Goal: Answer question/provide support

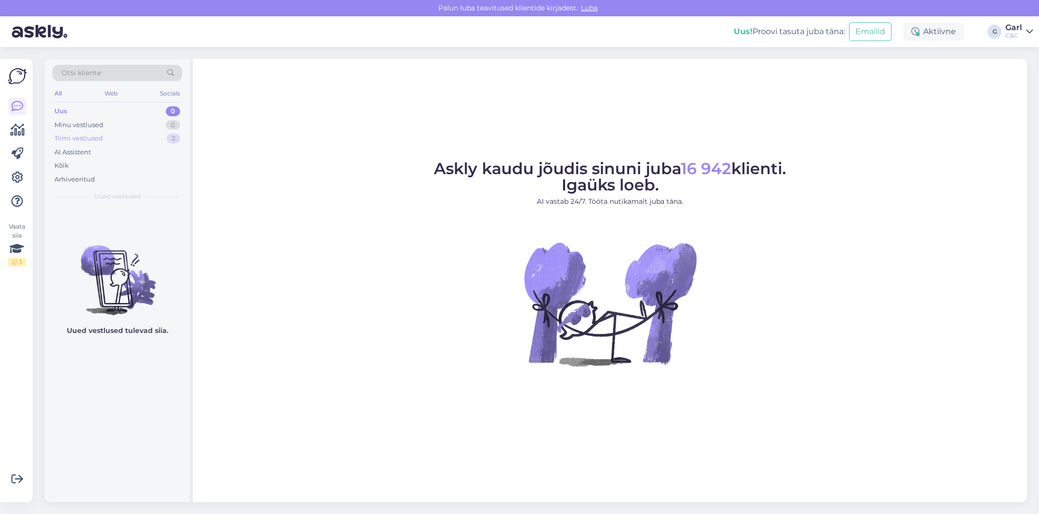
click at [111, 134] on div "Tiimi vestlused 2" at bounding box center [117, 139] width 130 height 14
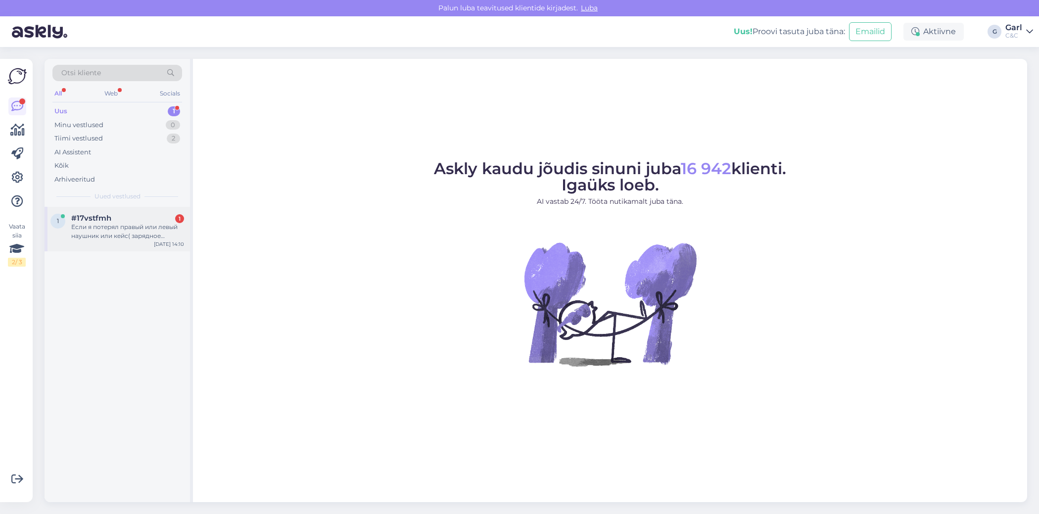
click at [141, 230] on div "Если я потерял правый или левый наушник или кейс( зарядное устройство есть возм…" at bounding box center [127, 232] width 113 height 18
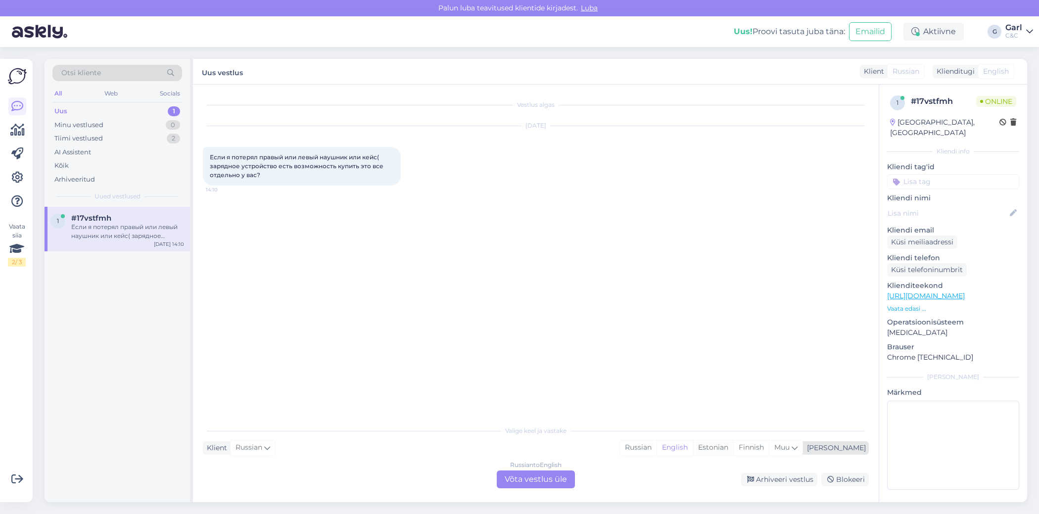
click at [734, 444] on div "Estonian" at bounding box center [713, 448] width 41 height 15
click at [573, 490] on div "Vestlus algas Sep 23 2025 Если я потерял правый или левый наушник или кейс( зар…" at bounding box center [536, 294] width 686 height 418
click at [568, 481] on div "Russian to Estonian Võta vestlus üle" at bounding box center [536, 480] width 78 height 18
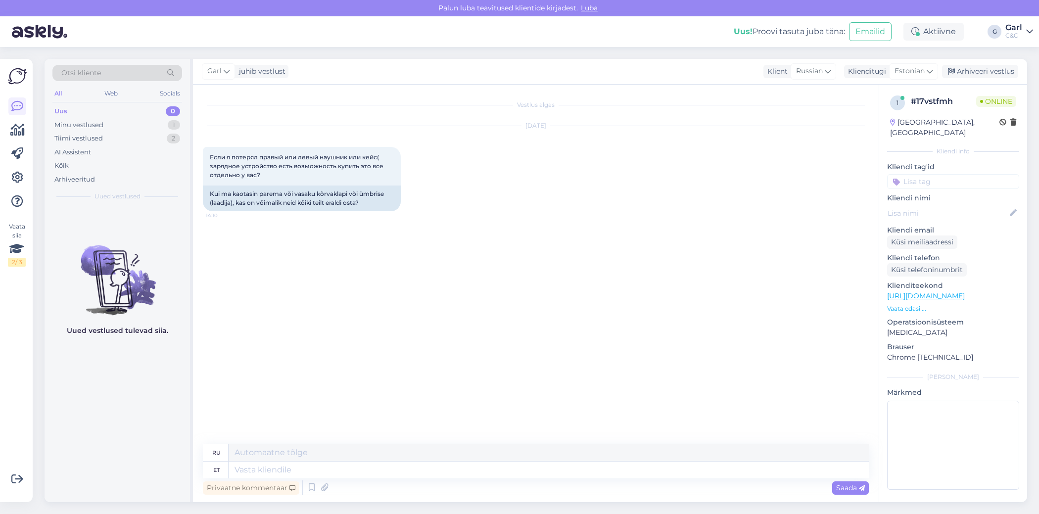
click at [548, 479] on div "Privaatne kommentaar Saada" at bounding box center [536, 488] width 666 height 19
click at [546, 466] on textarea at bounding box center [549, 470] width 640 height 17
click at [309, 486] on icon at bounding box center [312, 488] width 12 height 15
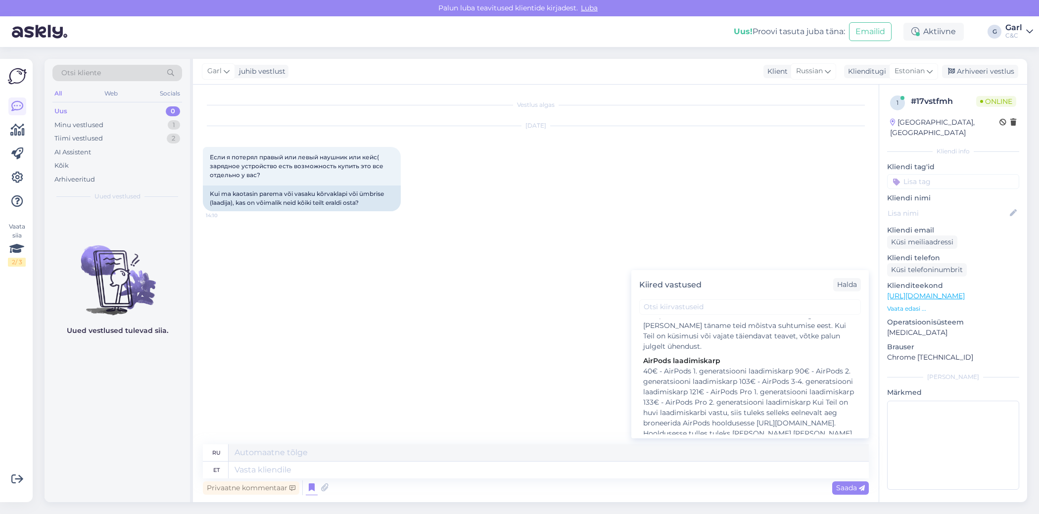
scroll to position [1273, 0]
click at [747, 374] on div "40€ - AirPods 1. generatsiooni laadimiskarp 90€ - AirPods 2. generatsiooni laad…" at bounding box center [750, 408] width 214 height 94
type textarea "101€ стоит 1-3. Зарядный блок AirPods поколения, 1-2 евро стоит 131 евро. заряд…"
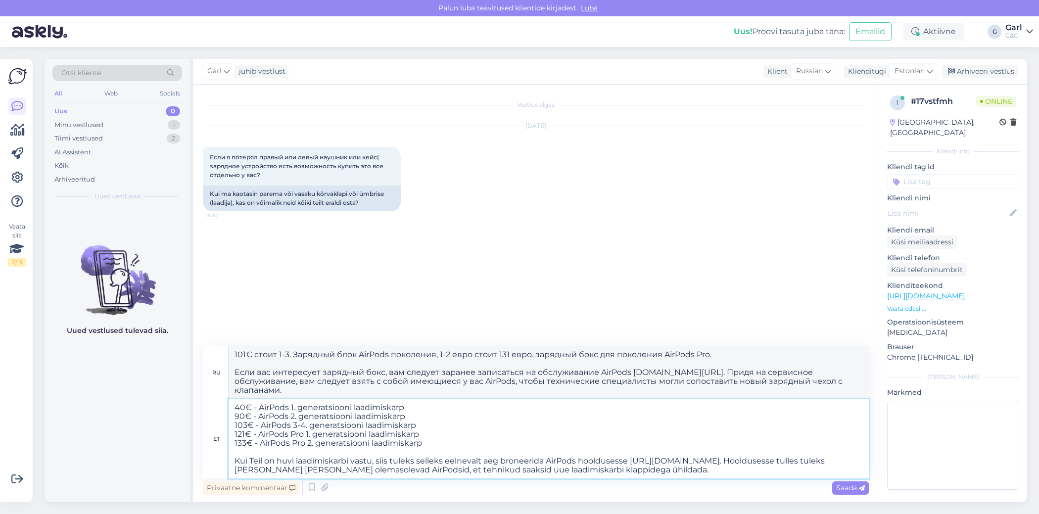
click at [234, 407] on textarea "40€ - AirPods 1. generatsiooni laadimiskarp 90€ - AirPods 2. generatsiooni laad…" at bounding box center [549, 438] width 640 height 79
type textarea "Tere! 40€ - AirPods 1. generatsiooni laadimiskarp 90€ - AirPods 2. generatsioon…"
type textarea "Здравствуйте! 40 евро — Зарядный чехол для AirPods 1-го поколения 90 евро — Зар…"
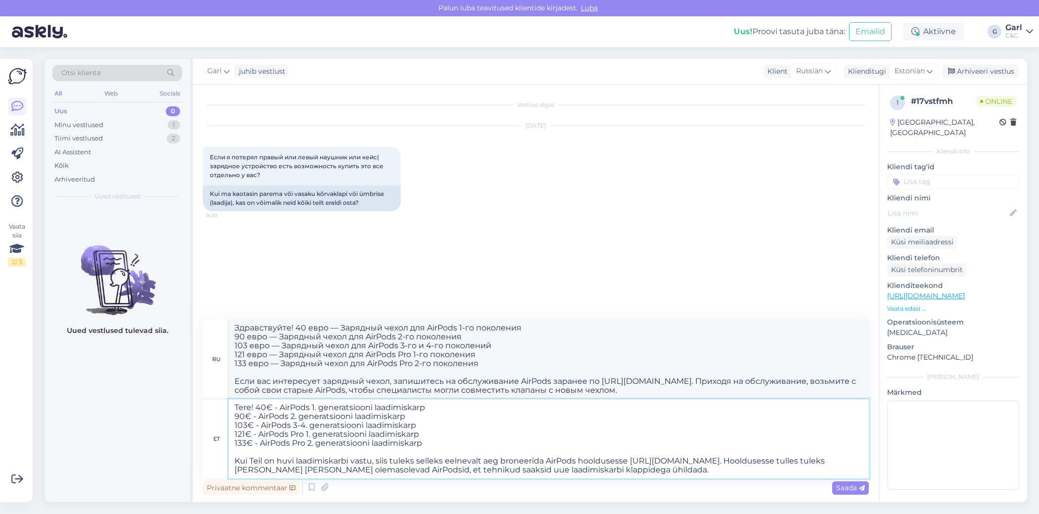
click at [422, 440] on textarea "Tere! 40€ - AirPods 1. generatsiooni laadimiskarp 90€ - AirPods 2. generatsioon…" at bounding box center [549, 438] width 640 height 79
click at [435, 447] on textarea "Tere! 40€ - AirPods 1. generatsiooni laadimiskarp 90€ - AirPods 2. generatsioon…" at bounding box center [549, 438] width 640 height 79
click at [451, 448] on textarea "Tere! 40€ - AirPods 1. generatsiooni laadimiskarp 90€ - AirPods 2. generatsioon…" at bounding box center [549, 438] width 640 height 79
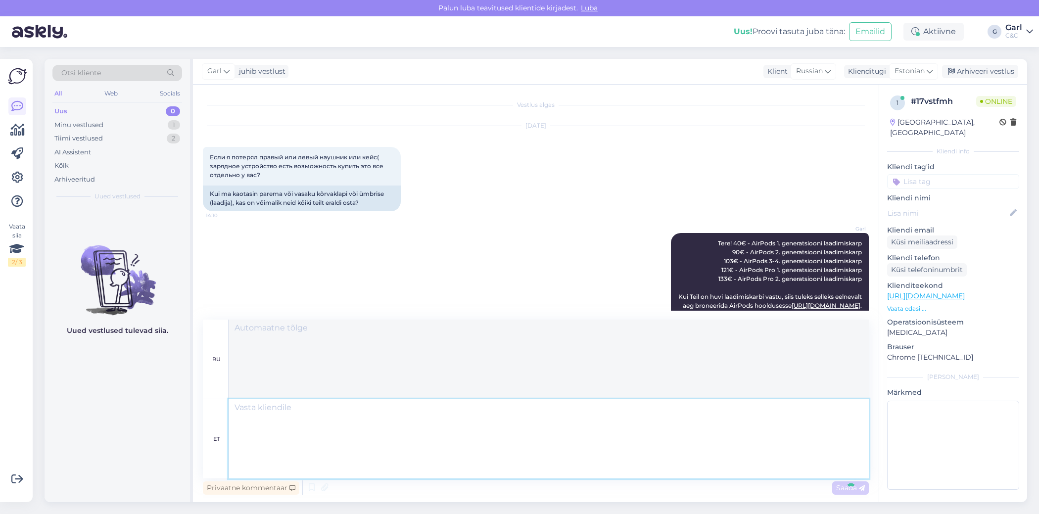
scroll to position [50, 0]
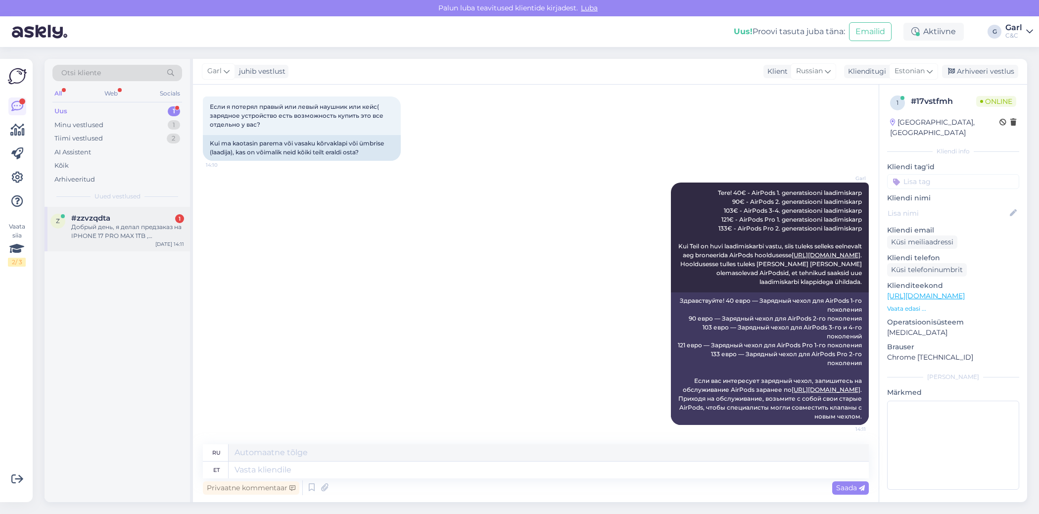
click at [128, 233] on div "Добрый день, я делал предзаказ на IPHONE 17 PRO MAX 1TB , оранжевого цвета, поч…" at bounding box center [127, 232] width 113 height 18
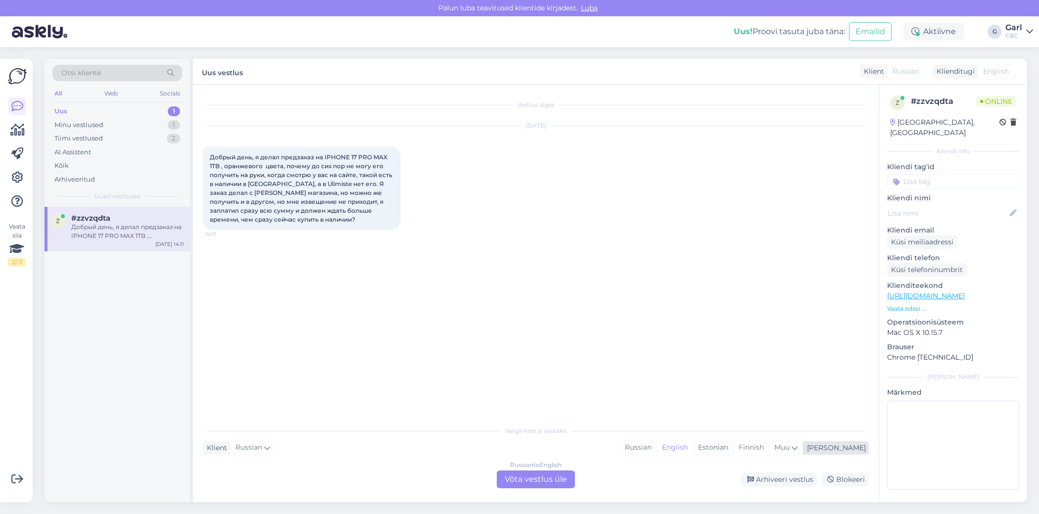
click at [734, 447] on div "Estonian" at bounding box center [713, 448] width 41 height 15
click at [560, 477] on div "Russian to Estonian Võta vestlus üle" at bounding box center [536, 480] width 78 height 18
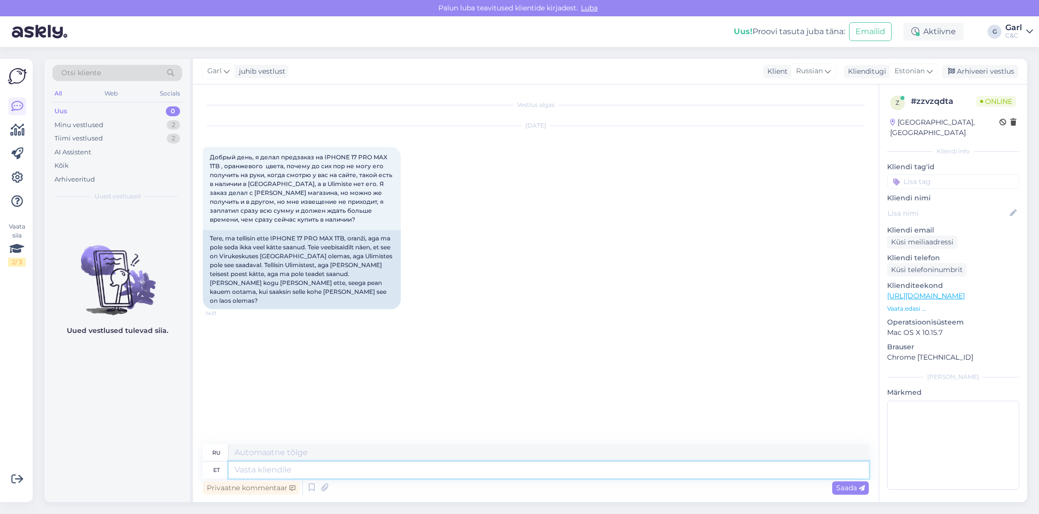
click at [497, 477] on textarea at bounding box center [549, 470] width 640 height 17
drag, startPoint x: 309, startPoint y: 487, endPoint x: 340, endPoint y: 481, distance: 31.8
click at [309, 487] on icon at bounding box center [312, 488] width 12 height 15
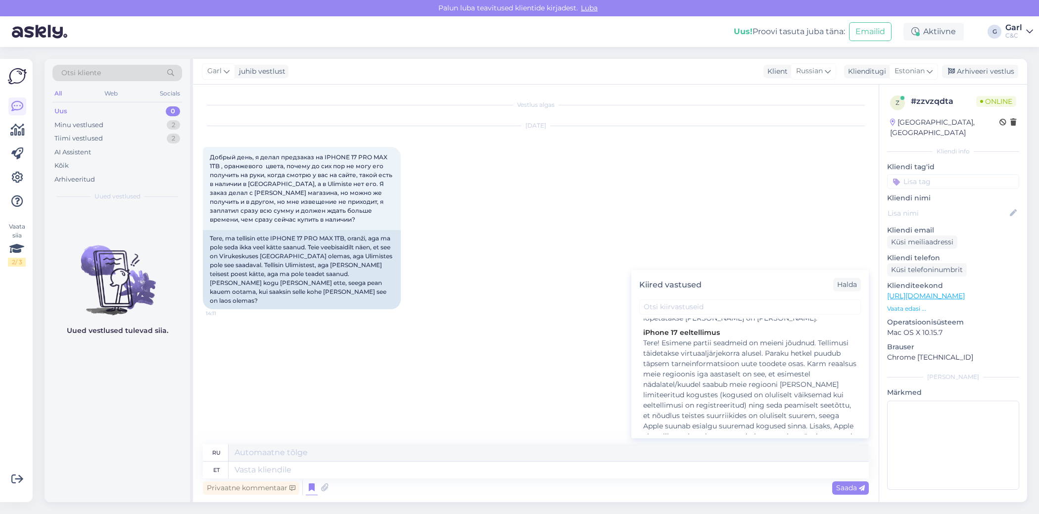
scroll to position [754, 0]
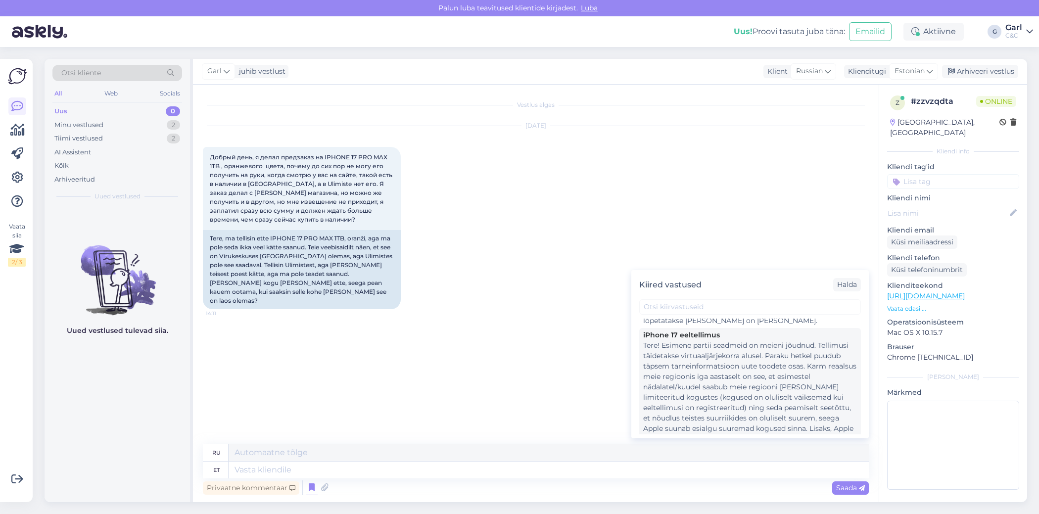
click at [752, 385] on div "Tere! Esimene partii seadmeid on meieni jõudnud. Tellimusi täidetakse virtuaalj…" at bounding box center [750, 424] width 214 height 166
type textarea "Здравствуйте! К сожалению, в настоящее время нет более точной информации о дост…"
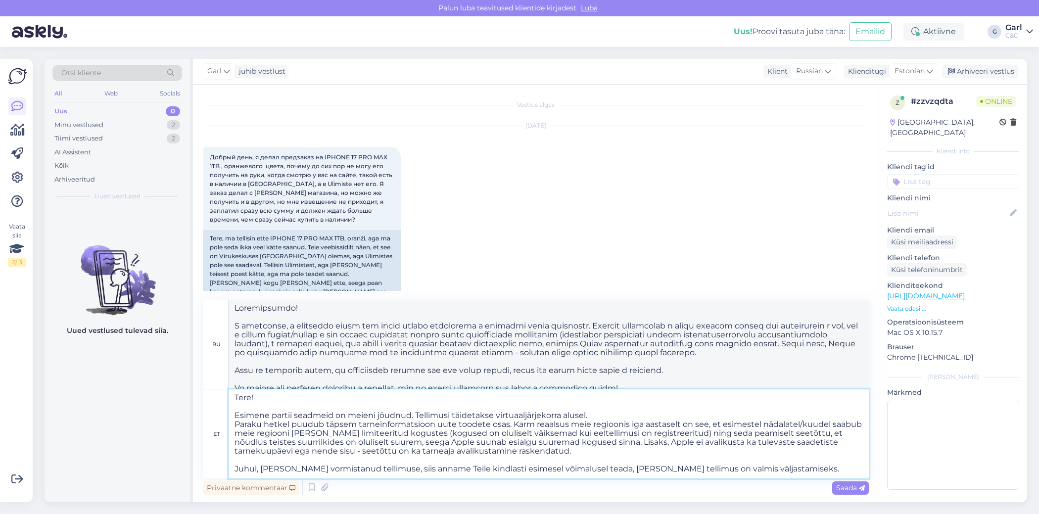
click at [372, 409] on textarea "Tere! Esimene partii seadmeid on meieni jõudnud. Tellimusi täidetakse virtuaalj…" at bounding box center [549, 434] width 640 height 89
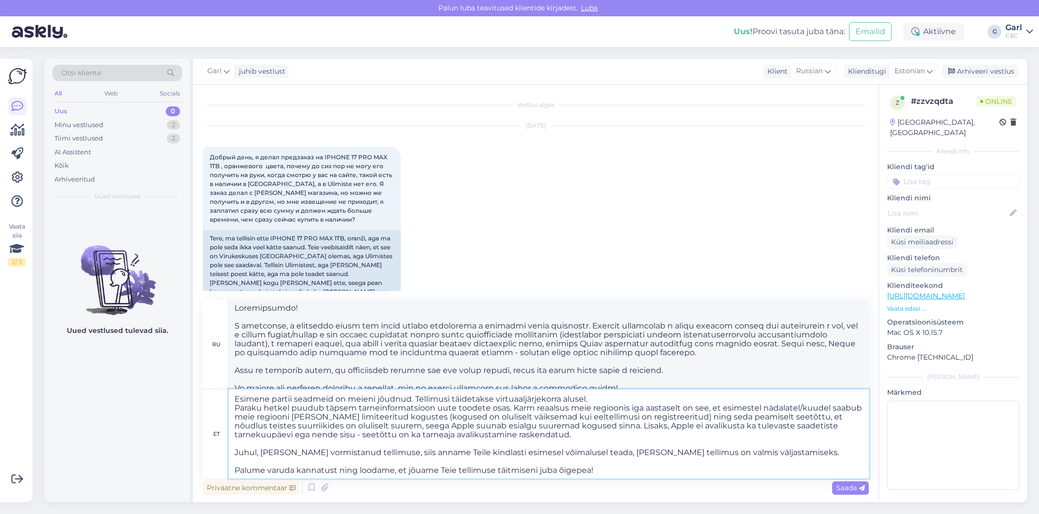
click at [415, 439] on textarea "Tere! Esimene partii seadmeid on meieni jõudnud. Tellimusi täidetakse virtuaalj…" at bounding box center [549, 434] width 640 height 89
click at [665, 463] on textarea "Tere! Esimene partii seadmeid on meieni jõudnud. Tellimusi täidetakse virtuaalj…" at bounding box center [549, 434] width 640 height 89
click at [621, 426] on textarea "Tere! Esimene partii seadmeid on meieni jõudnud. Tellimusi täidetakse virtuaalj…" at bounding box center [549, 434] width 640 height 89
click at [235, 397] on textarea "Tere! Esimene partii seadmeid on meieni jõudnud. Tellimusi täidetakse virtuaalj…" at bounding box center [549, 434] width 640 height 89
type textarea "Tere! Esimene partii seadmeid on meieni jõudnud. Tellimusi täidetakse virtuaalj…"
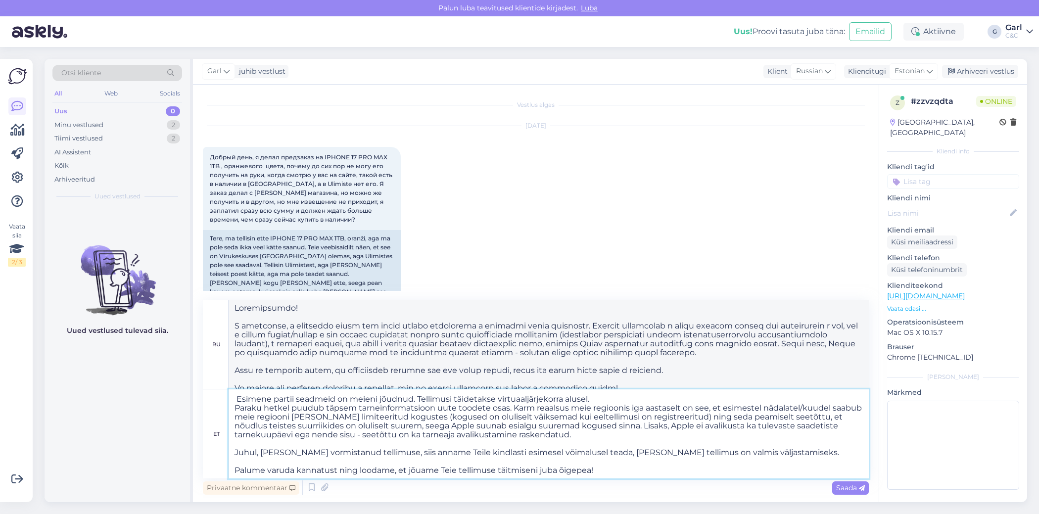
type textarea "Здравствуйте! Первая партия устройств прибыла к нам. Заказы выполняются в поряд…"
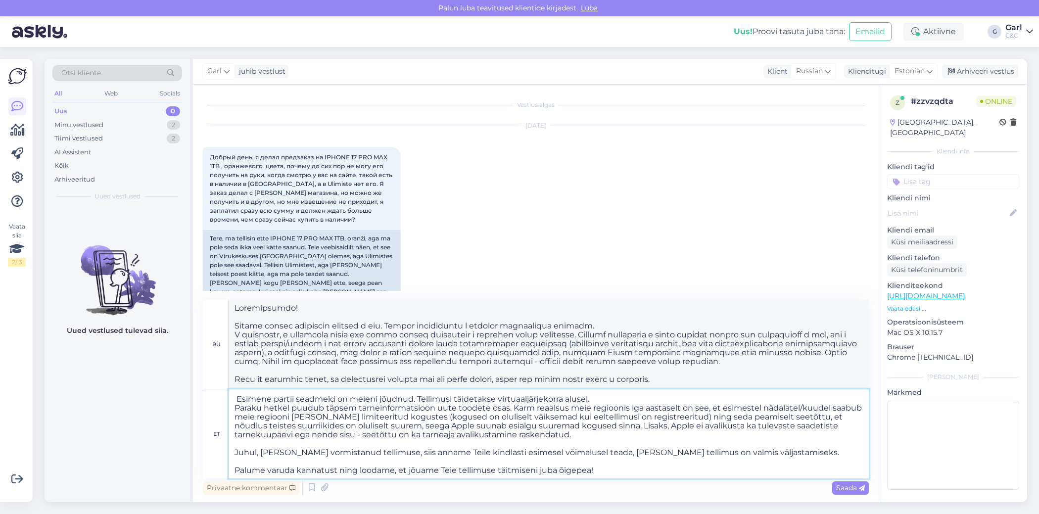
type textarea "Tere! Esimene partii seadmeid on meieni jõudnud. Tellimusi täidetakse virtuaalj…"
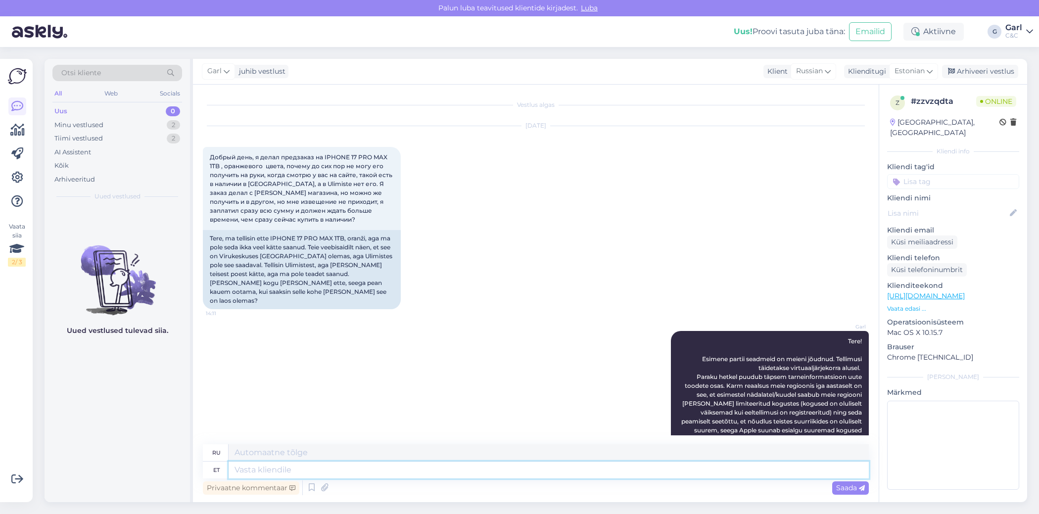
scroll to position [0, 0]
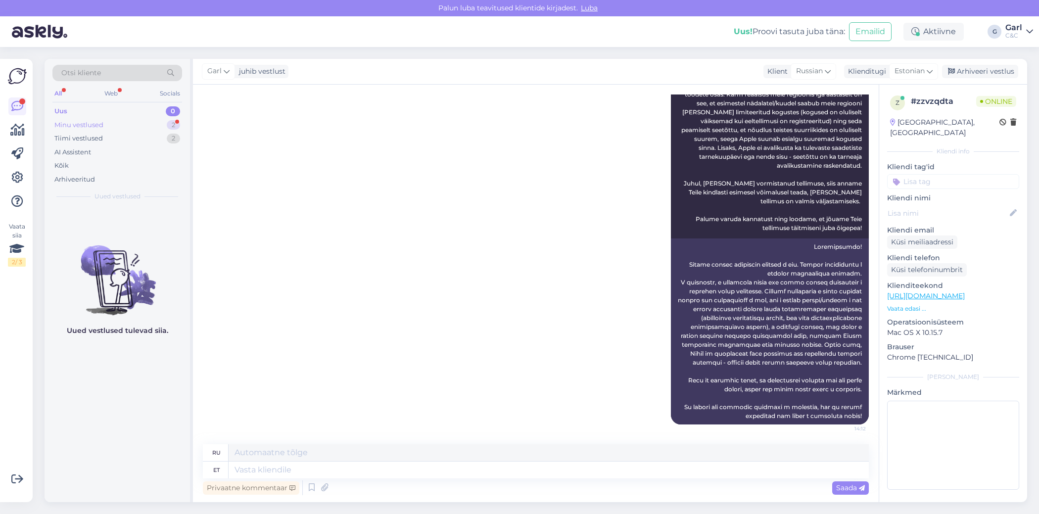
click at [125, 128] on div "Minu vestlused 2" at bounding box center [117, 125] width 130 height 14
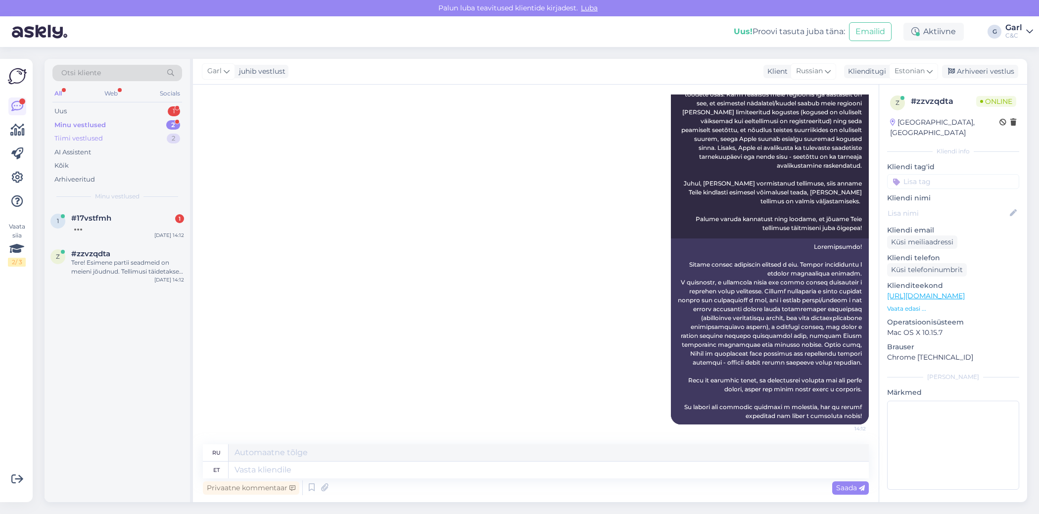
click at [144, 135] on div "Tiimi vestlused 2" at bounding box center [117, 139] width 130 height 14
click at [153, 123] on div "Minu vestlused 2" at bounding box center [117, 125] width 130 height 14
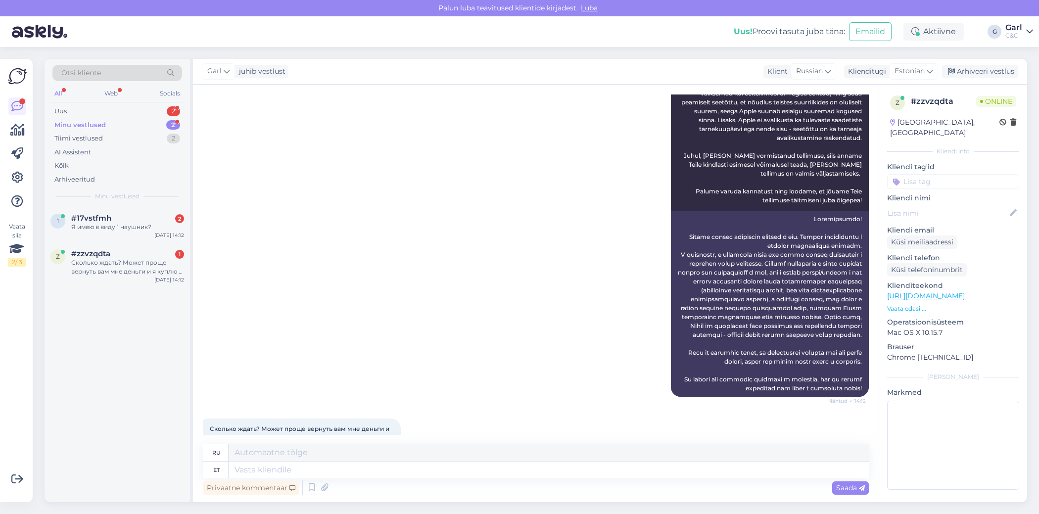
scroll to position [395, 0]
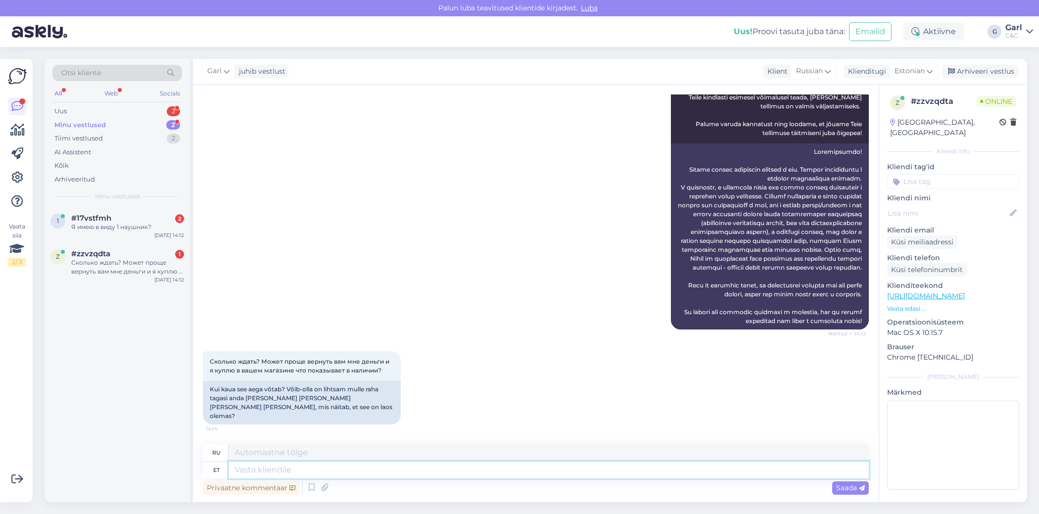
click at [314, 472] on textarea at bounding box center [549, 470] width 640 height 17
click at [312, 473] on textarea at bounding box center [549, 470] width 640 height 17
type textarea "Kahjuks"
type textarea "К сожалению"
type textarea "Kahjuks ei o"
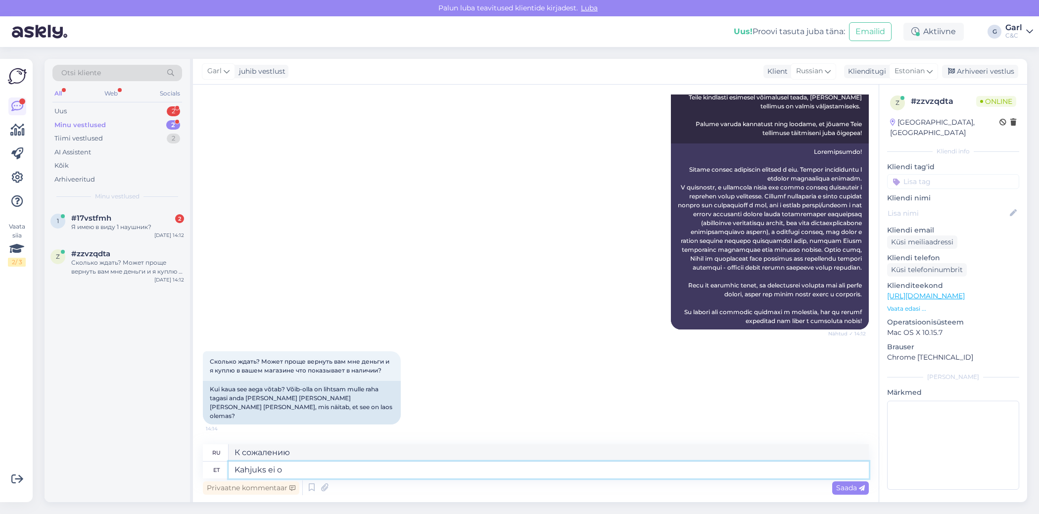
type textarea "К сожалению, нет."
type textarea "Kahjuks ei ole Te"
type textarea "К сожалению, нет"
type textarea "Kahjuks ei ole Teile h"
type textarea "К сожалению, у вас нет"
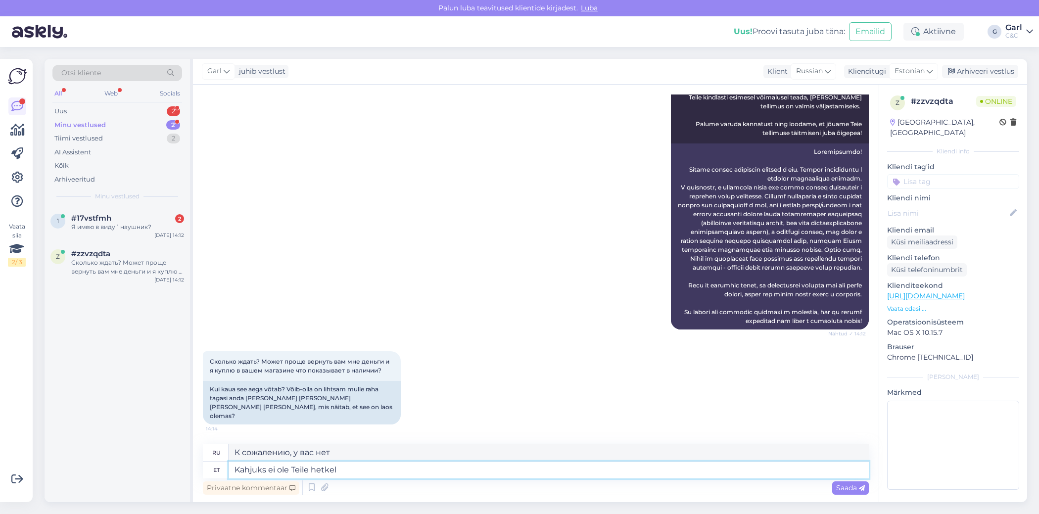
type textarea "Kahjuks ei ole Teile hetkel"
type textarea "К сожалению, в данный момент вы недоступны."
type textarea "Kahjuks ei ole Teile hetkel tarneaega"
type textarea "К сожалению, на данный момент времени доставки для вас нет."
type textarea "Kahjuks ei ole Teile hetkel tarneaega öelda."
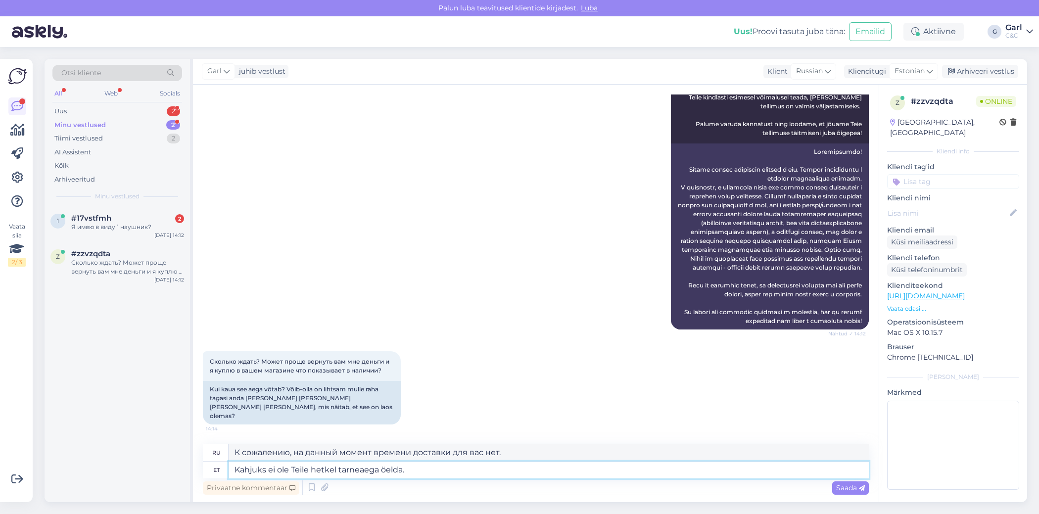
type textarea "К сожалению, на данный момент мы не можем сообщить вам время доставки."
type textarea "Kahjuks ei ole Teile hetkel tarneaega öelda. Eeldatav ta"
type textarea "К сожалению, на данный момент мы не можем сообщить вам точное время доставки. О…"
type textarea "Kahjuks ei ole Teile hetkel tarneaega öelda. Eeldatav tarneaeg o"
type textarea "К сожалению, на данный момент мы не можем сообщить вам точное время доставки. П…"
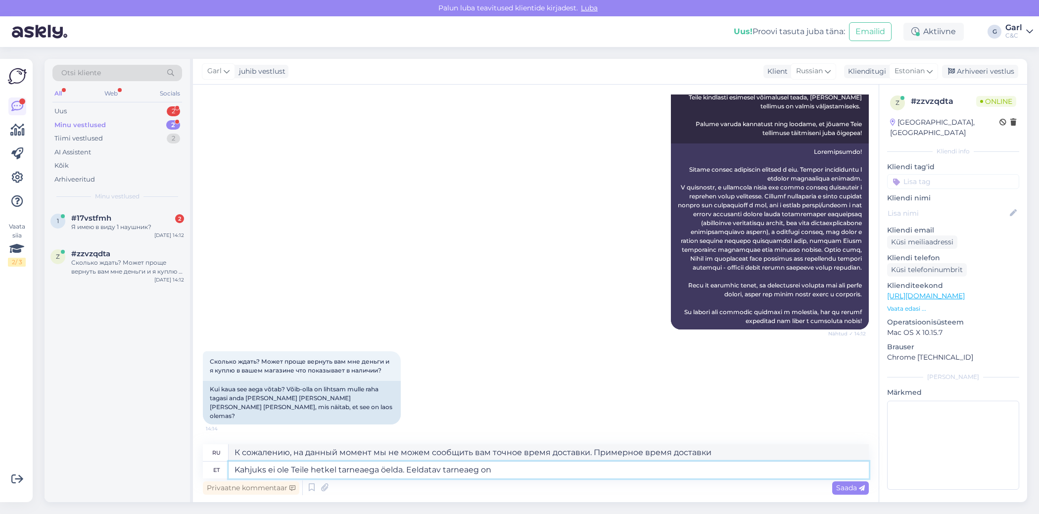
type textarea "Kahjuks ei ole Teile hetkel tarneaega öelda. Eeldatav tarneaeg on"
type textarea "К сожалению, в данный момент мы не можем сообщить вам точное время доставки. Пр…"
type textarea "Kahjuks ei ole Teile hetkel tarneaega öelda. Eeldatav tarneaeg on 4-8 n"
type textarea "К сожалению, мы пока не можем сообщить вам точное время доставки. Ориентировочн…"
type textarea "Kahjuks ei ole Teile hetkel tarneaega öelda. Eeldatav tarneaeg on 4-8 nädalat."
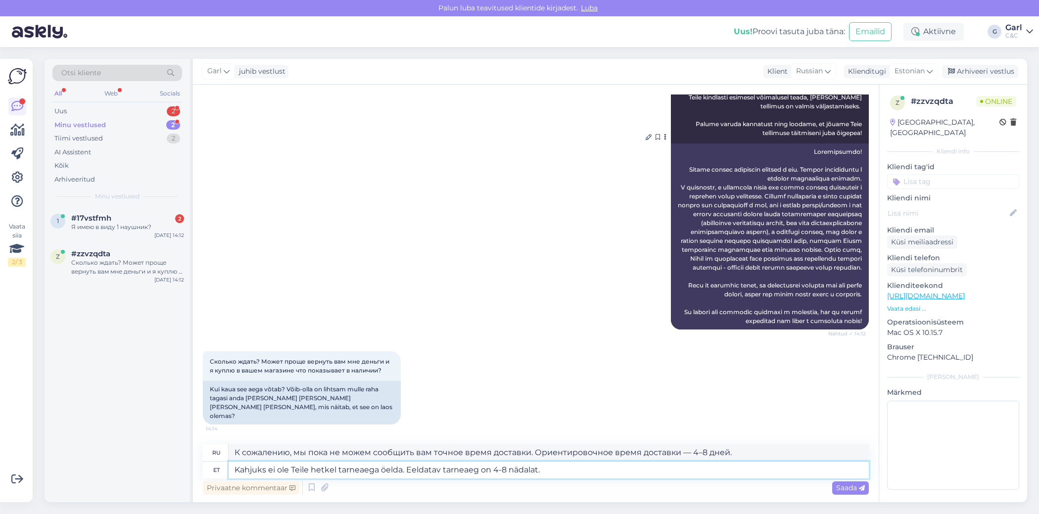
type textarea "К сожалению, на данный момент мы не можем сообщить вам точные сроки доставки. О…"
click at [965, 292] on link "https://www.shop.cec.ee/iphone-17-pro-max?color=472&erply_storage=53" at bounding box center [926, 296] width 78 height 9
click at [584, 476] on textarea "Kahjuks ei ole Teile hetkel tarneaega öelda. Eeldatav tarneaeg on 4-8 nädalat." at bounding box center [549, 470] width 640 height 17
type textarea "Kahjuks ei ole Teile hetkel tarneaega öelda. Eeldatav tarneaeg on 4-8 nädalat. …"
type textarea "К сожалению, на данный момент мы не можем сообщить вам точный срок доставки. Пр…"
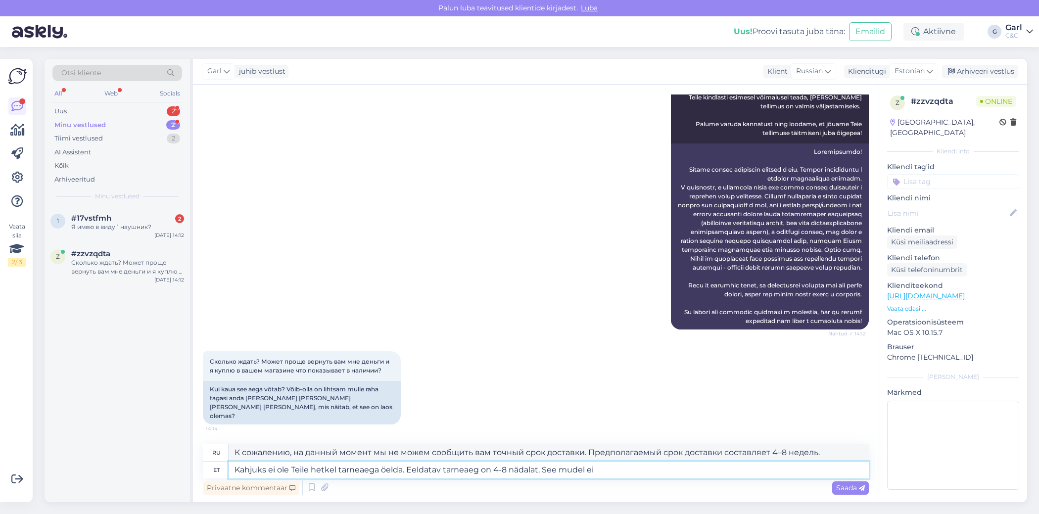
type textarea "Kahjuks ei ole Teile hetkel tarneaega öelda. Eeldatav tarneaeg on 4-8 nädalat. …"
type textarea "К сожалению, на данный момент мы не можем сообщить вам точный срок доставки. Пр…"
type textarea "Kahjuks ei ole Teile hetkel tarneaega öelda. Eeldatav tarneaeg on 4-8 nädalat. …"
type textarea "К сожалению, на данный момент мы не можем сообщить вам точный срок доставки. Пр…"
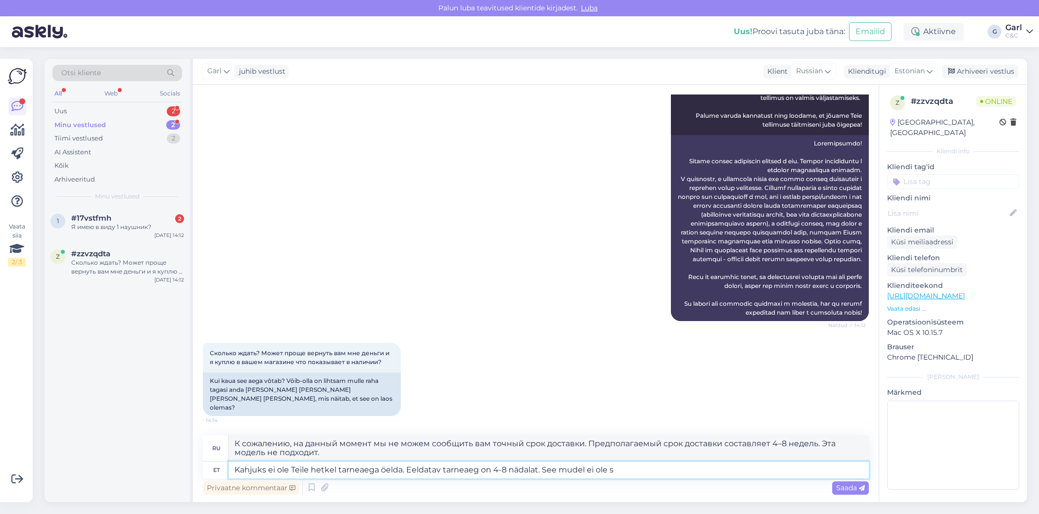
type textarea "Kahjuks ei ole Teile hetkel tarneaega öelda. Eeldatav tarneaeg on 4-8 nädalat. …"
type textarea "К сожалению, мы не можем сообщить вам точный срок доставки. Предполагаемый срок…"
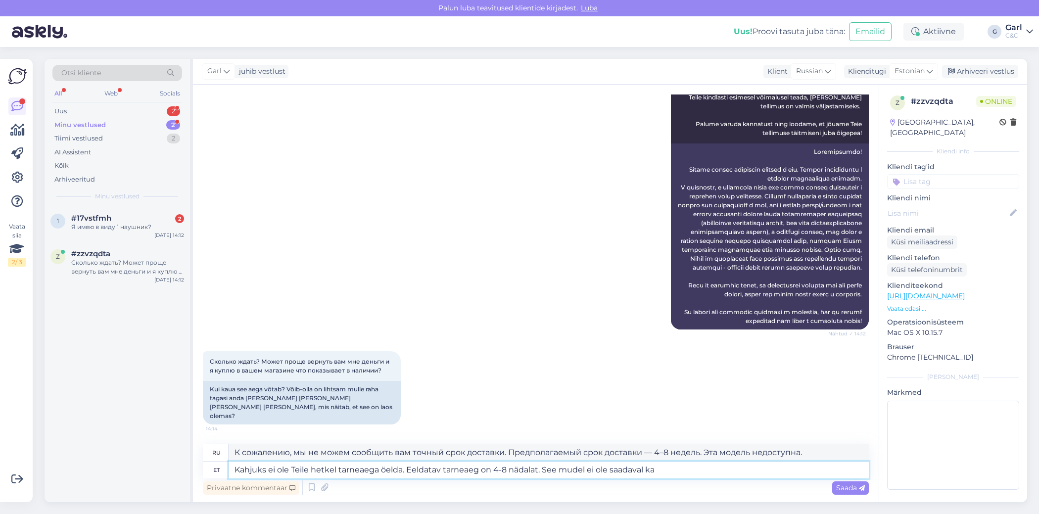
type textarea "Kahjuks ei ole Teile hetkel tarneaega öelda. Eeldatav tarneaeg on 4-8 nädalat. …"
type textarea "К сожалению, на данный момент мы не можем сообщить вам точные сроки доставки. О…"
type textarea "Kahjuks ei ole Teile hetkel tarneaega öelda. Eeldatav tarneaeg on 4-8 nädalat. …"
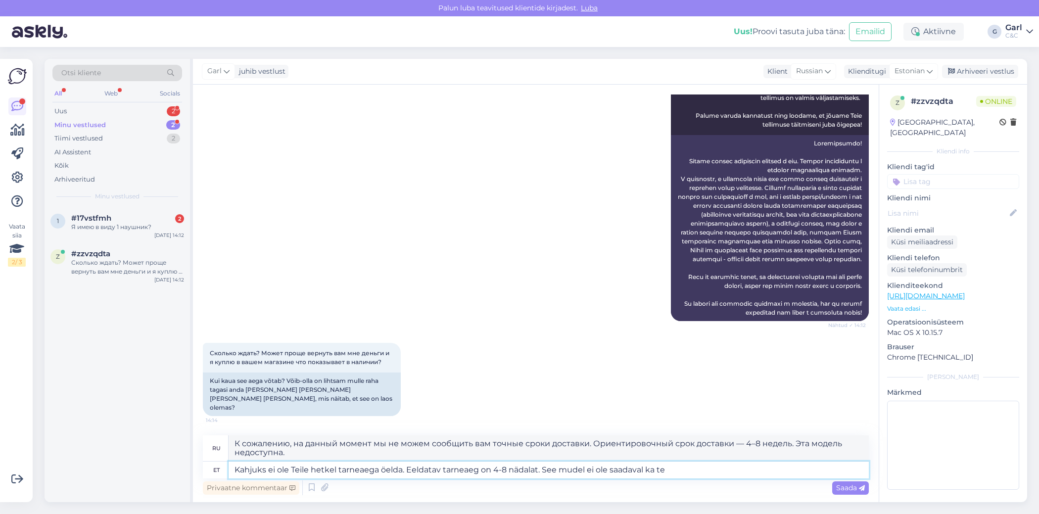
type textarea "К сожалению, на данный момент мы не можем сообщить вам точный срок доставки. Пр…"
type textarea "Kahjuks ei ole Teile hetkel tarneaega öelda. Eeldatav tarneaeg on 4-8 nädalat. …"
type textarea "К сожалению, в настоящее время мы не можем сообщить вам точный срок доставки. П…"
type textarea "Kahjuks ei ole Teile hetkel tarneaega öelda. Eeldatav tarneaeg on 4-8 nädalat. …"
type textarea "К сожалению, на данный момент мы не можем сообщить вам точный срок поставки. Ор…"
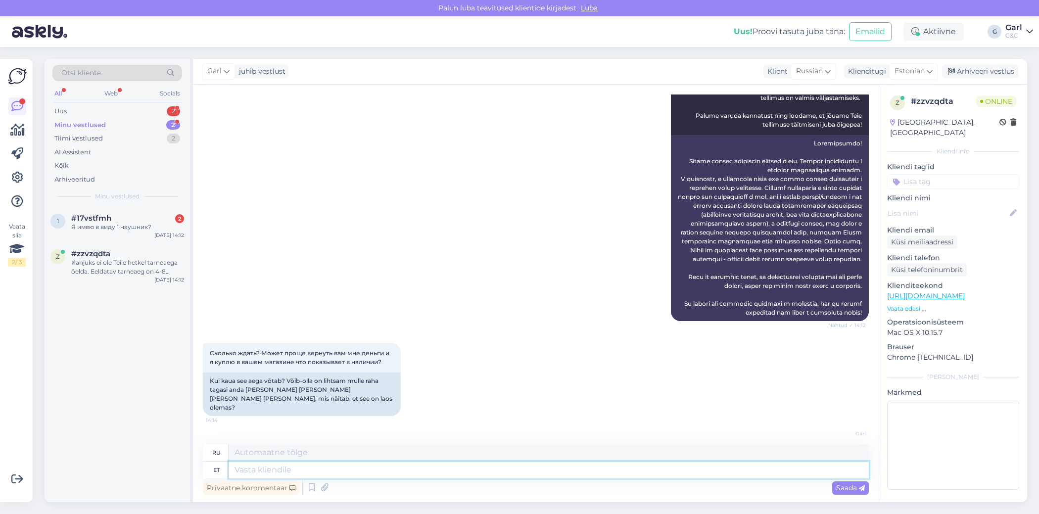
scroll to position [499, 0]
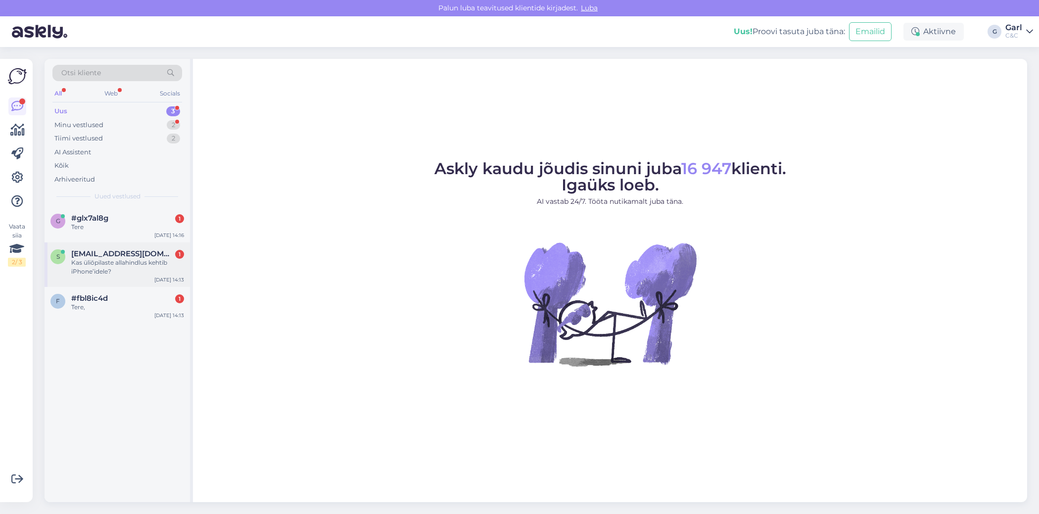
drag, startPoint x: 152, startPoint y: 264, endPoint x: 172, endPoint y: 270, distance: 20.7
click at [152, 264] on div "Kas üliõpilaste allahindlus kehtib iPhone’idele?" at bounding box center [127, 267] width 113 height 18
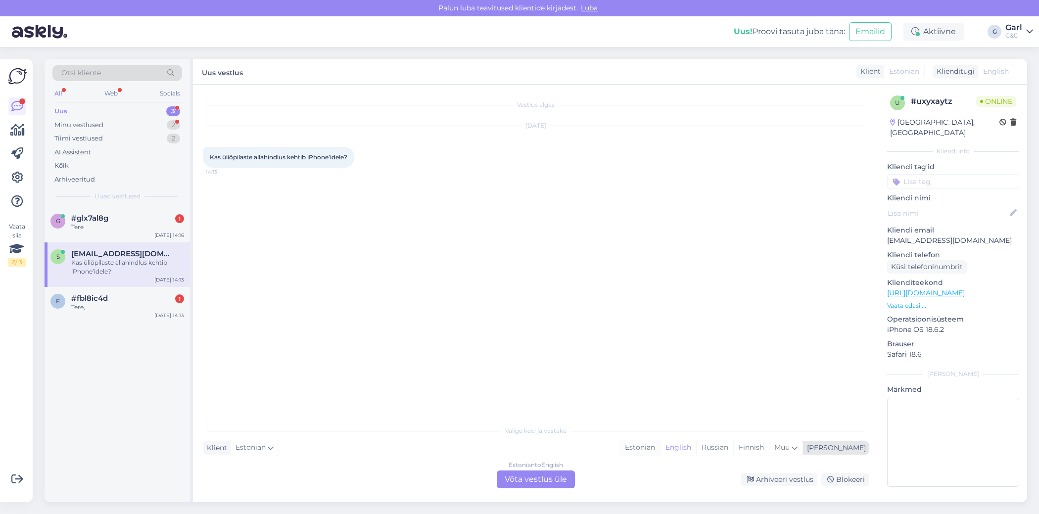
click at [660, 444] on div "Estonian" at bounding box center [640, 448] width 40 height 15
click at [540, 478] on div "Estonian to Estonian Võta vestlus üle" at bounding box center [536, 480] width 78 height 18
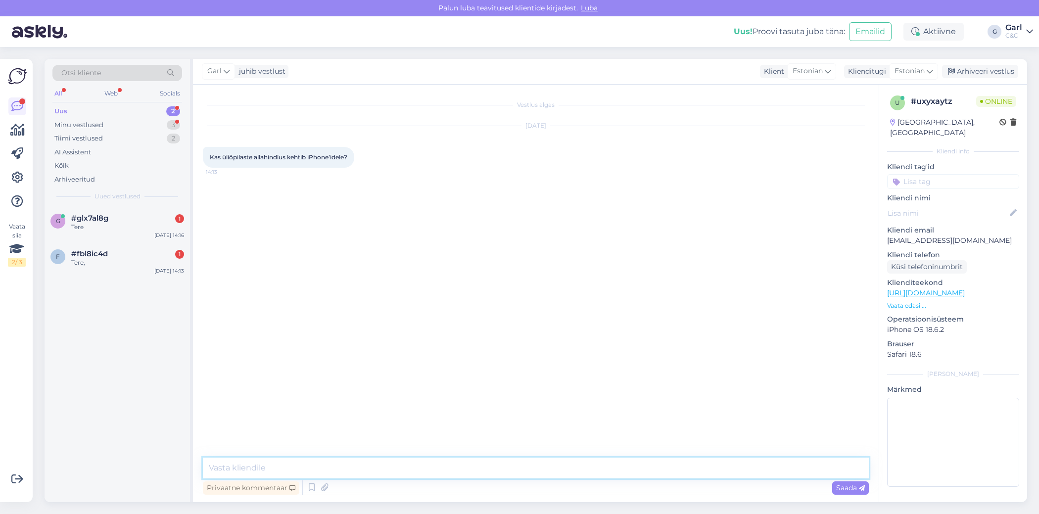
click at [541, 465] on textarea at bounding box center [536, 468] width 666 height 21
type textarea "Tere! Ei kehti. See kehtib vaid iPad ja MacBook'idele."
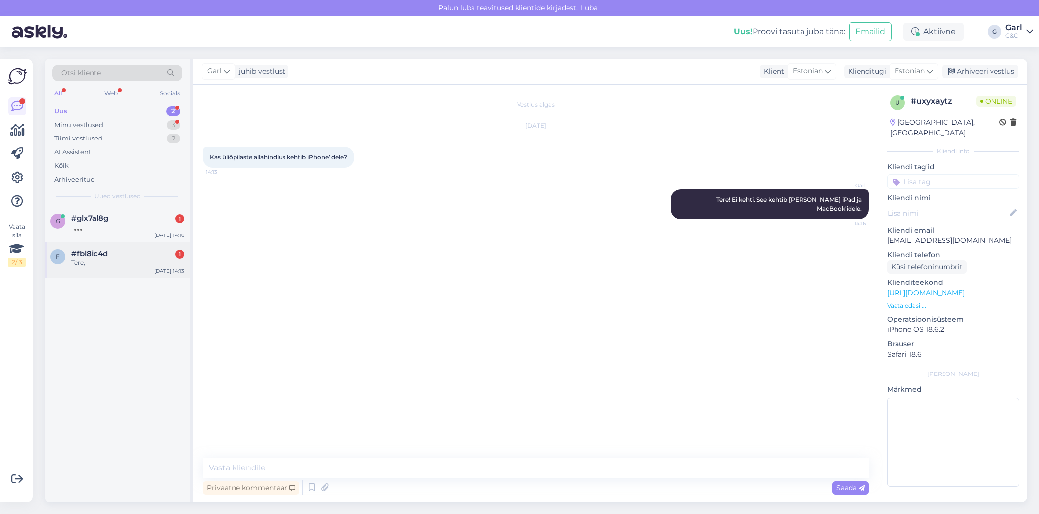
click at [140, 265] on div "Tere," at bounding box center [127, 262] width 113 height 9
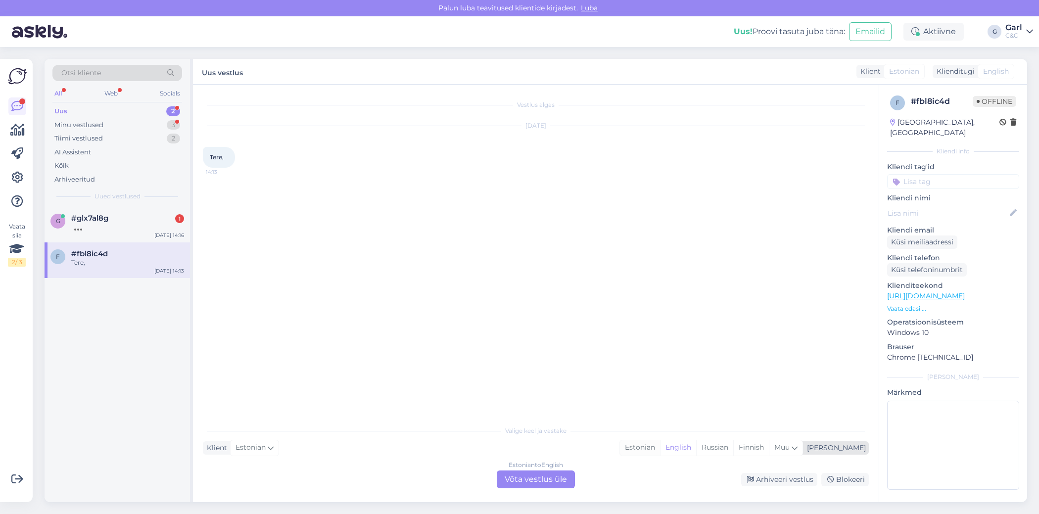
click at [660, 448] on div "Estonian" at bounding box center [640, 448] width 40 height 15
click at [531, 483] on div "Estonian to Estonian Võta vestlus üle" at bounding box center [536, 480] width 78 height 18
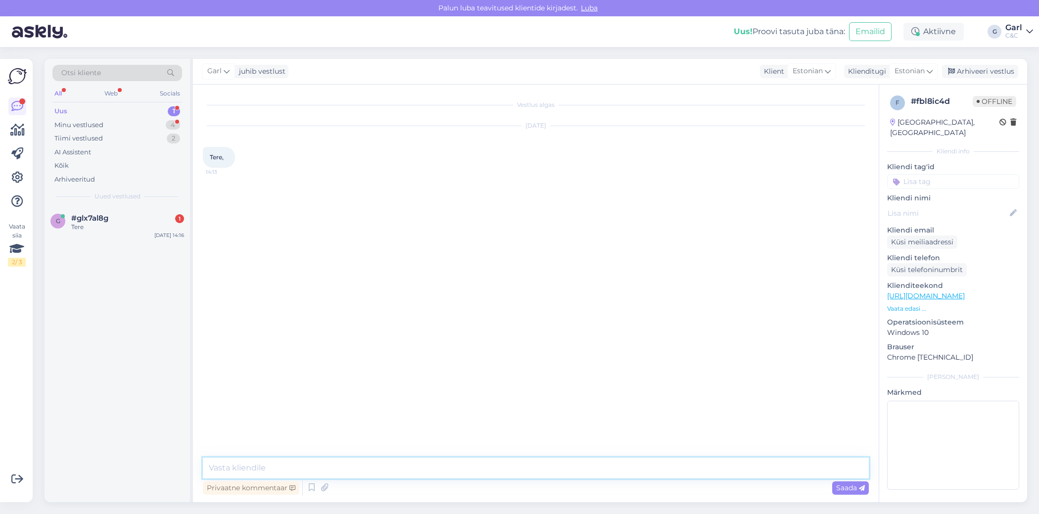
click at [534, 467] on textarea at bounding box center [536, 468] width 666 height 21
type textarea "Tere! Kuidas saan Teile abiks olla?"
click at [119, 227] on div "Tere" at bounding box center [127, 227] width 113 height 9
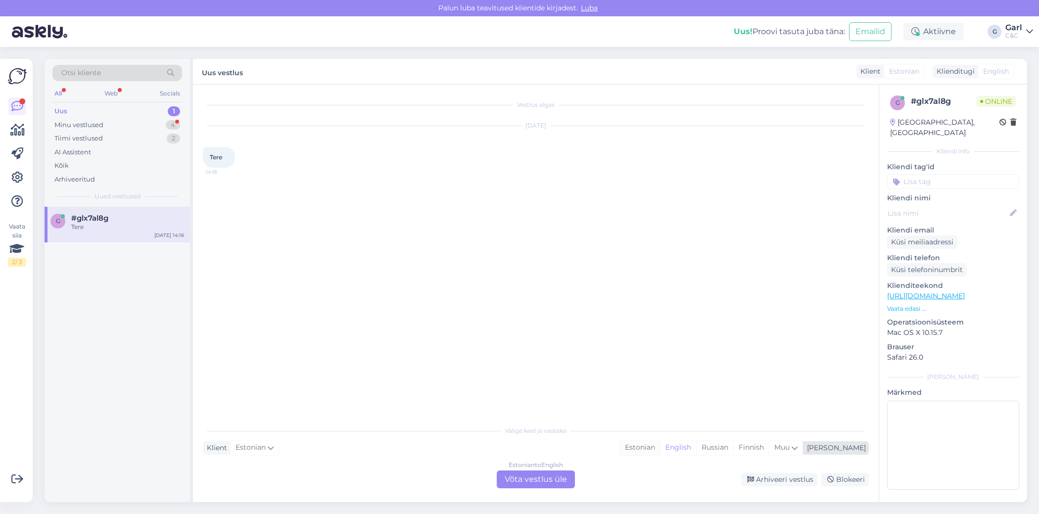
click at [660, 449] on div "Estonian" at bounding box center [640, 448] width 40 height 15
click at [519, 488] on div "Vestlus algas Sep 23 2025 Tere 14:16 Valige keel ja vastake Klient Estonian Min…" at bounding box center [536, 294] width 686 height 418
click at [526, 476] on div "Estonian to Estonian Võta vestlus üle" at bounding box center [536, 480] width 78 height 18
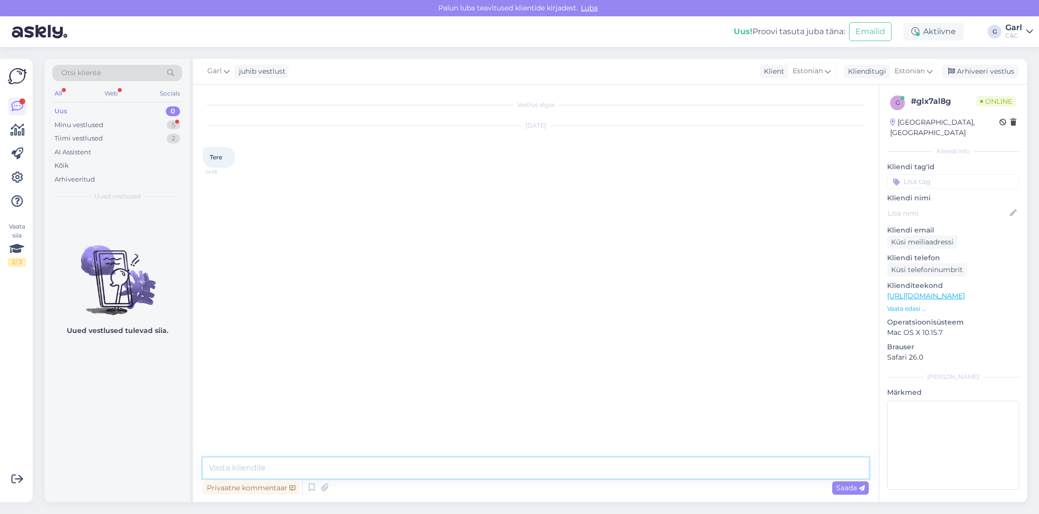
click at [525, 465] on textarea at bounding box center [536, 468] width 666 height 21
type textarea "Tere! Kuidas saan Teile abiks olla?"
click at [161, 118] on div "Minu vestlused 5" at bounding box center [117, 125] width 130 height 14
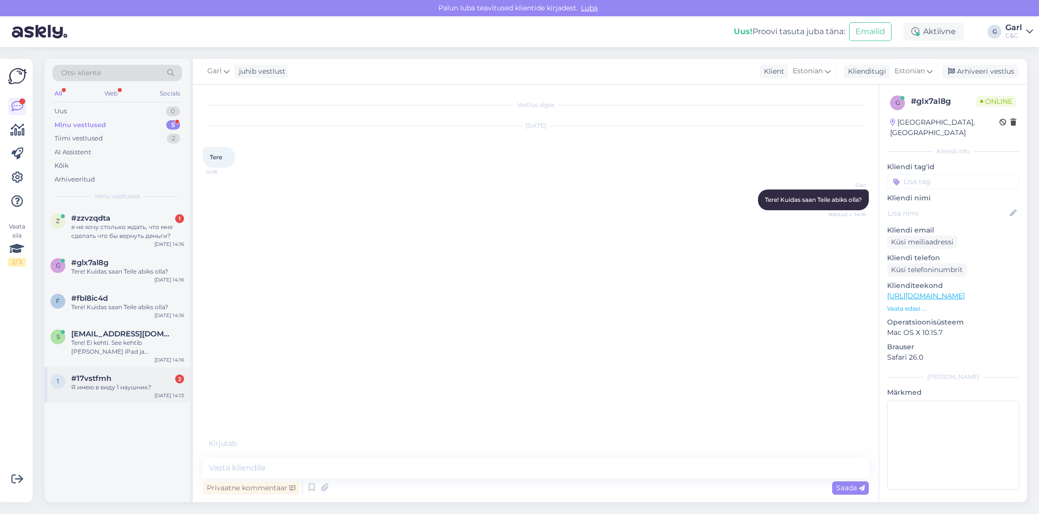
click at [168, 375] on div "#17vstfmh 2" at bounding box center [127, 378] width 113 height 9
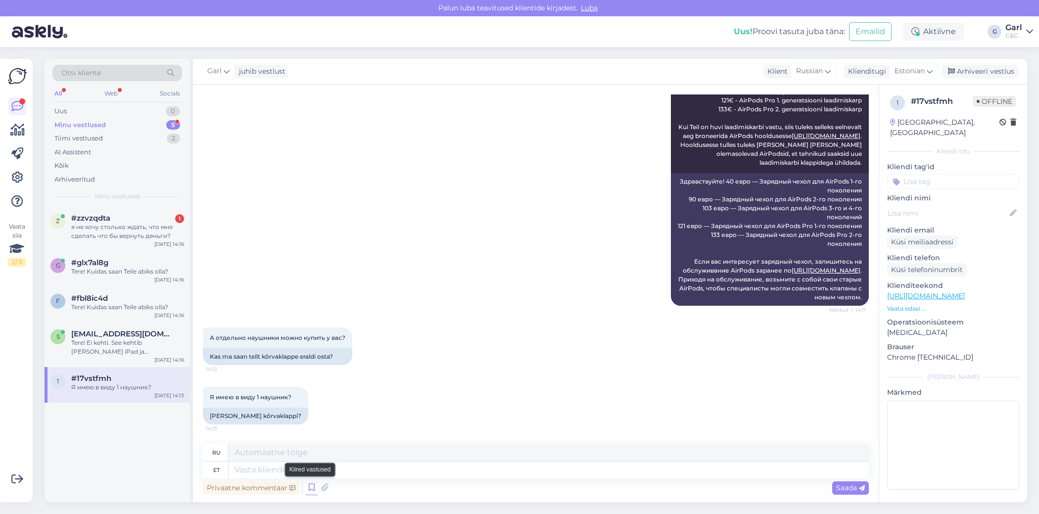
scroll to position [169, 0]
click at [313, 486] on icon at bounding box center [312, 488] width 12 height 15
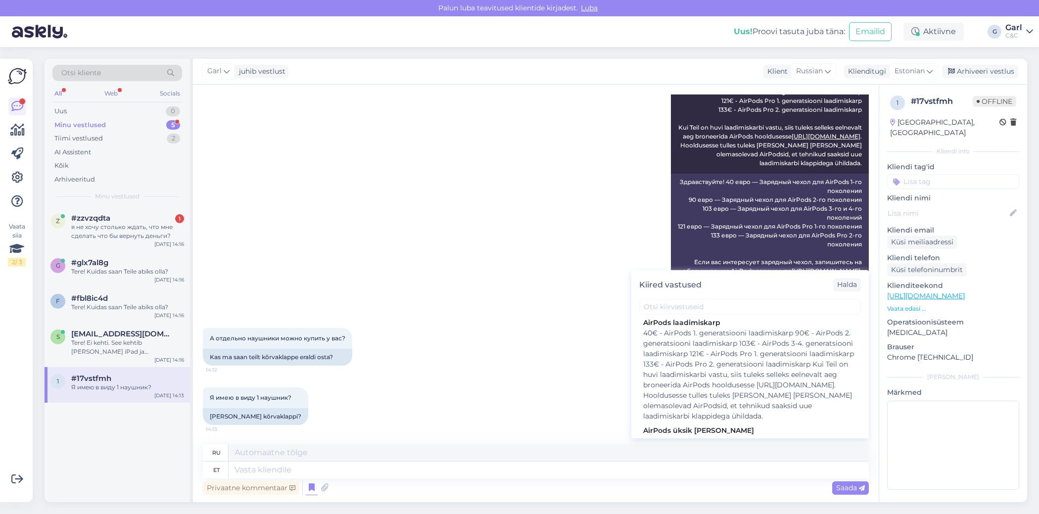
scroll to position [1324, 0]
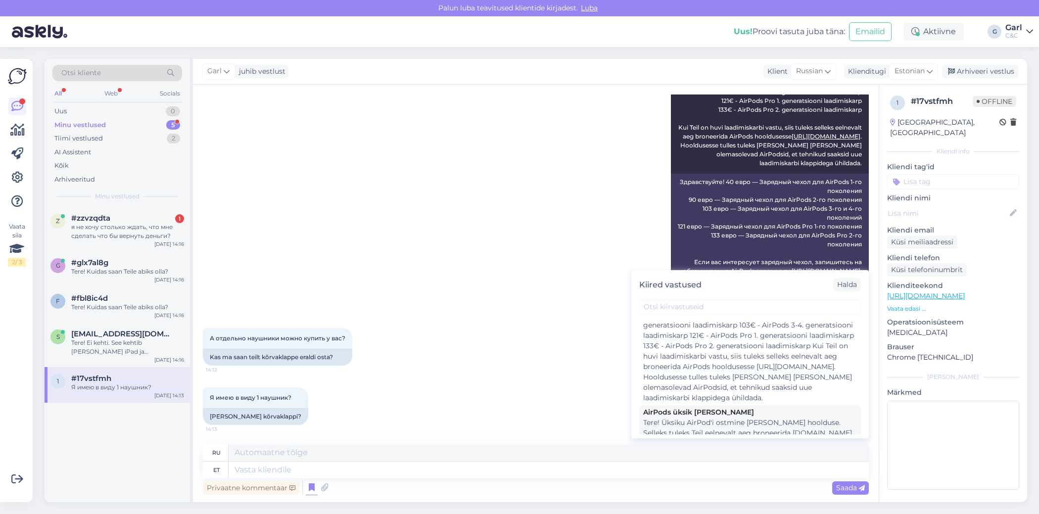
click at [759, 418] on div "Tere! Üksiku AirPod'i ostmine käib läbi hoolduse. Selleks tuleks Teil eelnevalt…" at bounding box center [750, 465] width 214 height 94
type textarea "Покупка одного AirPods проходит техническое обслуживание. Для этого вам следует…"
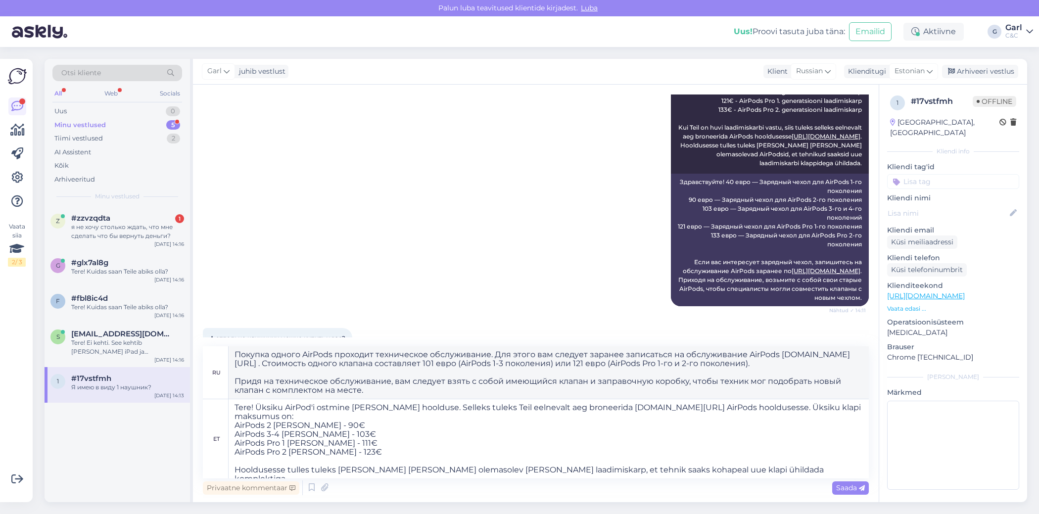
scroll to position [180, 0]
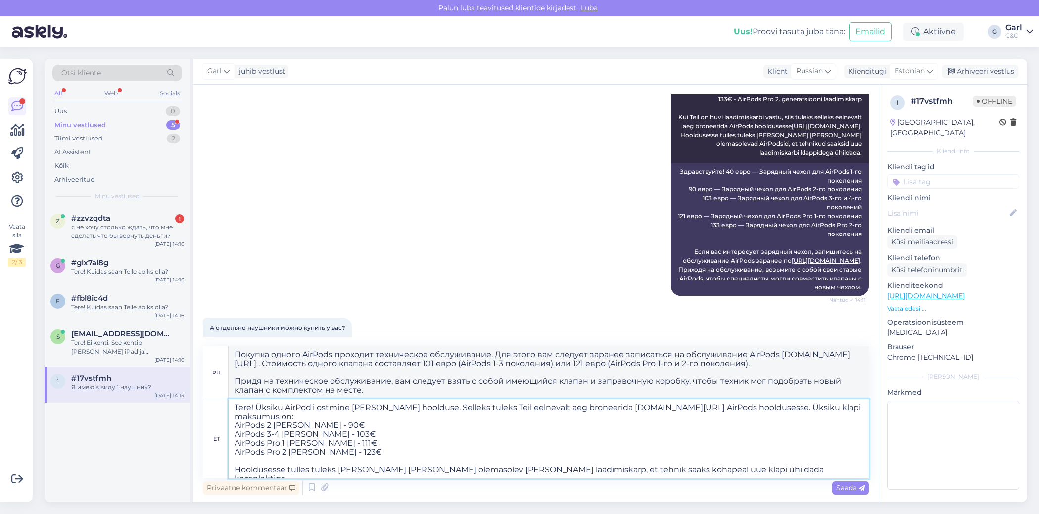
click at [257, 409] on textarea "Tere! Üksiku AirPod'i ostmine käib läbi hoolduse. Selleks tuleks Teil eelnevalt…" at bounding box center [549, 438] width 640 height 79
type textarea "TeÜksiku AirPod'i ostmine käib läbi hoolduse. Selleks tuleks Teil eelnevalt aeg…"
type textarea "Здравствуйте! При покупке одного наушника AirPods требуется обслуживание. Для э…"
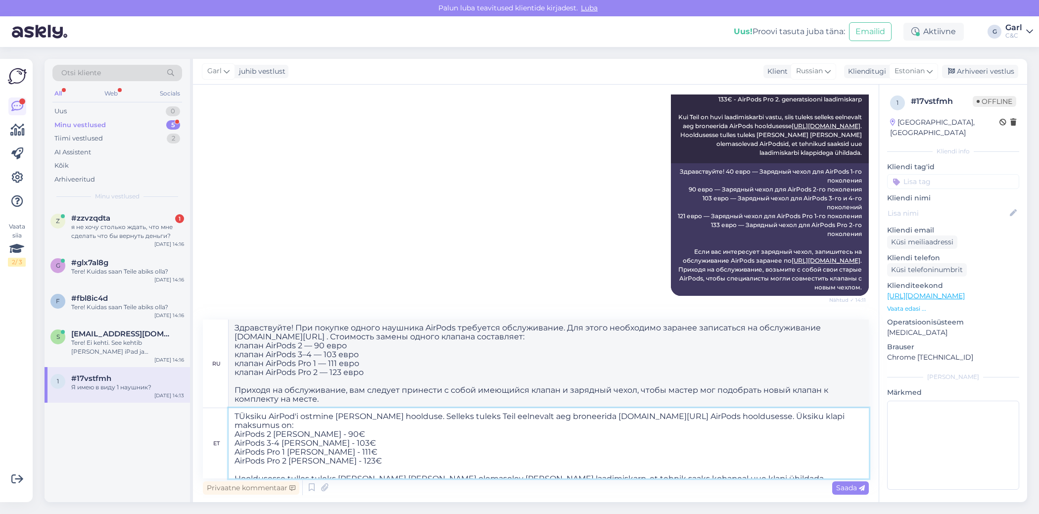
type textarea "Üksiku AirPod'i ostmine käib läbi hoolduse. Selleks tuleks Teil eelnevalt aeg b…"
type textarea "Покупка одного наушника AirPod требует обслуживания. Для этого необходимо заран…"
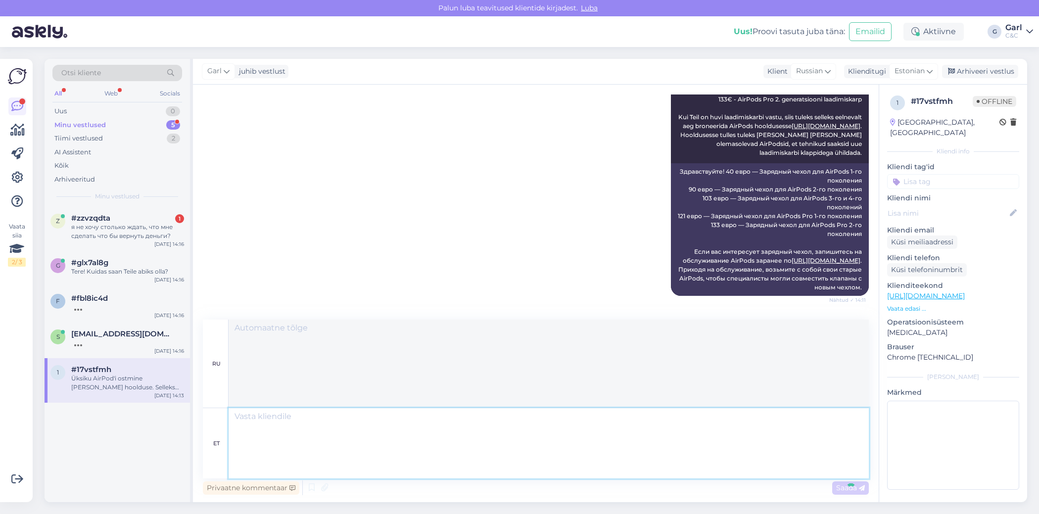
scroll to position [416, 0]
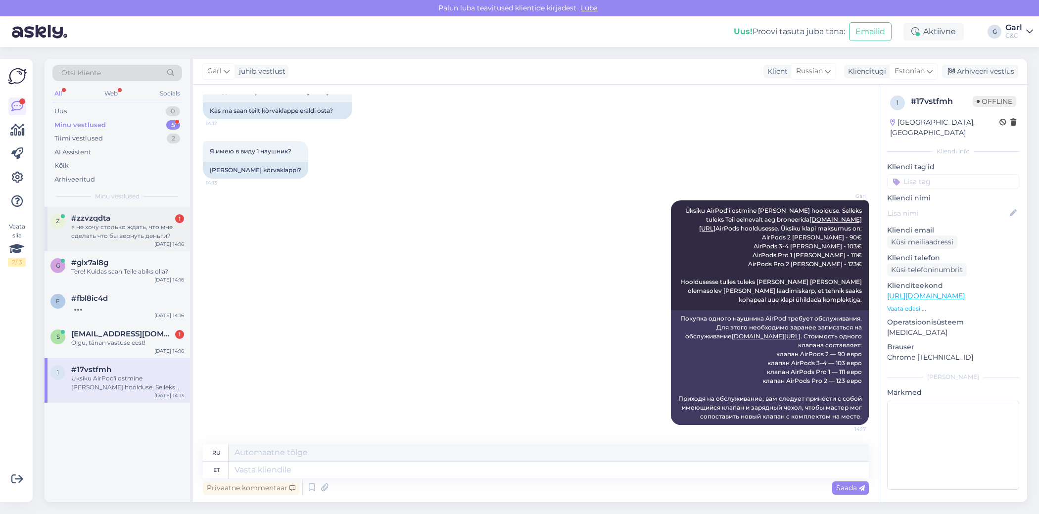
drag, startPoint x: 151, startPoint y: 231, endPoint x: 160, endPoint y: 237, distance: 10.7
click at [151, 231] on div "я не хочу столько ждать, что мне сделать что бы вернуть деньги?" at bounding box center [127, 232] width 113 height 18
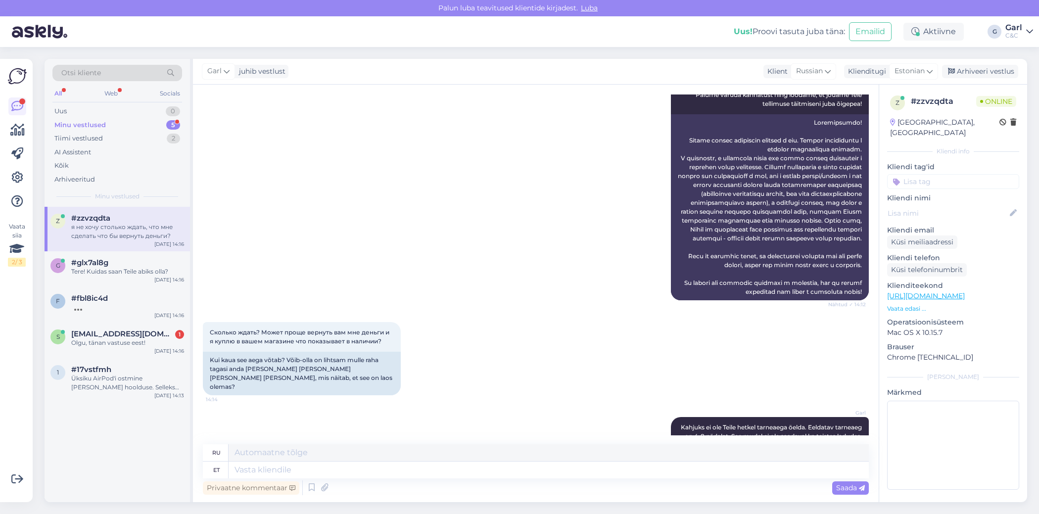
scroll to position [576, 0]
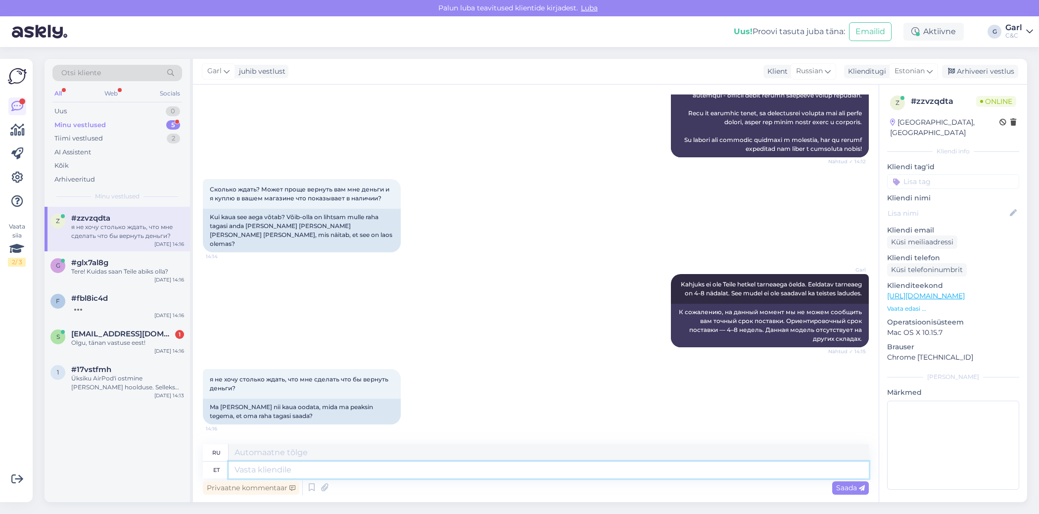
click at [391, 476] on textarea at bounding box center [549, 470] width 640 height 17
type textarea "Saatke"
type textarea "Отправлять"
type textarea "Saatke palun"
type textarea "Пожалуйста, отправьте"
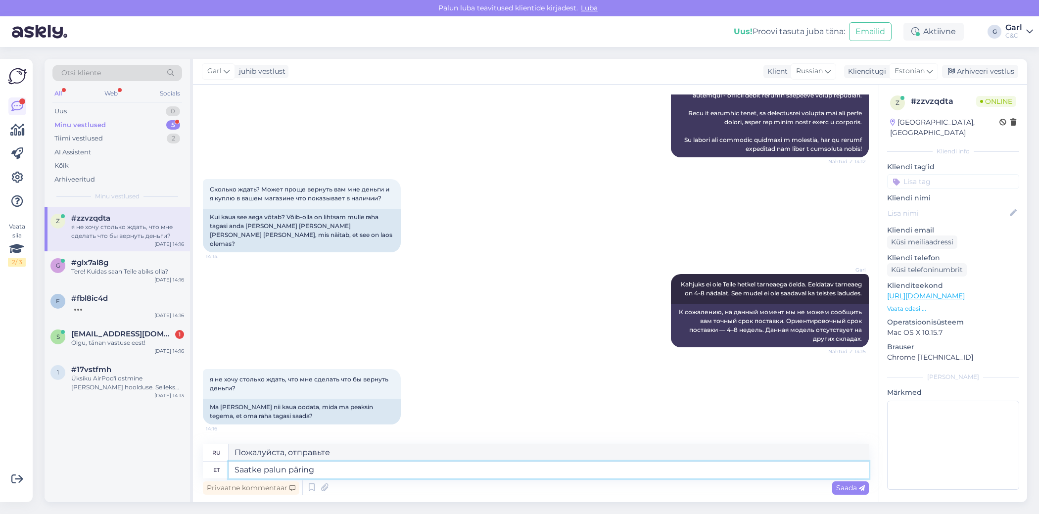
type textarea "Saatke palun päring k"
type textarea "Пожалуйста, отправьте запрос."
type textarea "Saatke palun päring klienditugi@cec.com"
type textarea "Пожалуйста, отправьте ваш запрос klienditugi@cec.com"
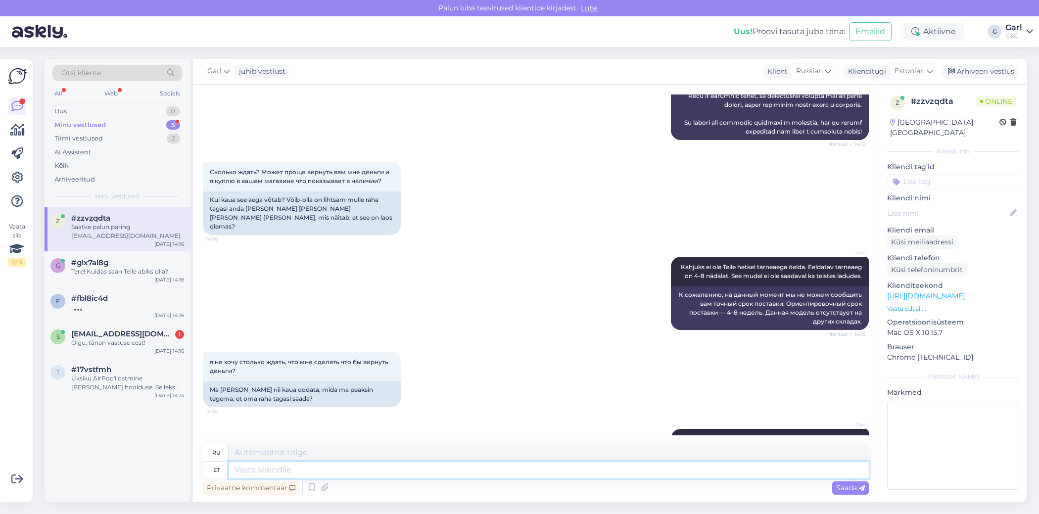
scroll to position [636, 0]
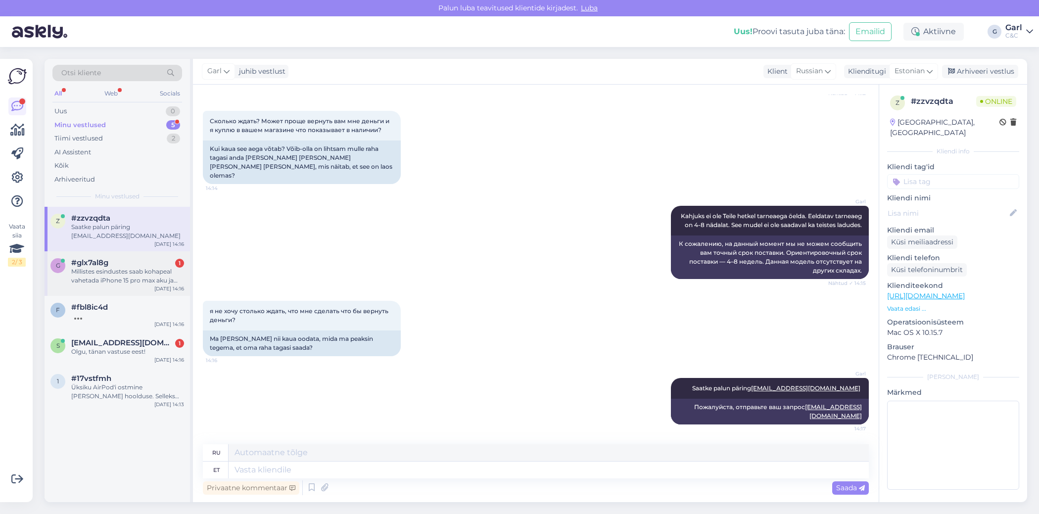
click at [154, 289] on div "g #glx7al8g 1 Millistes esindustes saab kohapeal vahetada iPhone 15 pro max aku…" at bounding box center [118, 273] width 146 height 45
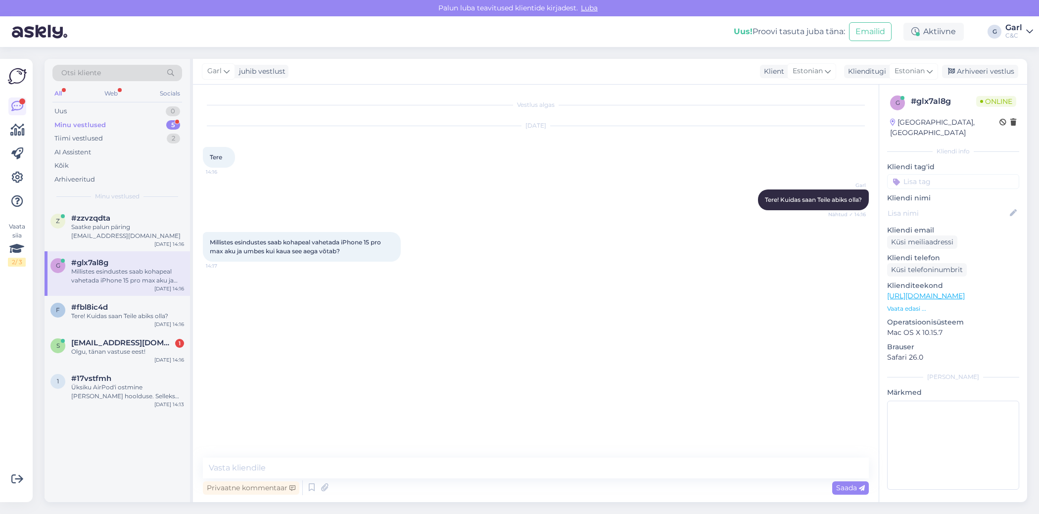
click at [324, 453] on div "Vestlus algas Sep 23 2025 Tere 14:16 Garl Tere! Kuidas saan Teile abiks olla? N…" at bounding box center [536, 294] width 686 height 418
click at [322, 462] on textarea at bounding box center [536, 468] width 666 height 21
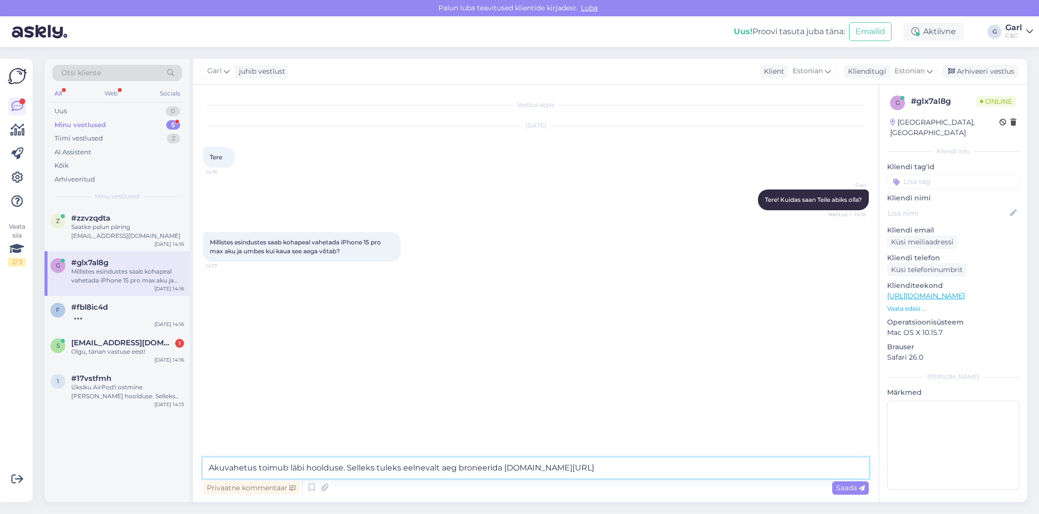
type textarea "Akuvahetus toimub läbi hoolduse. Selleks tuleks eelnevalt aeg broneerida www.ce…"
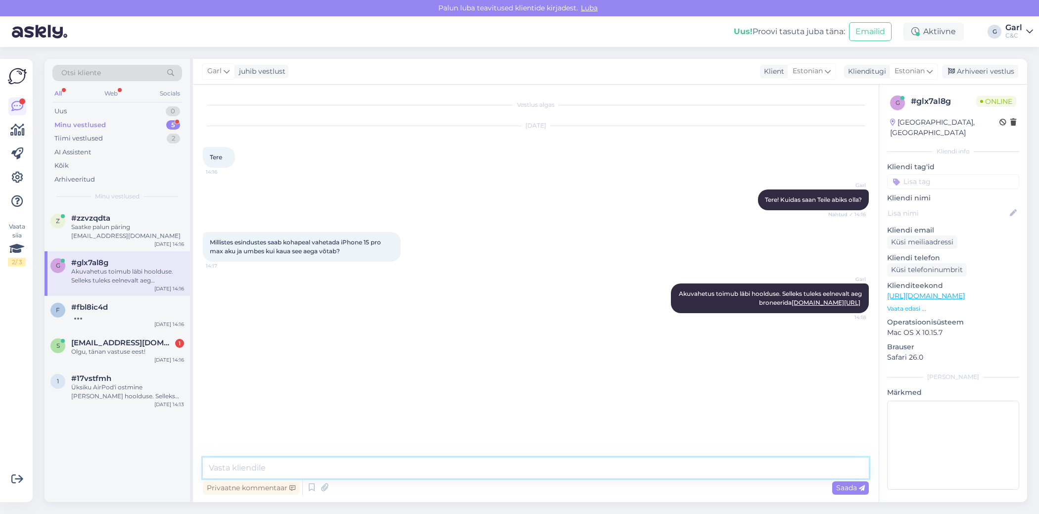
click at [312, 462] on textarea at bounding box center [536, 468] width 666 height 21
type textarea "Selle mudeli aku on igas hoolduskeskuses hetkel olemas."
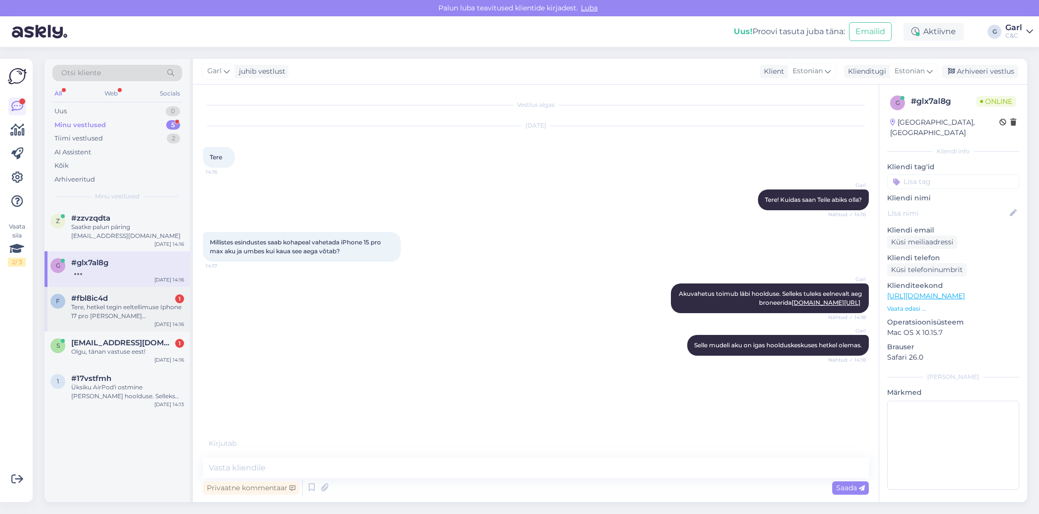
click at [142, 312] on div "Tere, hetkel tegin eeltellimuse Iphone 17 pro peale (4000086990), hetkle olen k…" at bounding box center [127, 312] width 113 height 18
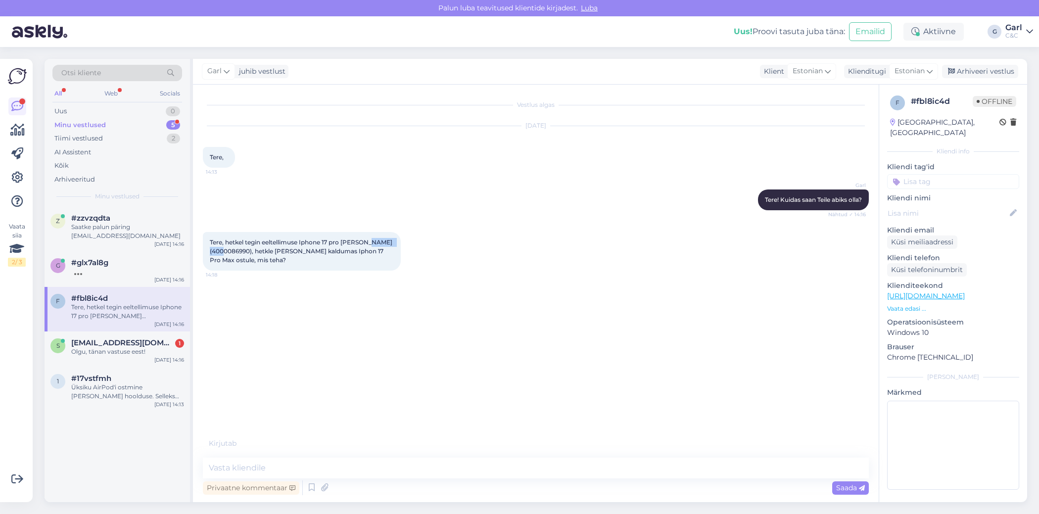
drag, startPoint x: 213, startPoint y: 250, endPoint x: 251, endPoint y: 254, distance: 38.8
click at [251, 254] on span "Tere, hetkel tegin eeltellimuse Iphone 17 pro peale (4000086990), hetkle olen k…" at bounding box center [303, 251] width 186 height 25
copy span "4000086990)"
drag, startPoint x: 153, startPoint y: 271, endPoint x: 185, endPoint y: 285, distance: 35.0
click at [153, 271] on div "Kas tehnik on ka igas keskuses kohal?" at bounding box center [127, 271] width 113 height 9
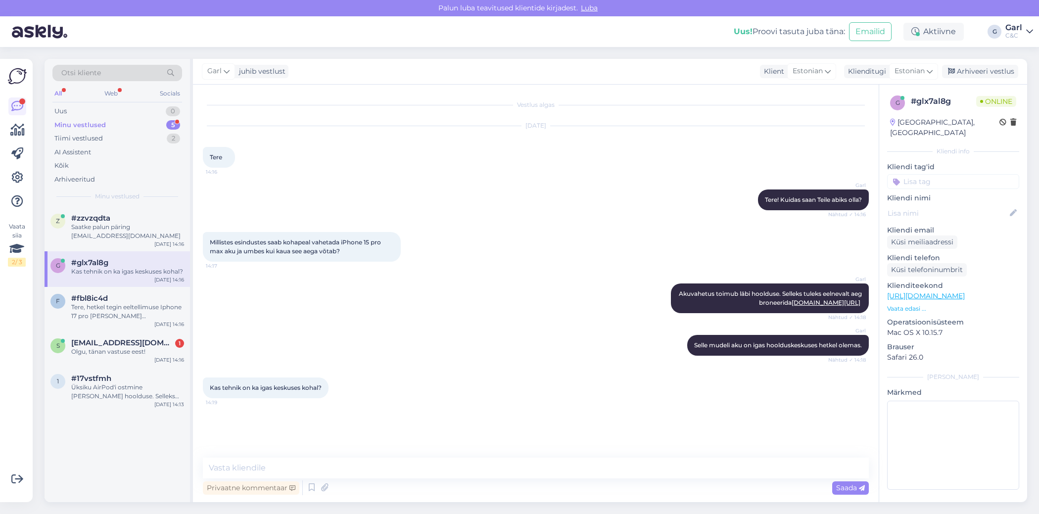
click at [382, 486] on div "Privaatne kommentaar Saada" at bounding box center [536, 488] width 666 height 19
click at [392, 478] on textarea at bounding box center [536, 468] width 666 height 21
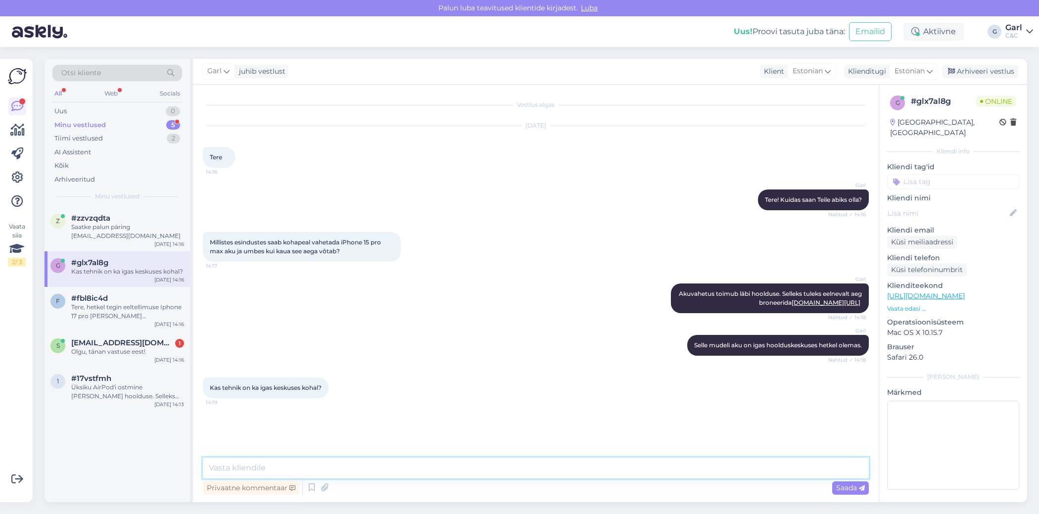
click at [392, 478] on textarea at bounding box center [536, 468] width 666 height 21
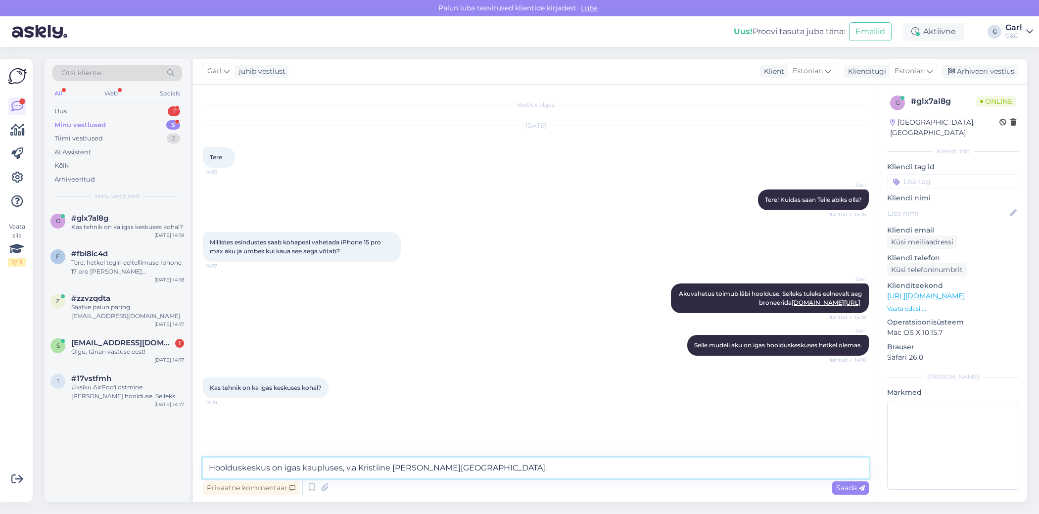
type textarea "Hoolduskeskus on igas kaupluses, v.a Kristiine ja Narva."
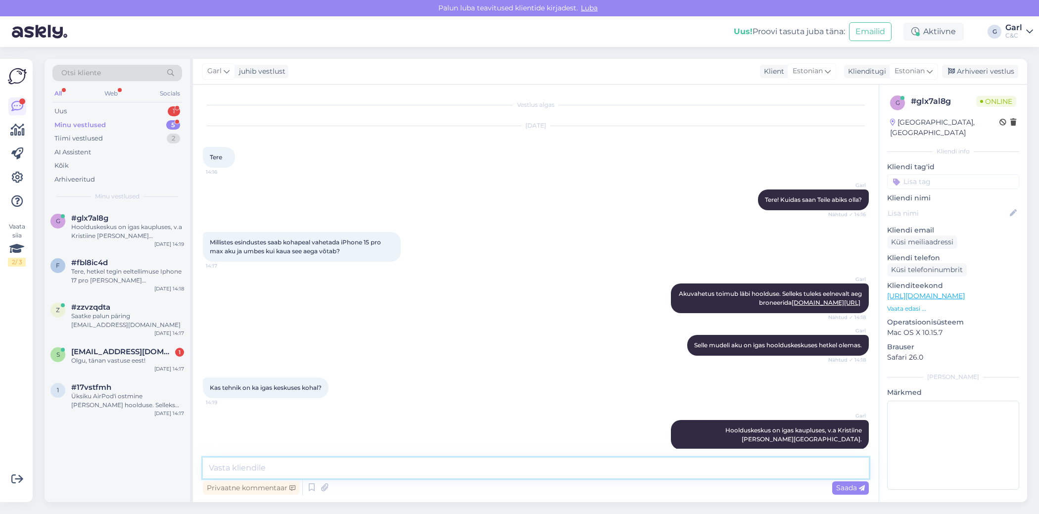
scroll to position [3, 0]
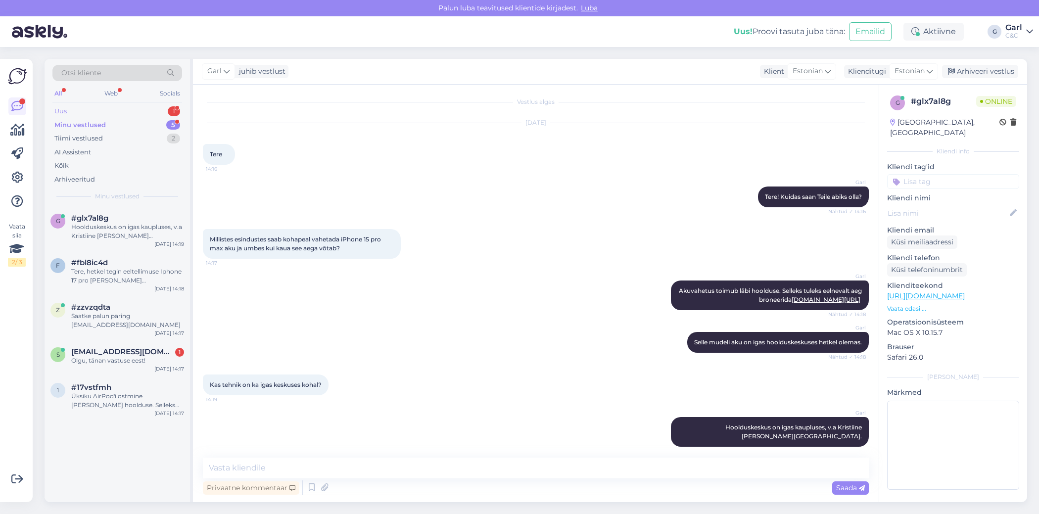
click at [152, 109] on div "Uus 1" at bounding box center [117, 111] width 130 height 14
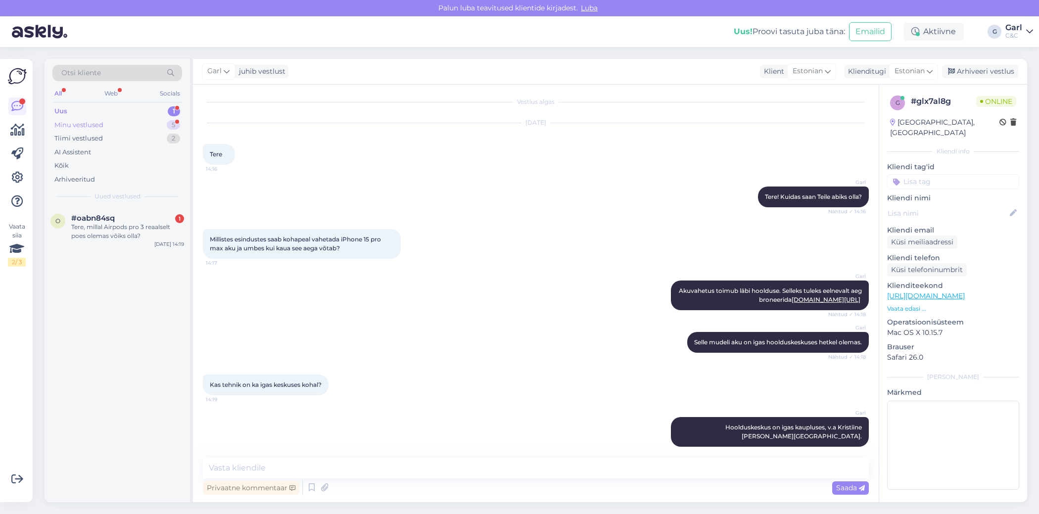
click at [147, 123] on div "Minu vestlused 5" at bounding box center [117, 125] width 130 height 14
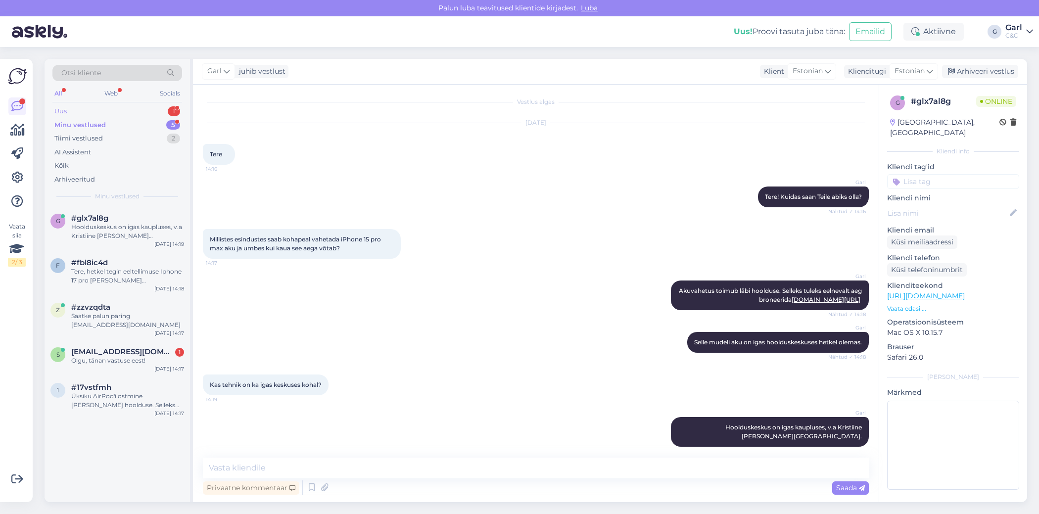
click at [149, 110] on div "Uus 1" at bounding box center [117, 111] width 130 height 14
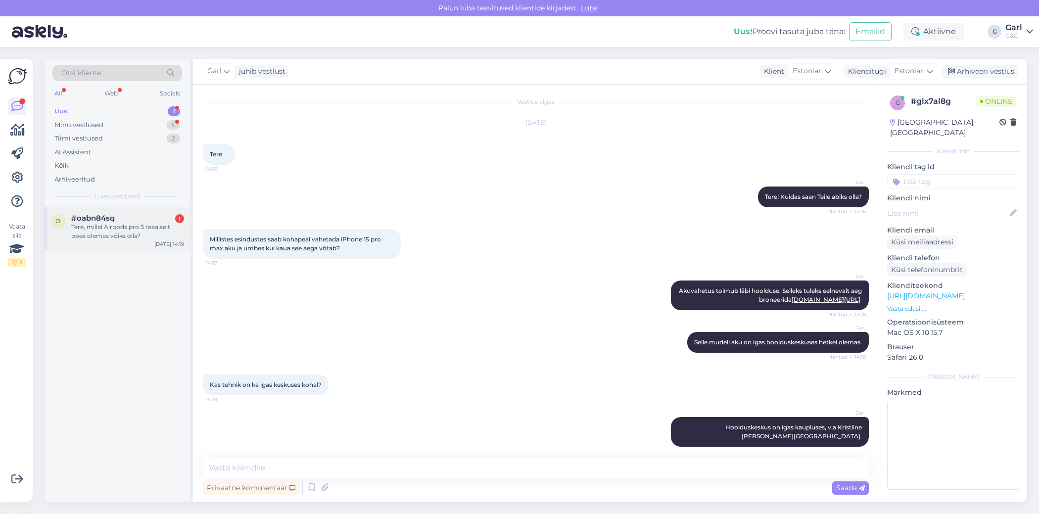
click at [152, 208] on div "o #oabn84sq 1 Tere, millal Airpods pro 3 reaalselt poes olemas võiks olla? Sep …" at bounding box center [118, 229] width 146 height 45
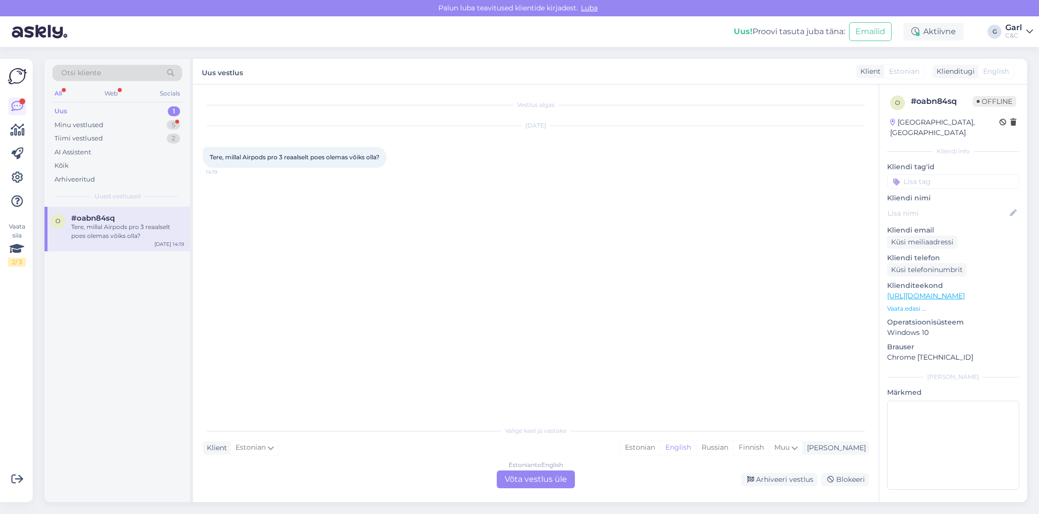
click at [687, 456] on div "Valige keel ja vastake Klient Estonian Mina Estonian English Russian Finnish Mu…" at bounding box center [536, 455] width 666 height 68
click at [660, 447] on div "Estonian" at bounding box center [640, 448] width 40 height 15
click at [544, 471] on div "Estonian to Estonian Võta vestlus üle" at bounding box center [536, 480] width 78 height 18
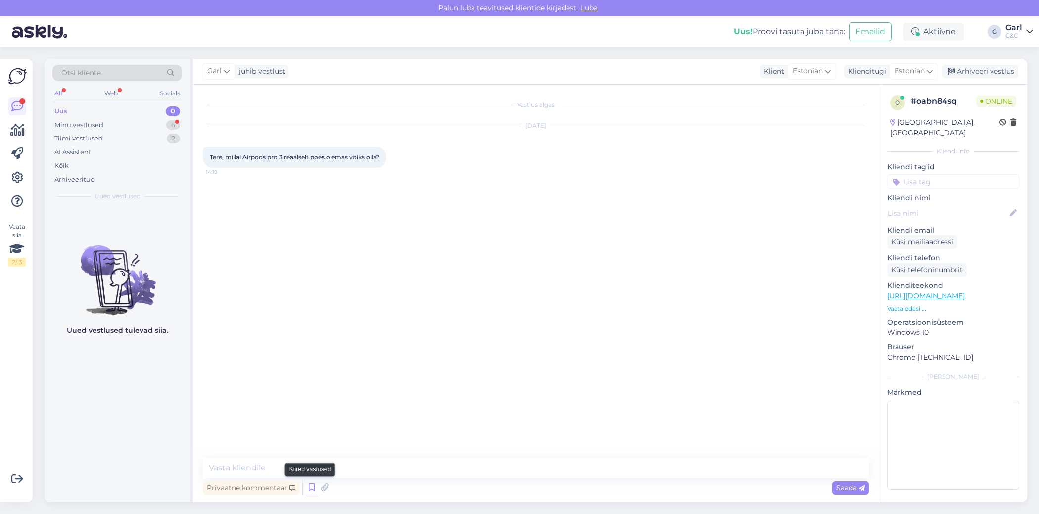
click at [311, 488] on icon at bounding box center [312, 488] width 12 height 15
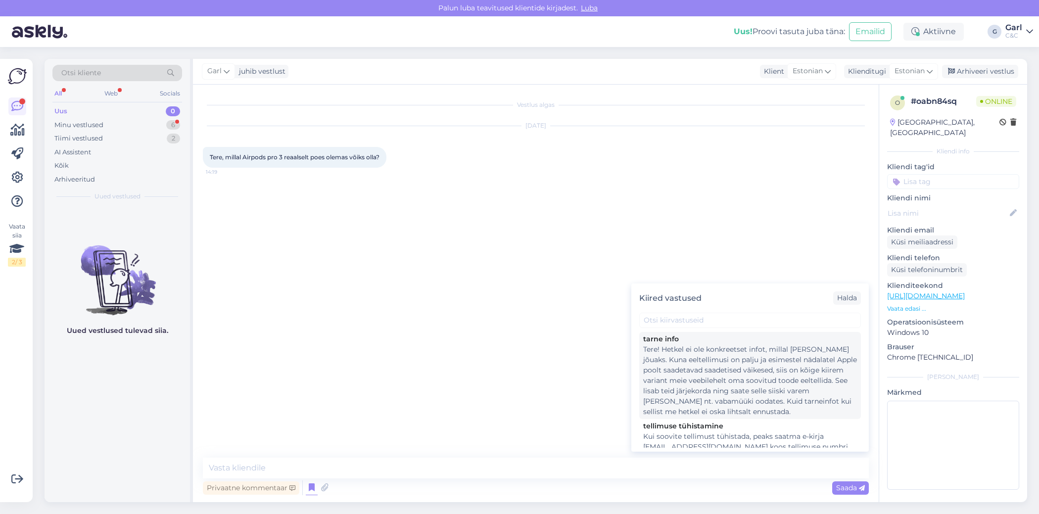
click at [733, 394] on div "Tere! Hetkel ei ole konkreetset infot, millal toode kohale jõuaks. Kuna eeltell…" at bounding box center [750, 380] width 214 height 73
type textarea "Tere! Hetkel ei ole konkreetset infot, millal toode kohale jõuaks. Kuna eeltell…"
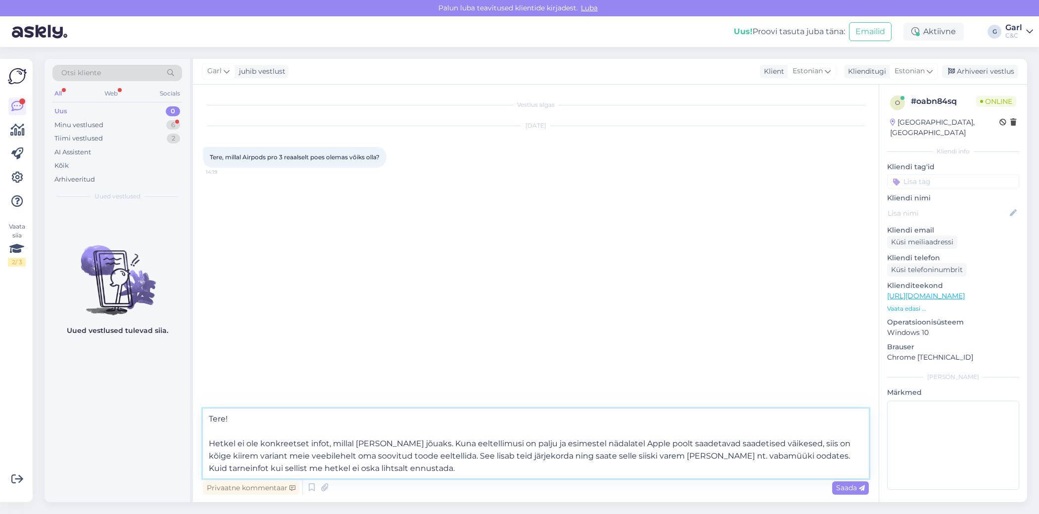
click at [526, 466] on textarea "Tere! Hetkel ei ole konkreetset infot, millal toode kohale jõuaks. Kuna eeltell…" at bounding box center [536, 444] width 666 height 70
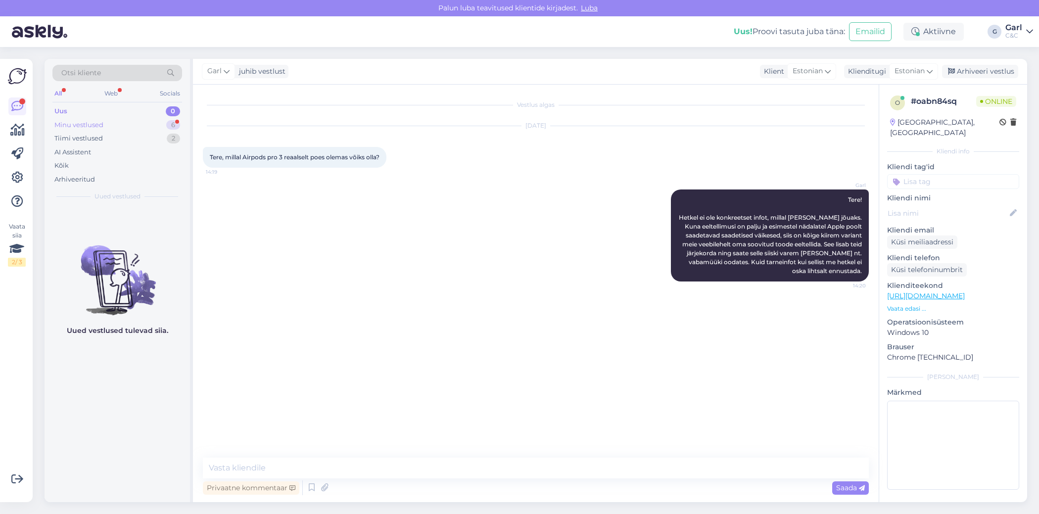
click at [127, 119] on div "Minu vestlused 6" at bounding box center [117, 125] width 130 height 14
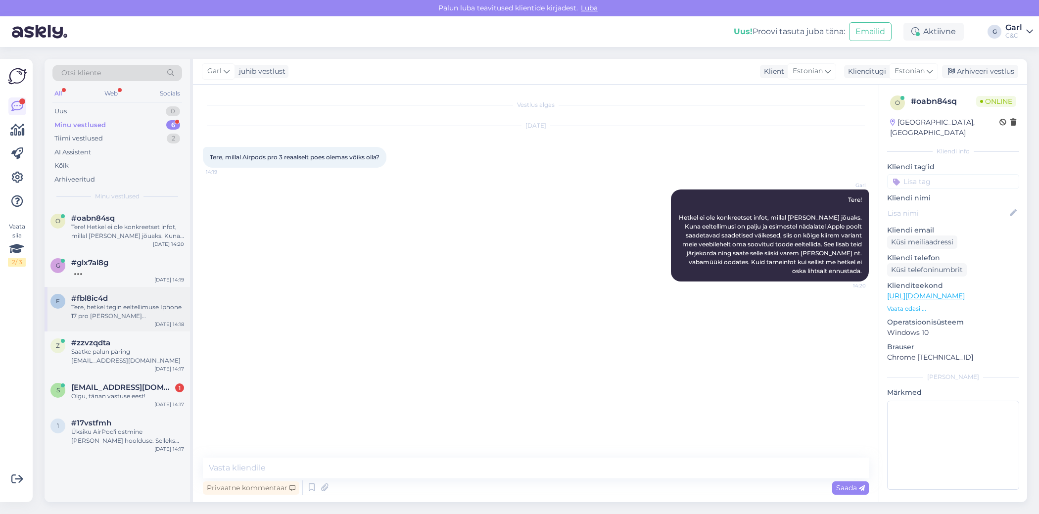
click at [140, 321] on div "f #fbl8ic4d Tere, hetkel tegin eeltellimuse Iphone 17 pro peale (4000086990), h…" at bounding box center [118, 309] width 146 height 45
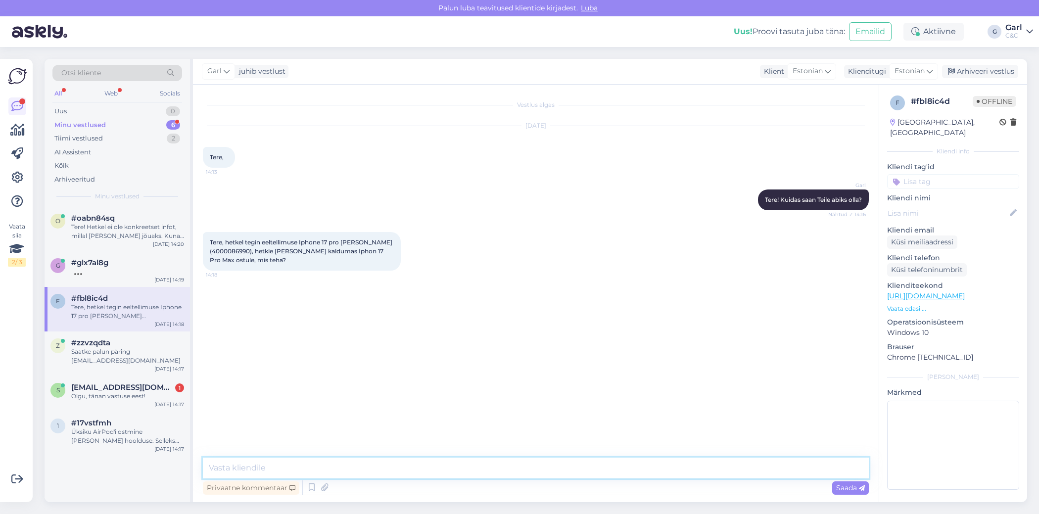
click at [421, 475] on textarea at bounding box center [536, 468] width 666 height 21
type textarea "Sellisel juhul on Teil võimalik ülekande teel vahe kinni maksta ning saame lisa…"
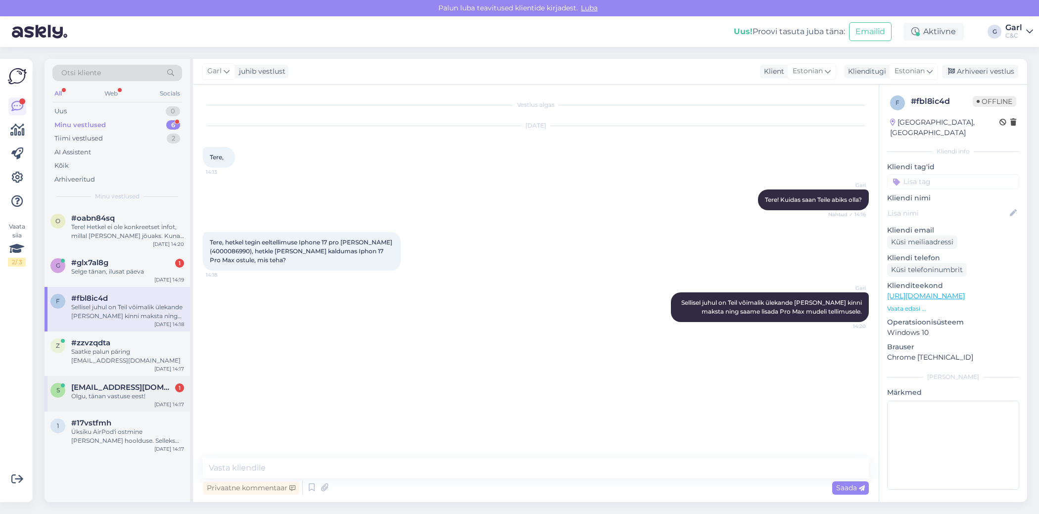
click at [143, 391] on span "sofia.pashchuk@gmail.com" at bounding box center [122, 387] width 103 height 9
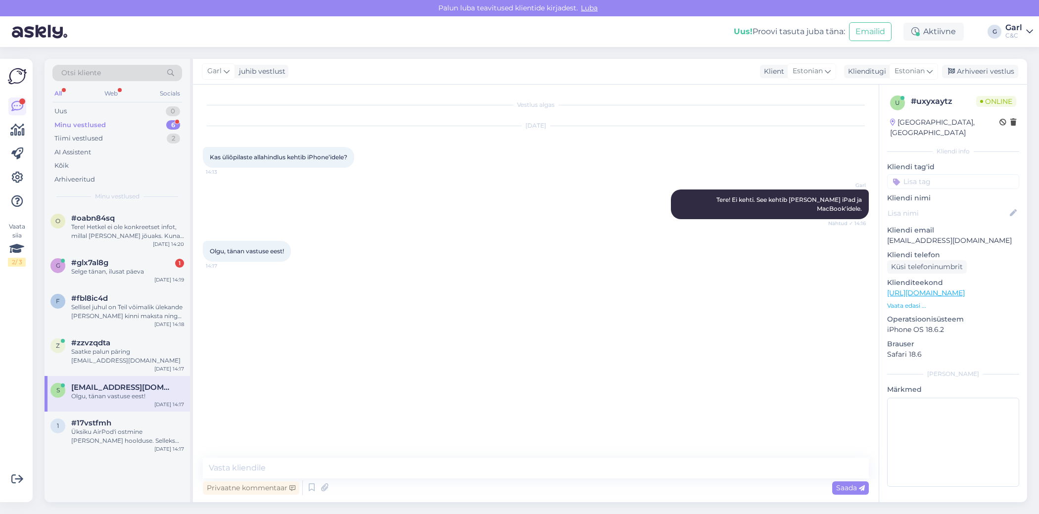
click at [360, 456] on div "Vestlus algas Sep 23 2025 Kas üliõpilaste allahindlus kehtib iPhone’idele? 14:1…" at bounding box center [536, 294] width 686 height 418
click at [356, 464] on textarea at bounding box center [536, 468] width 666 height 21
click at [1001, 75] on div "Arhiveeri vestlus" at bounding box center [980, 71] width 76 height 13
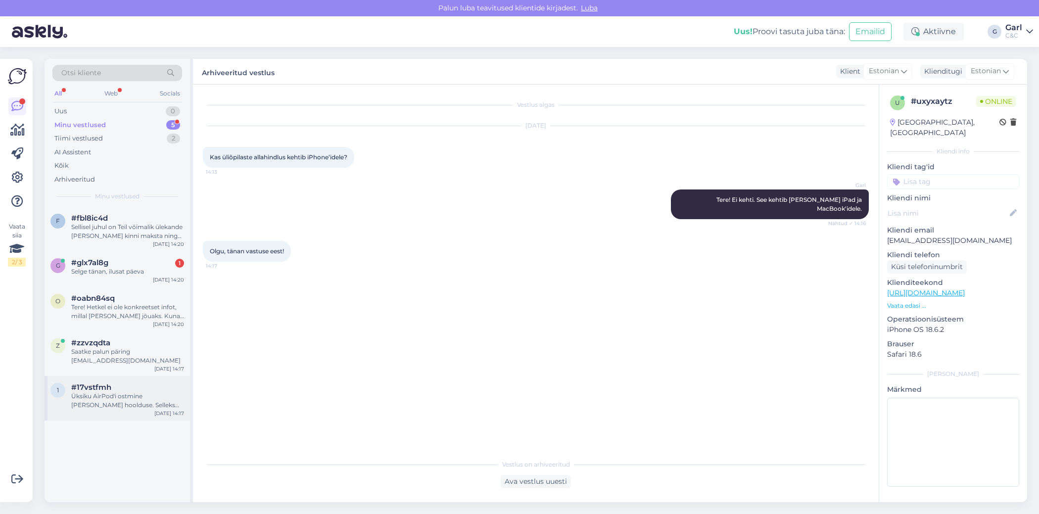
click at [148, 402] on div "Üksiku AirPod'i ostmine käib läbi hoolduse. Selleks tuleks Teil eelnevalt aeg b…" at bounding box center [127, 401] width 113 height 18
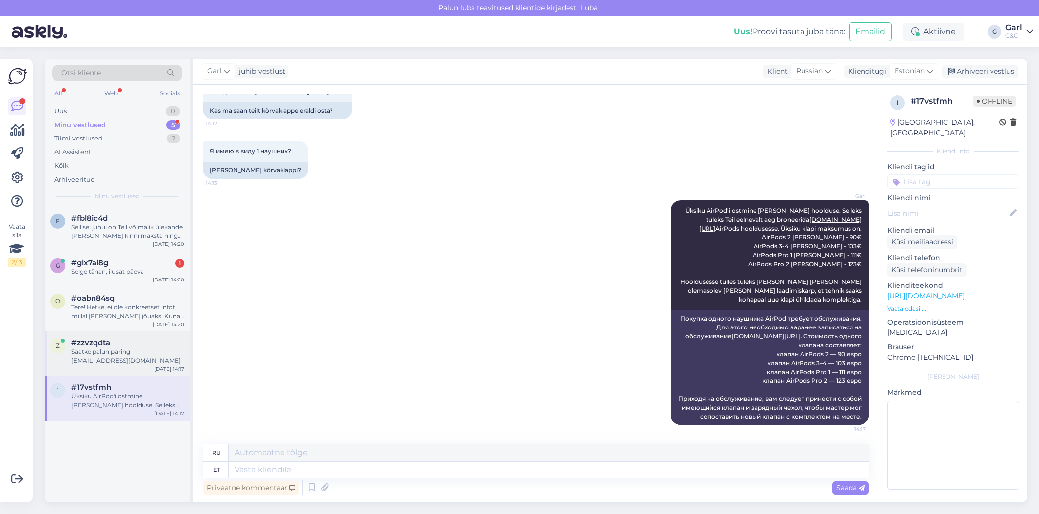
click at [118, 346] on div "#zzvzqdta" at bounding box center [127, 343] width 113 height 9
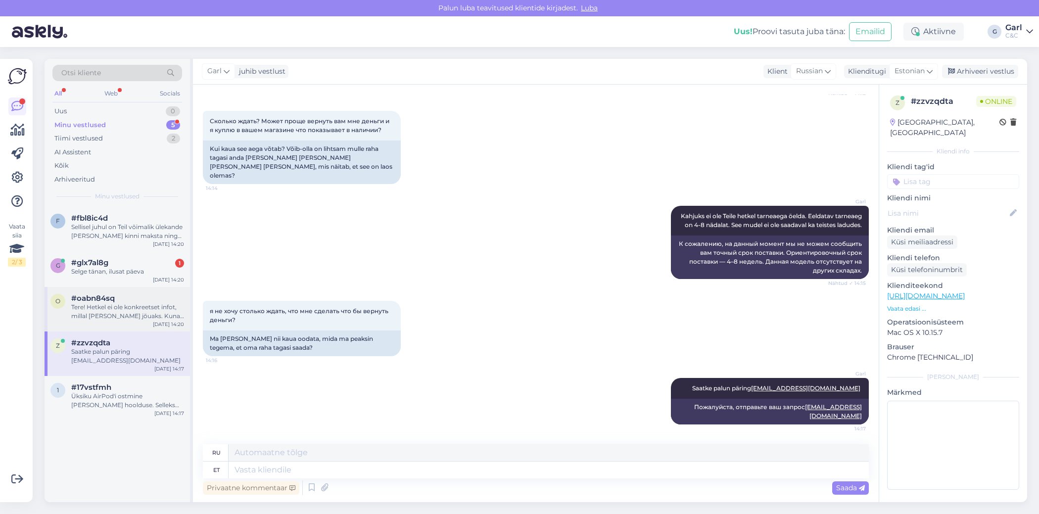
click at [129, 308] on div "Tere! Hetkel ei ole konkreetset infot, millal toode kohale jõuaks. Kuna eeltell…" at bounding box center [127, 312] width 113 height 18
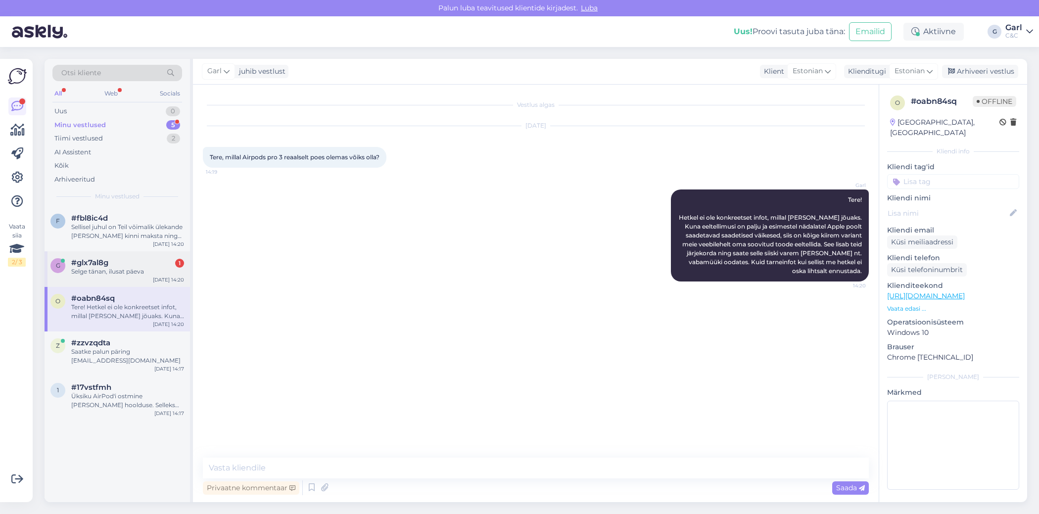
click at [139, 265] on div "#glx7al8g 1" at bounding box center [127, 262] width 113 height 9
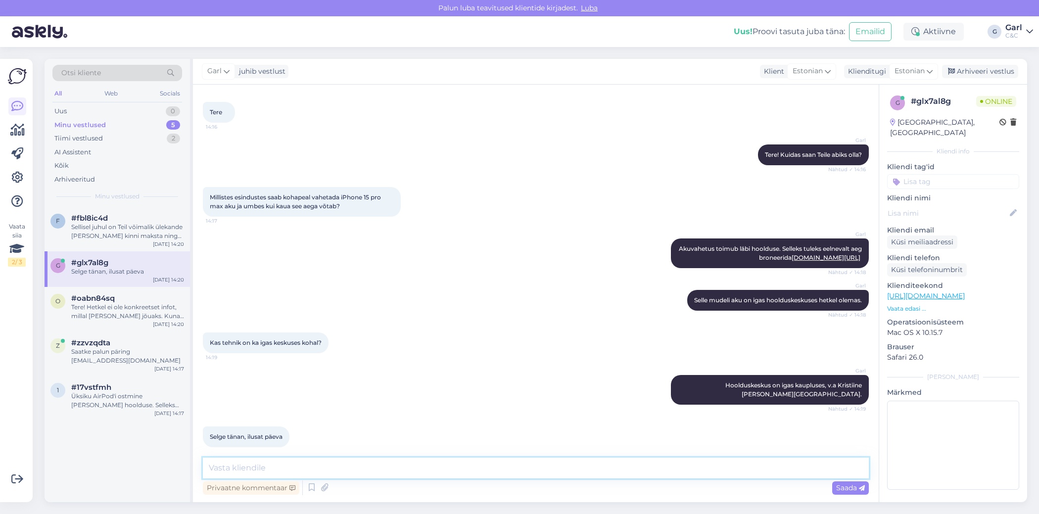
click at [439, 473] on textarea at bounding box center [536, 468] width 666 height 21
type textarea "Ikka. Teilegi!"
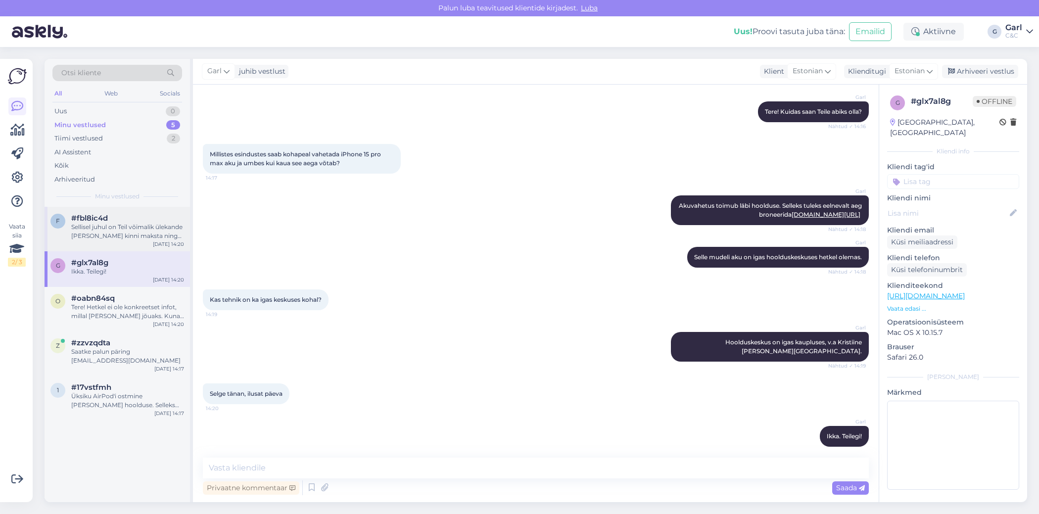
click at [138, 223] on div "Sellisel juhul on Teil võimalik ülekande teel vahe kinni maksta ning saame lisa…" at bounding box center [127, 232] width 113 height 18
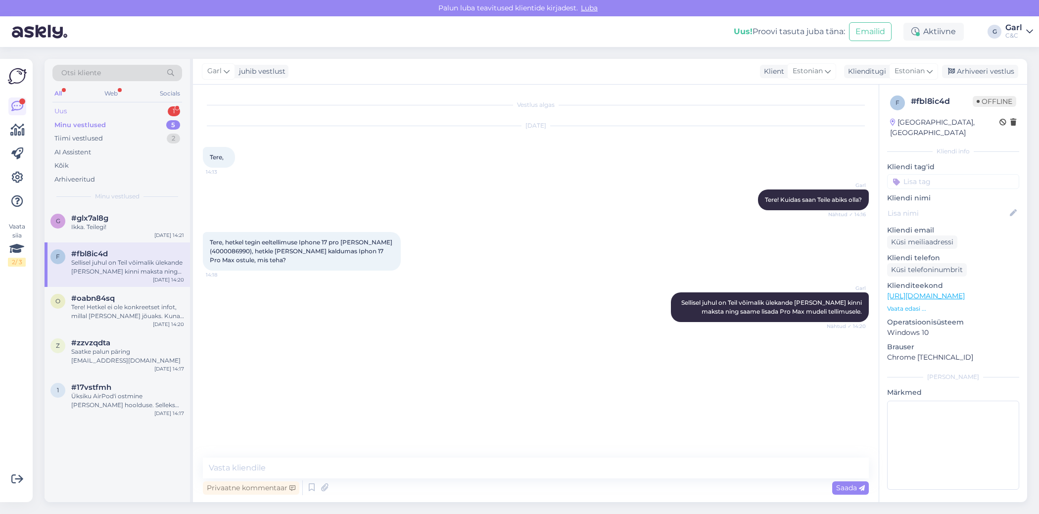
click at [166, 113] on div "Uus 1" at bounding box center [117, 111] width 130 height 14
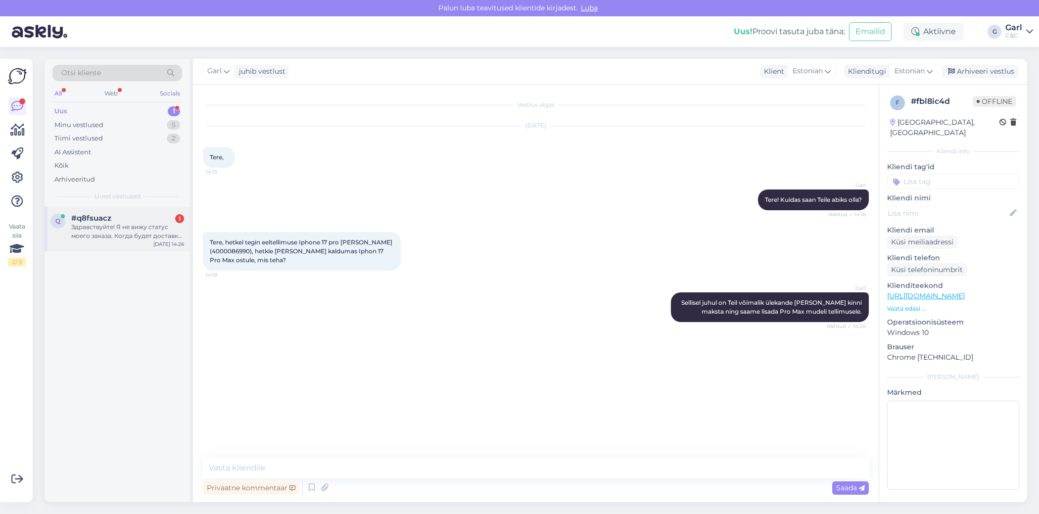
click at [110, 237] on div "Здравствуйте! Я не вижу статус моего заказа. Когда будет доставка заказа 400008…" at bounding box center [127, 232] width 113 height 18
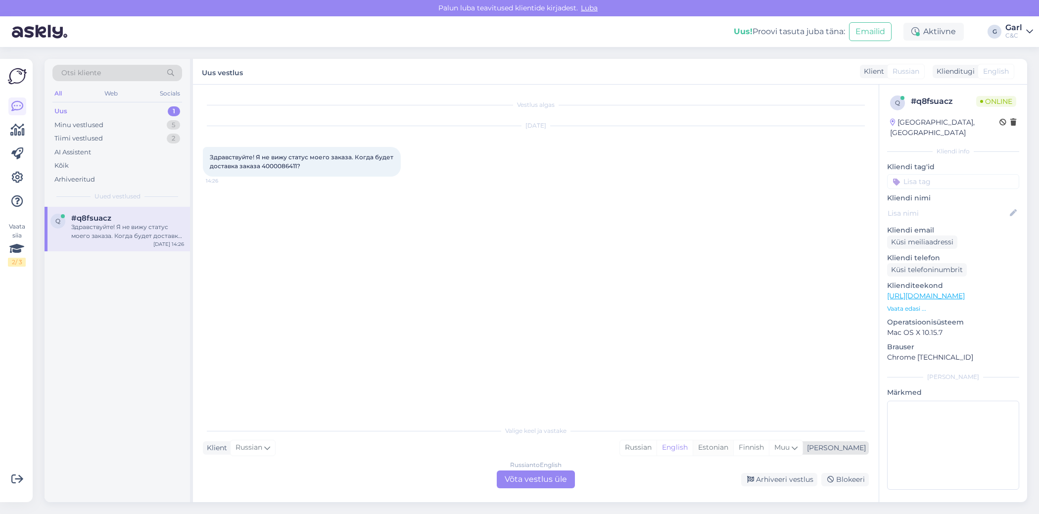
click at [734, 453] on div "Estonian" at bounding box center [713, 448] width 41 height 15
click at [554, 481] on div "Russian to Estonian Võta vestlus üle" at bounding box center [536, 480] width 78 height 18
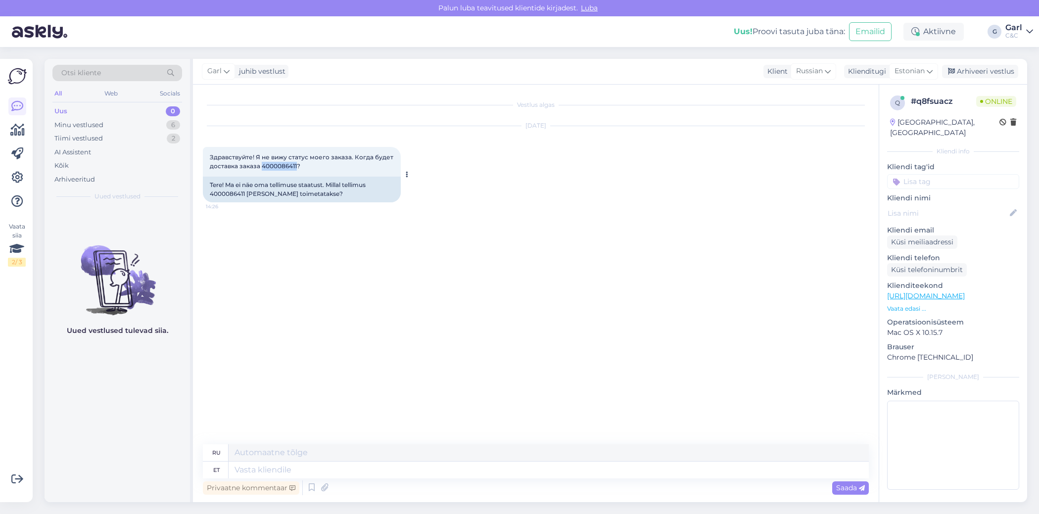
drag, startPoint x: 262, startPoint y: 167, endPoint x: 298, endPoint y: 167, distance: 36.1
click at [298, 167] on span "Здравствуйте! Я не вижу статус моего заказа. Когда будет доставка заказа 400008…" at bounding box center [302, 161] width 185 height 16
copy span "4000086411"
click at [320, 473] on textarea at bounding box center [549, 470] width 640 height 17
click at [315, 487] on icon at bounding box center [312, 488] width 12 height 15
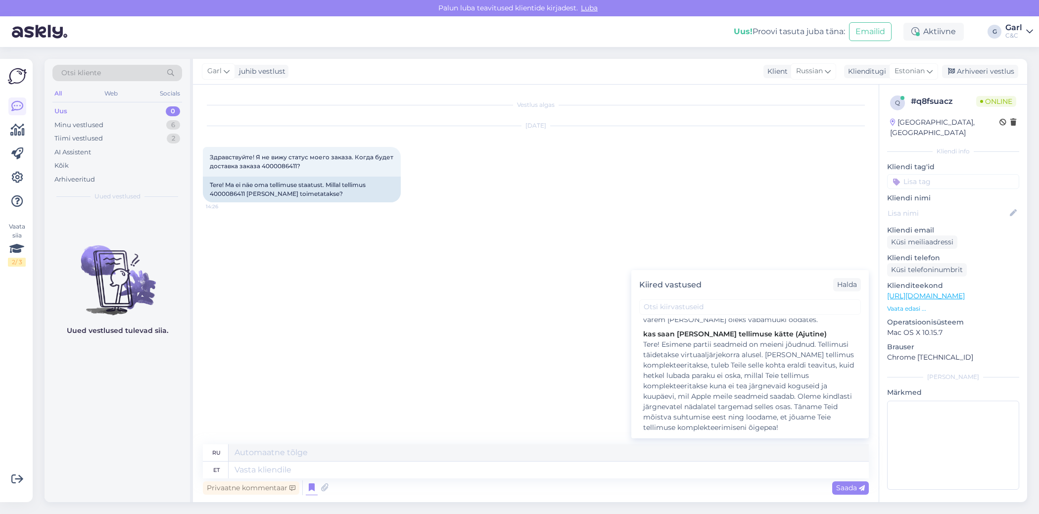
scroll to position [213, 0]
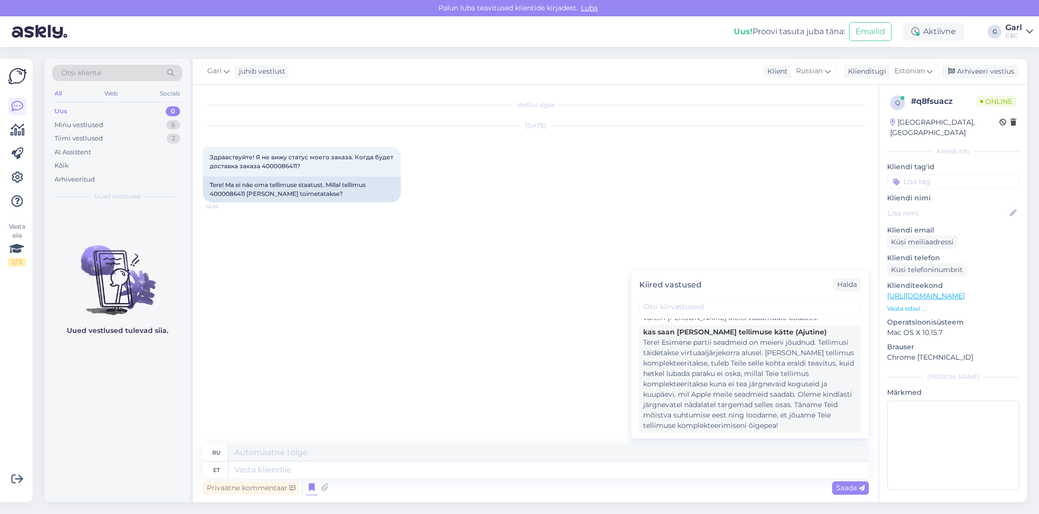
click at [737, 362] on div "Tere! Esimene partii seadmeid on meieni jõudnud. Tellimusi täidetakse virtuaalj…" at bounding box center [750, 385] width 214 height 94
type textarea "Здравствуйте! Первая партия устройств прибыла. Заказы выполняются в режиме вирт…"
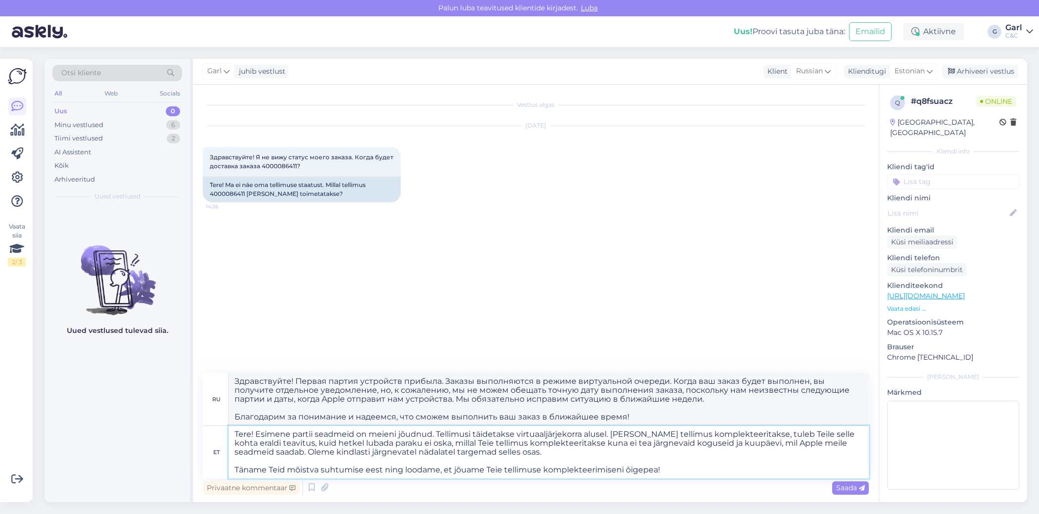
drag, startPoint x: 434, startPoint y: 434, endPoint x: 439, endPoint y: 436, distance: 5.2
click at [439, 436] on textarea "Tere! Esimene partii seadmeid on meieni jõudnud. Tellimusi täidetakse virtuaalj…" at bounding box center [549, 452] width 640 height 52
click at [433, 436] on textarea "Tere! Esimene partii seadmeid on meieni jõudnud. Tellimusi täidetakse virtuaalj…" at bounding box center [549, 452] width 640 height 52
type textarea "Tere! Esimene partii seadmeid on meieni jõudnud 19.. Tellimusi täidetakse virtu…"
type textarea "Здравствуйте! Первая партия устройств прибыла. Заказы выполняются в порядке вир…"
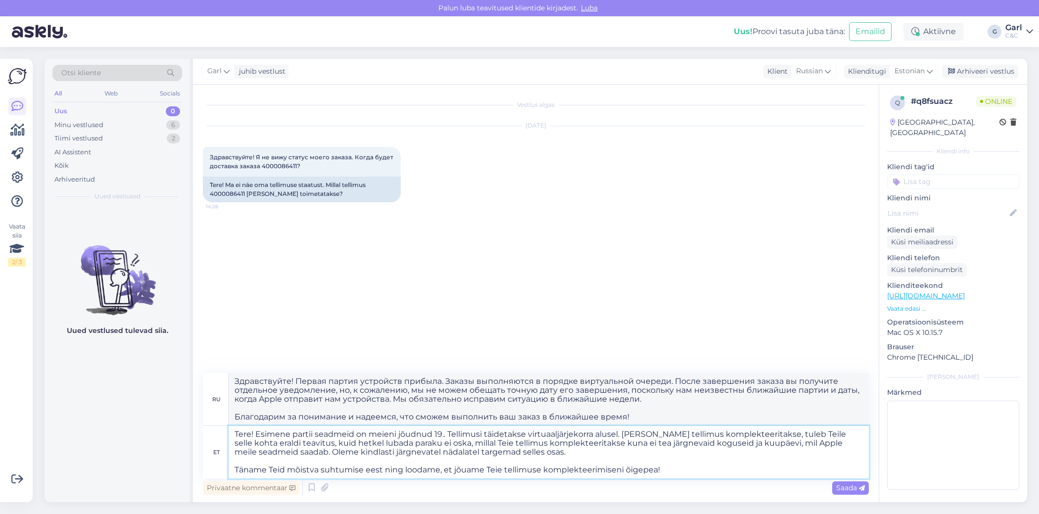
type textarea "Tere! Esimene partii seadmeid on meieni jõudnud 19. . Tellimusi täidetakse virt…"
type textarea "Здравствуйте! Первая партия устройств поступила к нам. Заказы выполняются в пор…"
type textarea "Tere! Esimene partii seadmeid on meieni jõudnud 19. se. Tellimusi täidetakse vi…"
type textarea "Здравствуйте! Первая партия устройств поступила к нам 19-го числа. Заказы выпол…"
type textarea "Tere! Esimene partii seadmeid on meieni jõudnud 19. sep. Tellimusi täidetakse v…"
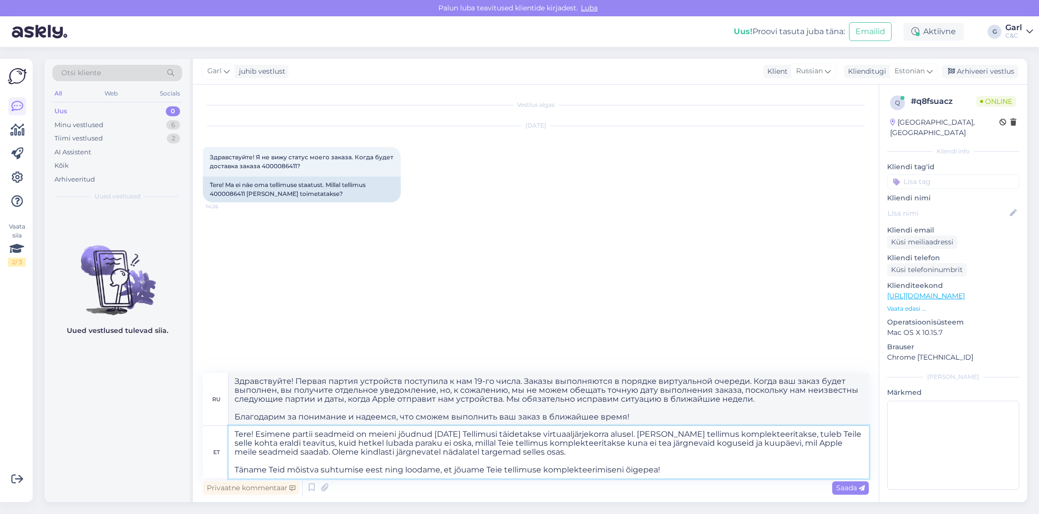
type textarea "Здравствуйте! Первая партия устройств поступила к нам 19.. Заказы выполняются в…"
type textarea "Tere! Esimene partii seadmeid on meieni jõudnud 19. sept. Tellimusi täidetakse …"
type textarea "Здравствуйте! Первая партия устройств поступила к нам 19-го числа. Заказы выпол…"
type textarea "Tere! Esimene partii seadmeid on meieni jõudnud 19. septem. Tellimusi täidetaks…"
type textarea "Здравствуйте! Первая партия устройств поступила к нам 19 сентября. Заказы выпол…"
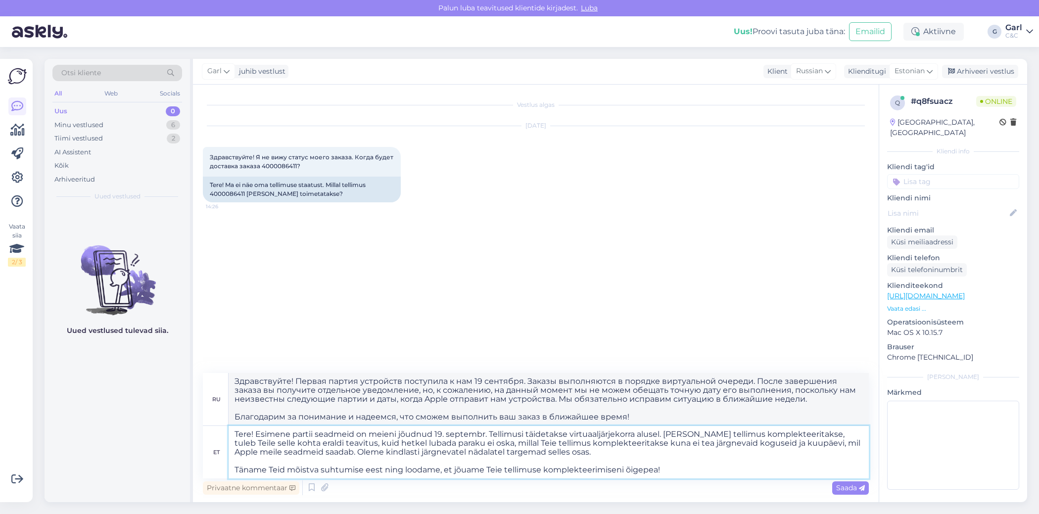
type textarea "Tere! Esimene partii seadmeid on meieni jõudnud 19. septembri. Tellimusi täidet…"
type textarea "Здравствуйте! Первая партия устройств поступила к нам 19 сентября. Заказы выпол…"
type textarea "Tere! Esimene partii seadmeid on meieni jõudnud 19. septembril. Tellimusi täide…"
type textarea "Здравствуйте! Первая партия устройств поступила к нам 19 сентября. Заказы выпол…"
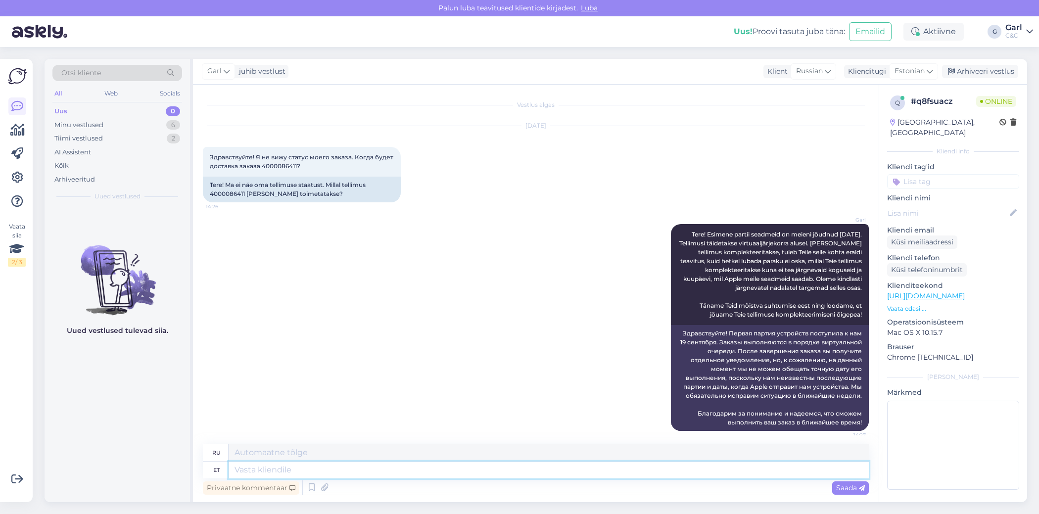
scroll to position [6, 0]
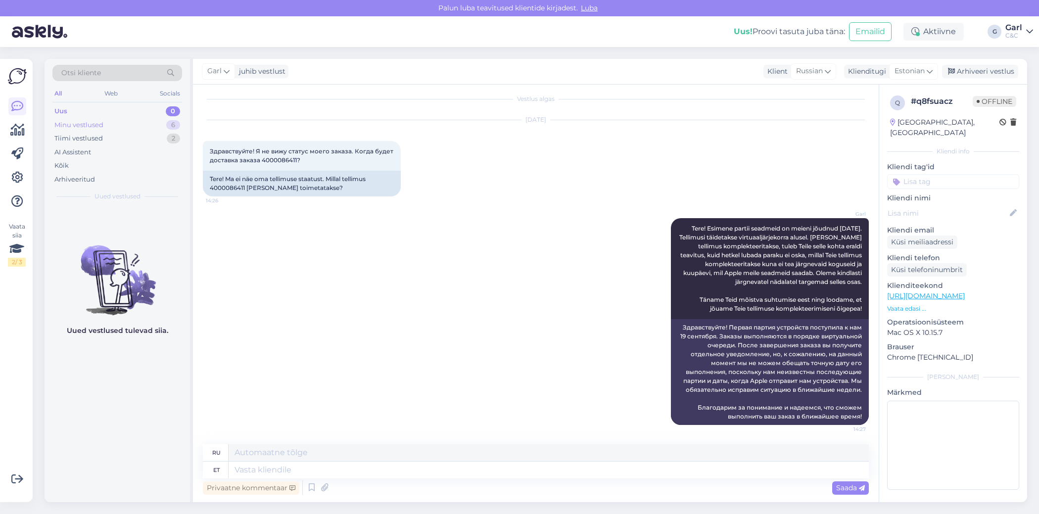
click at [169, 125] on div "6" at bounding box center [173, 125] width 14 height 10
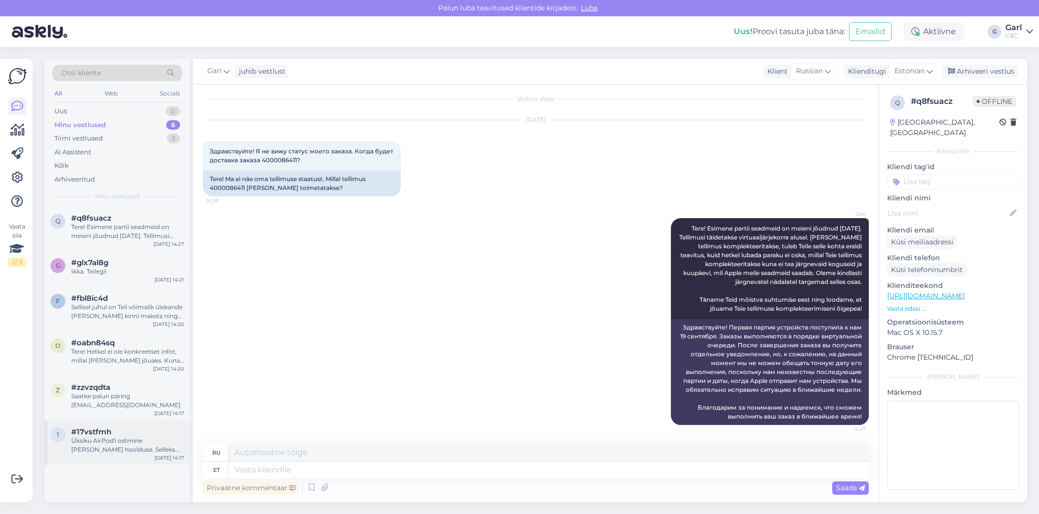
drag, startPoint x: 135, startPoint y: 431, endPoint x: 142, endPoint y: 423, distance: 10.2
click at [135, 431] on div "#17vstfmh" at bounding box center [127, 432] width 113 height 9
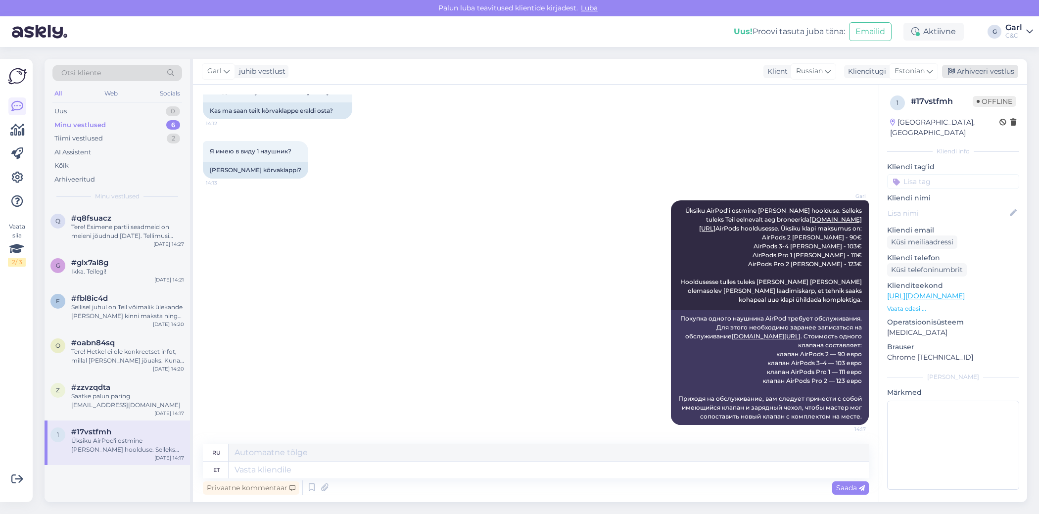
click at [972, 73] on div "Arhiveeri vestlus" at bounding box center [980, 71] width 76 height 13
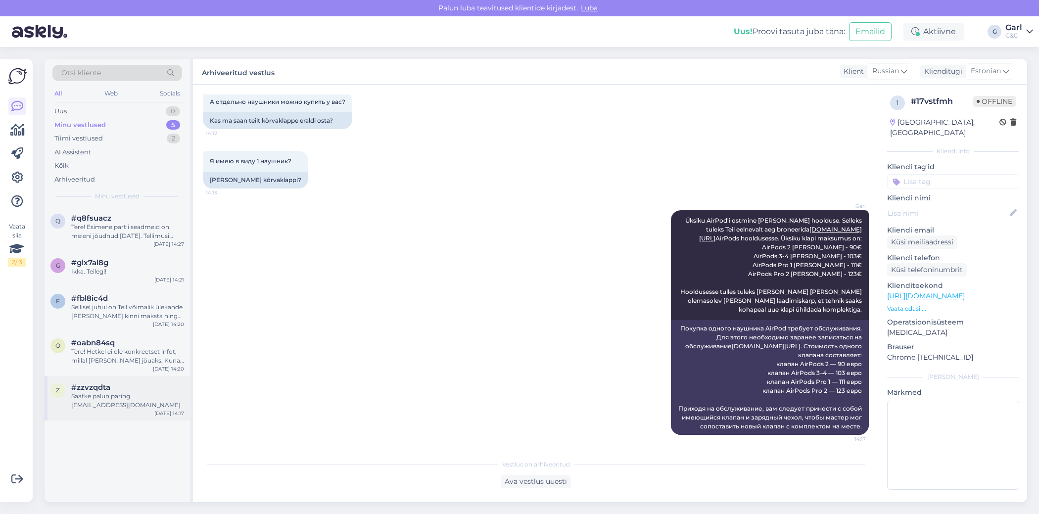
click at [118, 402] on div "Saatke palun päring klienditugi@cec.com" at bounding box center [127, 401] width 113 height 18
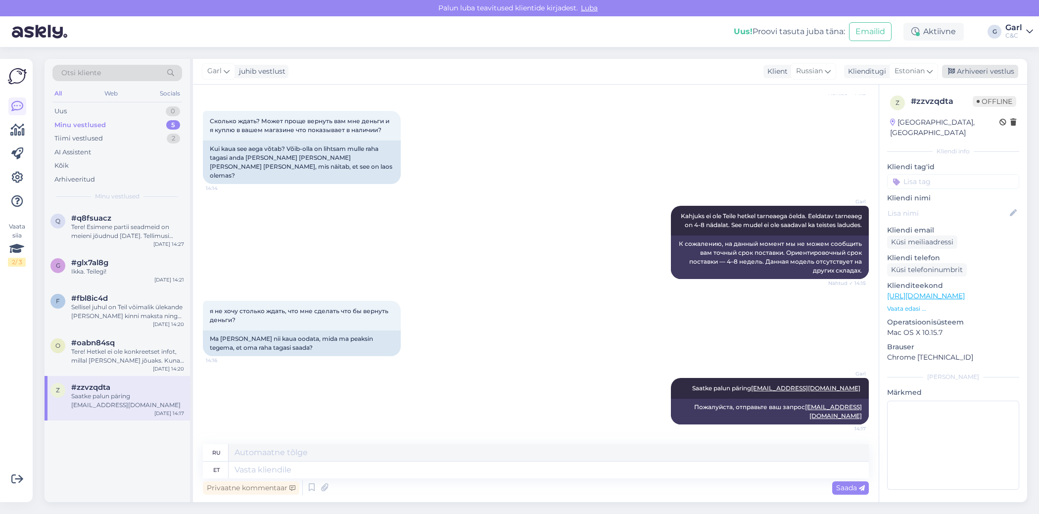
click at [1002, 66] on div "Arhiveeri vestlus" at bounding box center [980, 71] width 76 height 13
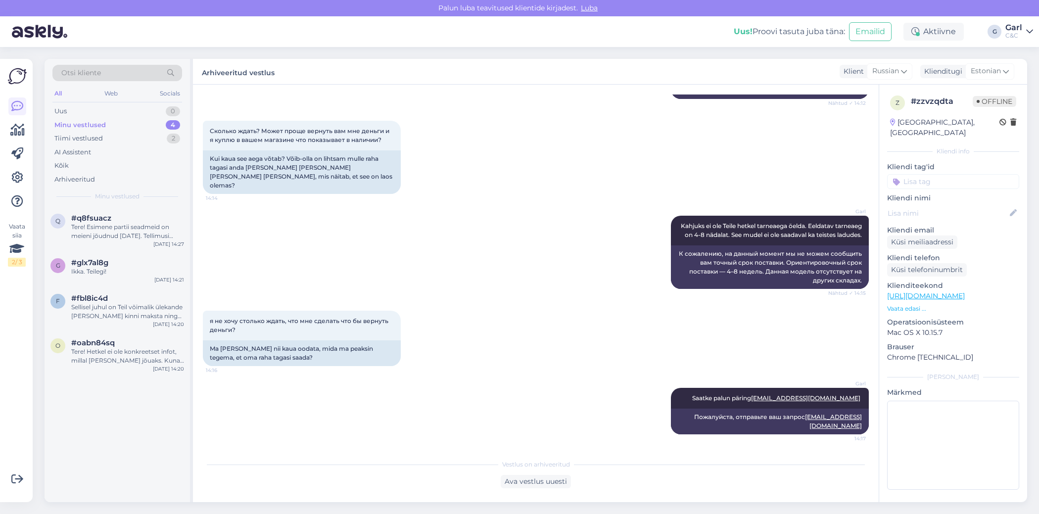
drag, startPoint x: 138, startPoint y: 358, endPoint x: 228, endPoint y: 352, distance: 90.3
click at [138, 358] on div "Tere! Hetkel ei ole konkreetset infot, millal toode kohale jõuaks. Kuna eeltell…" at bounding box center [127, 356] width 113 height 18
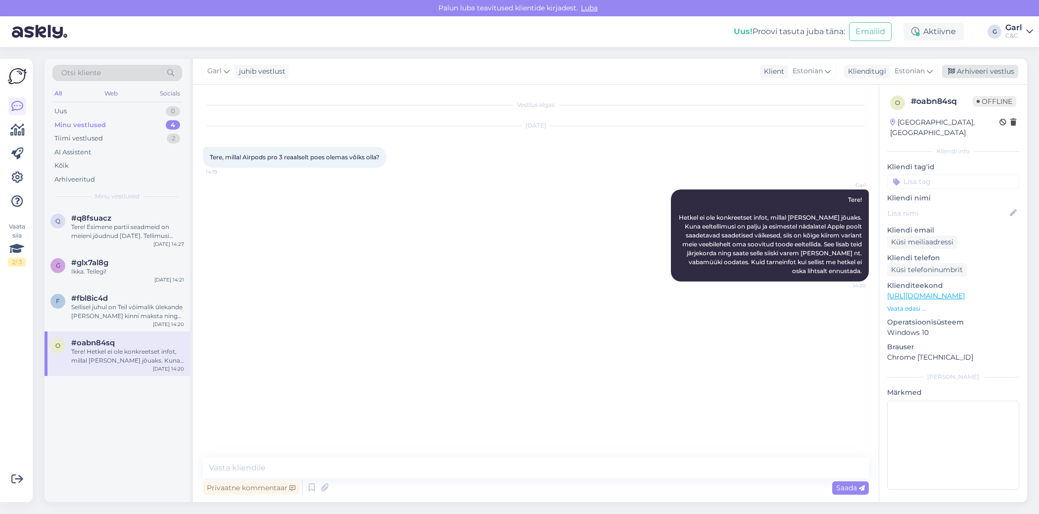
click at [984, 72] on div "Arhiveeri vestlus" at bounding box center [980, 71] width 76 height 13
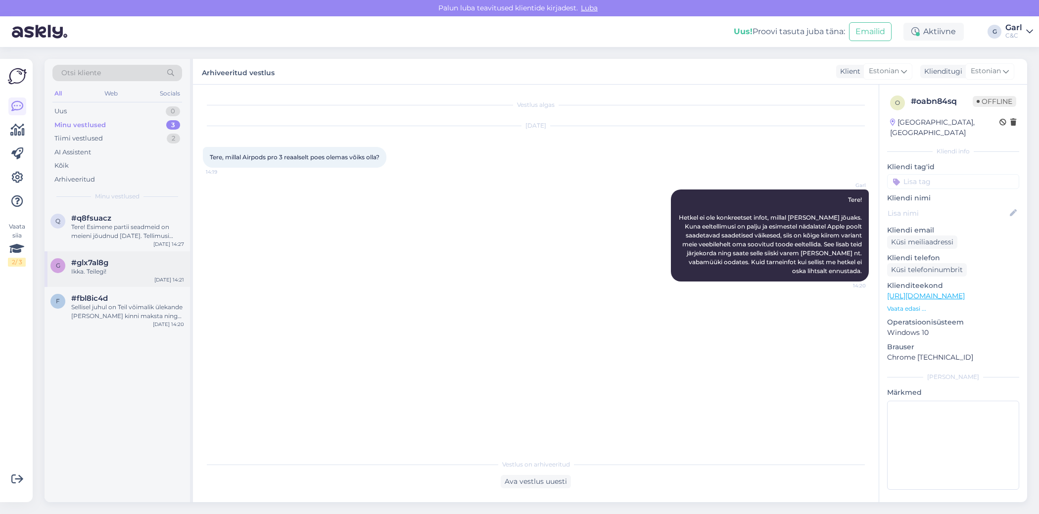
drag, startPoint x: 111, startPoint y: 298, endPoint x: 184, endPoint y: 263, distance: 81.2
click at [111, 298] on div "#fbl8ic4d" at bounding box center [127, 298] width 113 height 9
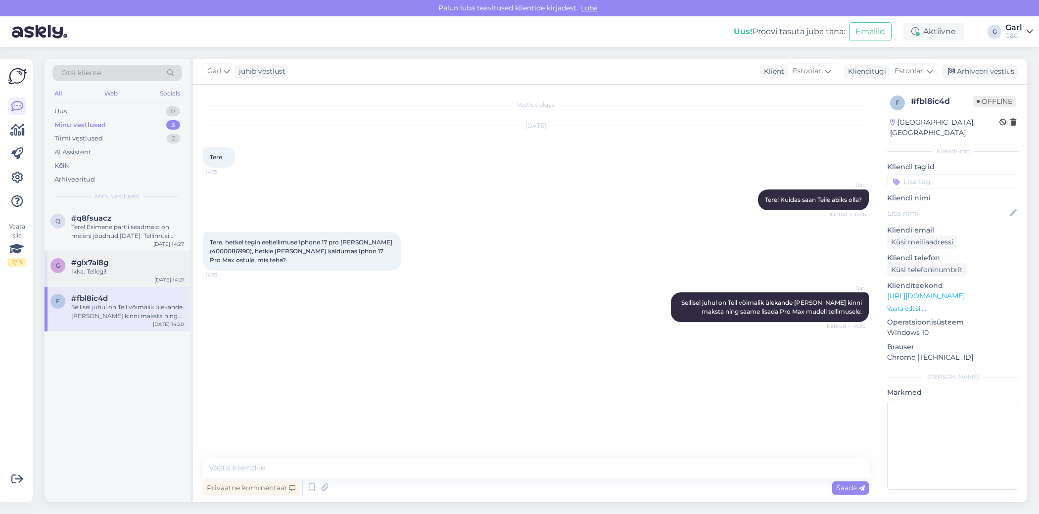
click at [76, 258] on span "#glx7al8g" at bounding box center [89, 262] width 37 height 9
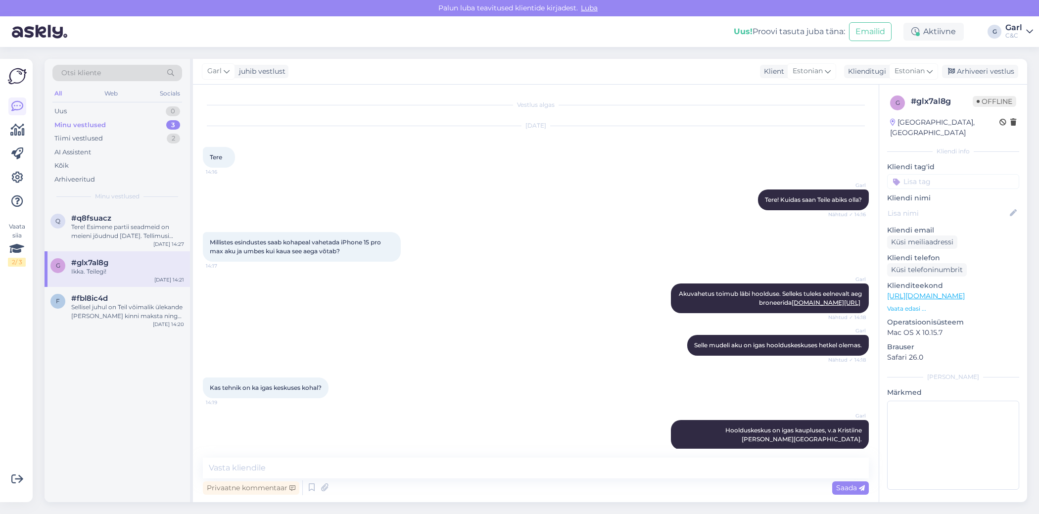
scroll to position [88, 0]
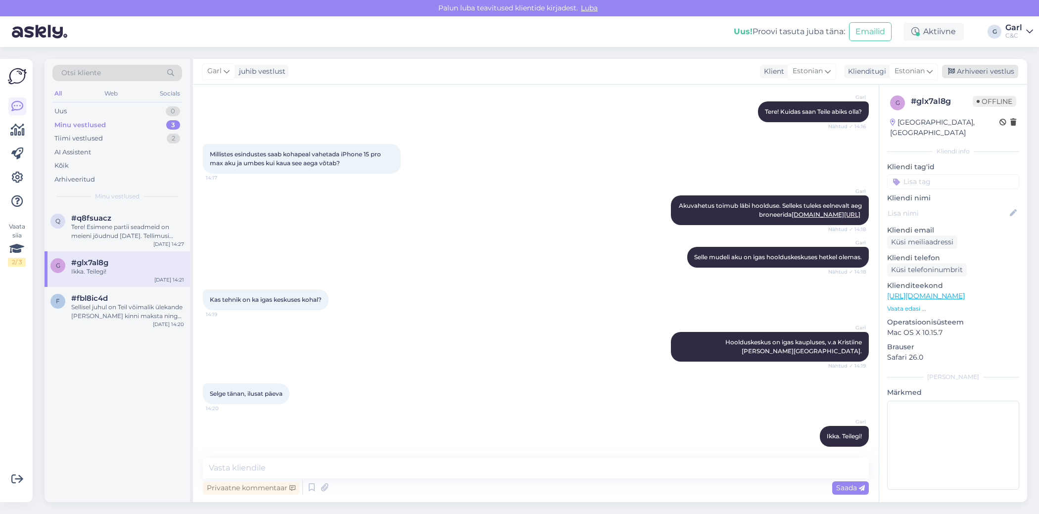
click at [957, 74] on div "Arhiveeri vestlus" at bounding box center [980, 71] width 76 height 13
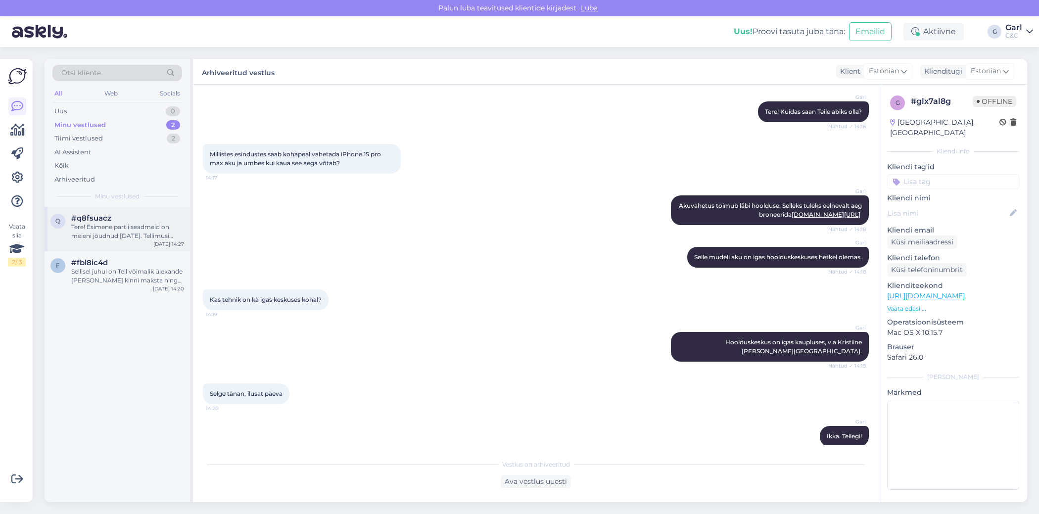
click at [134, 225] on div "Tere! Esimene partii seadmeid on meieni jõudnud 19. septembril. Tellimusi täide…" at bounding box center [127, 232] width 113 height 18
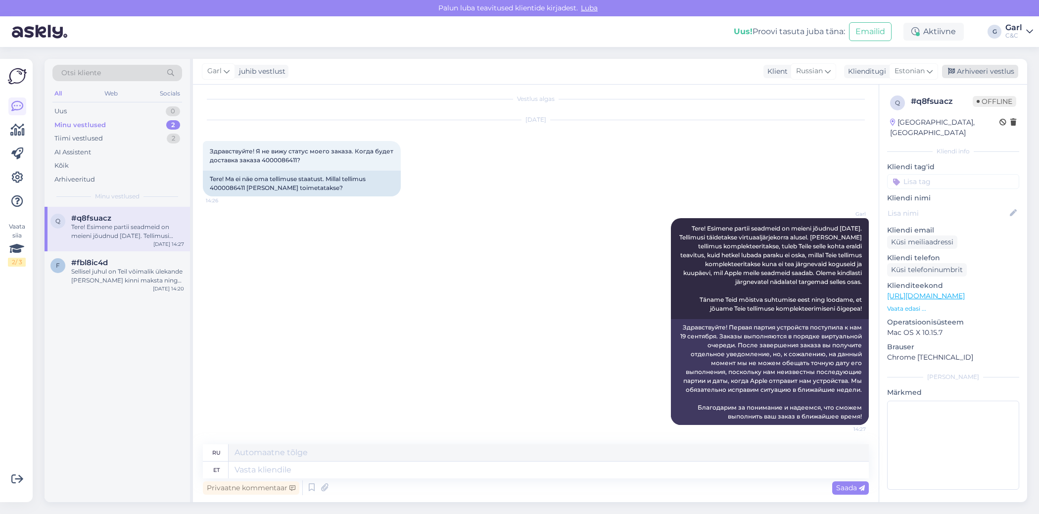
click at [971, 73] on div "Arhiveeri vestlus" at bounding box center [980, 71] width 76 height 13
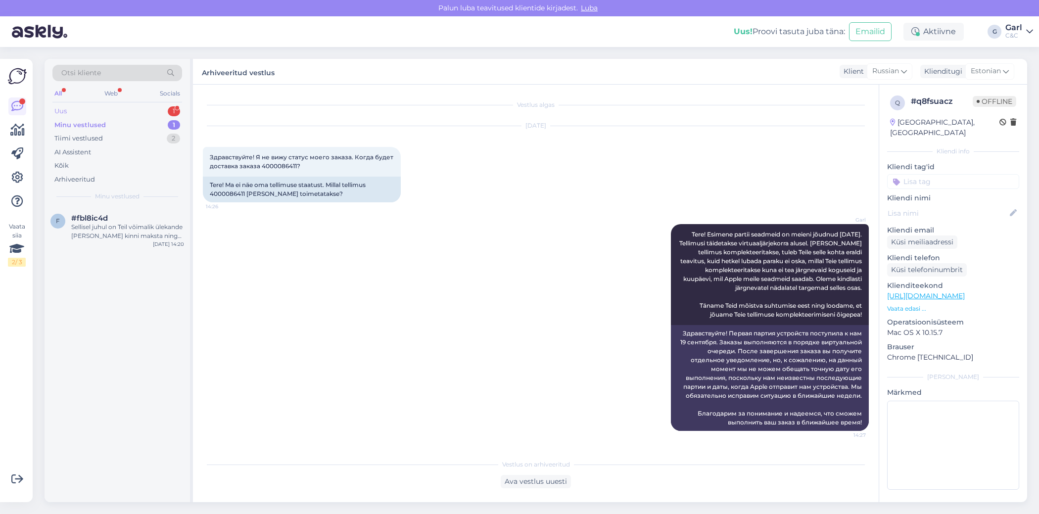
click at [168, 107] on div "Uus 1" at bounding box center [117, 111] width 130 height 14
click at [147, 216] on div "#vffe1php 1" at bounding box center [127, 218] width 113 height 9
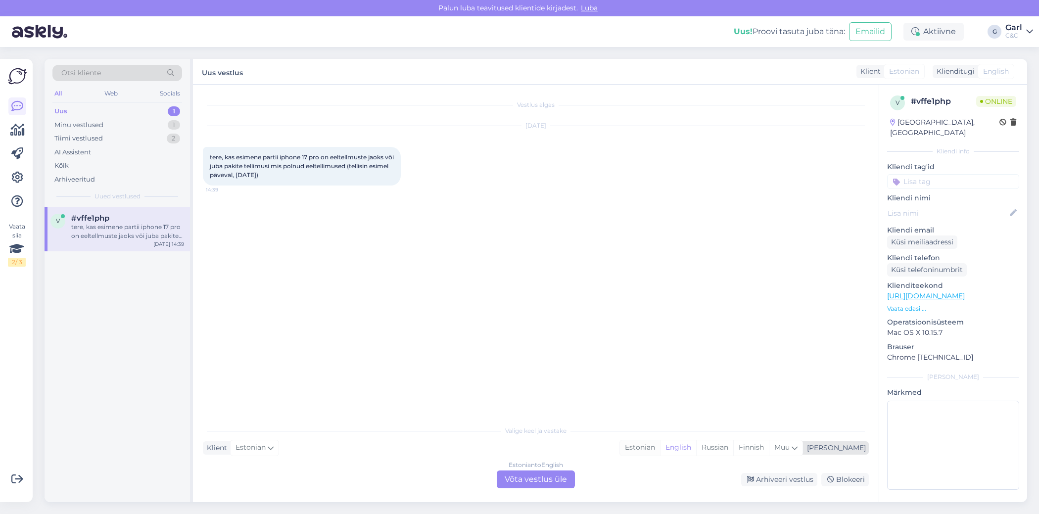
click at [660, 442] on div "Estonian" at bounding box center [640, 448] width 40 height 15
click at [536, 484] on div "Estonian to Estonian Võta vestlus üle" at bounding box center [536, 480] width 78 height 18
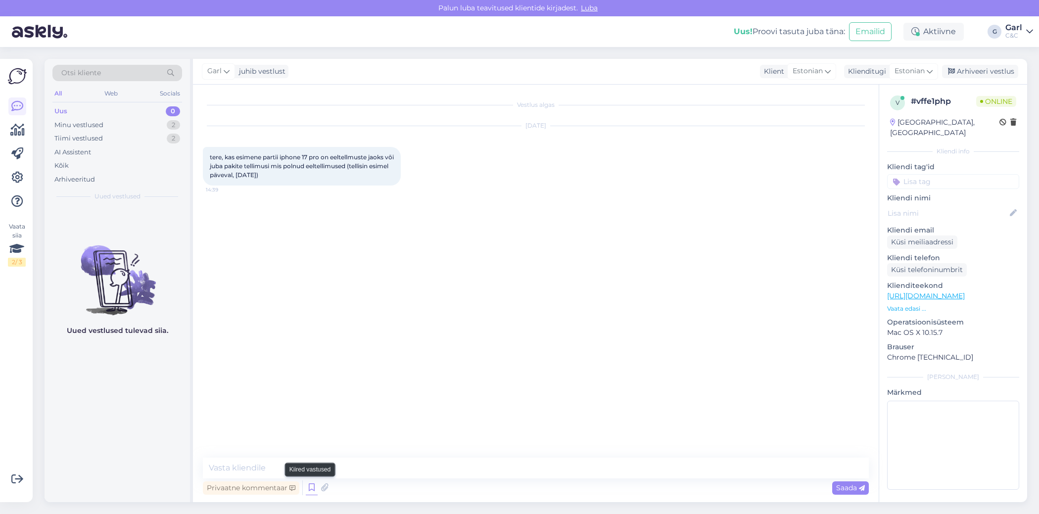
click at [315, 488] on icon at bounding box center [312, 488] width 12 height 15
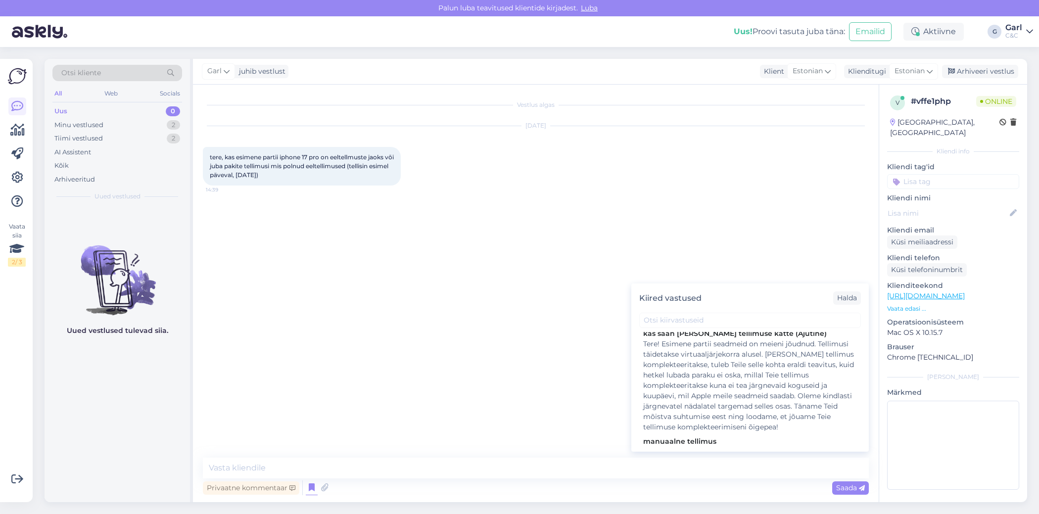
scroll to position [226, 0]
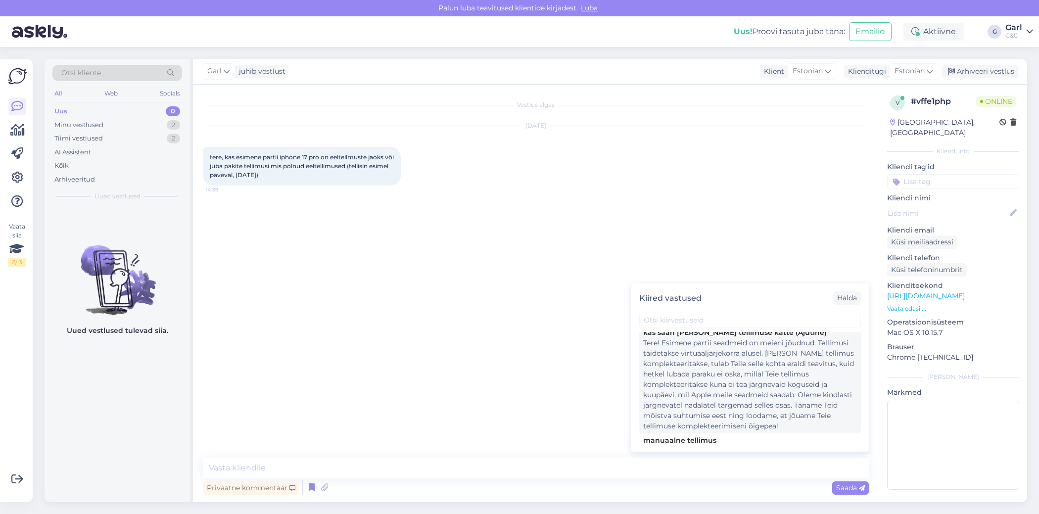
click at [714, 408] on div "Tere! Esimene partii seadmeid on meieni jõudnud. Tellimusi täidetakse virtuaalj…" at bounding box center [750, 385] width 214 height 94
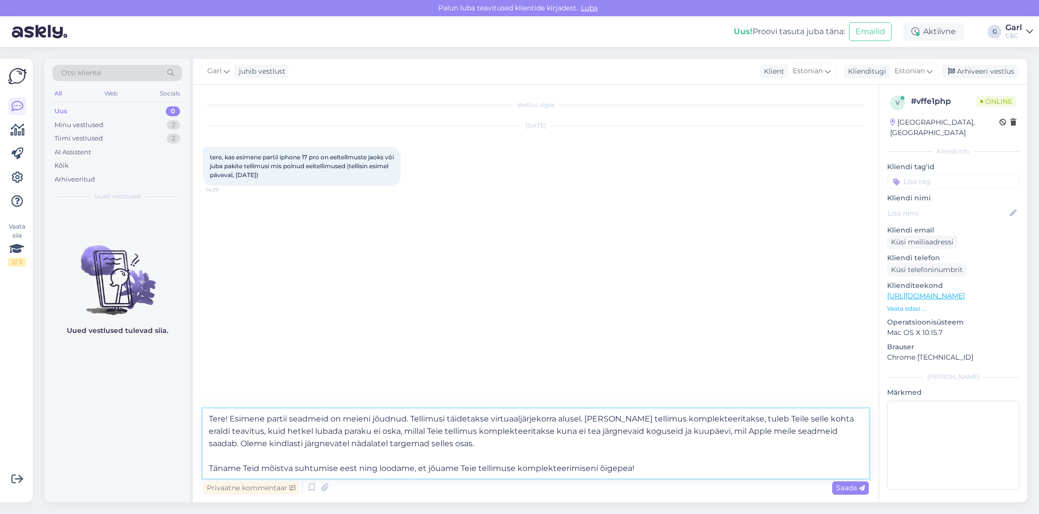
click at [404, 420] on textarea "Tere! Esimene partii seadmeid on meieni jõudnud. Tellimusi täidetakse virtuaalj…" at bounding box center [536, 444] width 666 height 70
type textarea "Tere! Esimene partii seadmeid on meieni jõudnud 19. septembril. Tellimusi täide…"
click at [453, 434] on textarea "Tere! Esimene partii seadmeid on meieni jõudnud 19. septembril. Tellimusi täide…" at bounding box center [536, 444] width 666 height 70
click at [478, 445] on textarea "Tere! Esimene partii seadmeid on meieni jõudnud 19. septembril. Tellimusi täide…" at bounding box center [536, 444] width 666 height 70
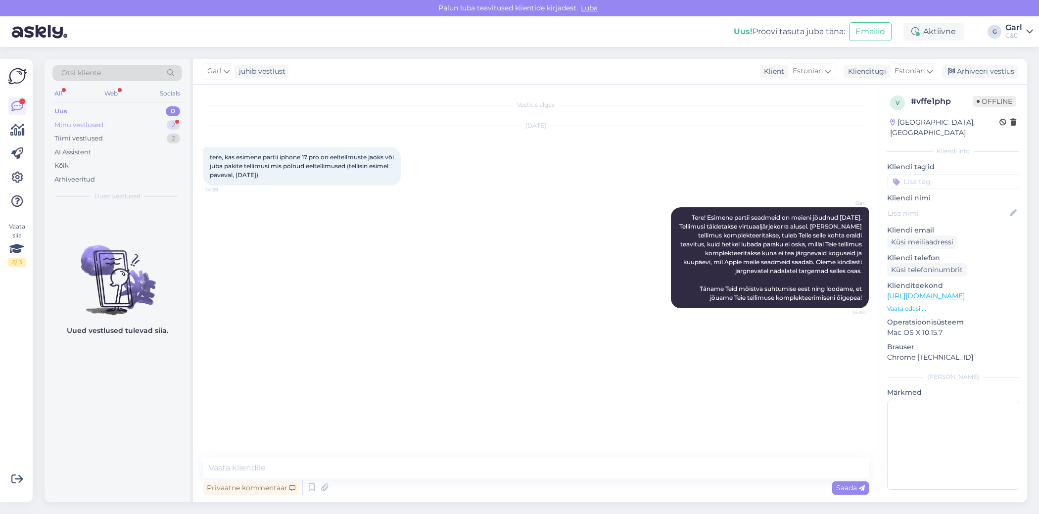
click at [175, 128] on div "2" at bounding box center [173, 125] width 13 height 10
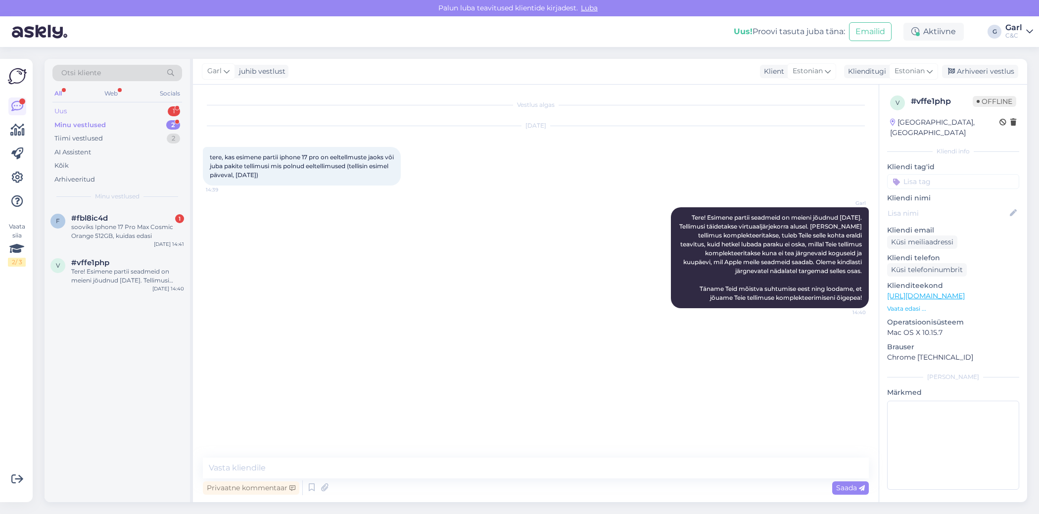
click at [139, 110] on div "Uus 1" at bounding box center [117, 111] width 130 height 14
click at [160, 129] on div "Minu vestlused 2" at bounding box center [117, 125] width 130 height 14
click at [160, 137] on div "Tiimi vestlused 2" at bounding box center [117, 139] width 130 height 14
click at [142, 214] on div "#zopvvrjg" at bounding box center [127, 218] width 113 height 9
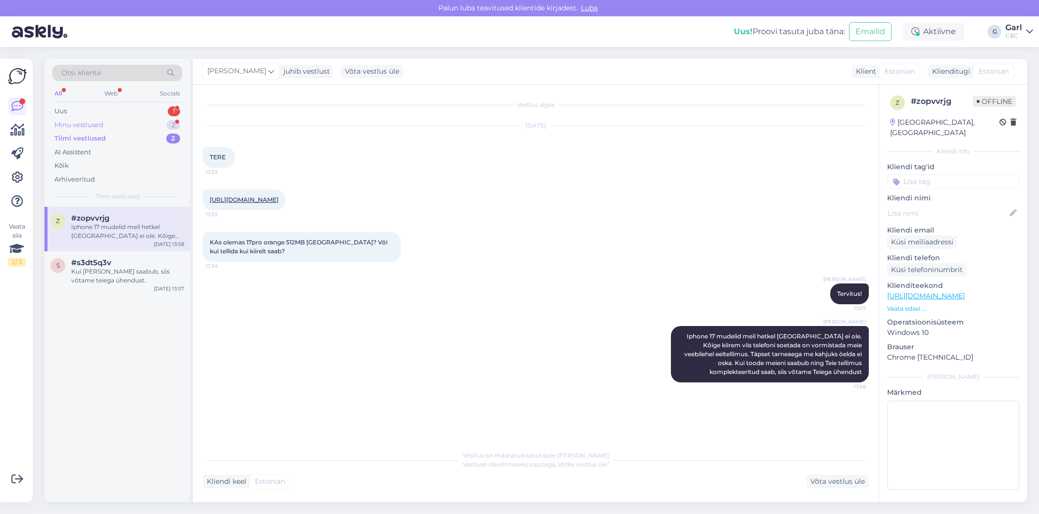
click at [156, 126] on div "Minu vestlused 2" at bounding box center [117, 125] width 130 height 14
click at [141, 223] on div "sooviks Iphone 17 Pro Max Cosmic Orange 512GB, kuidas edasi" at bounding box center [127, 232] width 113 height 18
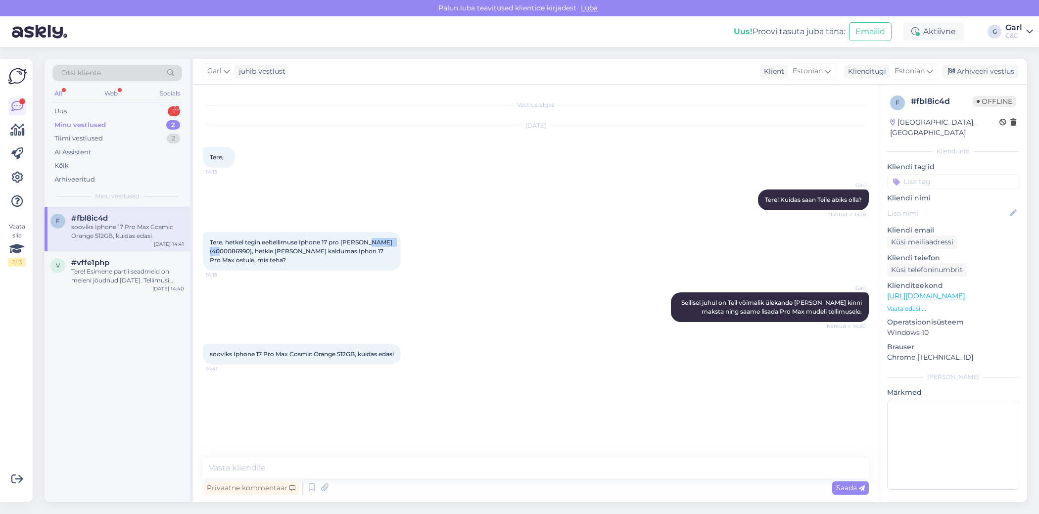
drag, startPoint x: 213, startPoint y: 253, endPoint x: 250, endPoint y: 253, distance: 37.1
click at [250, 253] on span "Tere, hetkel tegin eeltellimuse Iphone 17 pro peale (4000086990), hetkle olen k…" at bounding box center [303, 251] width 186 height 25
copy span "4000086990"
click at [315, 462] on textarea at bounding box center [536, 468] width 666 height 21
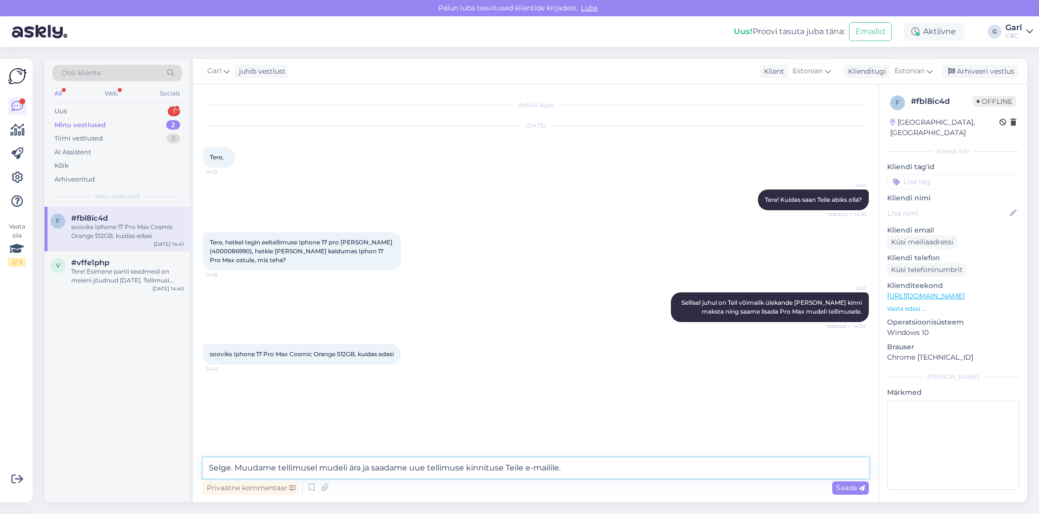
type textarea "Selge. Muudame tellimusel mudeli ära ja saadame uue tellimuse kinnituse Teile e…"
click at [570, 469] on div "Vestlus algas Sep 23 2025 Tere, 14:13 Garl Tere! Kuidas saan Teile abiks olla? …" at bounding box center [536, 294] width 686 height 418
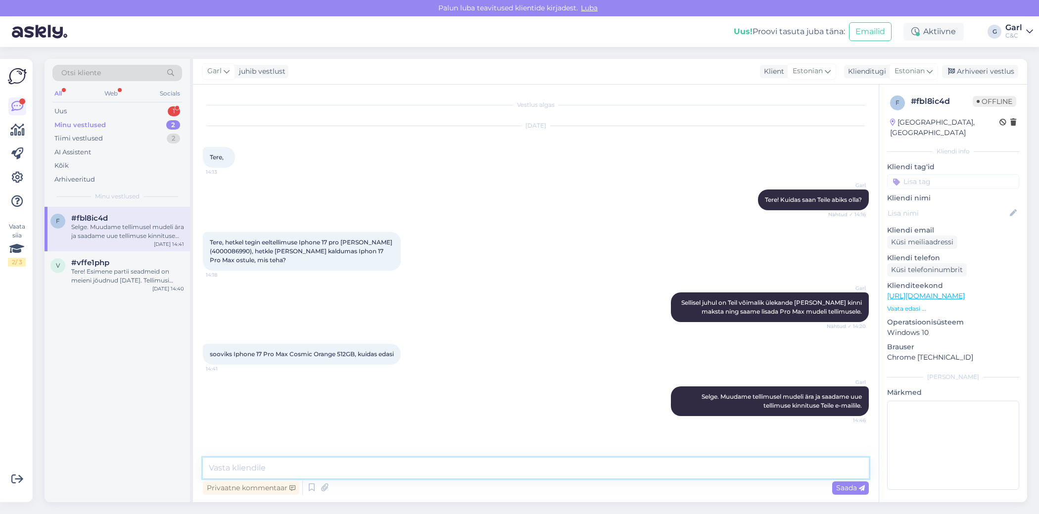
click at [310, 462] on textarea at bounding box center [536, 468] width 666 height 21
click at [165, 112] on div "Uus 1" at bounding box center [117, 111] width 130 height 14
click at [143, 241] on div "c #c9ko1law 2 Millal on võimalik iPhone 17 pro telefoni osta? Sep 23 14:46" at bounding box center [118, 229] width 146 height 45
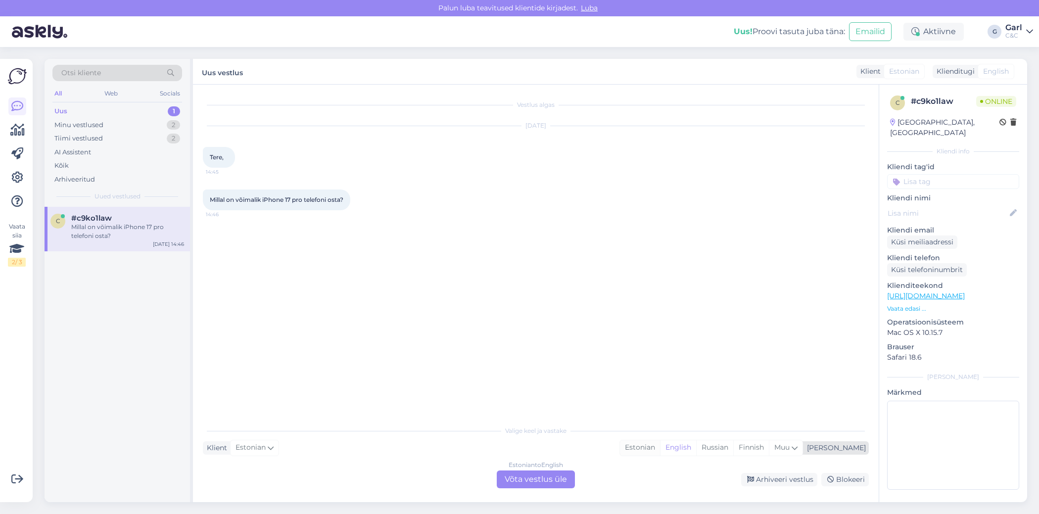
click at [660, 450] on div "Estonian" at bounding box center [640, 448] width 40 height 15
click at [562, 486] on div "Estonian to Estonian Võta vestlus üle" at bounding box center [536, 480] width 78 height 18
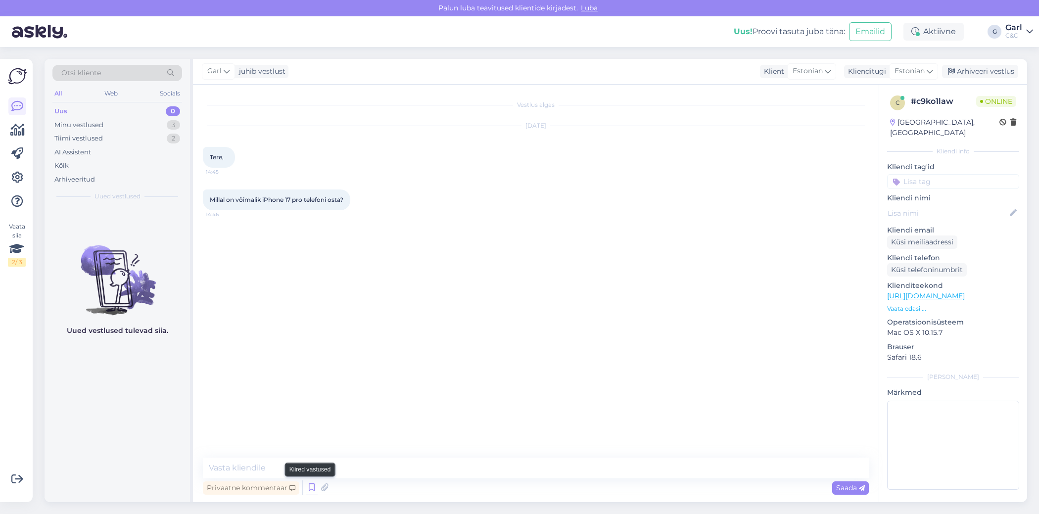
click at [308, 491] on icon at bounding box center [312, 488] width 12 height 15
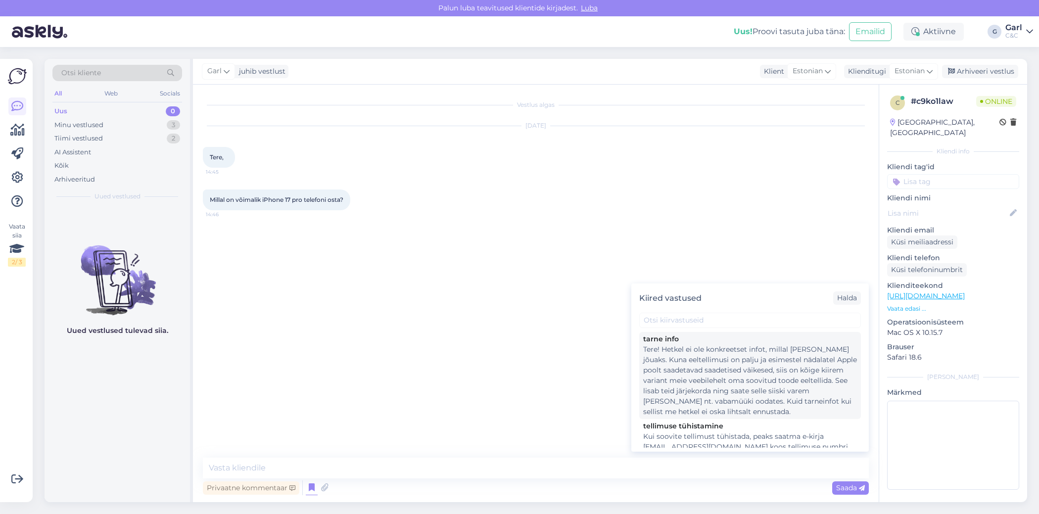
click at [735, 397] on div "Tere! Hetkel ei ole konkreetset infot, millal toode kohale jõuaks. Kuna eeltell…" at bounding box center [750, 380] width 214 height 73
type textarea "Tere! Hetkel ei ole konkreetset infot, millal toode kohale jõuaks. Kuna eeltell…"
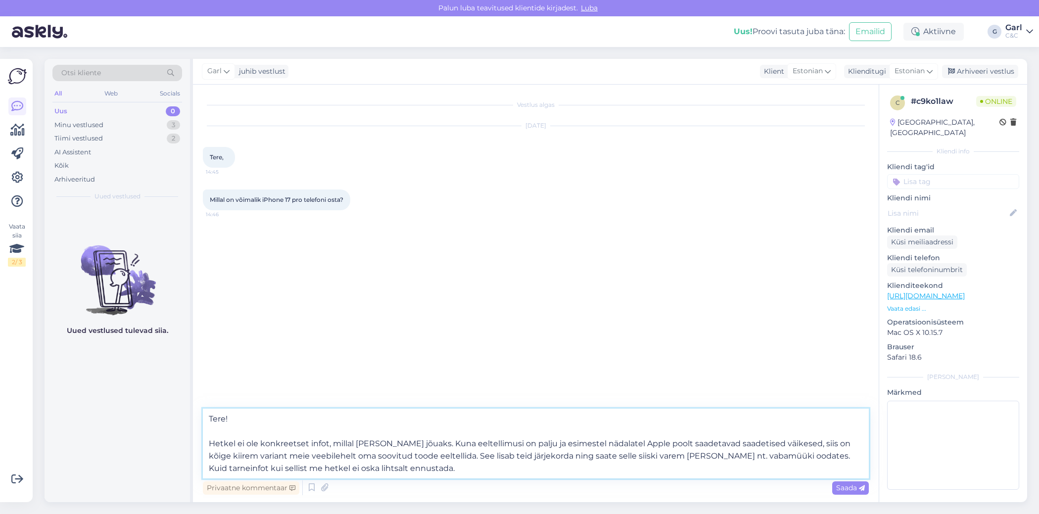
click at [581, 459] on textarea "Tere! Hetkel ei ole konkreetset infot, millal toode kohale jõuaks. Kuna eeltell…" at bounding box center [536, 444] width 666 height 70
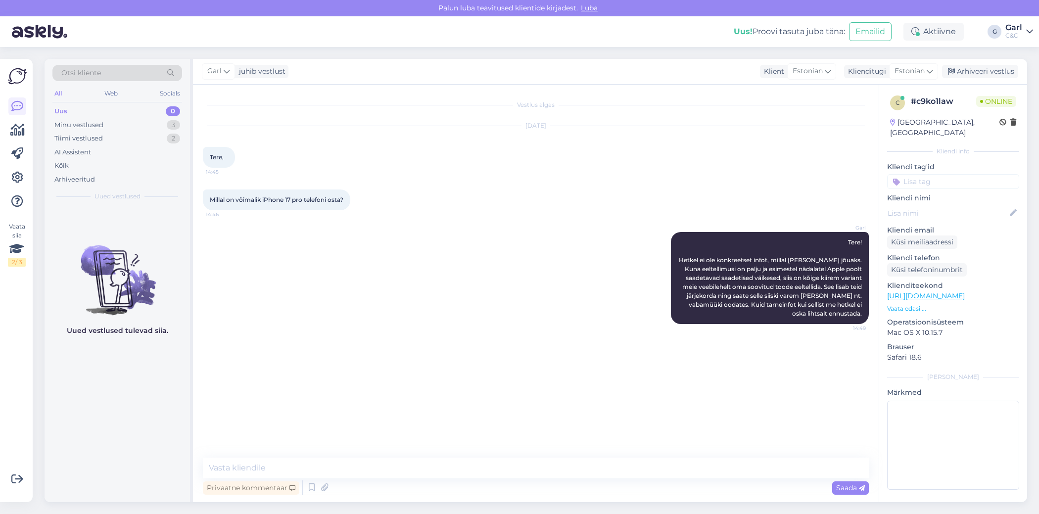
click at [965, 292] on link "https://www.shop.cec.ee/iphone-17-pro?color=54&erply_storage=53" at bounding box center [926, 296] width 78 height 9
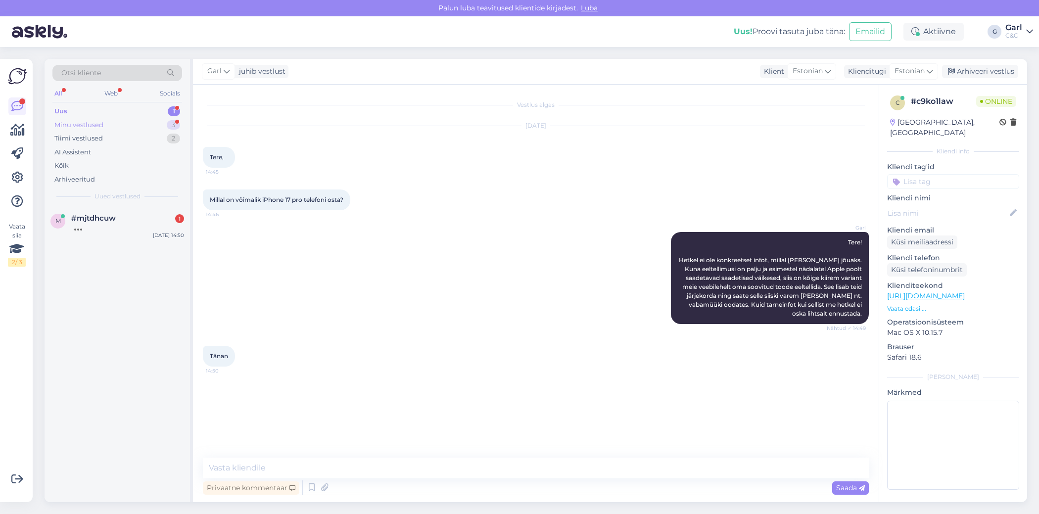
click at [164, 120] on div "Minu vestlused 3" at bounding box center [117, 125] width 130 height 14
click at [169, 111] on div "1" at bounding box center [174, 111] width 12 height 10
click at [122, 223] on div "Tere, nädalavahetusel toimus iphones update ja mulle tundub, et selle tagajärje…" at bounding box center [127, 232] width 113 height 18
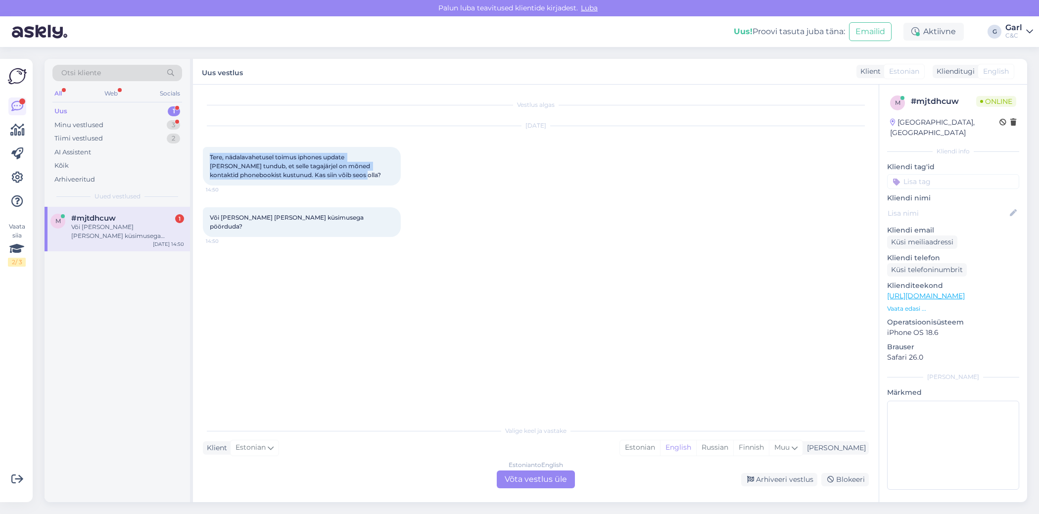
drag, startPoint x: 324, startPoint y: 181, endPoint x: 218, endPoint y: 155, distance: 109.0
click at [208, 155] on div "Tere, nädalavahetusel toimus iphones update ja mulle tundub, et selle tagajärje…" at bounding box center [302, 166] width 198 height 39
click at [402, 205] on div "Või kelle poole selle küsimusega pöörduda? 14:50" at bounding box center [536, 222] width 666 height 51
click at [158, 126] on div "Minu vestlused 3" at bounding box center [117, 125] width 130 height 14
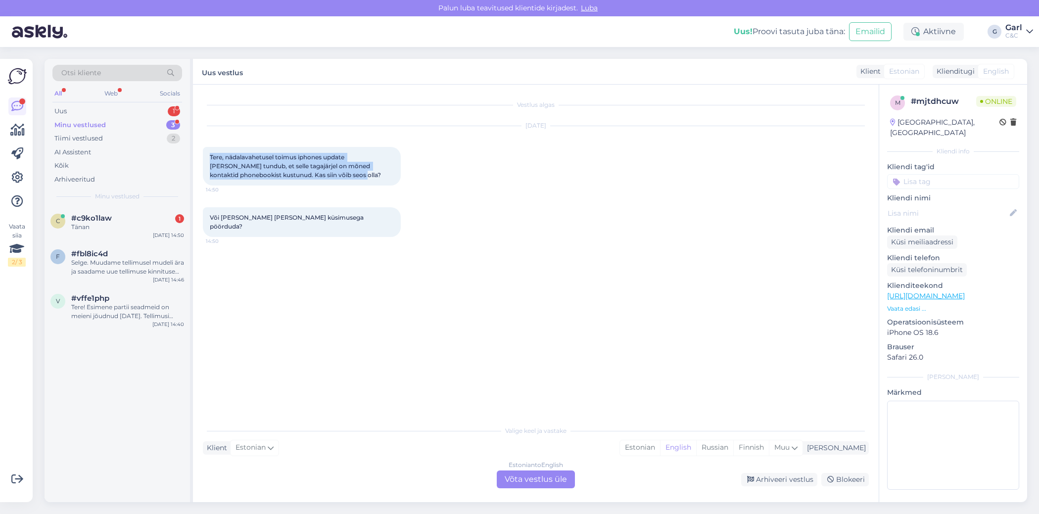
drag, startPoint x: 318, startPoint y: 178, endPoint x: 207, endPoint y: 158, distance: 112.1
click at [207, 158] on div "Tere, nädalavahetusel toimus iphones update ja mulle tundub, et selle tagajärje…" at bounding box center [302, 166] width 198 height 39
copy span "Tere, nädalavahetusel toimus iphones update ja mulle tundub, et selle tagajärje…"
drag, startPoint x: 680, startPoint y: 453, endPoint x: 649, endPoint y: 455, distance: 30.8
click at [660, 453] on div "Estonian" at bounding box center [640, 448] width 40 height 15
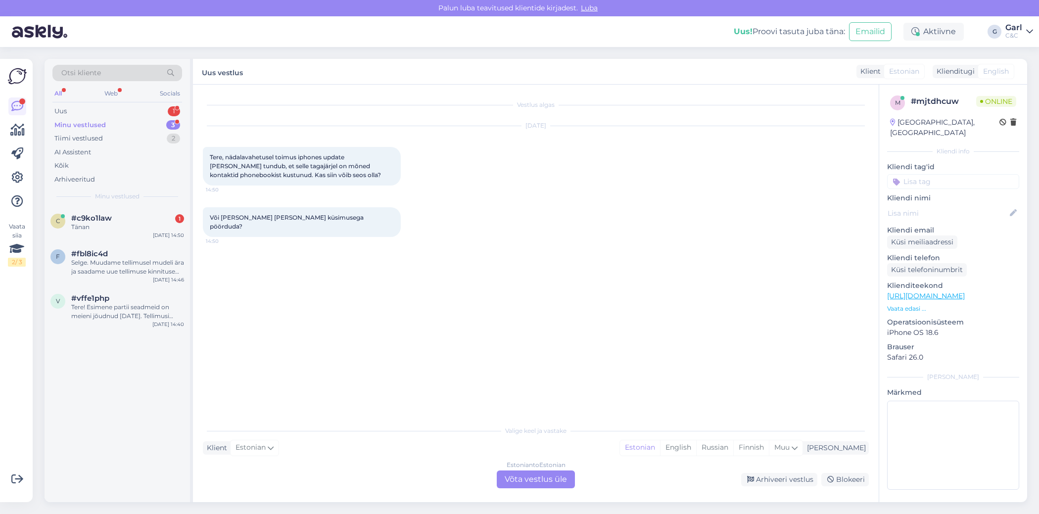
click at [550, 475] on div "Estonian to Estonian Võta vestlus üle" at bounding box center [536, 480] width 78 height 18
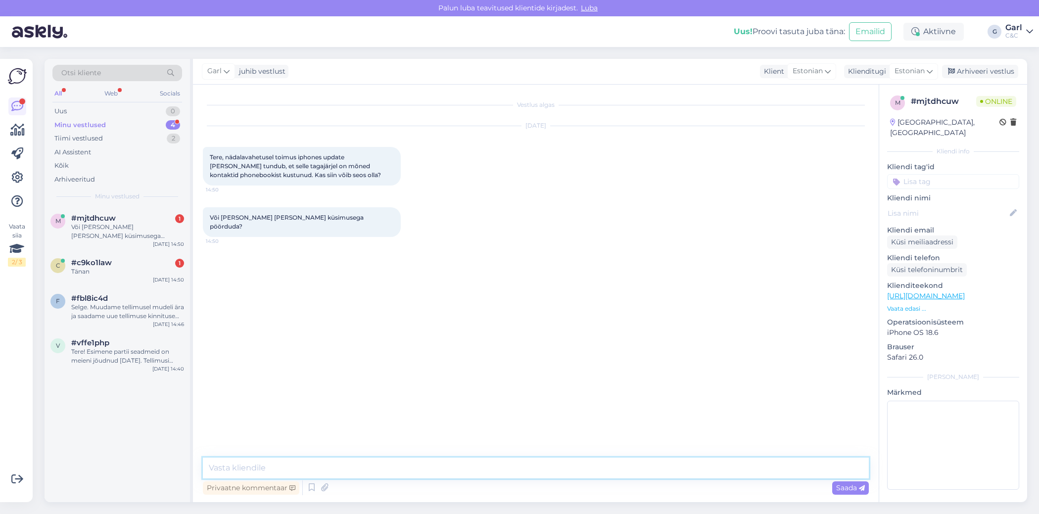
click at [549, 474] on textarea at bounding box center [536, 468] width 666 height 21
type textarea "Tere! Tuleks üle vaadata enda iCloud seadistused. Võimalik, et mõned kontaktid …"
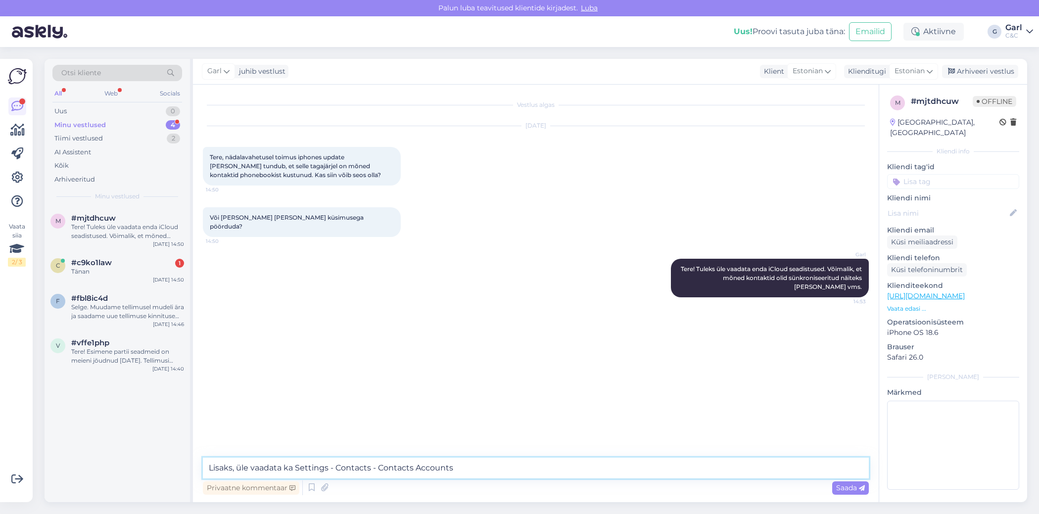
type textarea "Lisaks, üle vaadata ka Settings - Contacts - Contacts Accounts"
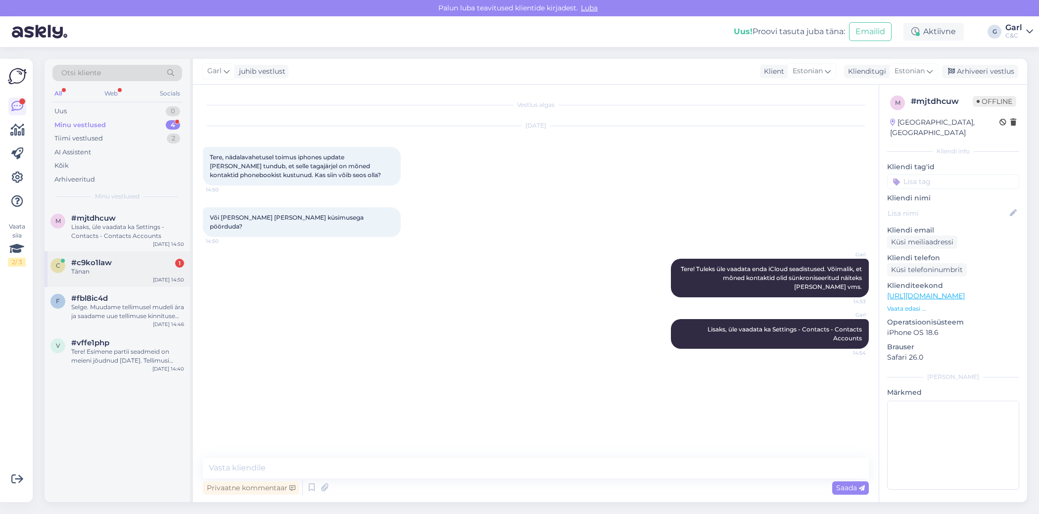
click at [149, 268] on div "Tänan" at bounding box center [127, 271] width 113 height 9
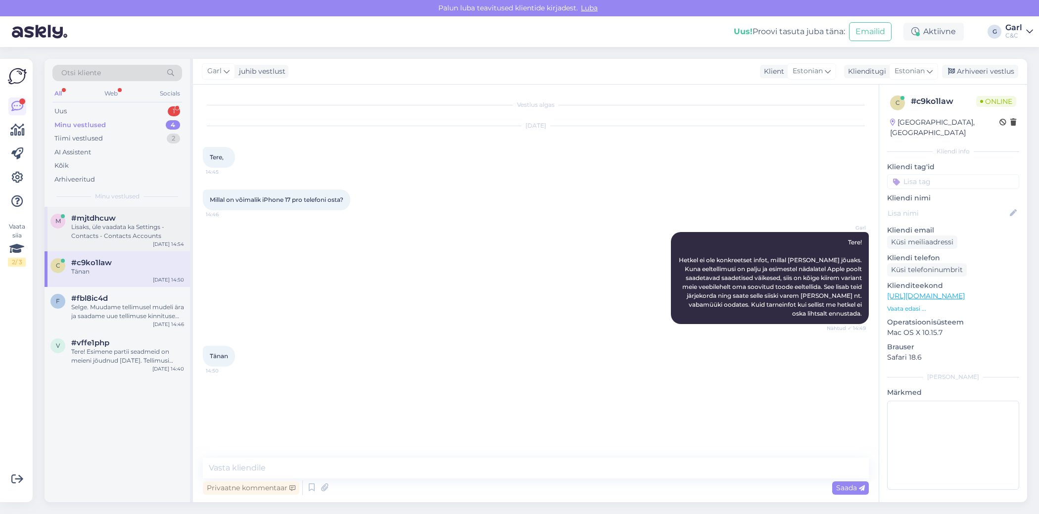
click at [142, 223] on div "Lisaks, üle vaadata ka Settings - Contacts - Contacts Accounts" at bounding box center [127, 232] width 113 height 18
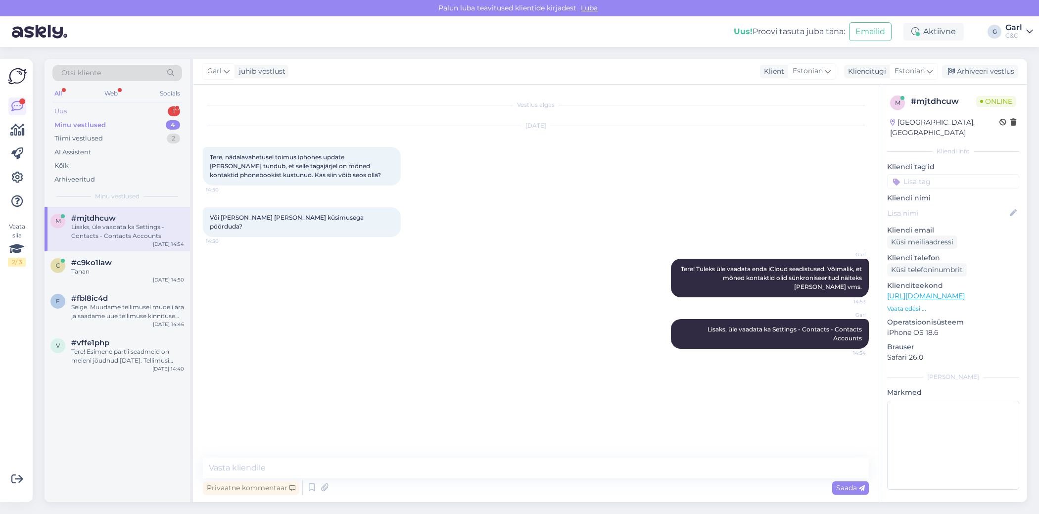
click at [164, 110] on div "Uus 1" at bounding box center [117, 111] width 130 height 14
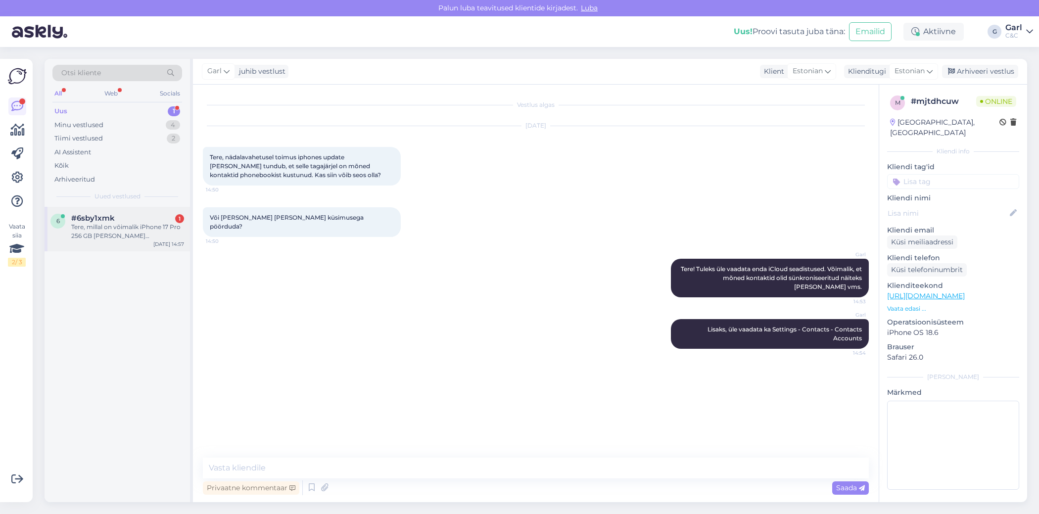
click at [145, 232] on div "Tere, millal on võimalik iPhone 17 Pro 256 GB poest ilma ettetellimiseta osta?" at bounding box center [127, 232] width 113 height 18
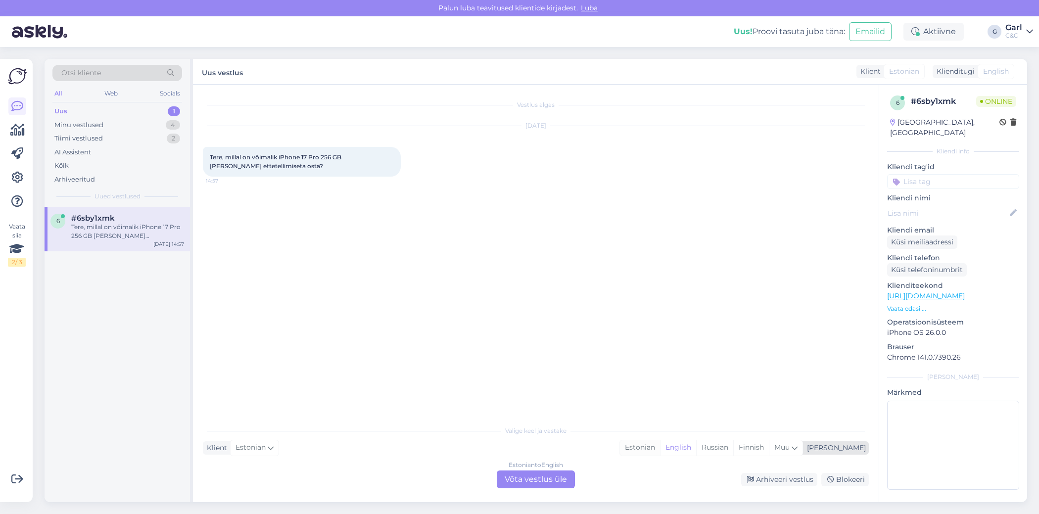
click at [660, 449] on div "Estonian" at bounding box center [640, 448] width 40 height 15
click at [569, 479] on div "Estonian to Estonian Võta vestlus üle" at bounding box center [536, 480] width 78 height 18
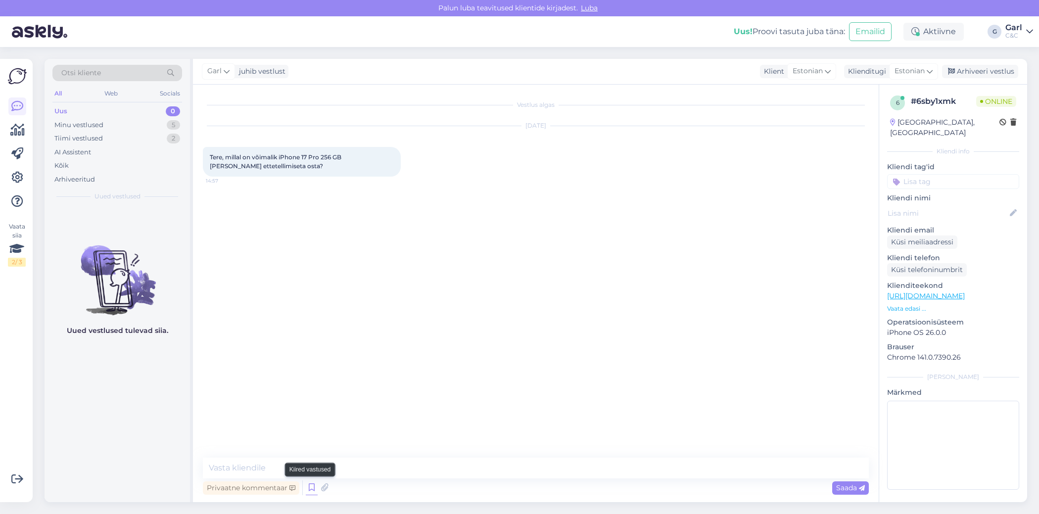
click at [309, 491] on icon at bounding box center [312, 488] width 12 height 15
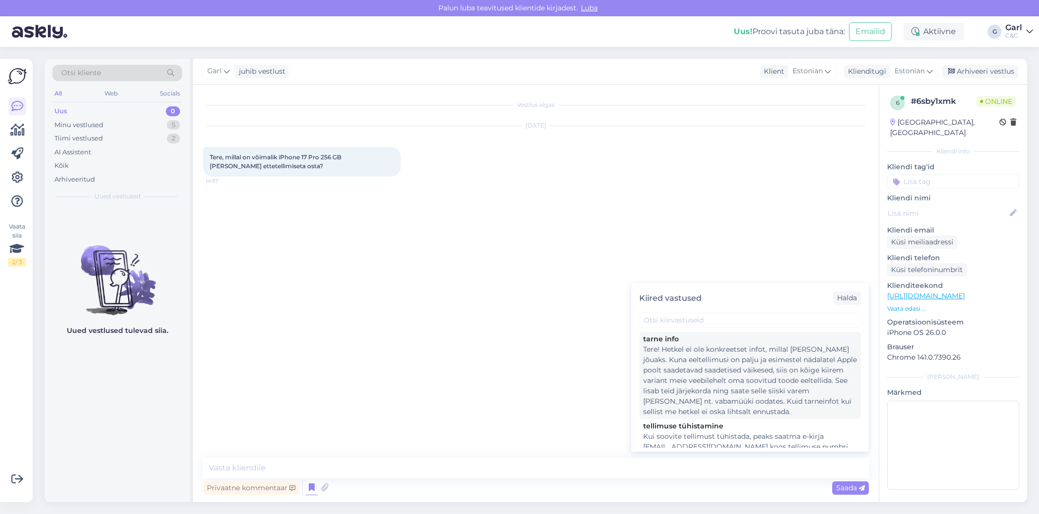
click at [753, 380] on div "Tere! Hetkel ei ole konkreetset infot, millal toode kohale jõuaks. Kuna eeltell…" at bounding box center [750, 380] width 214 height 73
type textarea "Tere! Hetkel ei ole konkreetset infot, millal toode kohale jõuaks. Kuna eeltell…"
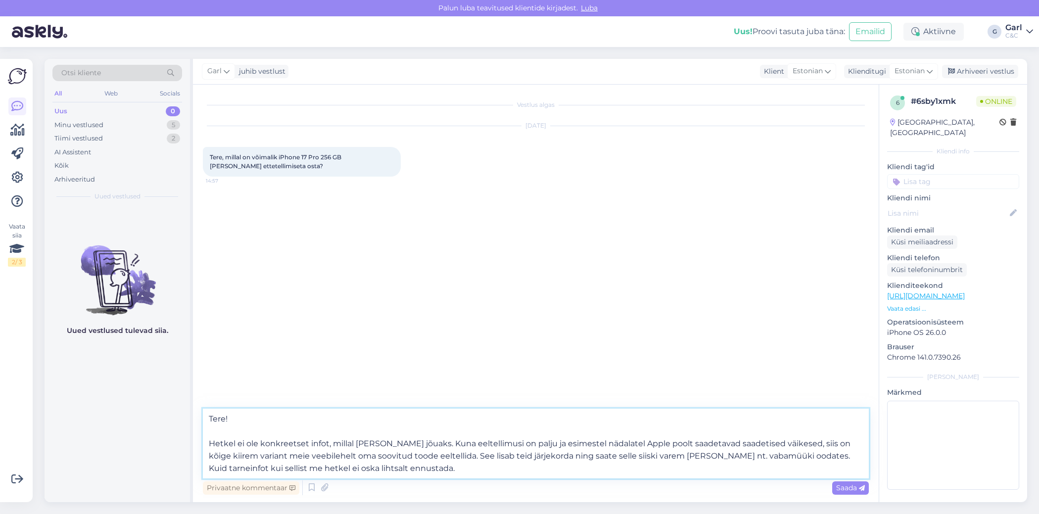
click at [495, 462] on textarea "Tere! Hetkel ei ole konkreetset infot, millal toode kohale jõuaks. Kuna eeltell…" at bounding box center [536, 444] width 666 height 70
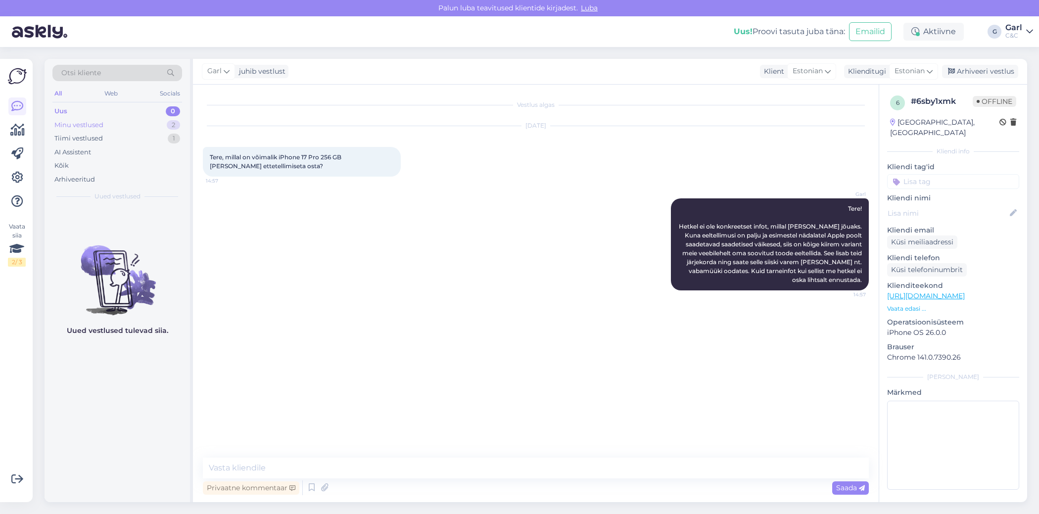
click at [169, 120] on div "2" at bounding box center [173, 125] width 13 height 10
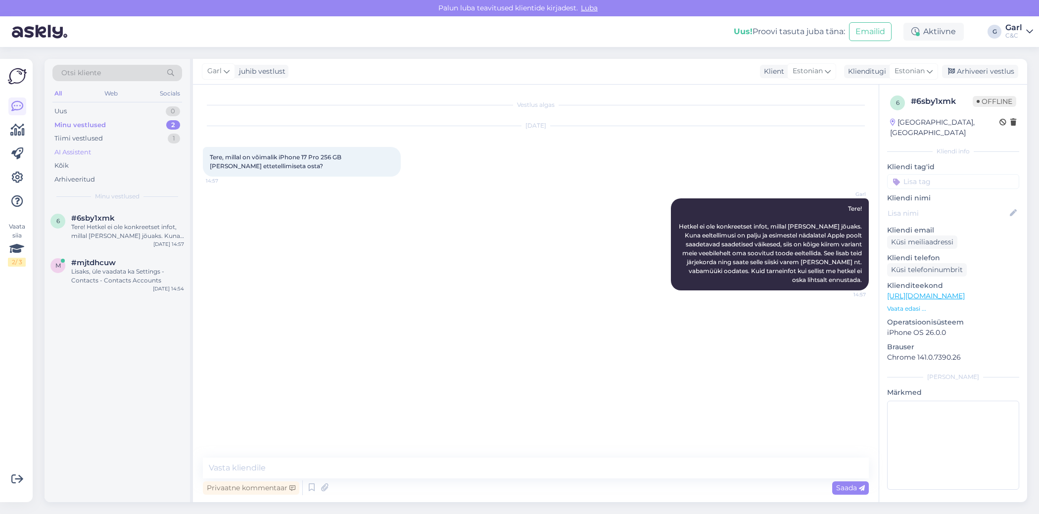
click at [163, 146] on div "AI Assistent" at bounding box center [117, 153] width 130 height 14
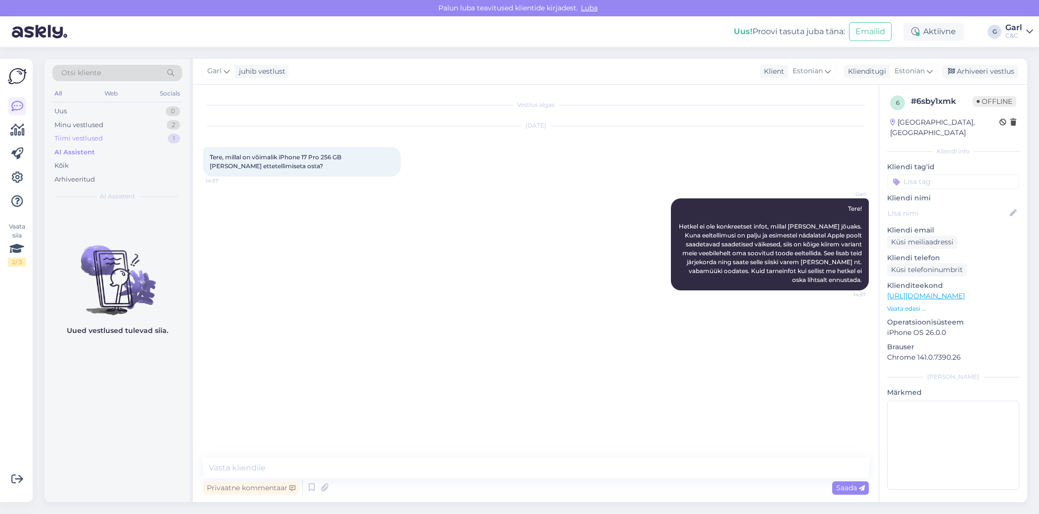
click at [162, 140] on div "Tiimi vestlused 1" at bounding box center [117, 139] width 130 height 14
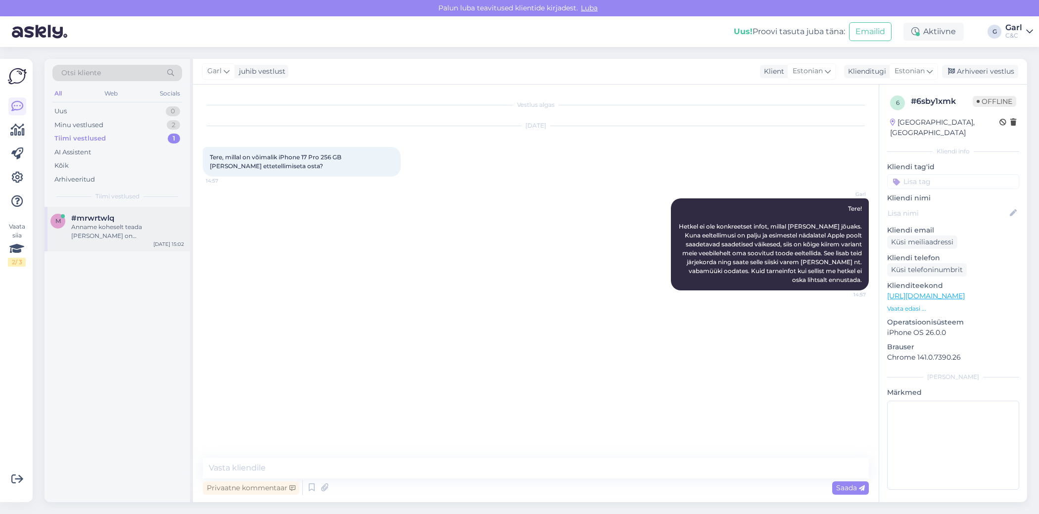
click at [153, 245] on div "m #mrwrtwlq Anname koheselt teada kui seade on kohal ja valmis väljastamiseks! …" at bounding box center [118, 229] width 146 height 45
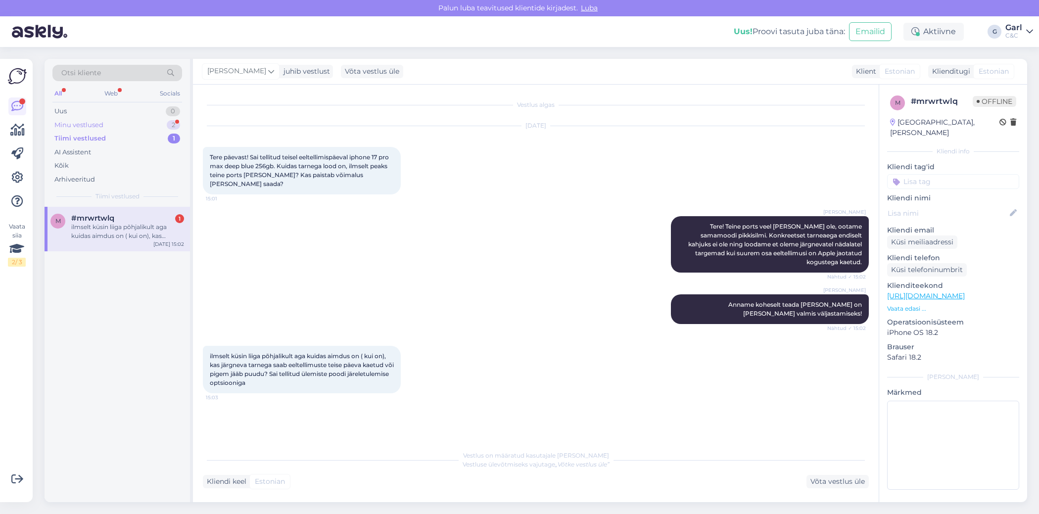
click at [163, 126] on div "Minu vestlused 2" at bounding box center [117, 125] width 130 height 14
click at [136, 214] on div "#6sby1xmk" at bounding box center [127, 218] width 113 height 9
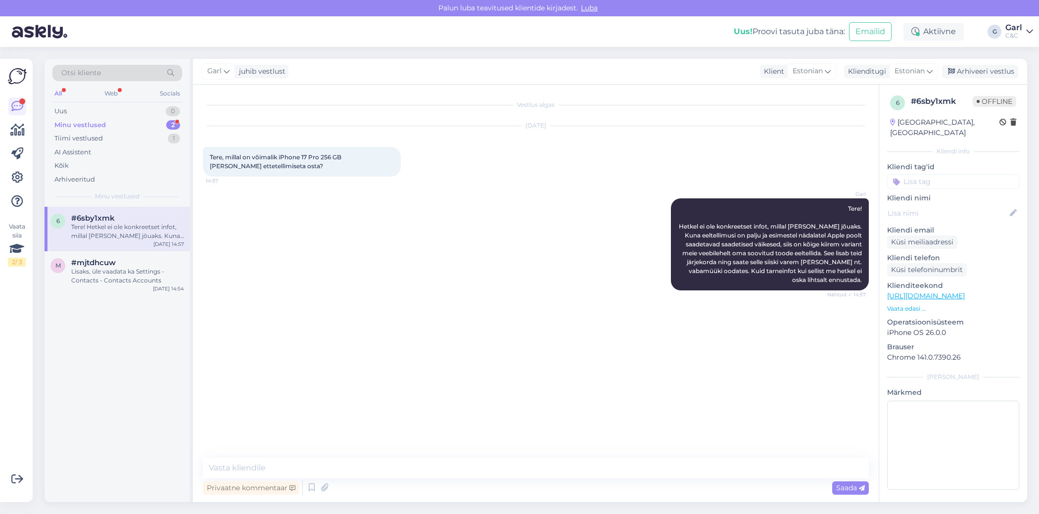
click at [158, 125] on div "Minu vestlused 2" at bounding box center [117, 125] width 130 height 14
click at [173, 132] on div "Tiimi vestlused 1" at bounding box center [117, 139] width 130 height 14
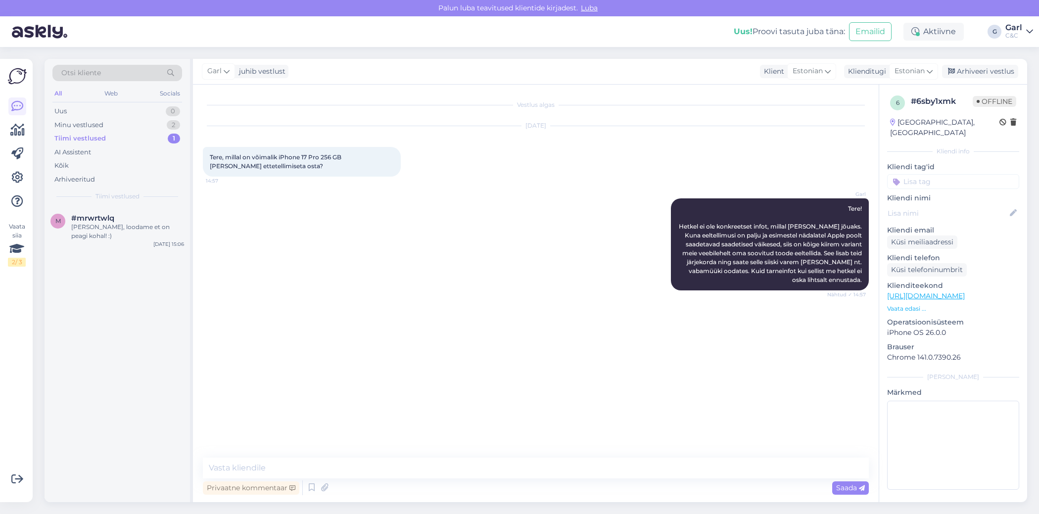
drag, startPoint x: 147, startPoint y: 176, endPoint x: 174, endPoint y: 200, distance: 36.8
click at [147, 176] on div "Arhiveeritud" at bounding box center [117, 180] width 130 height 14
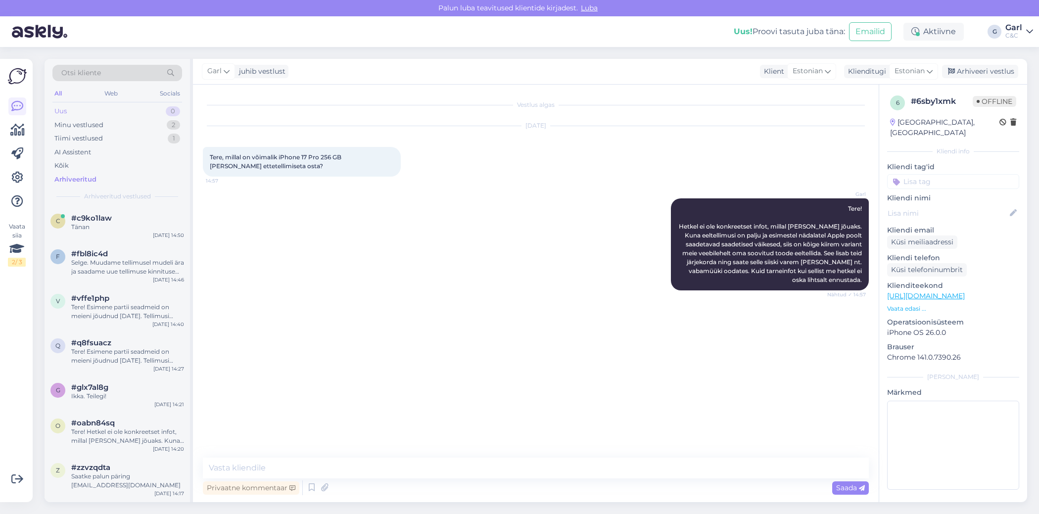
click at [160, 115] on div "Uus 0" at bounding box center [117, 111] width 130 height 14
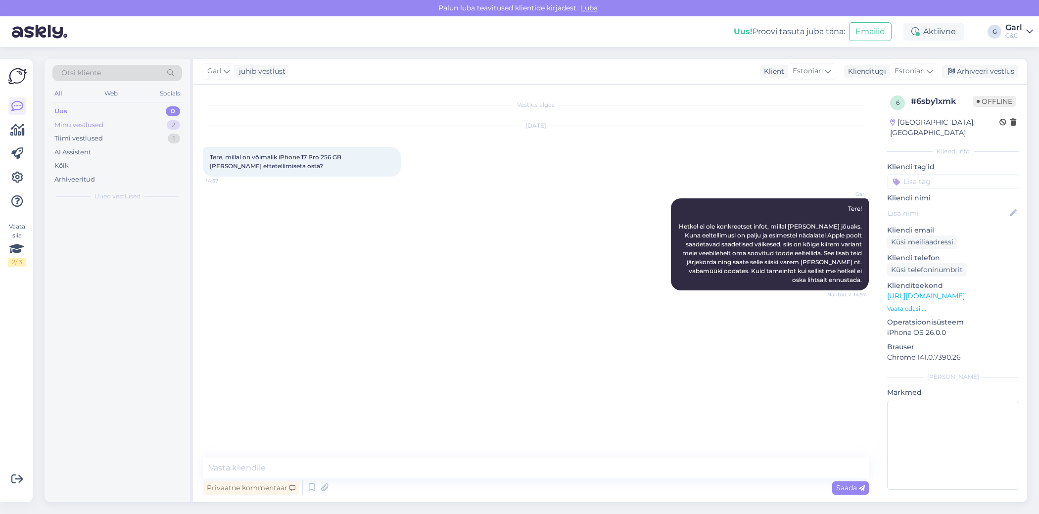
click at [155, 126] on div "Minu vestlused 2" at bounding box center [117, 125] width 130 height 14
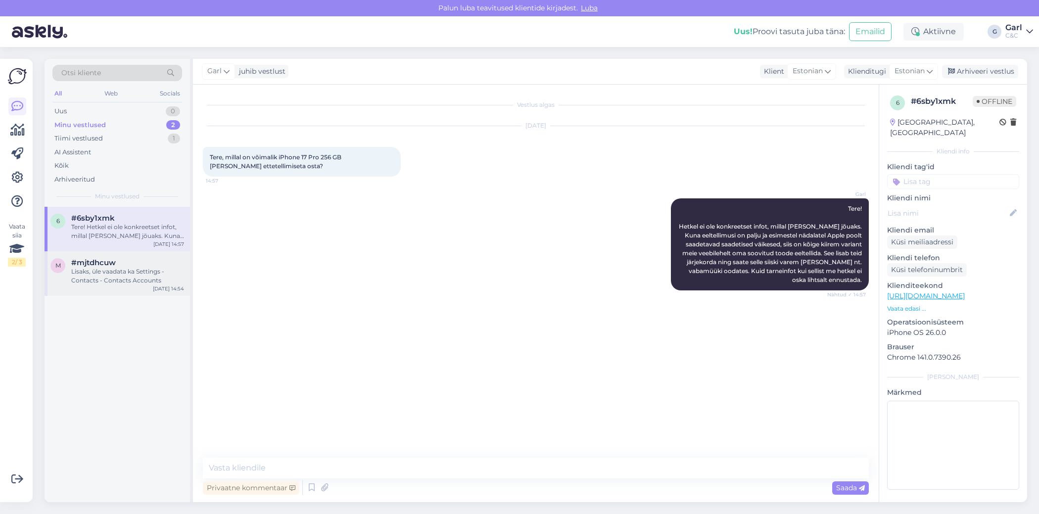
click at [127, 267] on div "Lisaks, üle vaadata ka Settings - Contacts - Contacts Accounts" at bounding box center [127, 276] width 113 height 18
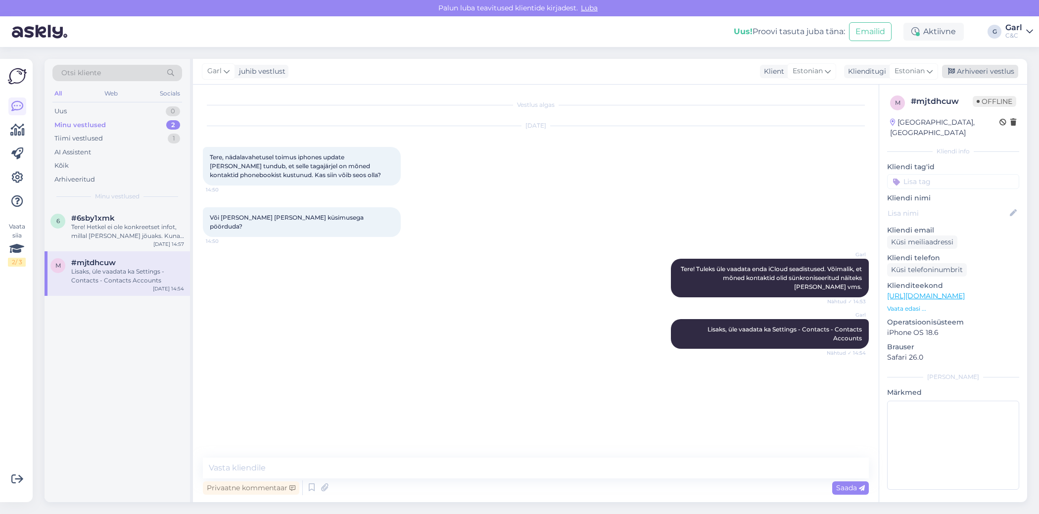
click at [975, 70] on div "Arhiveeri vestlus" at bounding box center [980, 71] width 76 height 13
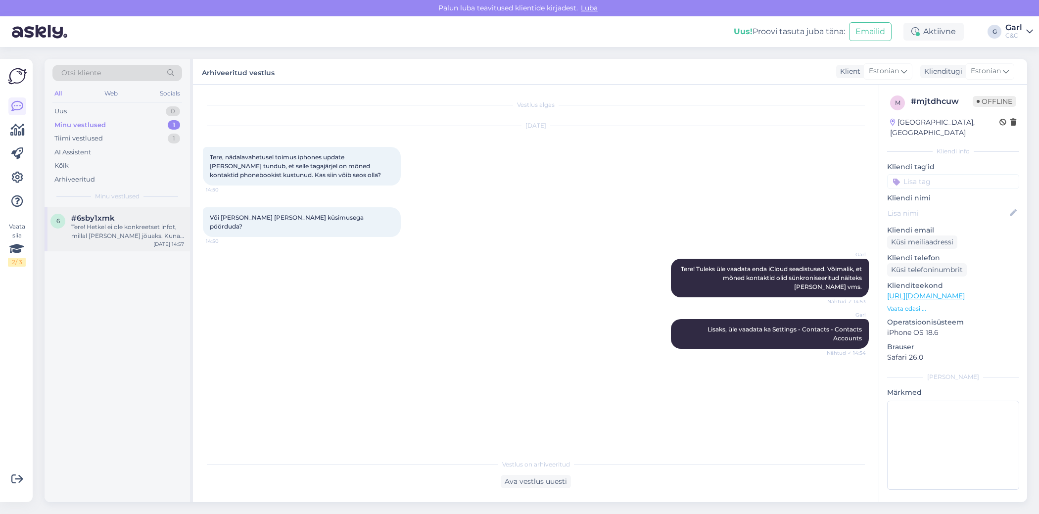
drag, startPoint x: 126, startPoint y: 229, endPoint x: 170, endPoint y: 226, distance: 43.7
click at [126, 229] on div "Tere! Hetkel ei ole konkreetset infot, millal toode kohale jõuaks. Kuna eeltell…" at bounding box center [127, 232] width 113 height 18
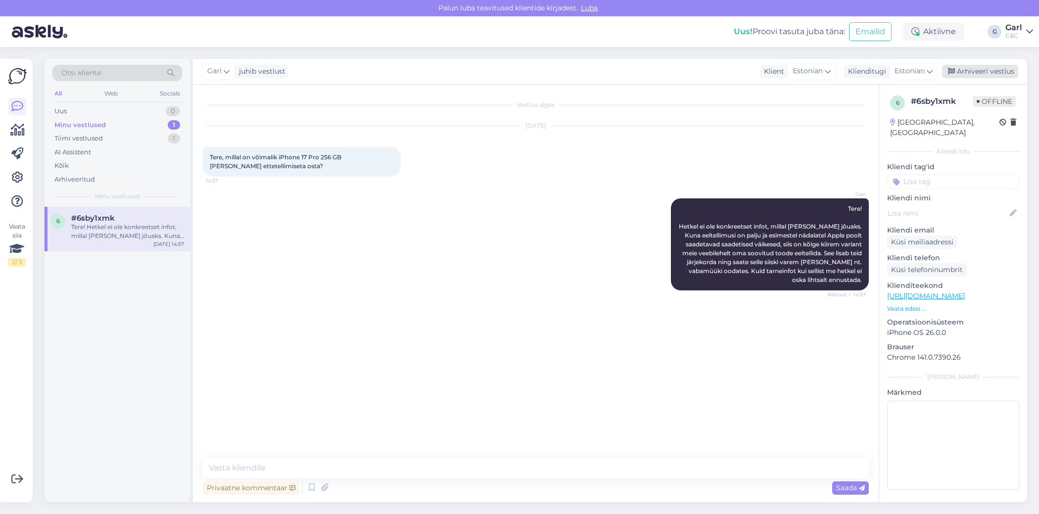
click at [987, 71] on div "Arhiveeri vestlus" at bounding box center [980, 71] width 76 height 13
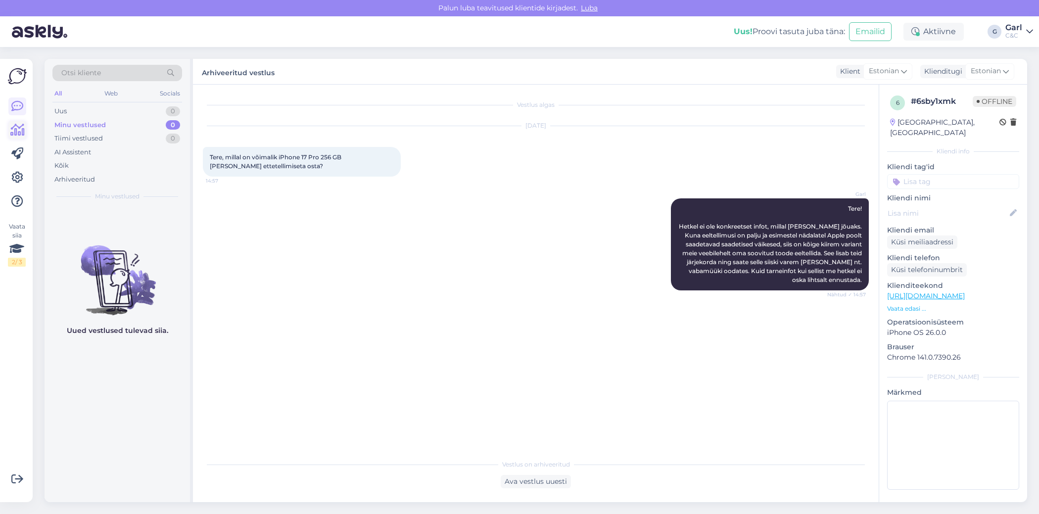
click at [12, 130] on icon at bounding box center [17, 130] width 14 height 12
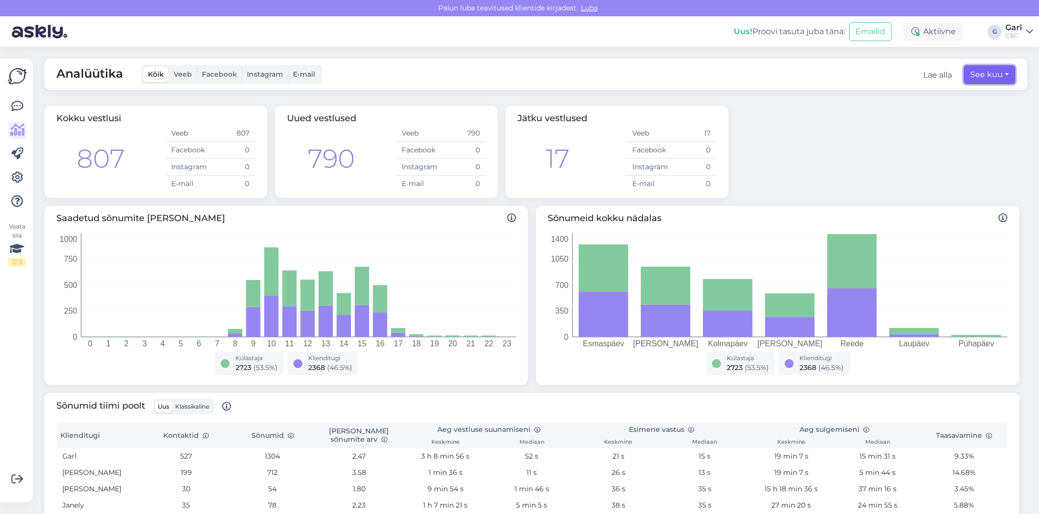
click at [995, 78] on button "See kuu" at bounding box center [989, 74] width 51 height 19
select select "8"
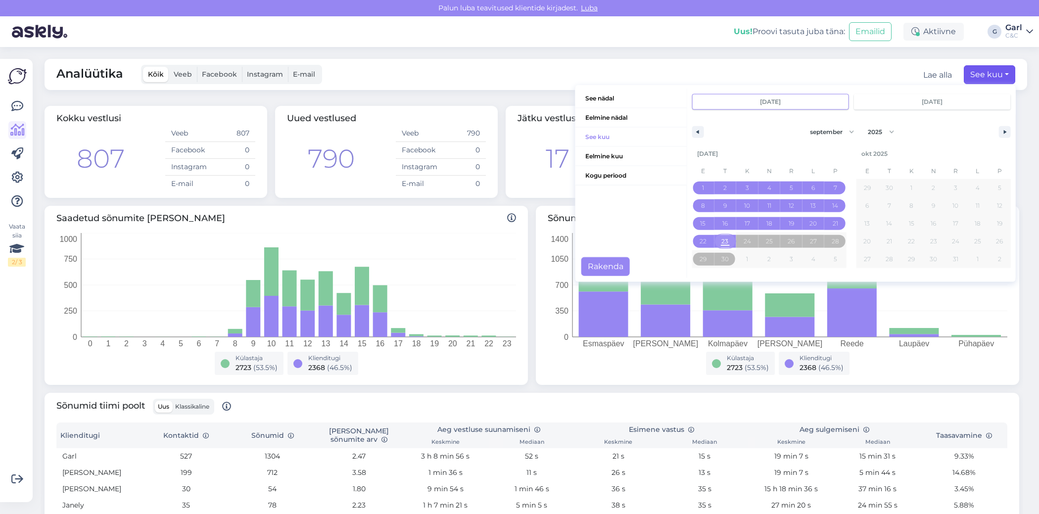
click at [721, 243] on span "23" at bounding box center [725, 241] width 22 height 13
type input "sept 23 2025"
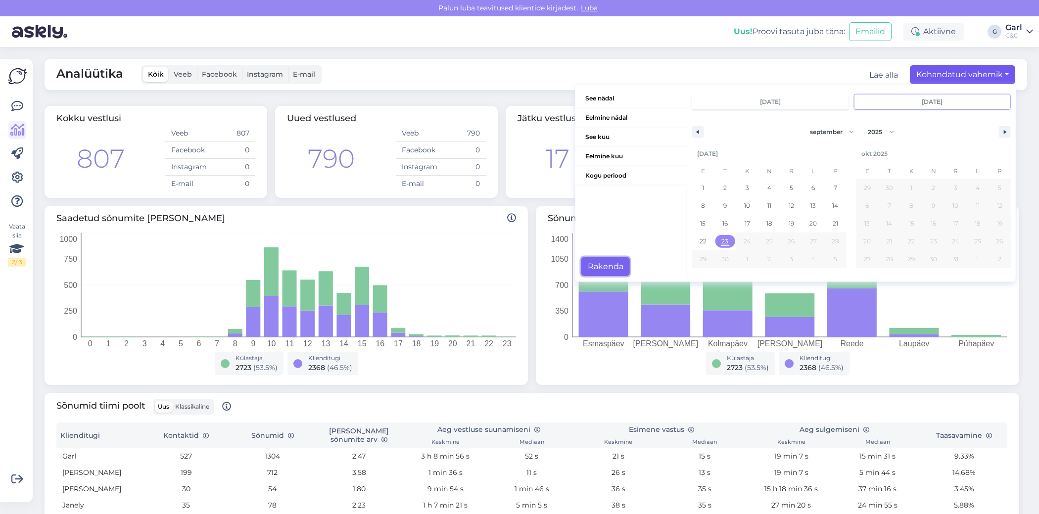
click at [621, 270] on button "Rakenda" at bounding box center [606, 266] width 49 height 19
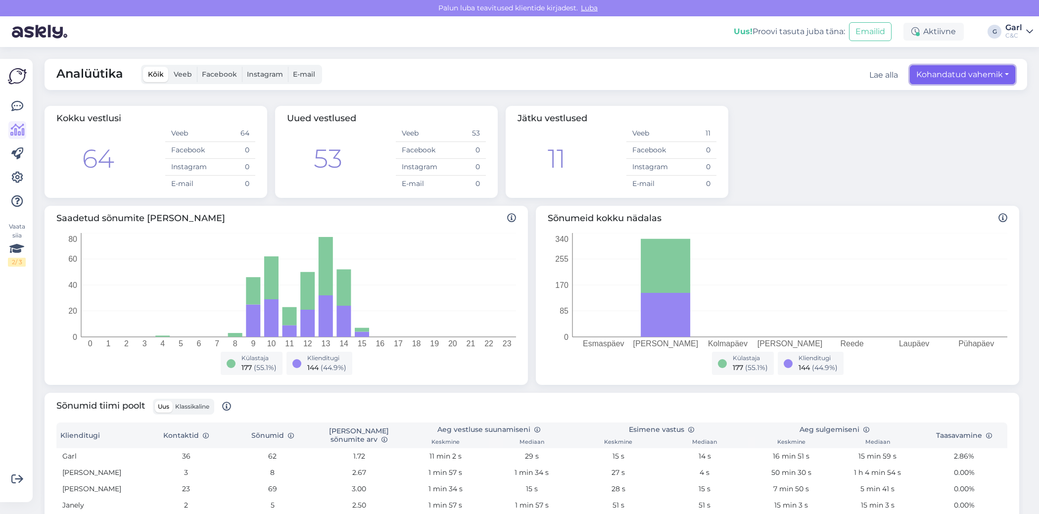
click at [990, 71] on button "Kohandatud vahemik" at bounding box center [962, 74] width 105 height 19
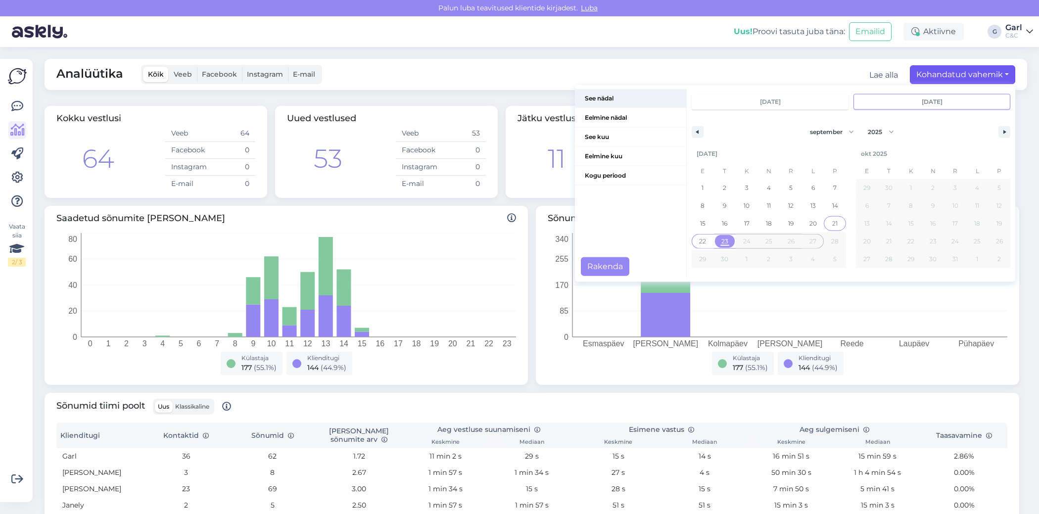
click at [620, 99] on span "See nädal" at bounding box center [630, 98] width 111 height 19
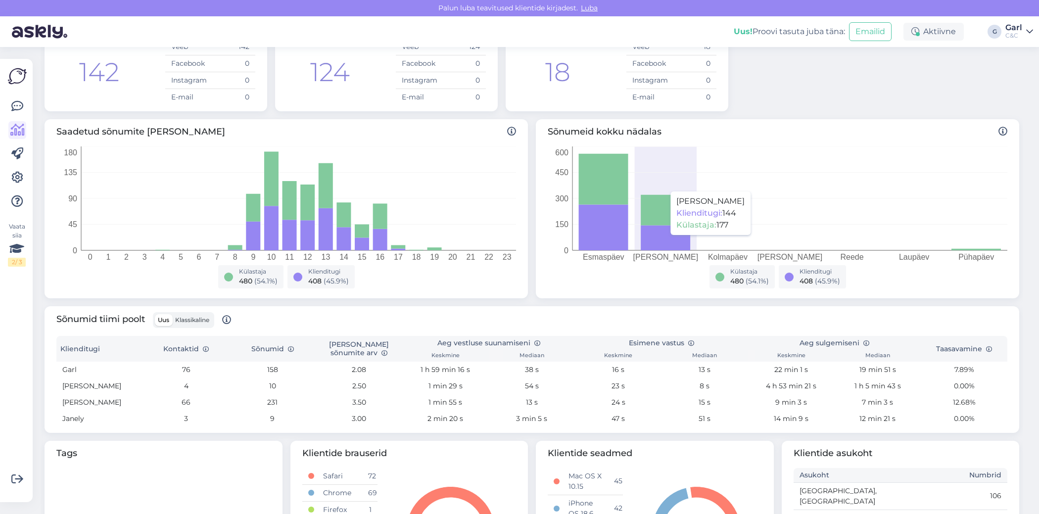
scroll to position [101, 0]
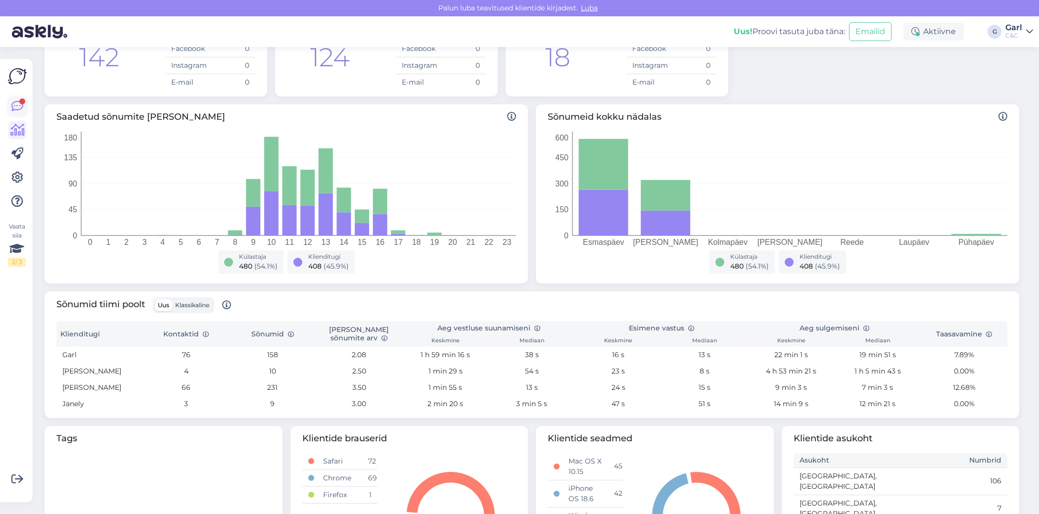
click at [16, 106] on icon at bounding box center [17, 106] width 12 height 12
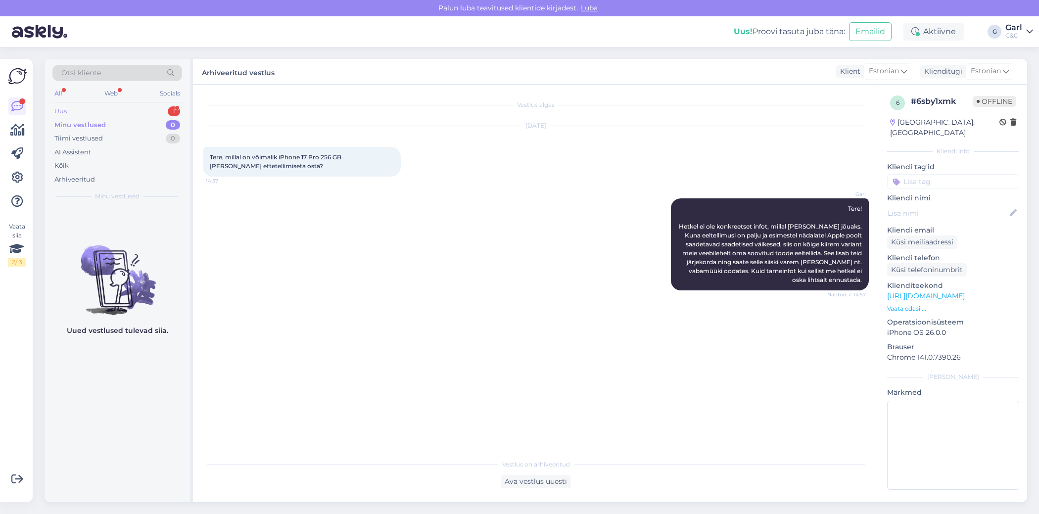
click at [122, 112] on div "Uus 1" at bounding box center [117, 111] width 130 height 14
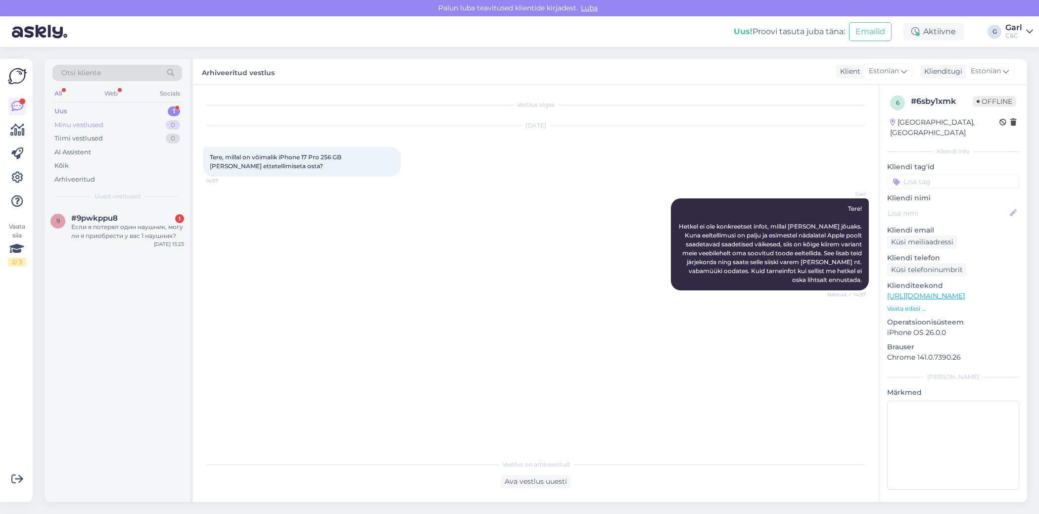
click at [119, 127] on div "Minu vestlused 0" at bounding box center [117, 125] width 130 height 14
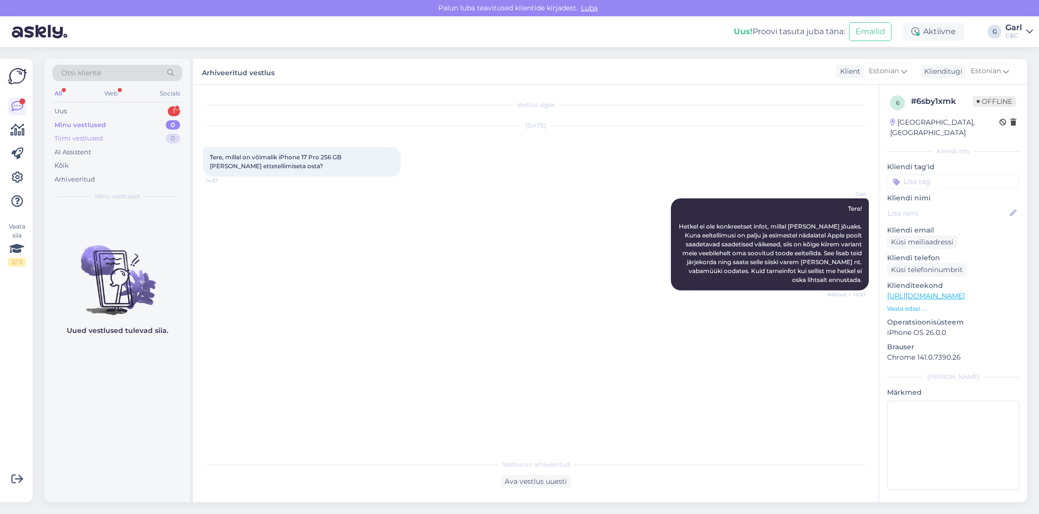
click at [120, 140] on div "Tiimi vestlused 0" at bounding box center [117, 139] width 130 height 14
click at [125, 125] on div "Minu vestlused 0" at bounding box center [117, 125] width 130 height 14
click at [120, 134] on div "Tiimi vestlused 0" at bounding box center [117, 139] width 130 height 14
click at [122, 132] on div "Tiimi vestlused 0" at bounding box center [117, 139] width 130 height 14
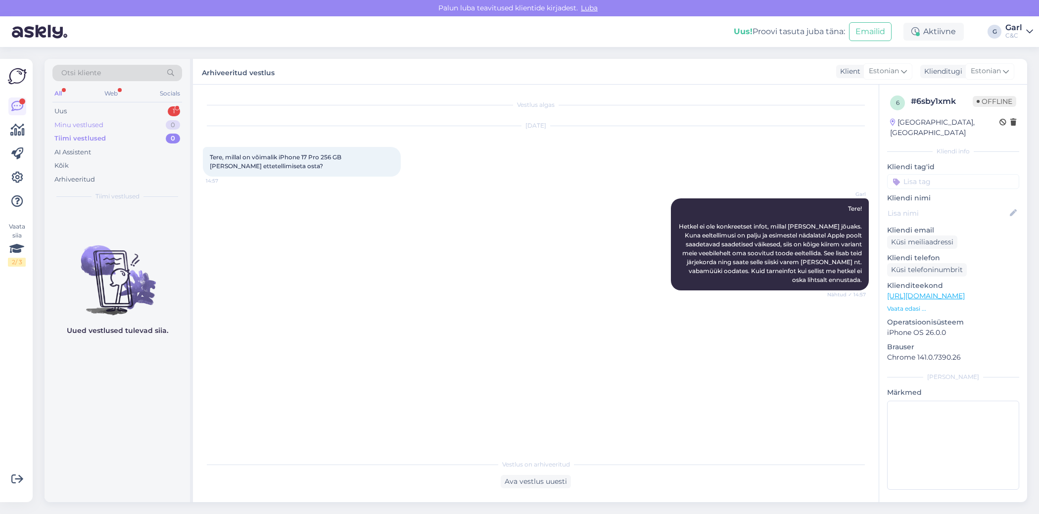
click at [127, 126] on div "Minu vestlused 0" at bounding box center [117, 125] width 130 height 14
click at [158, 107] on div "Uus 1" at bounding box center [117, 111] width 130 height 14
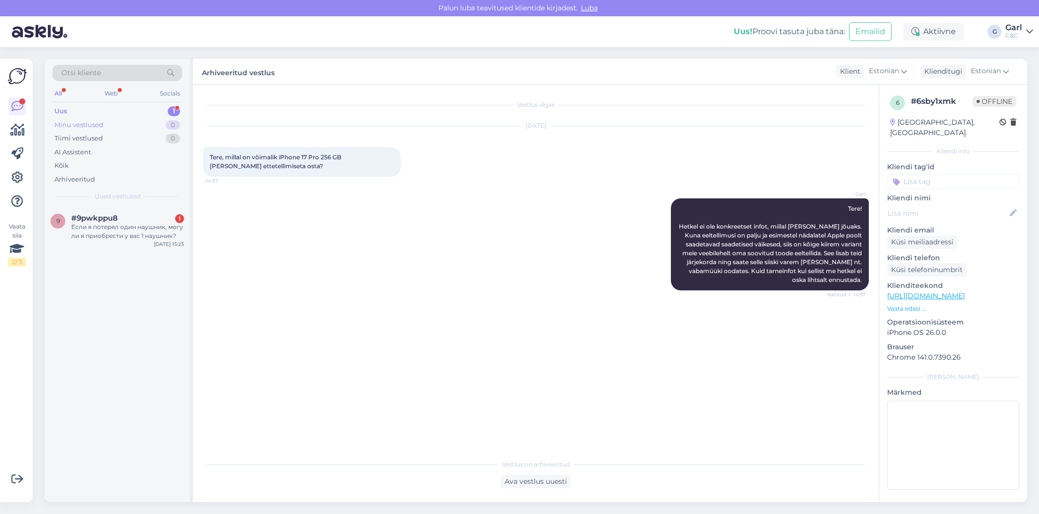
click at [143, 121] on div "Minu vestlused 0" at bounding box center [117, 125] width 130 height 14
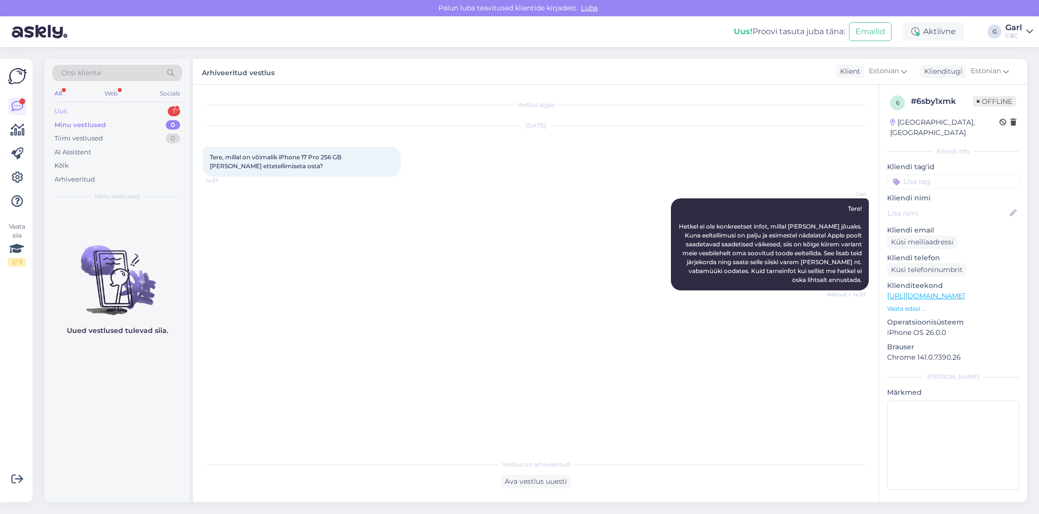
click at [147, 110] on div "Uus 1" at bounding box center [117, 111] width 130 height 14
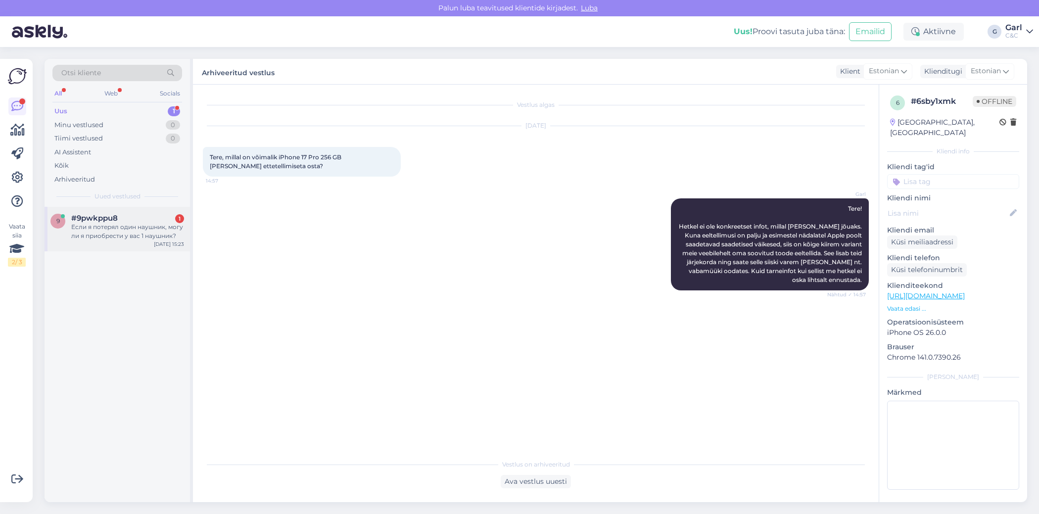
click at [134, 229] on div "Если я потерял один наушник, могу ли я приобрести у вас 1 наушник?" at bounding box center [127, 232] width 113 height 18
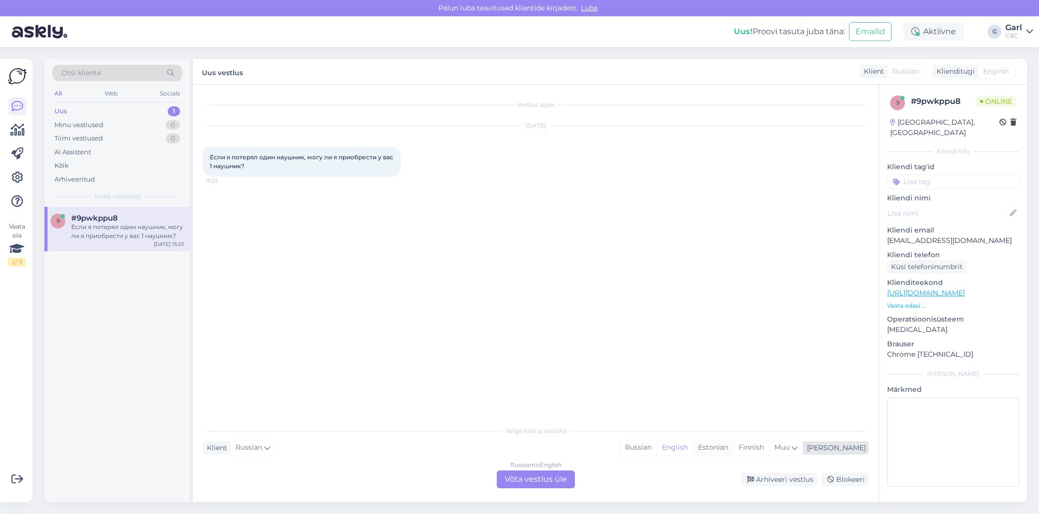
click at [734, 451] on div "Estonian" at bounding box center [713, 448] width 41 height 15
click at [539, 489] on div "Vestlus algas Sep 23 2025 Если я потерял один наушник, могу ли я приобрести у в…" at bounding box center [536, 294] width 686 height 418
click at [539, 480] on div "Russian to Estonian Võta vestlus üle" at bounding box center [536, 480] width 78 height 18
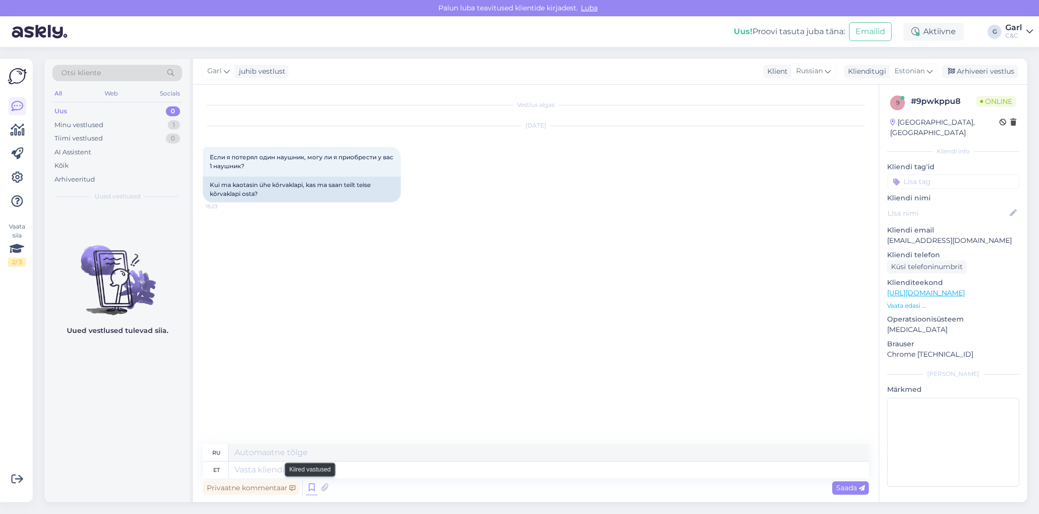
click at [311, 486] on icon at bounding box center [312, 488] width 12 height 15
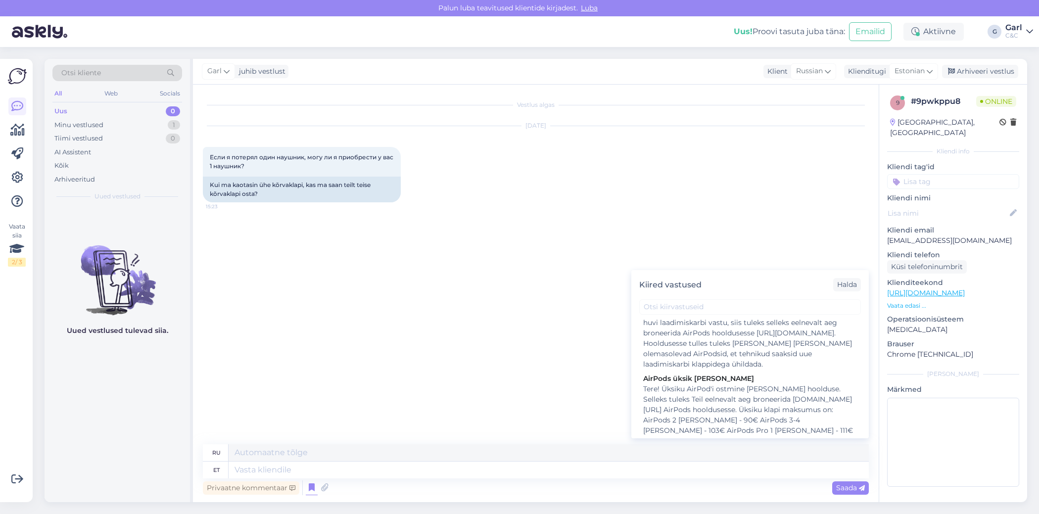
scroll to position [1348, 0]
click at [705, 396] on div "Tere! Üksiku AirPod'i ostmine käib läbi hoolduse. Selleks tuleks Teil eelnevalt…" at bounding box center [750, 441] width 214 height 94
type textarea "Покупка одного AirPods проходит техническое обслуживание. Для этого вам следует…"
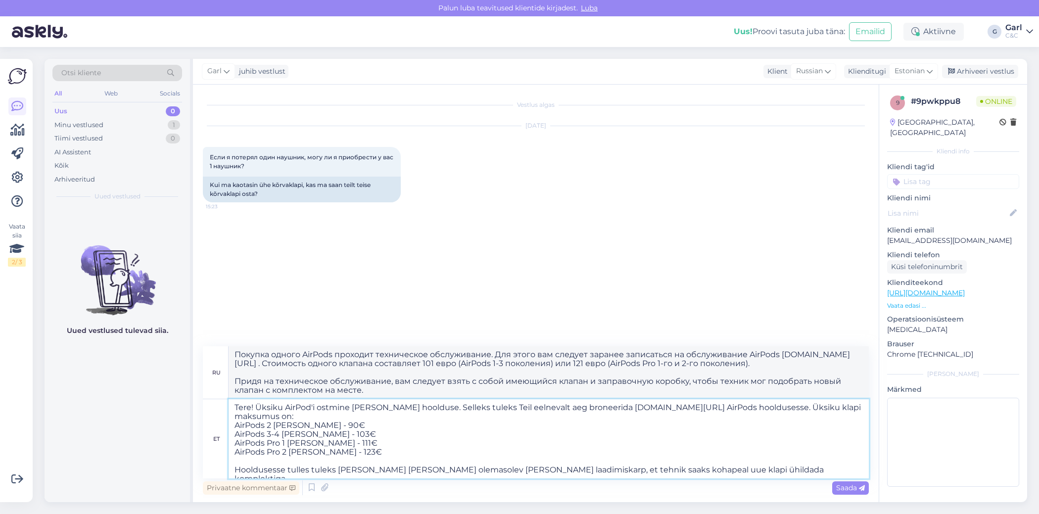
click at [424, 477] on textarea "Tere! Üksiku AirPod'i ostmine käib läbi hoolduse. Selleks tuleks Teil eelnevalt…" at bounding box center [549, 438] width 640 height 79
click at [332, 428] on textarea "Tere! Üksiku AirPod'i ostmine käib läbi hoolduse. Selleks tuleks Teil eelnevalt…" at bounding box center [549, 438] width 640 height 79
click at [250, 409] on textarea "Tere! Üksiku AirPod'i ostmine käib läbi hoolduse. Selleks tuleks Teil eelnevalt…" at bounding box center [549, 438] width 640 height 79
click at [255, 408] on textarea "Tere! Üksiku AirPod'i ostmine käib läbi hoolduse. Selleks tuleks Teil eelnevalt…" at bounding box center [549, 438] width 640 height 79
type textarea "Tere! Üksiku AirPod'i ostmine käib läbi hoolduse. Selleks tuleks Teil eelnevalt…"
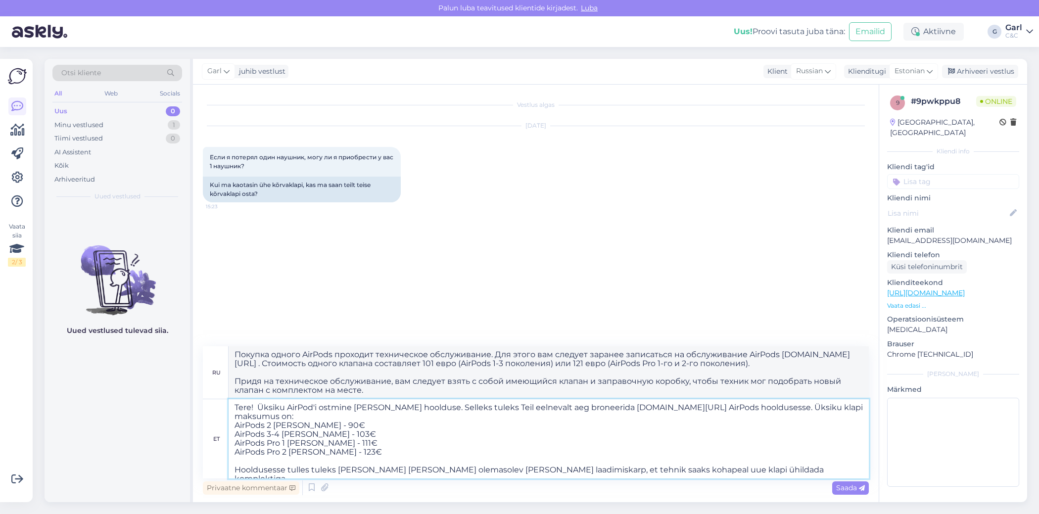
type textarea "Здравствуйте! Покупка одного наушника AirPod требует обслуживания. Для этого не…"
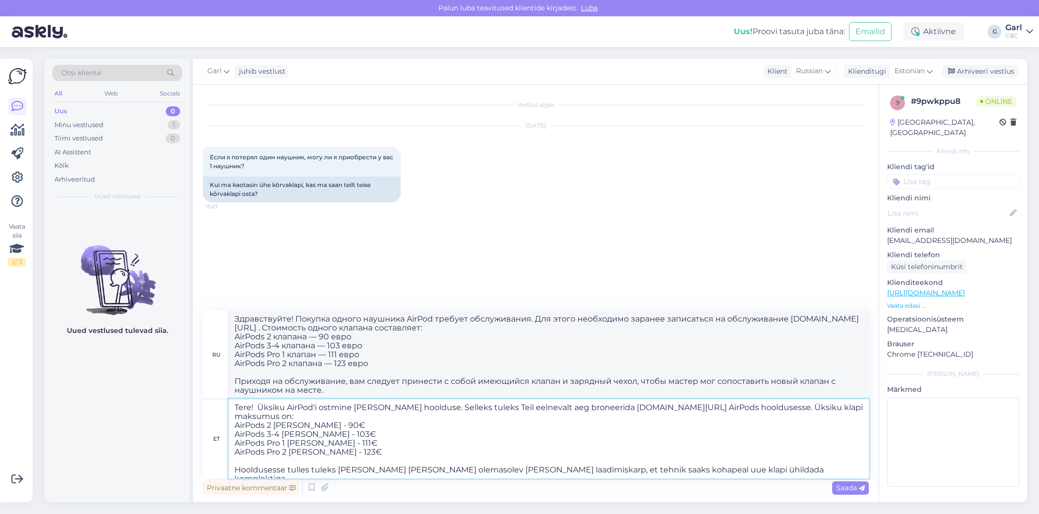
type textarea "Tere! Üksiku AirPod'i ostmine käib läbi hoolduse. Selleks tuleks Teil eelnevalt…"
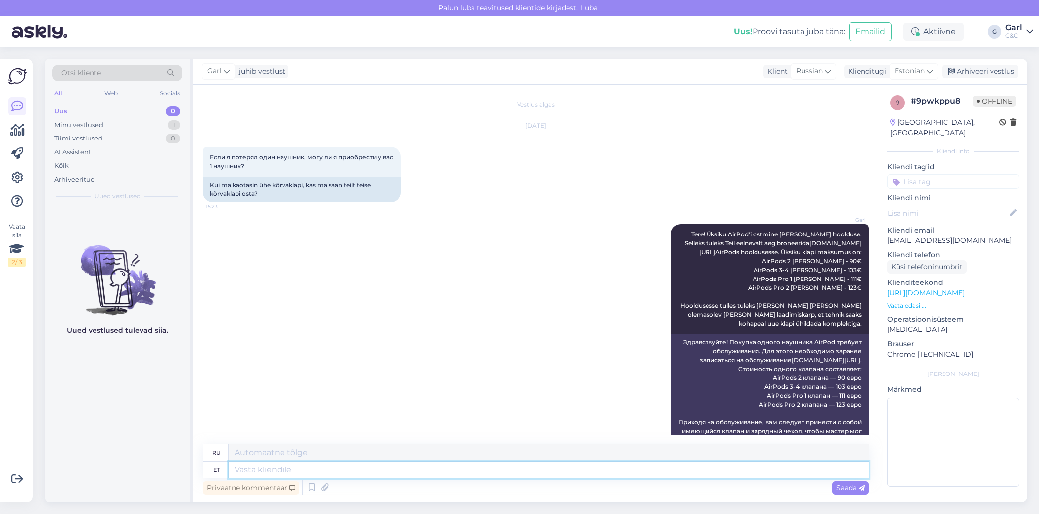
scroll to position [24, 0]
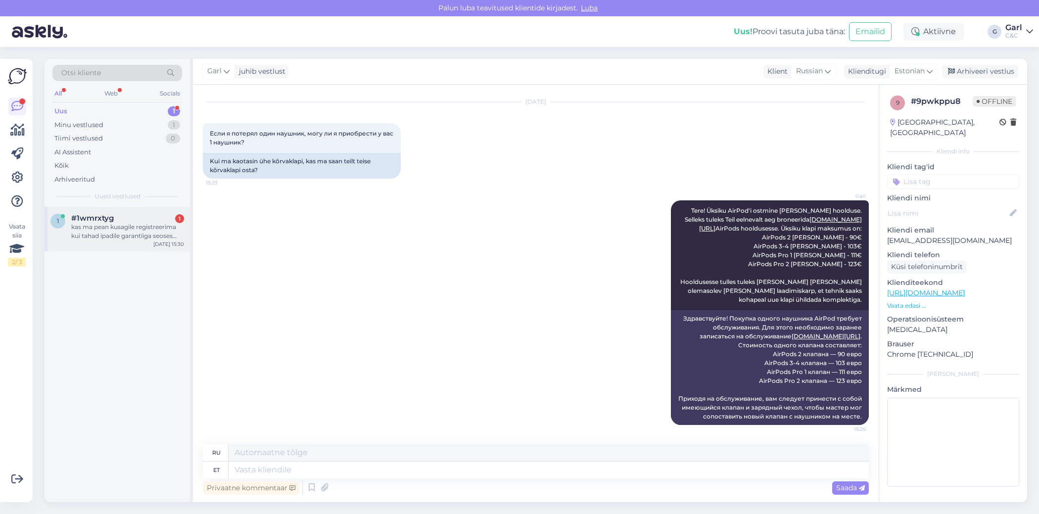
click at [147, 242] on div "1 #1wmrxtyg 1 kas ma pean kusagile registreerima kui tahad ipadile garantiiga s…" at bounding box center [118, 229] width 146 height 45
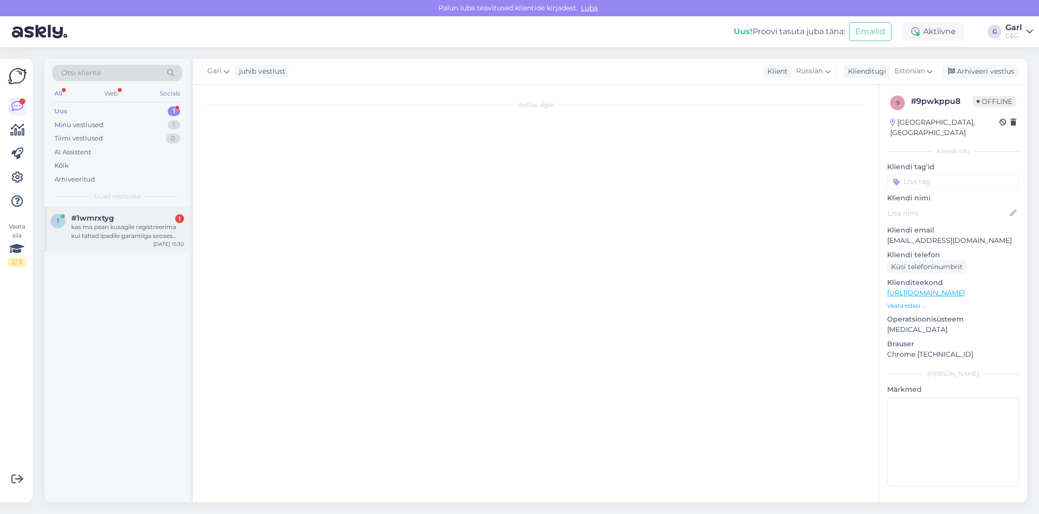
scroll to position [0, 0]
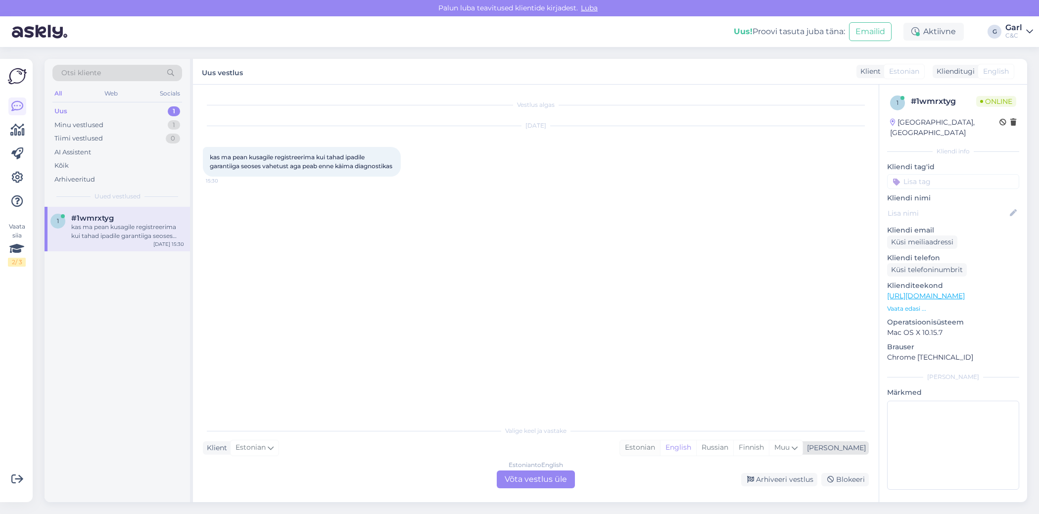
click at [660, 447] on div "Estonian" at bounding box center [640, 448] width 40 height 15
click at [557, 466] on div "Estonian to Estonian" at bounding box center [536, 465] width 59 height 9
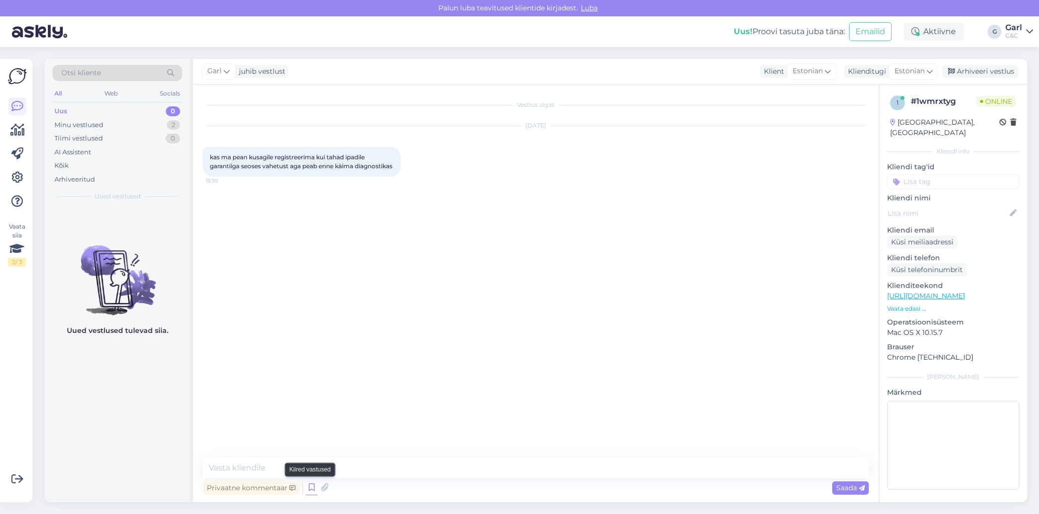
click at [312, 485] on icon at bounding box center [312, 488] width 12 height 15
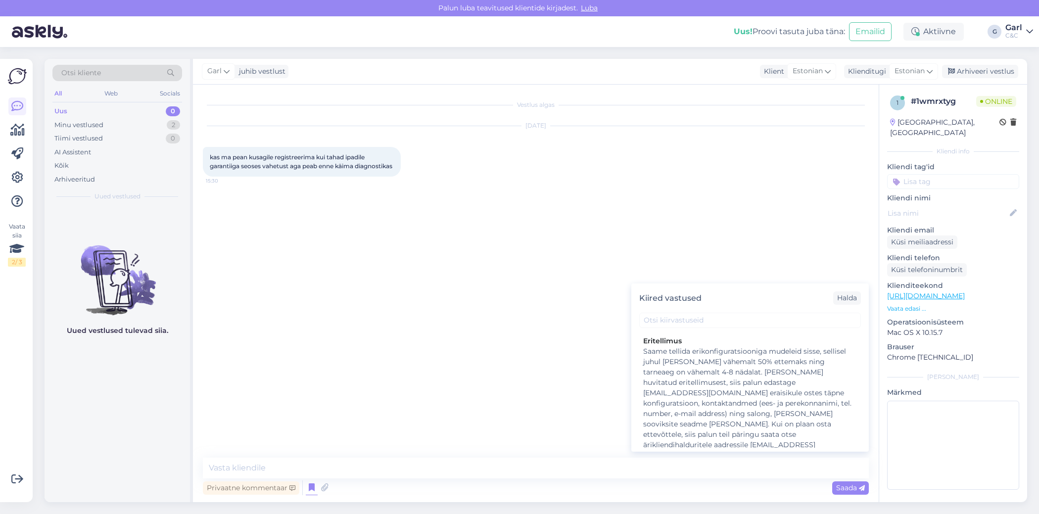
scroll to position [1903, 0]
click at [767, 458] on div "Hooldusesse saab aega broneerida kodulehel - https://cec.ee/hooldus. Enne hoold…" at bounding box center [750, 489] width 214 height 62
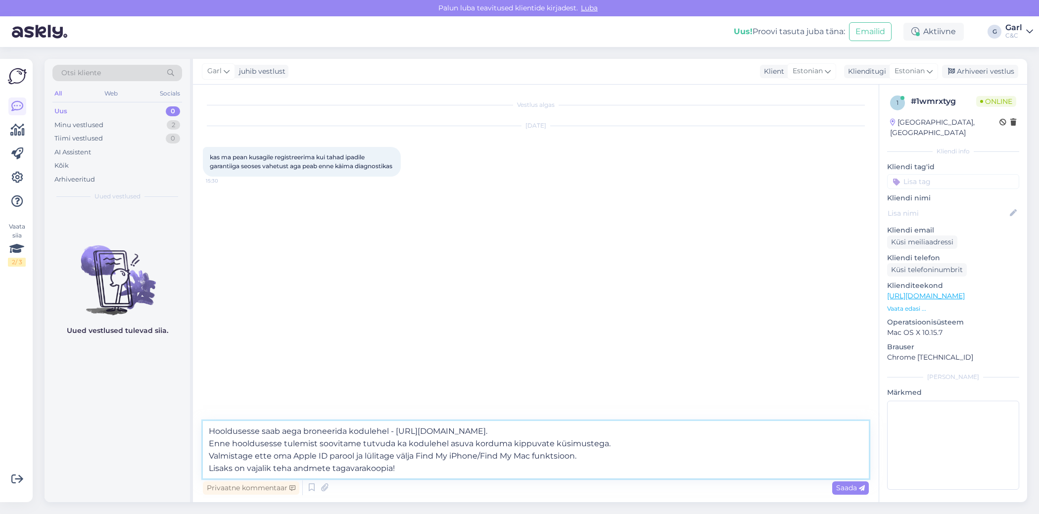
click at [207, 435] on textarea "Hooldusesse saab aega broneerida kodulehel - https://cec.ee/hooldus. Enne hoold…" at bounding box center [536, 449] width 666 height 57
click at [290, 469] on textarea "Tere! Hooldusesse saab aega broneerida kodulehel - https://cec.ee/hooldus. Enne…" at bounding box center [536, 449] width 666 height 57
type textarea "Tere! Hooldusesse saab aega broneerida kodulehel - https://cec.ee/hooldus. Enne…"
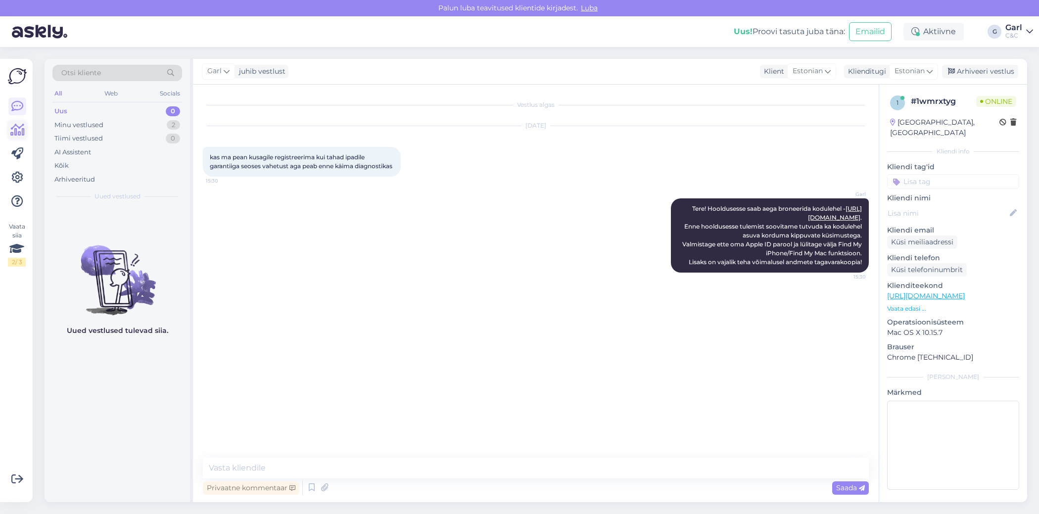
click at [11, 122] on link at bounding box center [17, 130] width 18 height 18
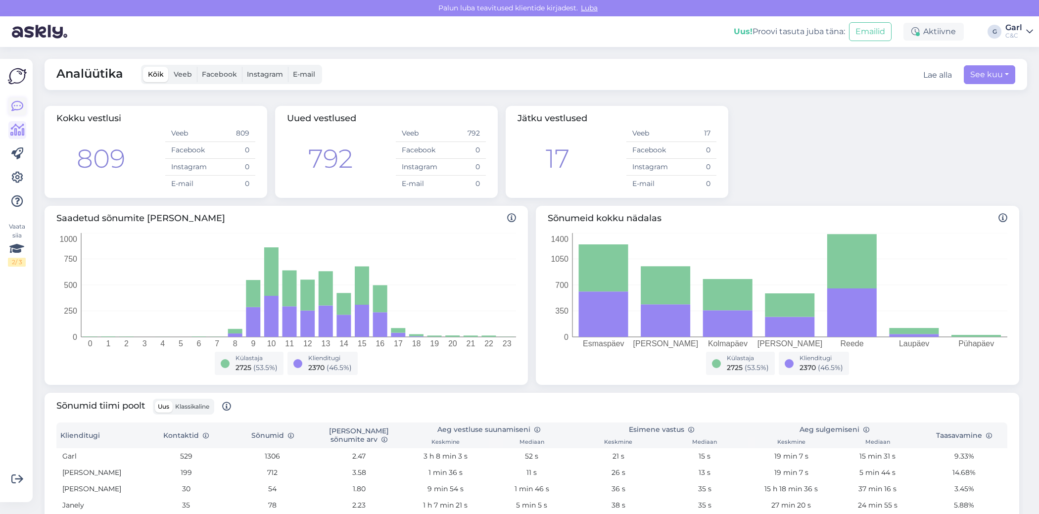
click at [18, 103] on icon at bounding box center [17, 106] width 12 height 12
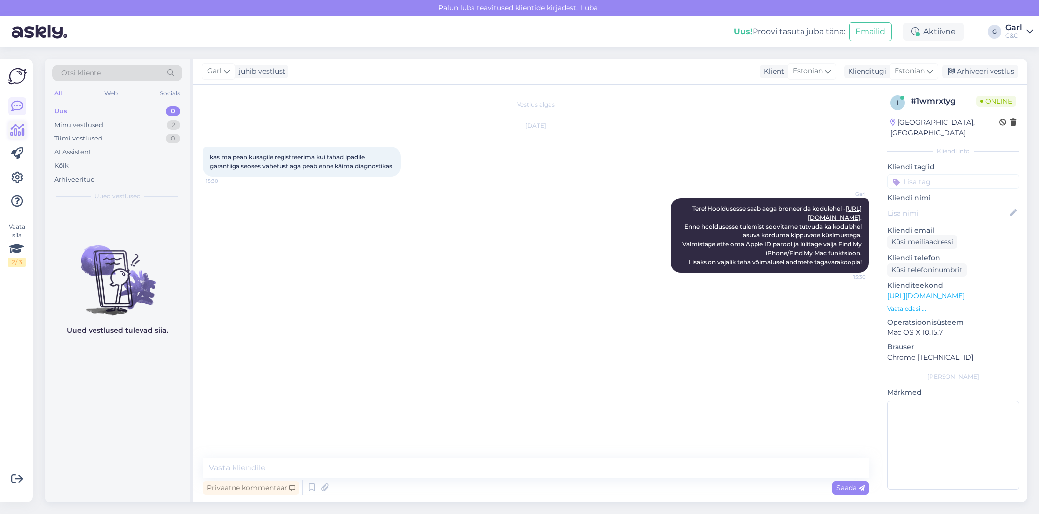
click at [10, 139] on link at bounding box center [17, 130] width 18 height 18
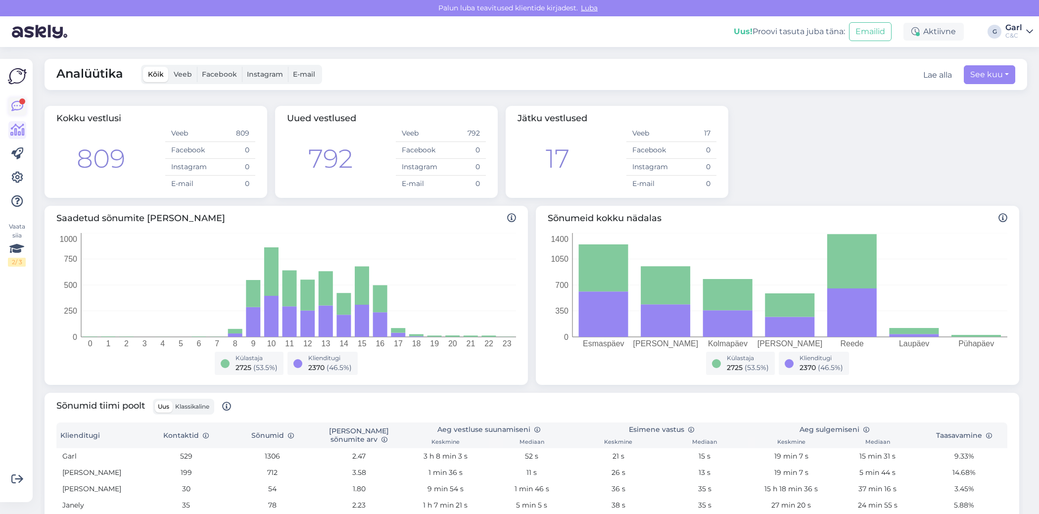
click at [23, 98] on div at bounding box center [22, 101] width 6 height 6
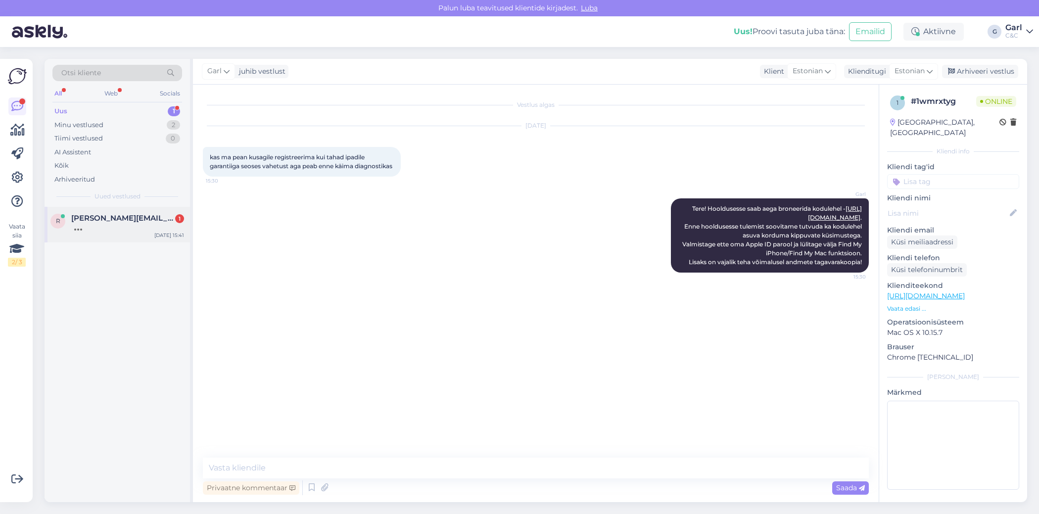
click at [131, 226] on div at bounding box center [127, 227] width 113 height 9
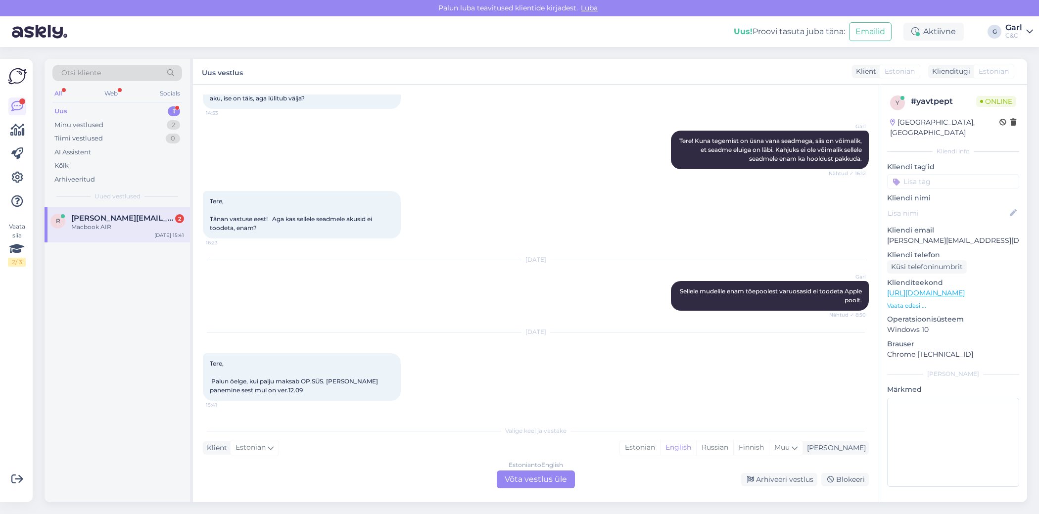
scroll to position [128, 0]
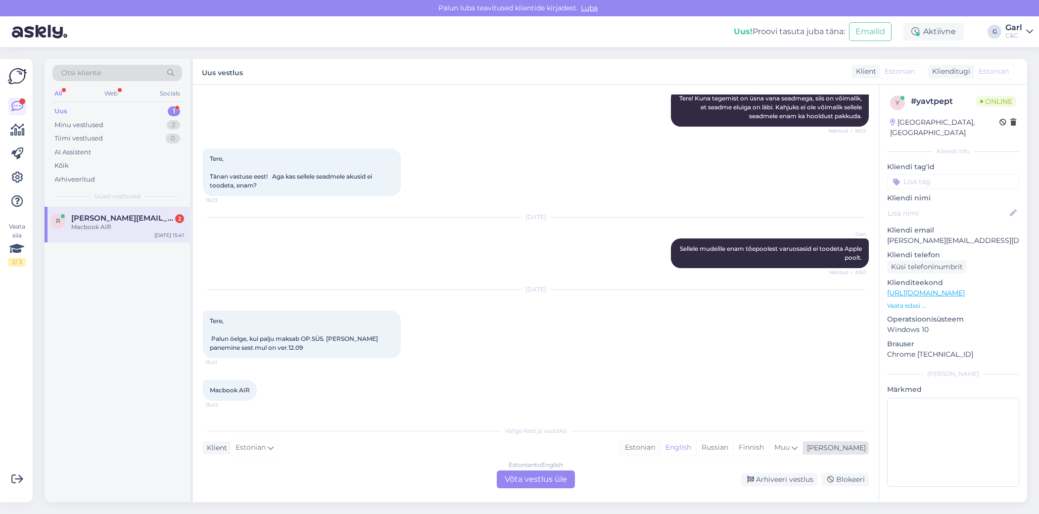
click at [660, 447] on div "Estonian" at bounding box center [640, 448] width 40 height 15
click at [513, 473] on div "Estonian to Estonian Võta vestlus üle" at bounding box center [536, 480] width 78 height 18
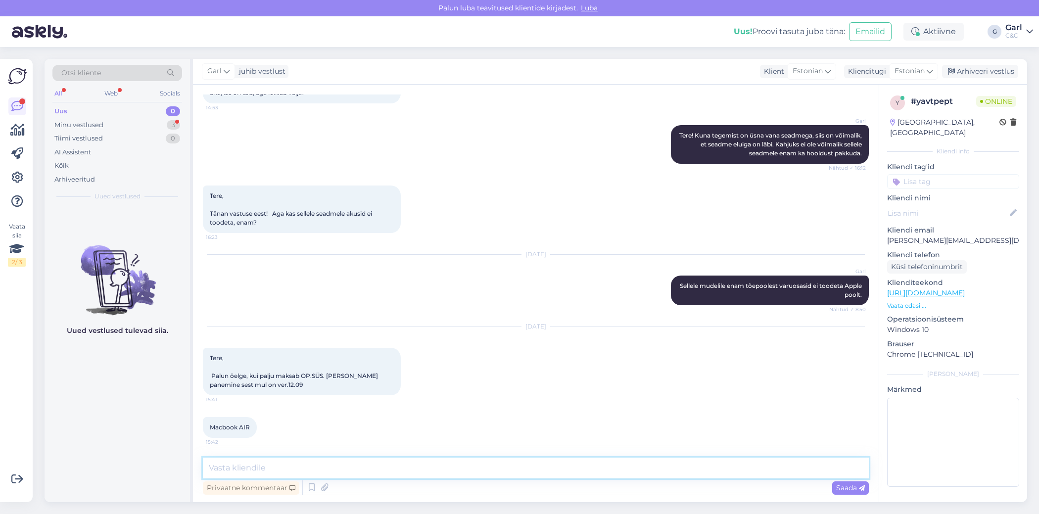
click at [451, 474] on textarea at bounding box center [536, 468] width 666 height 21
type textarea "Tere! Tarkvara paigaldus maksab 39€."
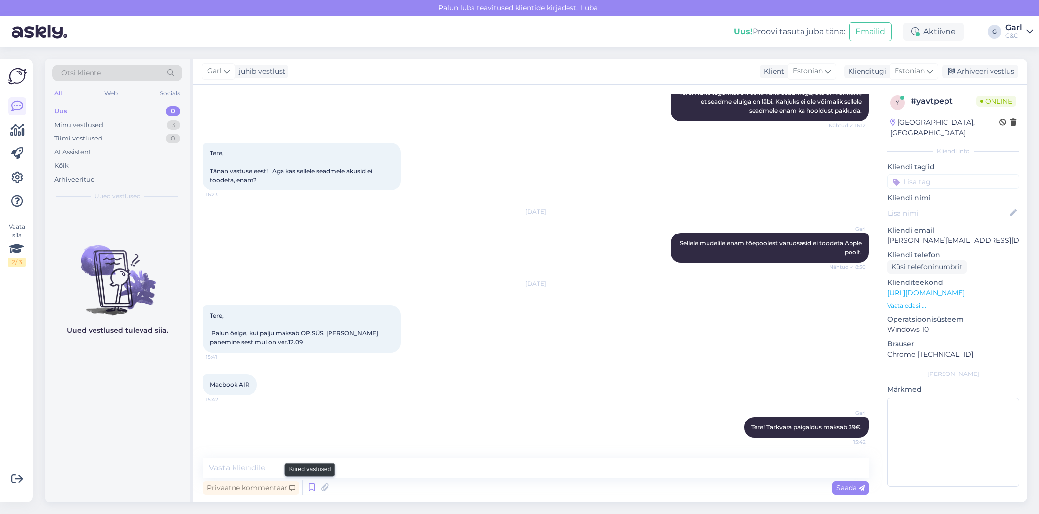
click at [313, 488] on icon at bounding box center [312, 488] width 12 height 15
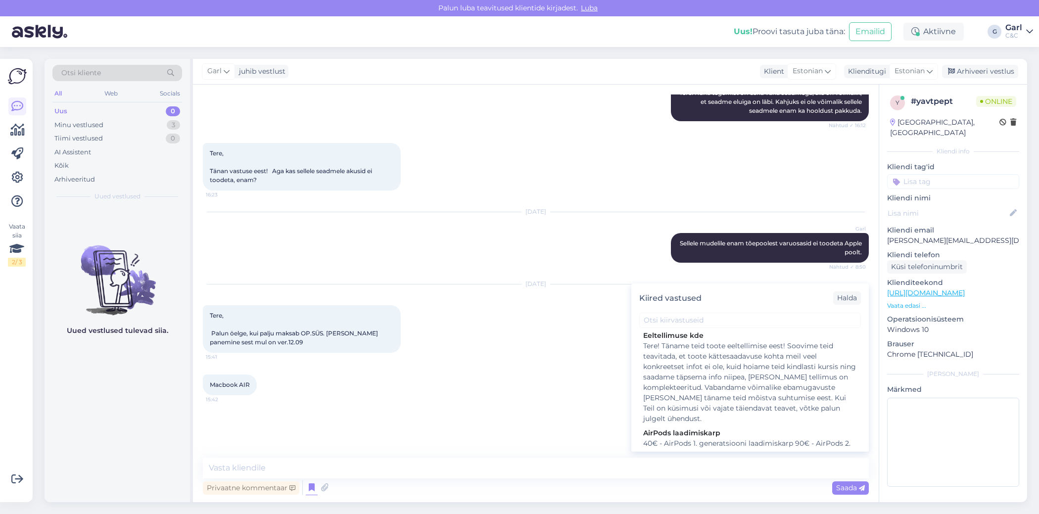
scroll to position [1918, 0]
click at [751, 442] on div "Hooldusesse saab aega broneerida kodulehel - https://cec.ee/hooldus. Enne hoold…" at bounding box center [750, 473] width 214 height 62
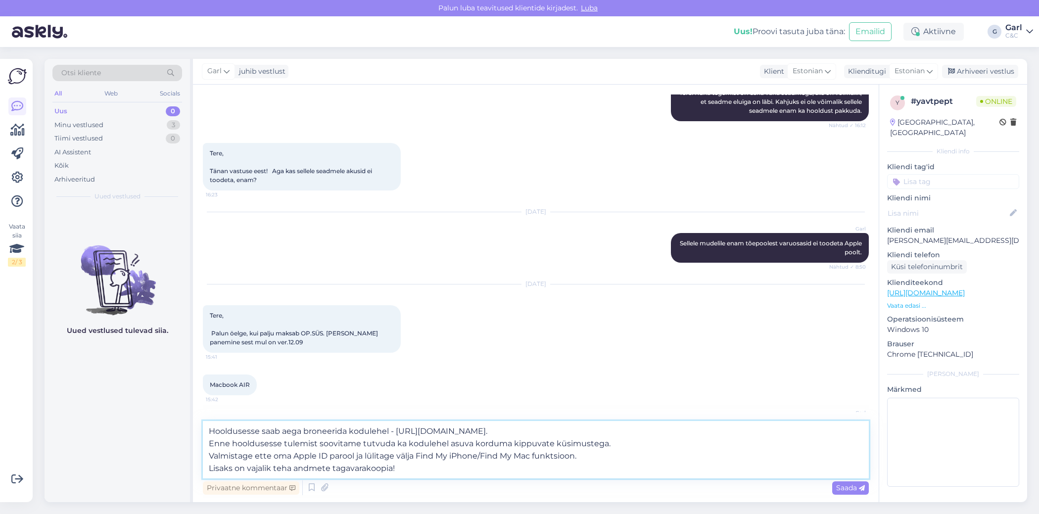
click at [465, 468] on textarea "Hooldusesse saab aega broneerida kodulehel - https://cec.ee/hooldus. Enne hoold…" at bounding box center [536, 449] width 666 height 57
type textarea "Hooldusesse saab aega broneerida kodulehel - https://cec.ee/hooldus. Enne hoold…"
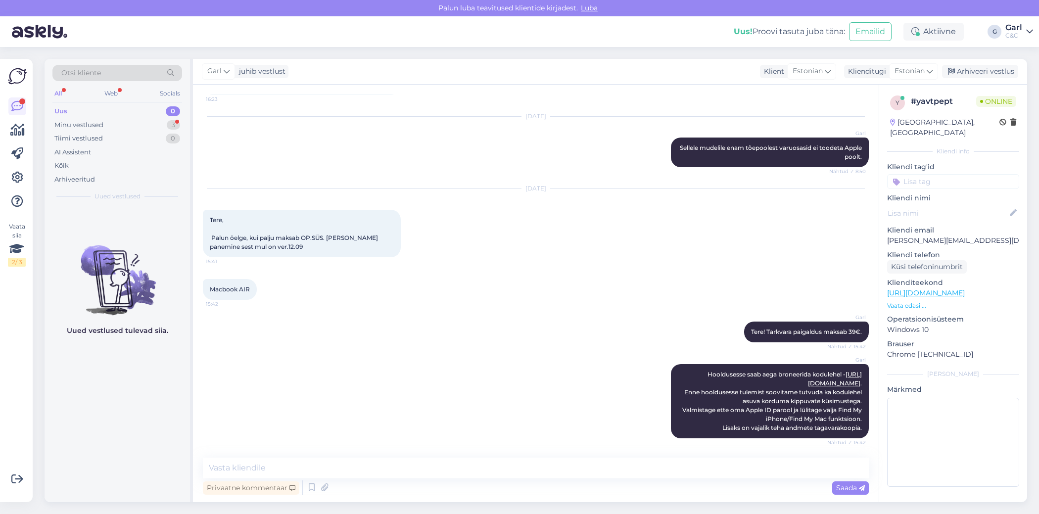
scroll to position [272, 0]
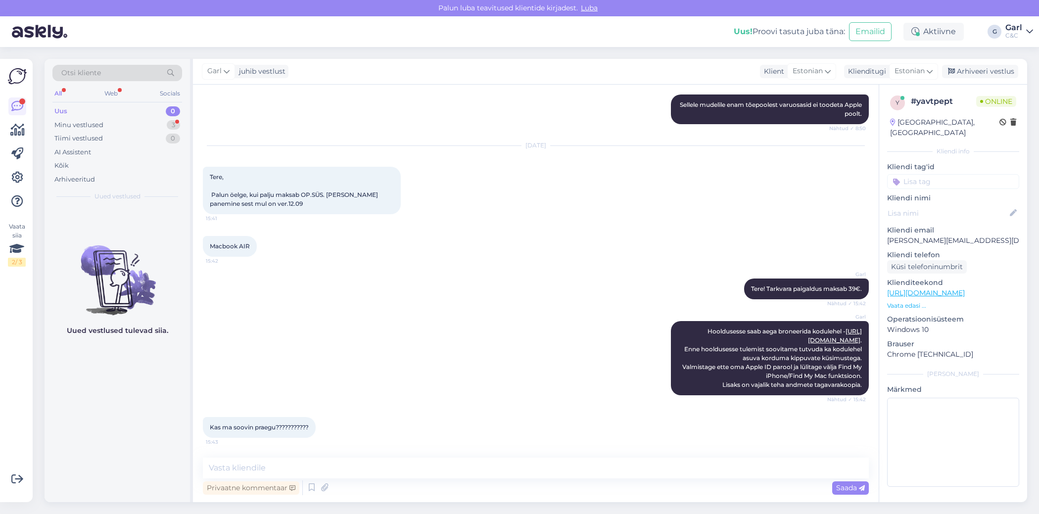
click at [147, 402] on div "Uued vestlused tulevad siia." at bounding box center [118, 354] width 146 height 295
click at [402, 465] on textarea at bounding box center [536, 468] width 666 height 21
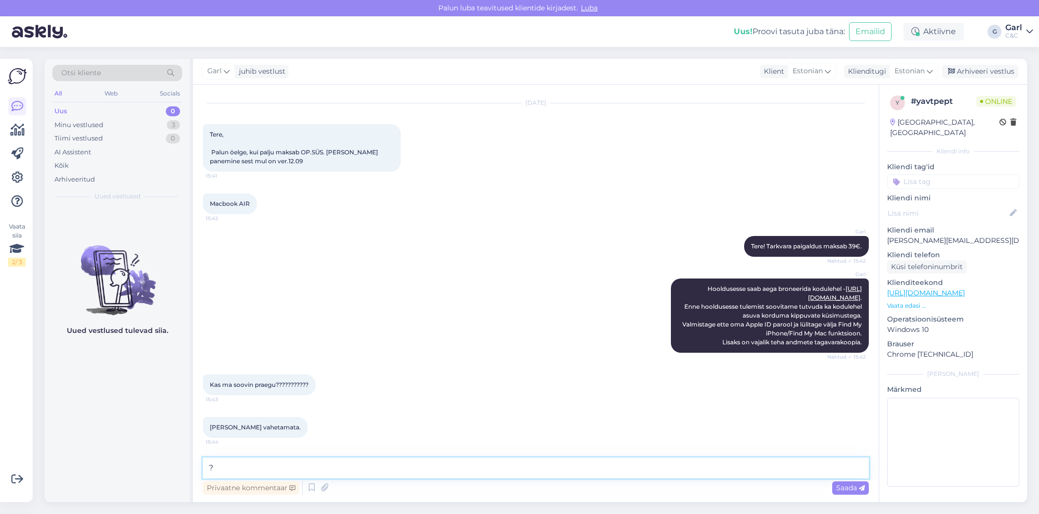
type textarea "?"
click at [421, 467] on textarea at bounding box center [536, 468] width 666 height 21
type textarea "Tarkvara paigaldamisel ei pea vahetama akut."
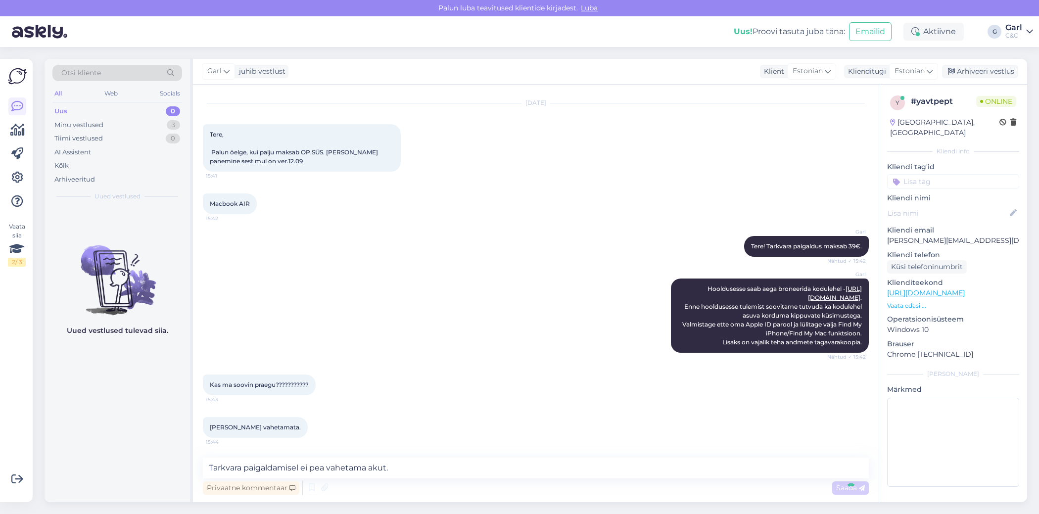
scroll to position [357, 0]
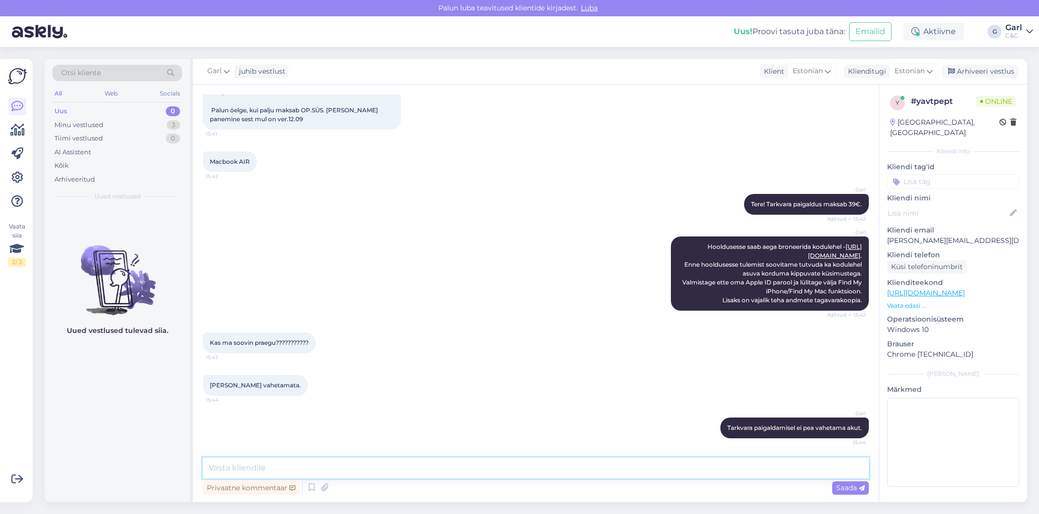
click at [448, 465] on textarea at bounding box center [536, 468] width 666 height 21
click at [130, 414] on div "Uued vestlused tulevad siia." at bounding box center [118, 354] width 146 height 295
click at [165, 124] on div "Minu vestlused 3" at bounding box center [117, 125] width 130 height 14
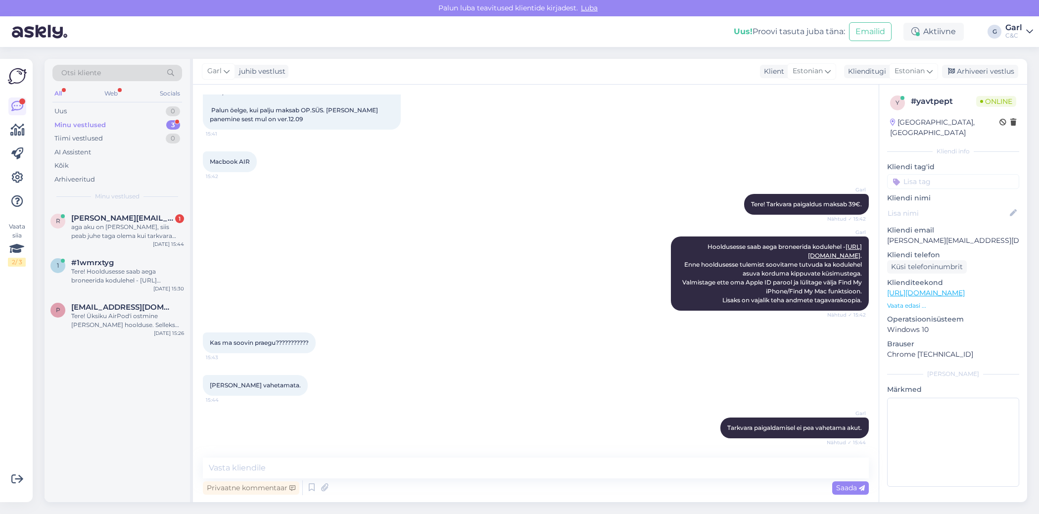
scroll to position [408, 0]
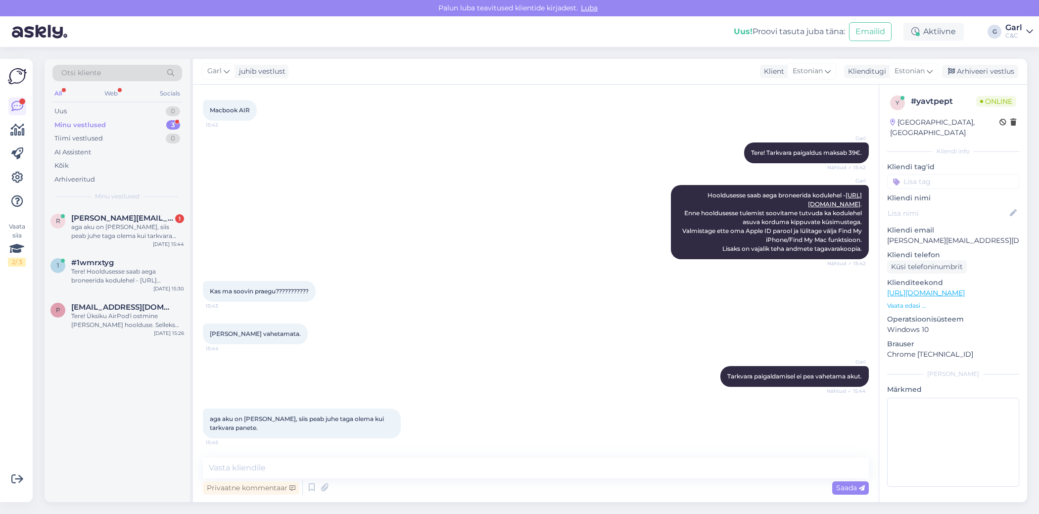
click at [137, 440] on div "r romas.koiv@hotmail.com 1 aga aku on nõrk ja, siis peab juhe taga olema kui ta…" at bounding box center [118, 354] width 146 height 295
click at [151, 414] on div "r romas.koiv@hotmail.com 1 aga aku on nõrk ja, siis peab juhe taga olema kui ta…" at bounding box center [118, 354] width 146 height 295
click at [162, 140] on div "Tiimi vestlused 0" at bounding box center [117, 139] width 130 height 14
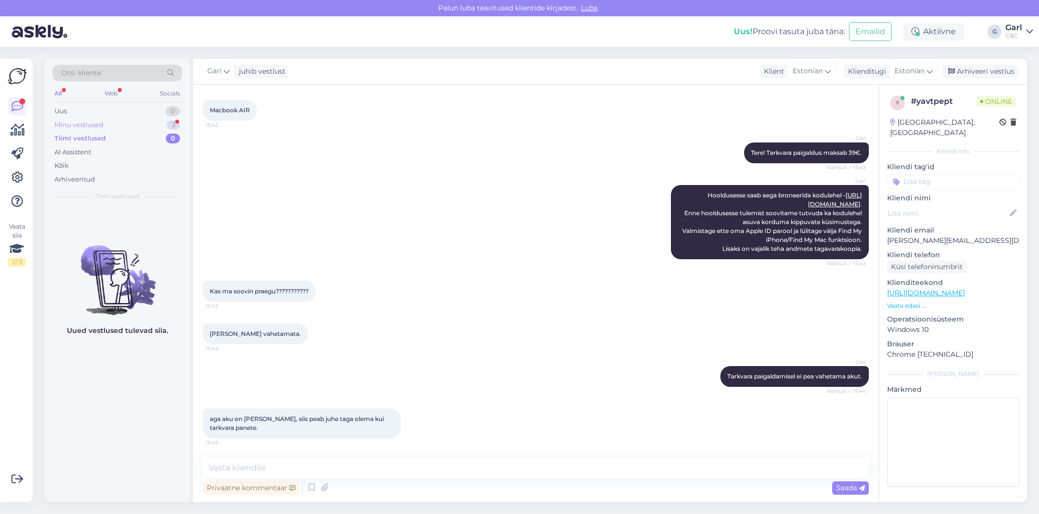
click at [162, 123] on div "Minu vestlused 3" at bounding box center [117, 125] width 130 height 14
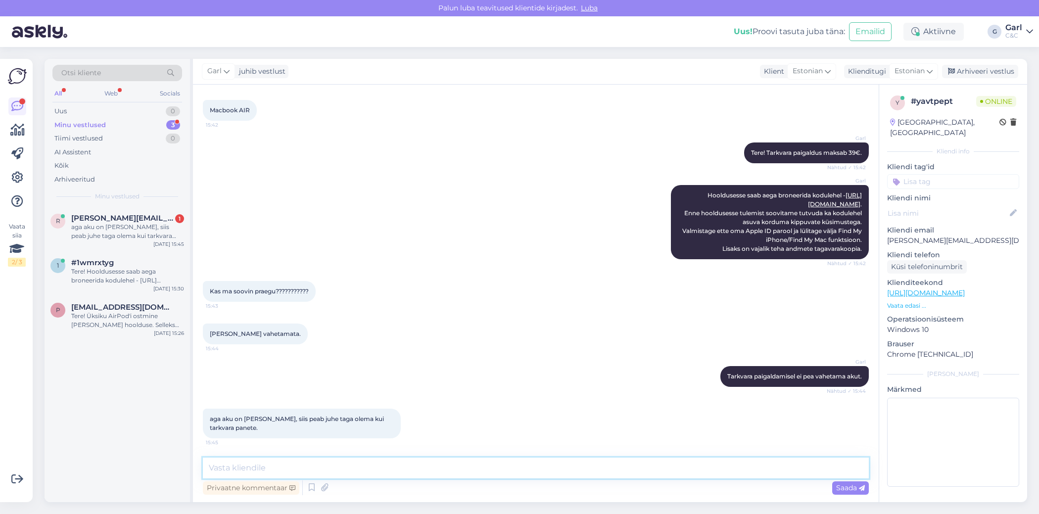
click at [326, 467] on textarea at bounding box center [536, 468] width 666 height 21
type textarea "Selge. Sellisel juhul soovitan hooldusele laadimisjuhtme kaasa aanda."
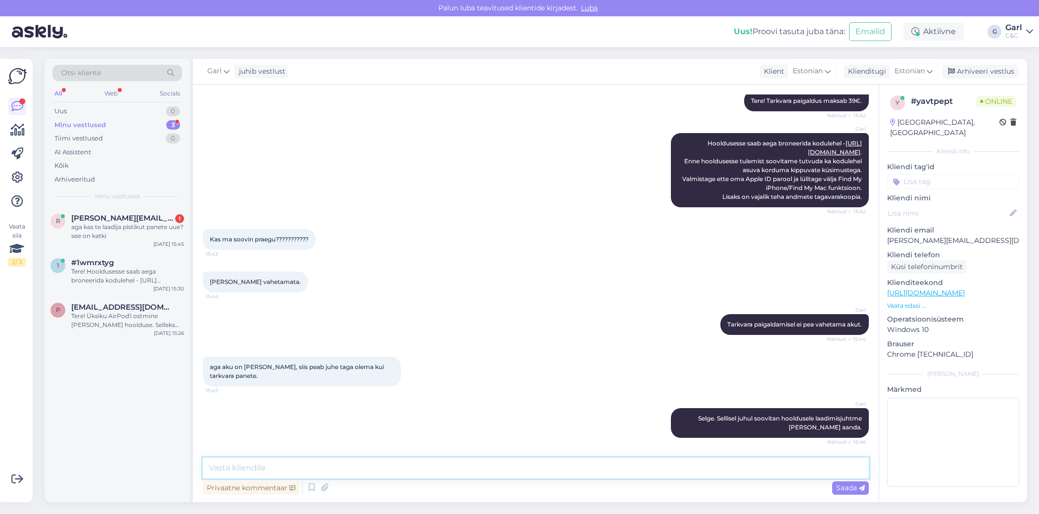
scroll to position [502, 0]
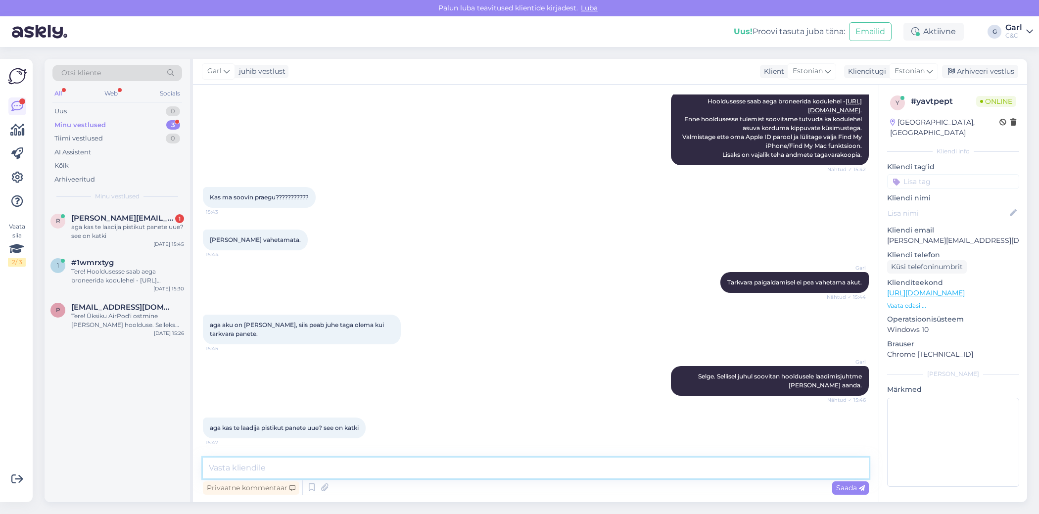
click at [328, 475] on textarea at bounding box center [536, 468] width 666 height 21
type textarea "Kui Teil on 2013. aasta MacBook Air, siis sellel ei ole võimalik paraku varuosa…"
click at [607, 471] on textarea "Kui Teil on 2013. aasta MacBook Air, siis sellel ei ole võimalik paraku varuosa…" at bounding box center [536, 468] width 666 height 21
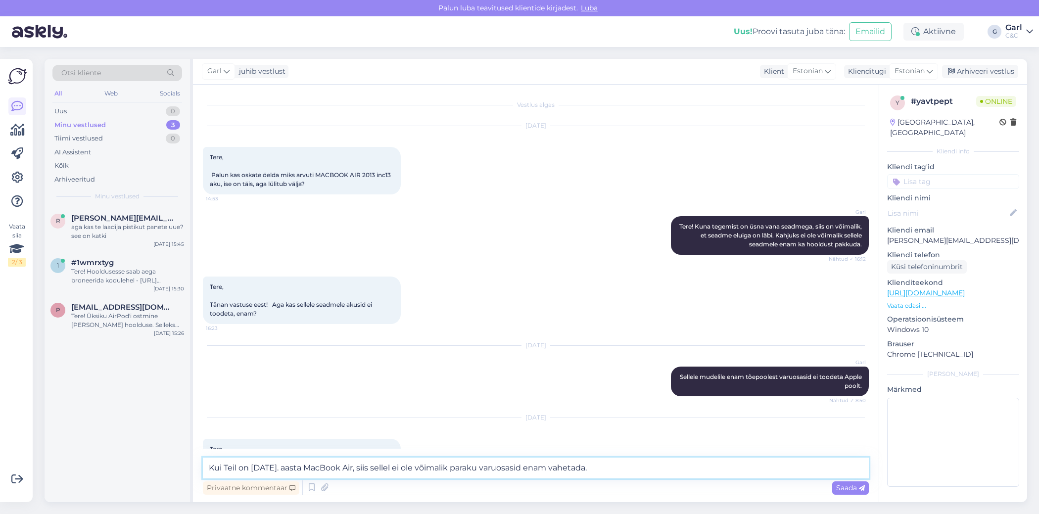
click at [620, 473] on textarea "Kui Teil on 2013. aasta MacBook Air, siis sellel ei ole võimalik paraku varuosa…" at bounding box center [536, 468] width 666 height 21
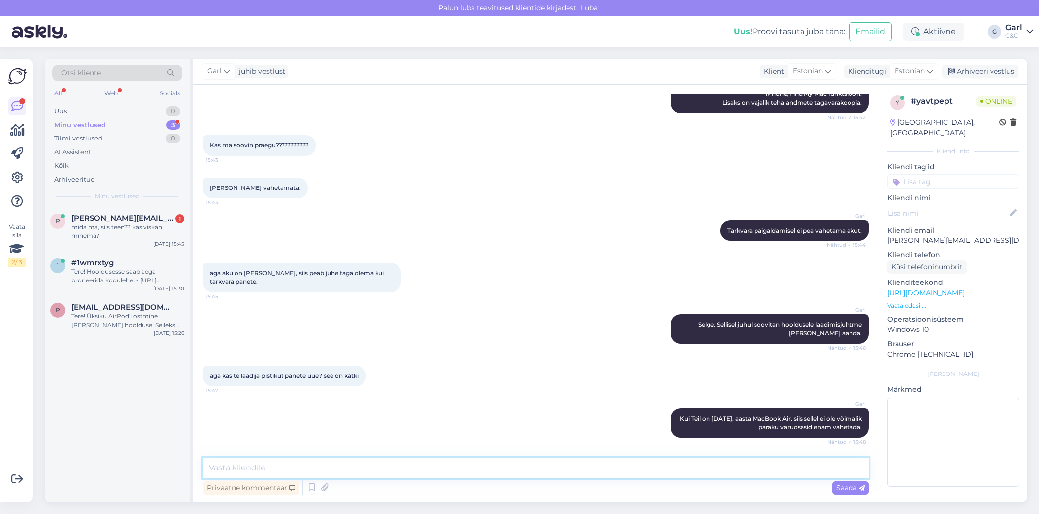
scroll to position [596, 0]
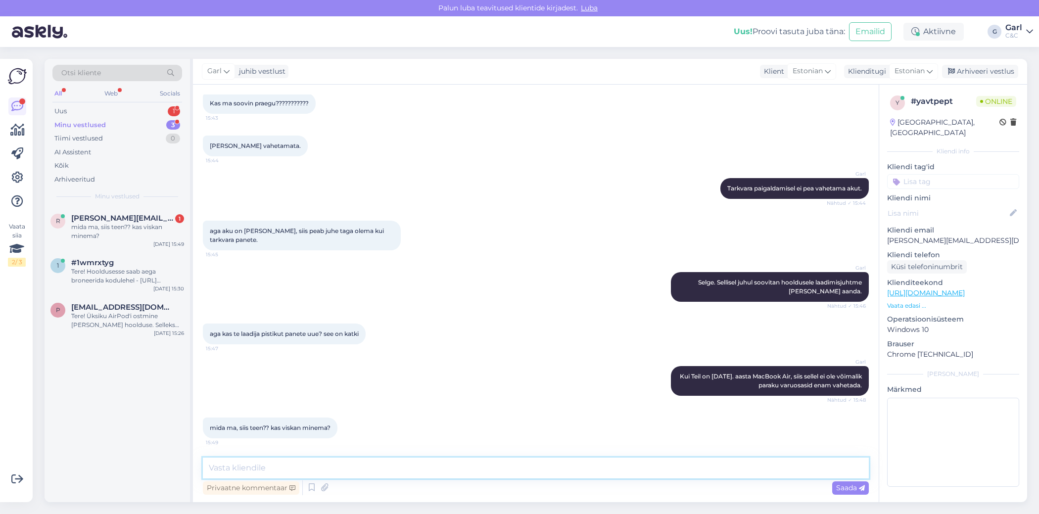
click at [374, 464] on textarea at bounding box center [536, 468] width 666 height 21
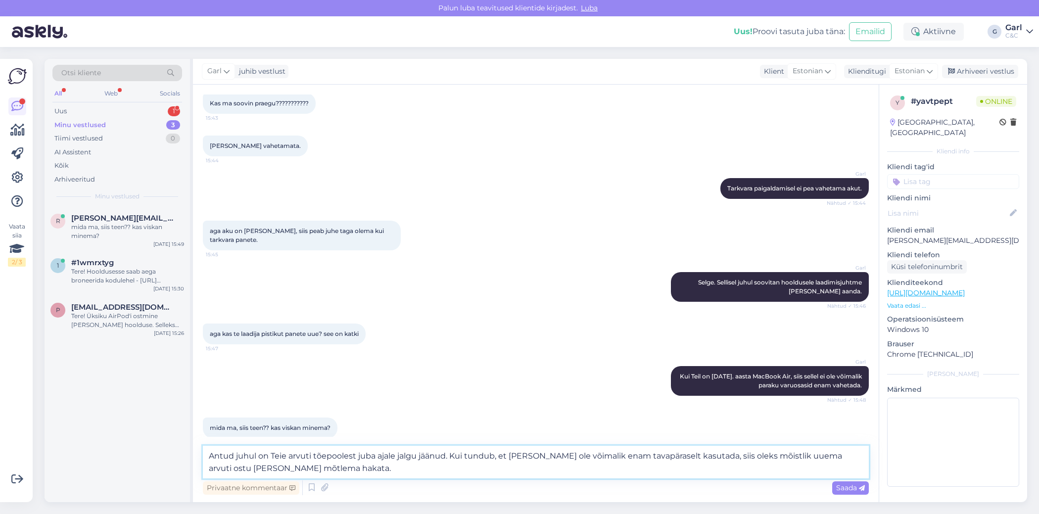
type textarea "Antud juhul on Teie arvuti tõepoolest juba ajale jalgu jäänud. Kui tundub, et s…"
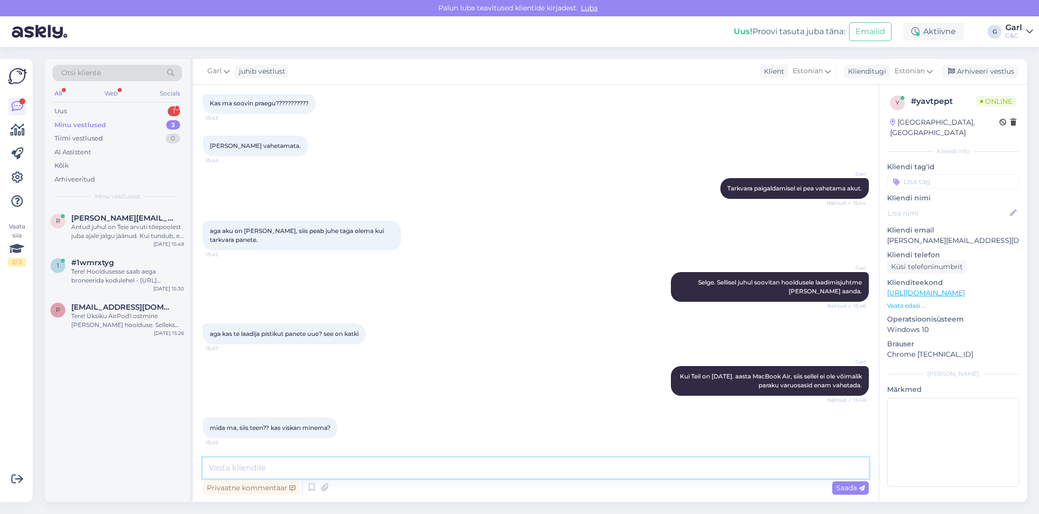
scroll to position [666, 0]
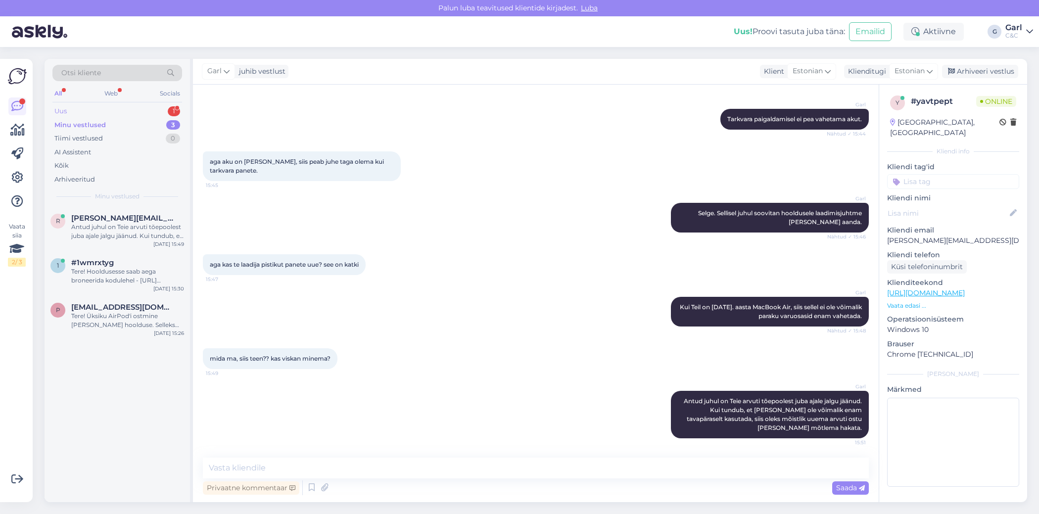
click at [166, 112] on div "Uus 1" at bounding box center [117, 111] width 130 height 14
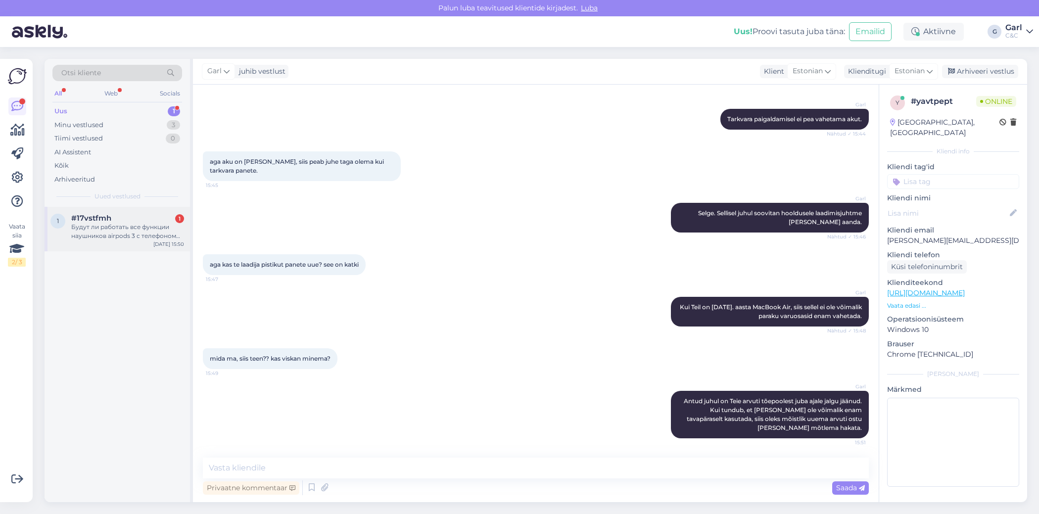
click at [152, 232] on div "Будут ли работать все функции наушников airpods 3 с телефоном samsung s23" at bounding box center [127, 232] width 113 height 18
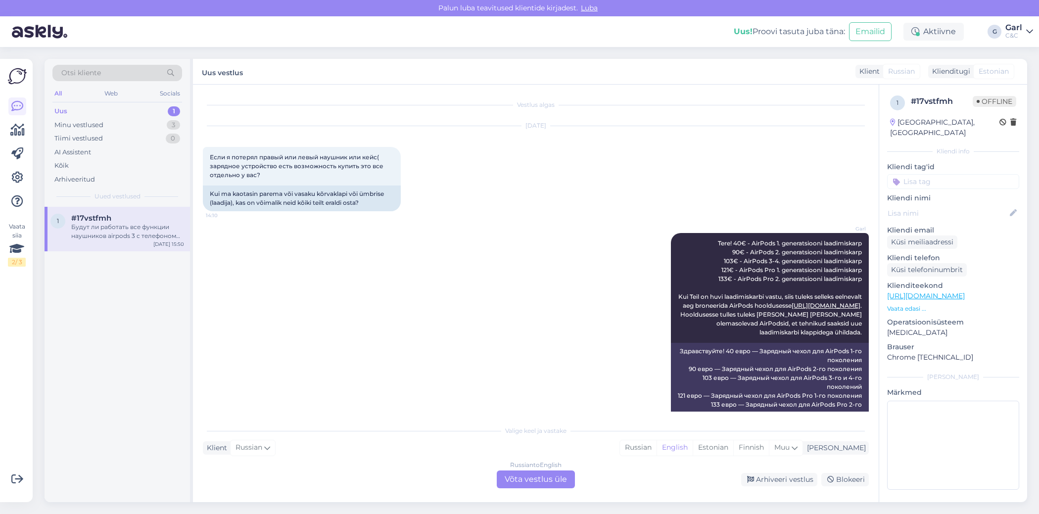
scroll to position [517, 0]
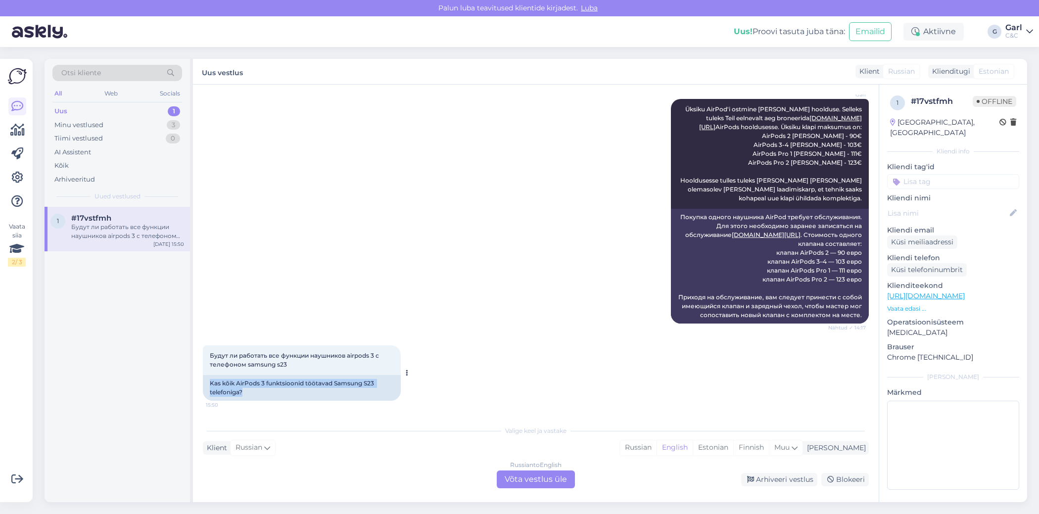
drag, startPoint x: 274, startPoint y: 391, endPoint x: 204, endPoint y: 383, distance: 70.2
click at [204, 383] on div "Kas kõik AirPods 3 funktsioonid töötavad Samsung S23 telefoniga?" at bounding box center [302, 388] width 198 height 26
copy div "Kas kõik AirPods 3 funktsioonid töötavad Samsung S23 telefoniga?"
click at [646, 389] on div "Будут ли работать все функции наушников airpods 3 с телефоном samsung s23 15:50…" at bounding box center [536, 373] width 666 height 77
click at [657, 446] on div "Russian" at bounding box center [638, 448] width 37 height 15
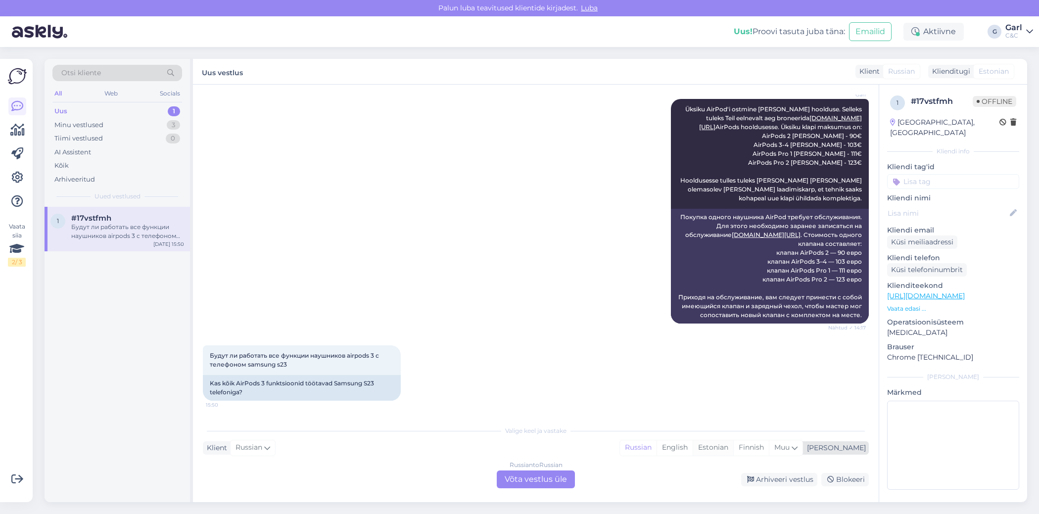
click at [734, 451] on div "Estonian" at bounding box center [713, 448] width 41 height 15
click at [515, 470] on div "Valige keel ja vastake Klient Russian Mina Russian English Estonian Finnish Muu…" at bounding box center [536, 455] width 666 height 68
click at [512, 477] on div "Russian to Estonian Võta vestlus üle" at bounding box center [536, 480] width 78 height 18
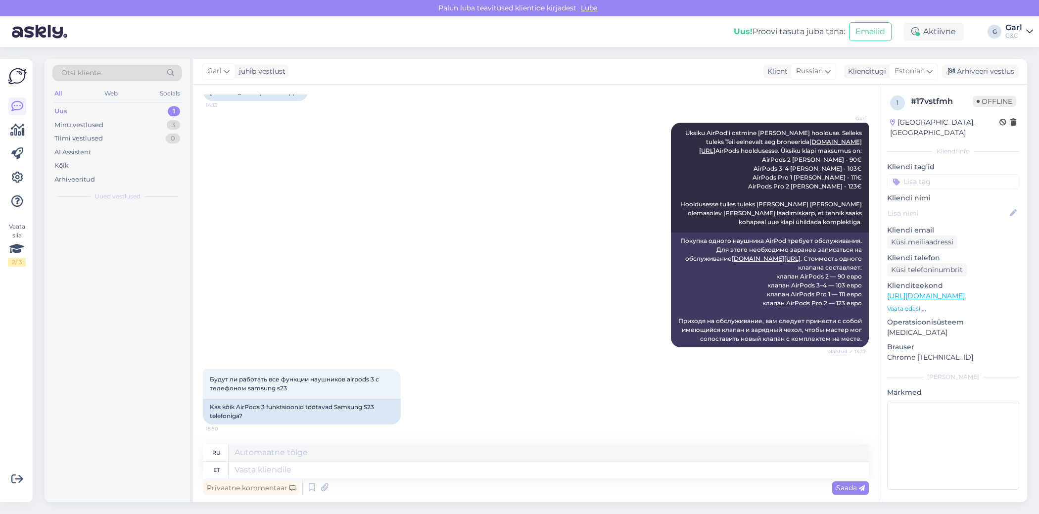
scroll to position [493, 0]
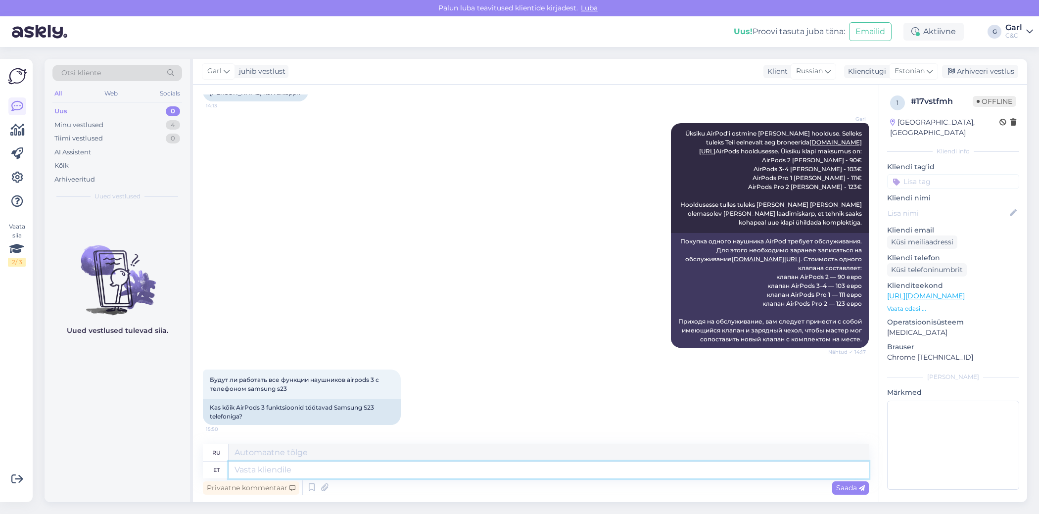
click at [488, 473] on textarea at bounding box center [549, 470] width 640 height 17
type textarea "Kõik fu"
type textarea "Все"
type textarea "Kõik funktsioonid k"
type textarea "Все функции"
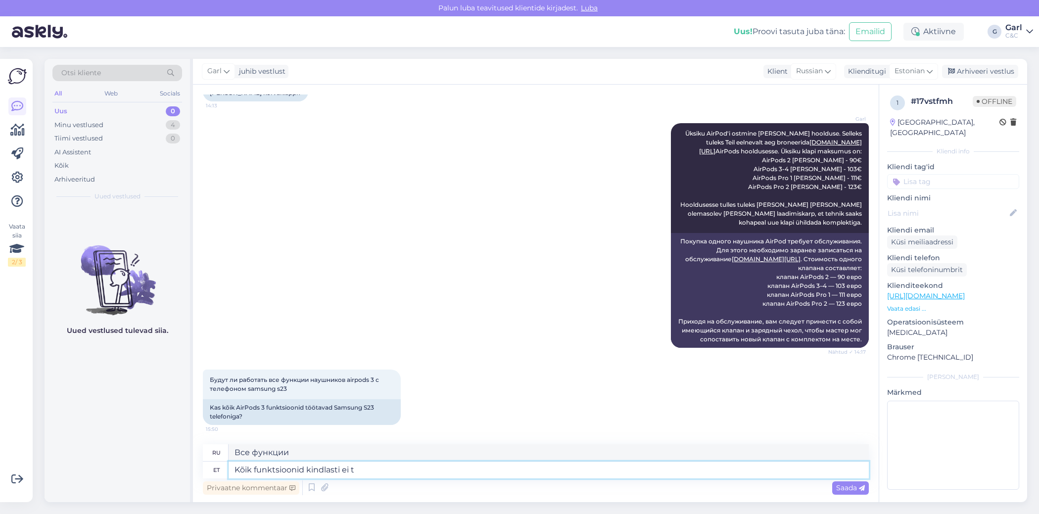
type textarea "Kõik funktsioonid kindlasti ei to"
type textarea "Не все функции доступны"
type textarea "Kõik funktsioonid kindlasti ei toimi An"
type textarea "Не все функции будут работать"
type textarea "Kõik funktsioonid kindlasti ei toimi Android s"
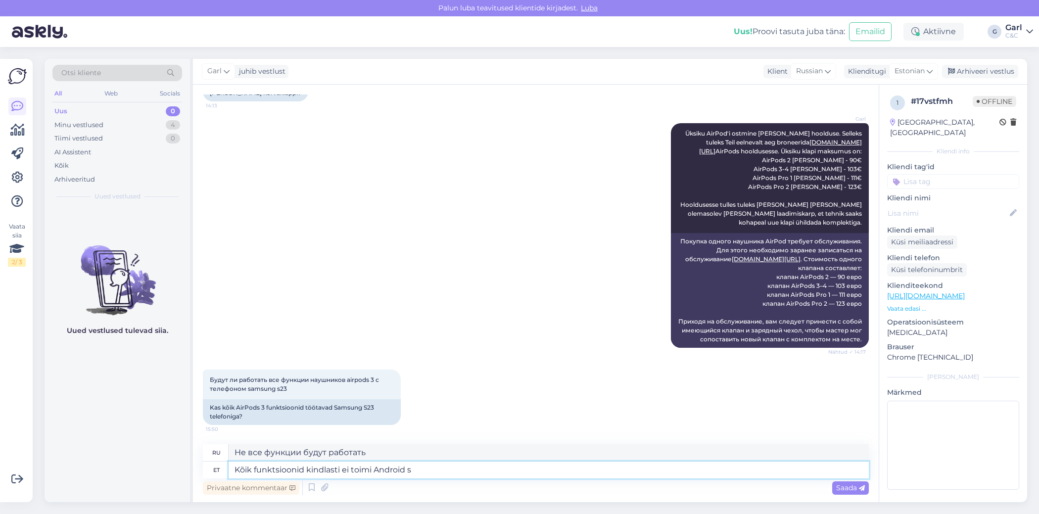
type textarea "Не все функции будут работать на Android"
type textarea "Kõik funktsioonid kindlasti ei toimi Android seadmetega."
type textarea "Не все функции будут работать на устройствах Android."
click at [252, 470] on textarea "Kõik funktsioonid kindlasti ei toimi Android seadmetega." at bounding box center [549, 470] width 640 height 17
type textarea "Kõik Air funktsioonid kindlasti ei toimi Android seadmetega."
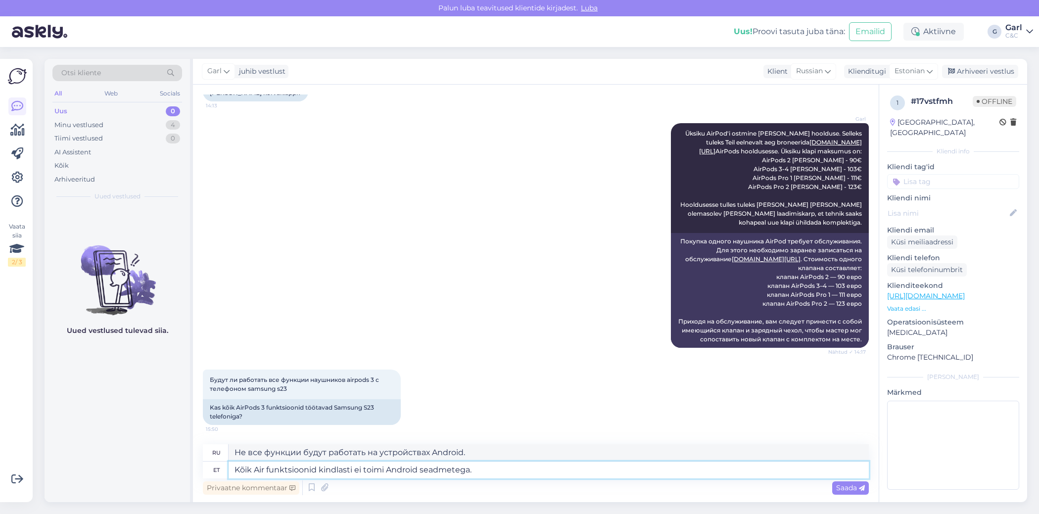
type textarea "Не все функции ИИ будут работать на устройствах Android."
type textarea "Kõik AirP funktsioonid kindlasti ei toimi Android seadmetega."
type textarea "Не все функции Air будут работать с устройствами Android."
type textarea "Kõik AirPo funktsioonid kindlasti ei toimi Android seadmetega."
type textarea "Не все функции AirPo будут работать с устройствами Android."
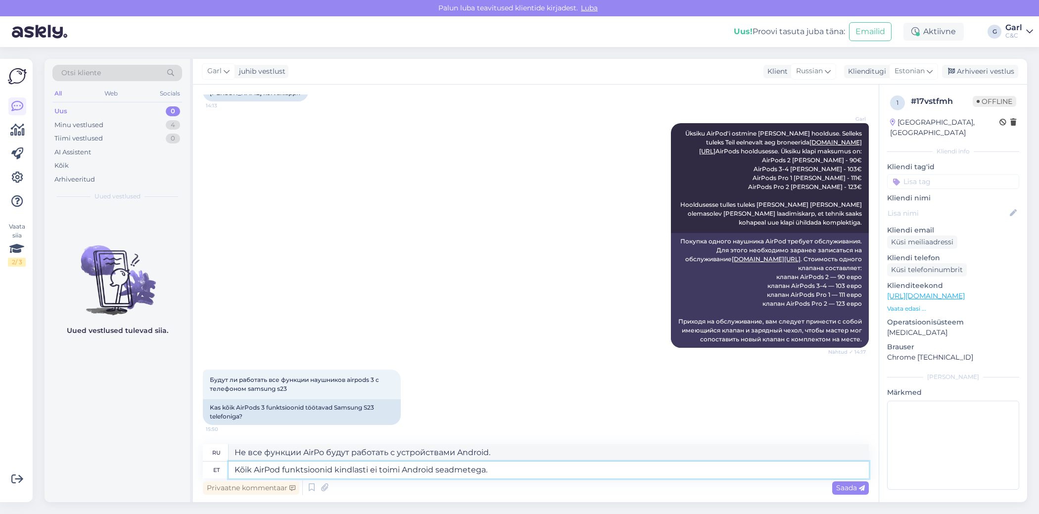
type textarea "Kõik AirPods funktsioonid kindlasti ei toimi Android seadmetega."
type textarea "Не все функции AirPods будут работать с устройствами Android."
type textarea "Kõik AirPodsi funktsioonid kindlasti ei toimi Android seadmetega."
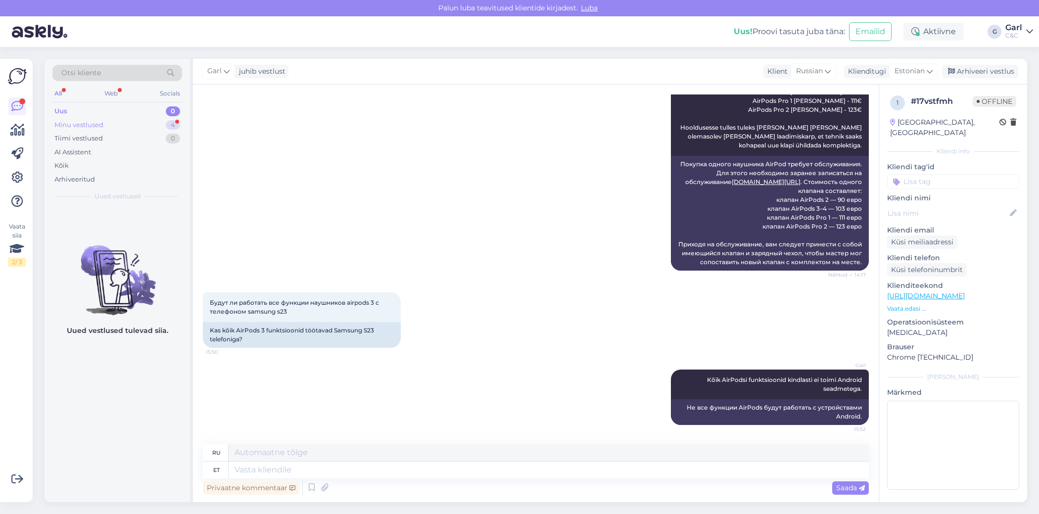
click at [155, 128] on div "Minu vestlused 4" at bounding box center [117, 125] width 130 height 14
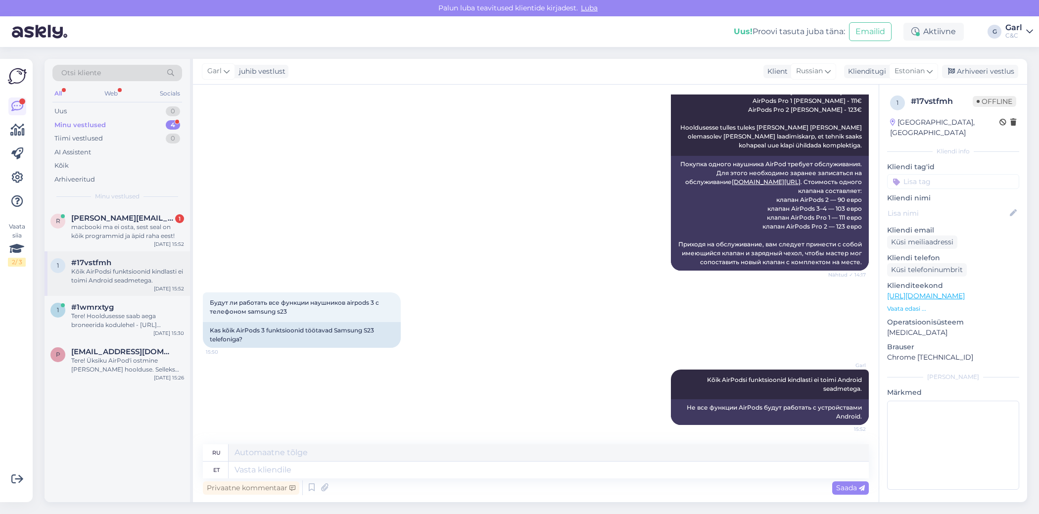
click at [121, 278] on div "Kõik AirPodsi funktsioonid kindlasti ei toimi Android seadmetega." at bounding box center [127, 276] width 113 height 18
click at [121, 315] on div "Tere! Hooldusesse saab aega broneerida kodulehel - https://cec.ee/hooldus. Enne…" at bounding box center [127, 321] width 113 height 18
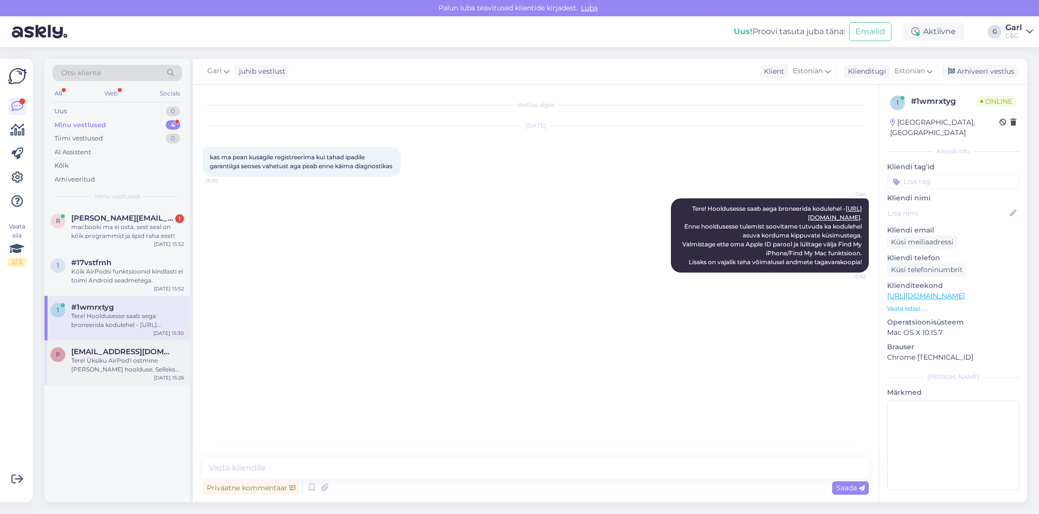
click at [121, 356] on div "Tere! Üksiku AirPod'i ostmine käib läbi hoolduse. Selleks tuleks Teil eelnevalt…" at bounding box center [127, 365] width 113 height 18
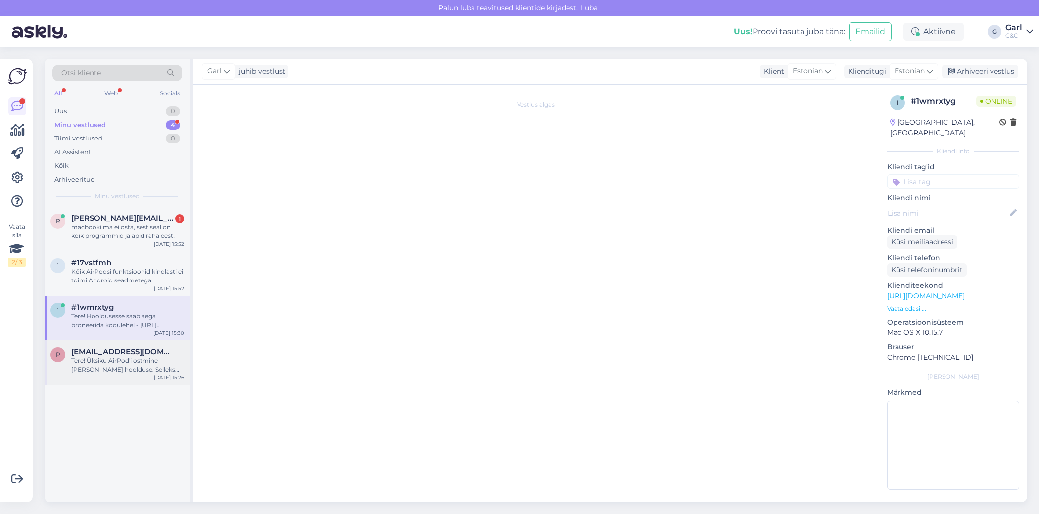
scroll to position [24, 0]
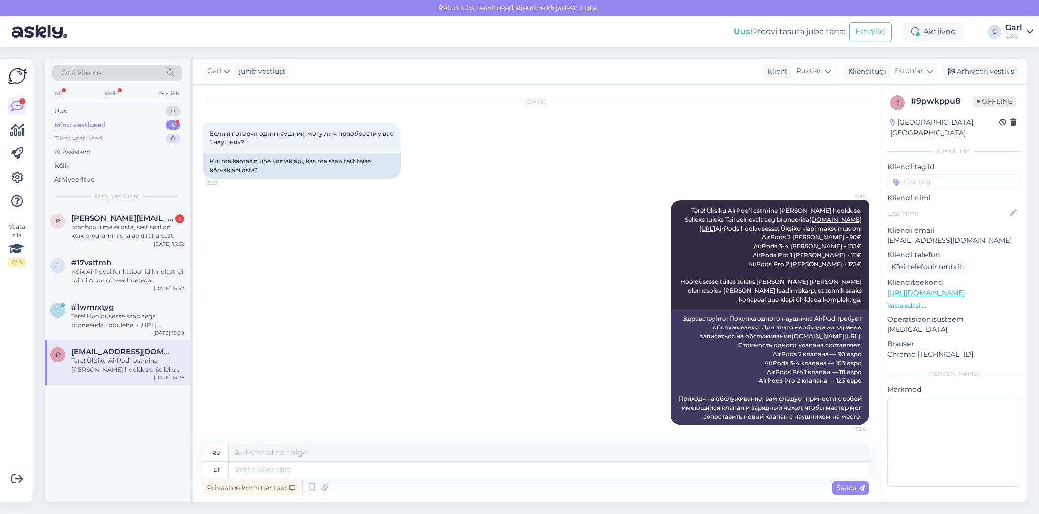
click at [154, 138] on div "Tiimi vestlused 0" at bounding box center [117, 139] width 130 height 14
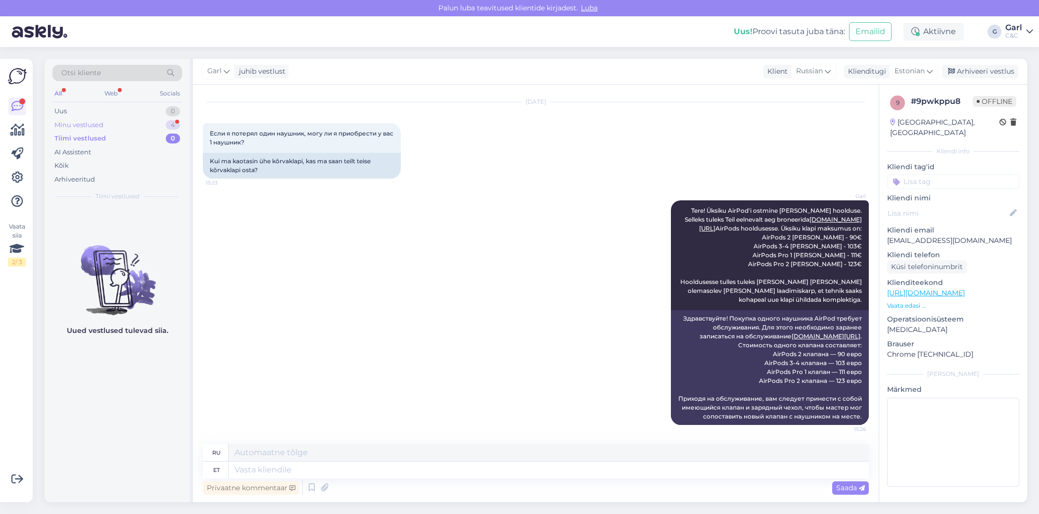
click at [157, 126] on div "Minu vestlused 4" at bounding box center [117, 125] width 130 height 14
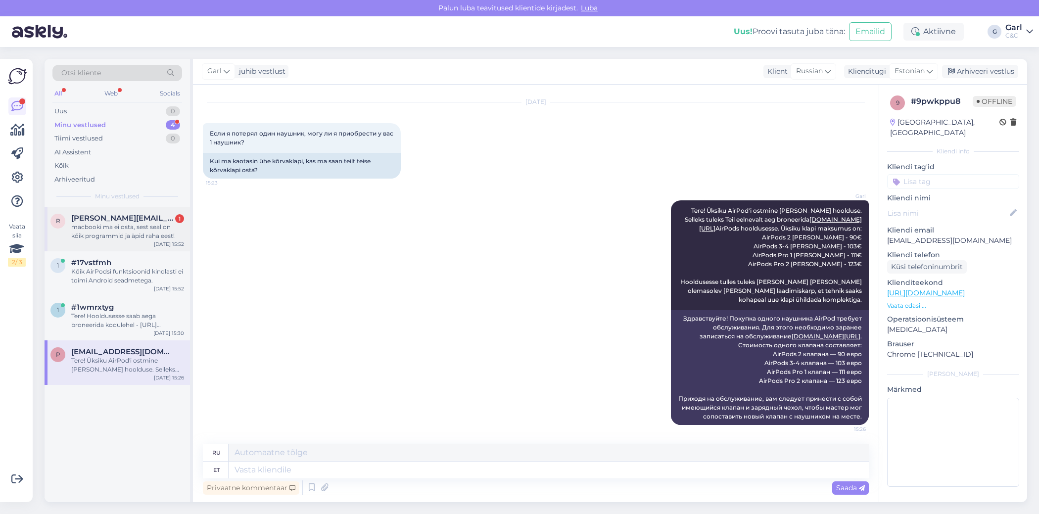
click at [147, 237] on div "macbooki ma ei osta, sest seal on kõik programmid ja äpid raha eest!" at bounding box center [127, 232] width 113 height 18
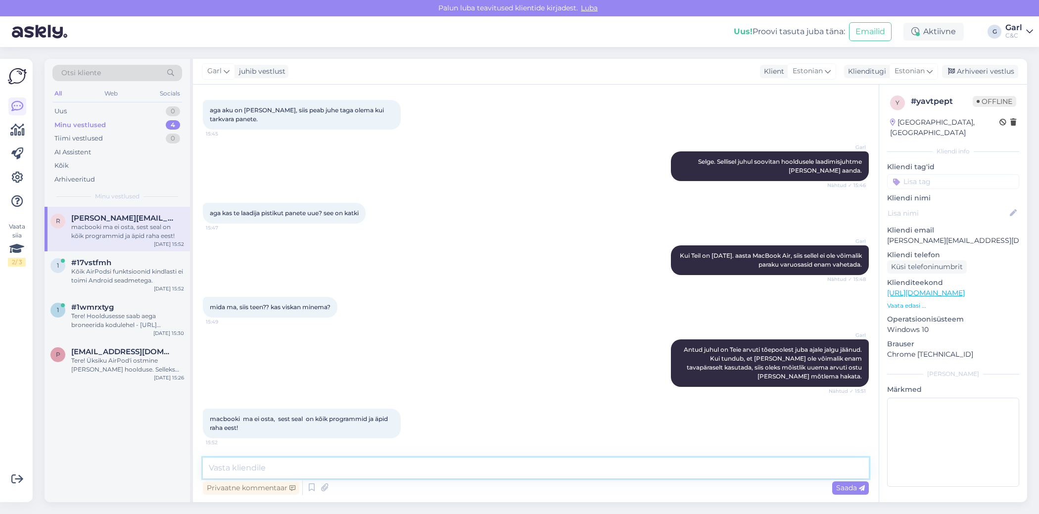
click at [443, 461] on textarea at bounding box center [536, 468] width 666 height 21
type textarea "Kahju kuulda, et teil selline kogemus MacBookiga on. Kas mina saan Teile hetkel…"
click at [628, 468] on div "Vestlus algas Aug 10 2025 Tere, Palun kas oskate öelda miks arvuti MACBOOK AIR …" at bounding box center [536, 294] width 686 height 418
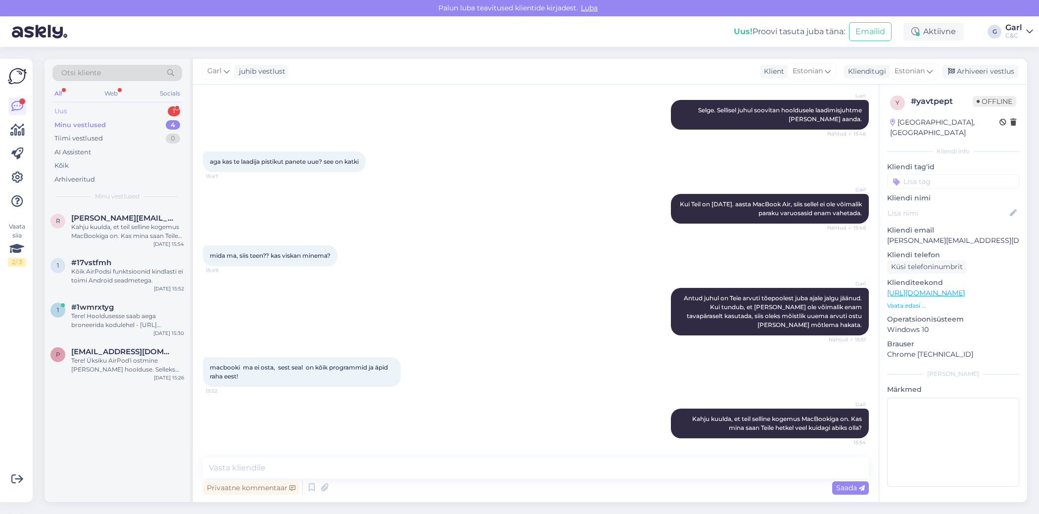
click at [159, 112] on div "Uus 1" at bounding box center [117, 111] width 130 height 14
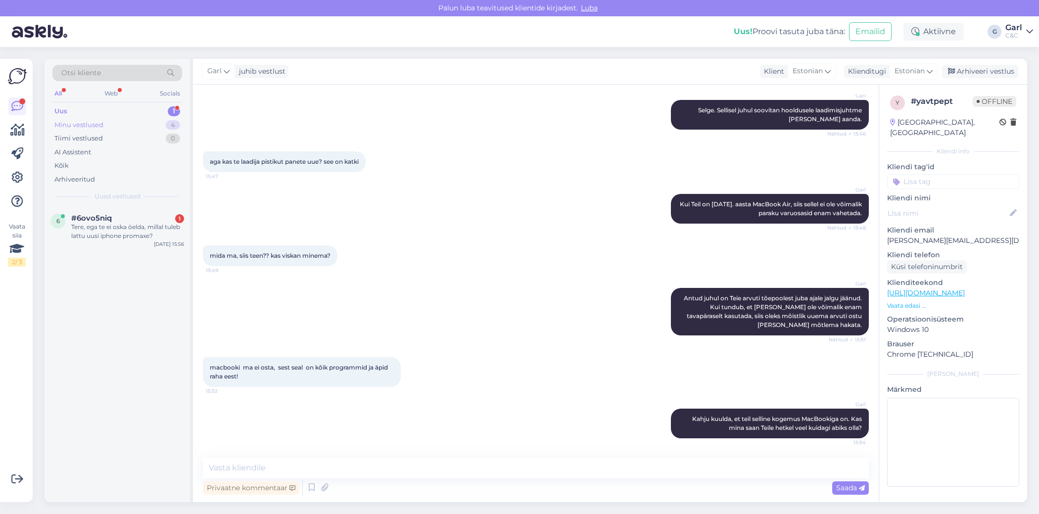
click at [157, 127] on div "Minu vestlused 4" at bounding box center [117, 125] width 130 height 14
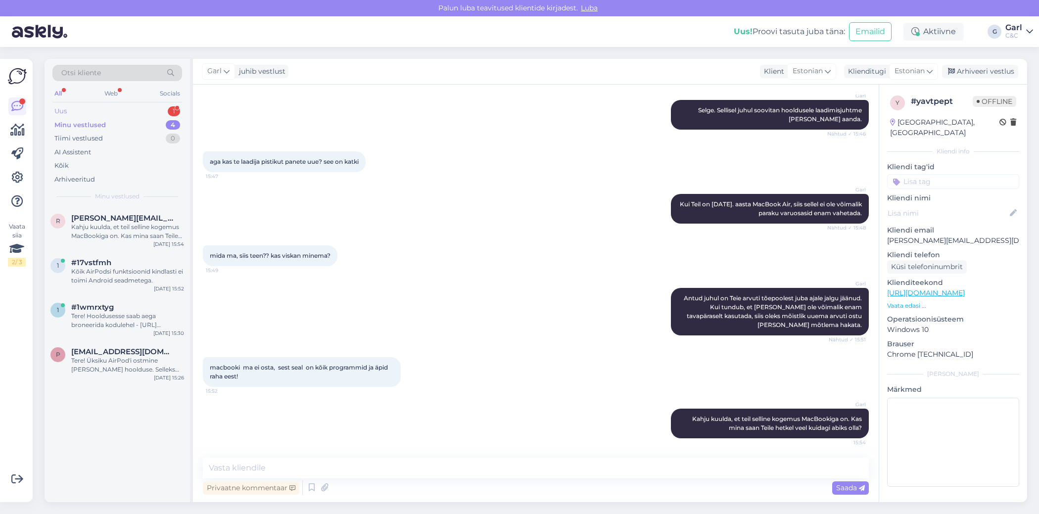
click at [166, 112] on div "Uus 1" at bounding box center [117, 111] width 130 height 14
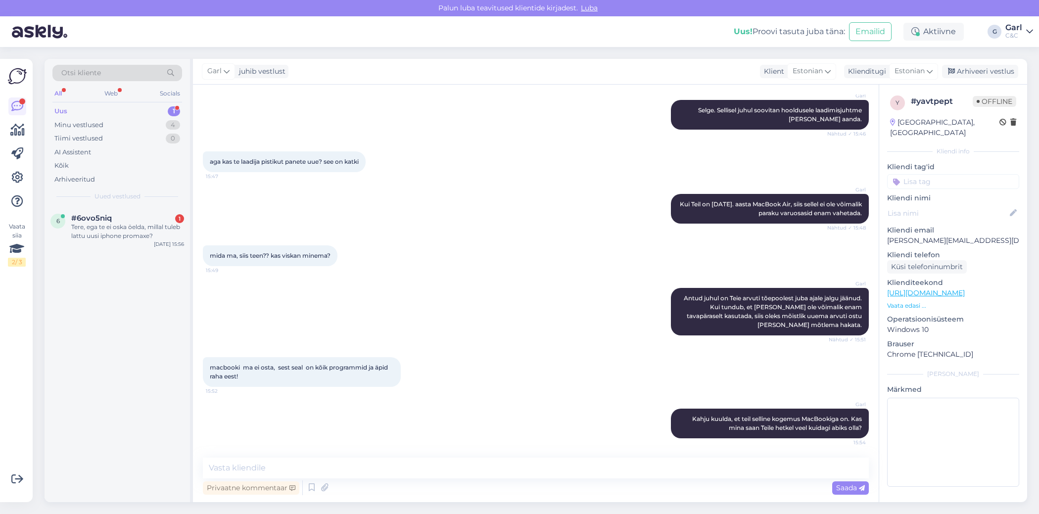
click at [160, 303] on div "6 #6ovo5niq 1 Tere, ega te ei oska öelda, millal tuleb lattu uusi iphone promax…" at bounding box center [118, 354] width 146 height 295
click at [112, 265] on div "6 #6ovo5niq 1 Tere, ega te ei oska öelda, millal tuleb lattu uusi iphone promax…" at bounding box center [118, 354] width 146 height 295
click at [132, 236] on div "Tere, ega te ei oska öelda, millal tuleb lattu uusi iphone promaxe?" at bounding box center [127, 232] width 113 height 18
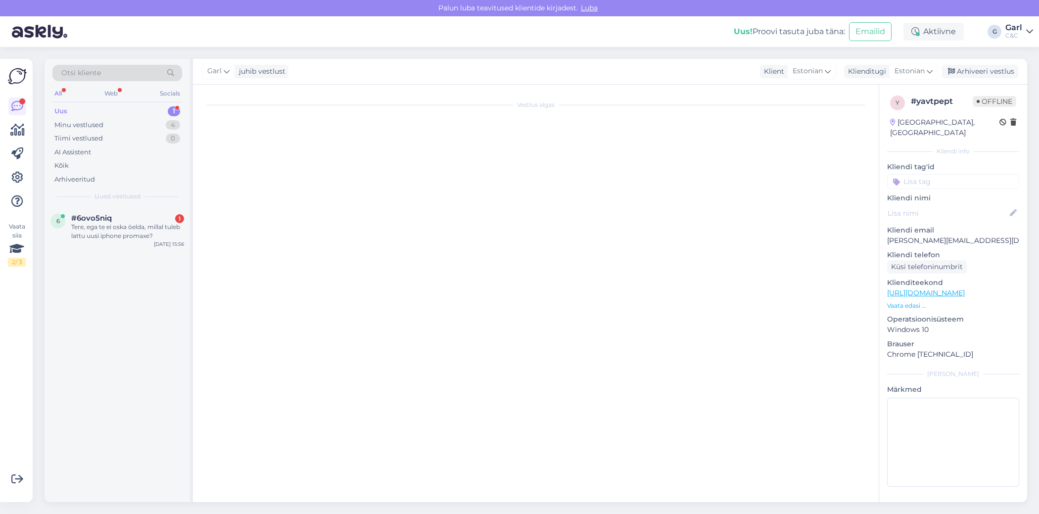
scroll to position [0, 0]
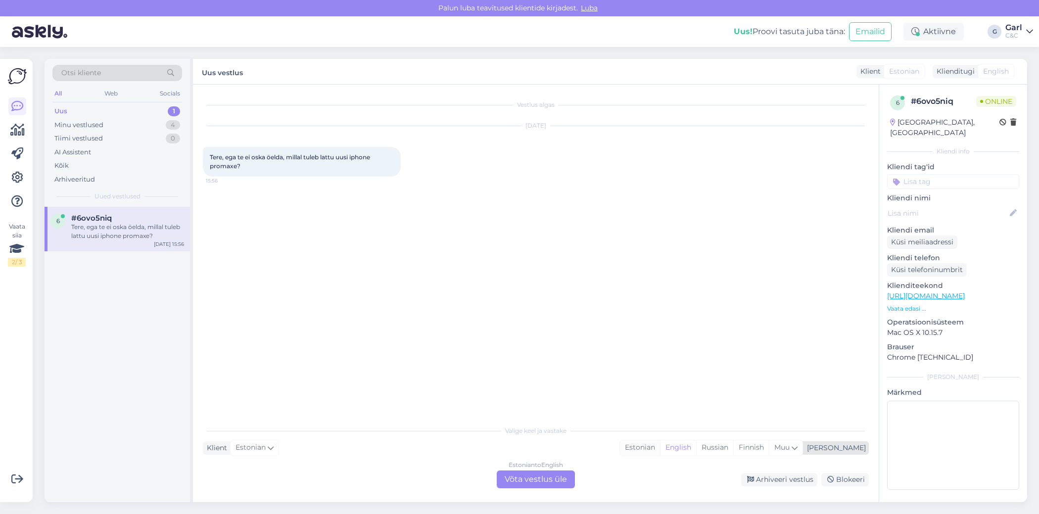
click at [660, 441] on div "Estonian" at bounding box center [640, 448] width 40 height 15
click at [554, 482] on div "Estonian to Estonian Võta vestlus üle" at bounding box center [536, 480] width 78 height 18
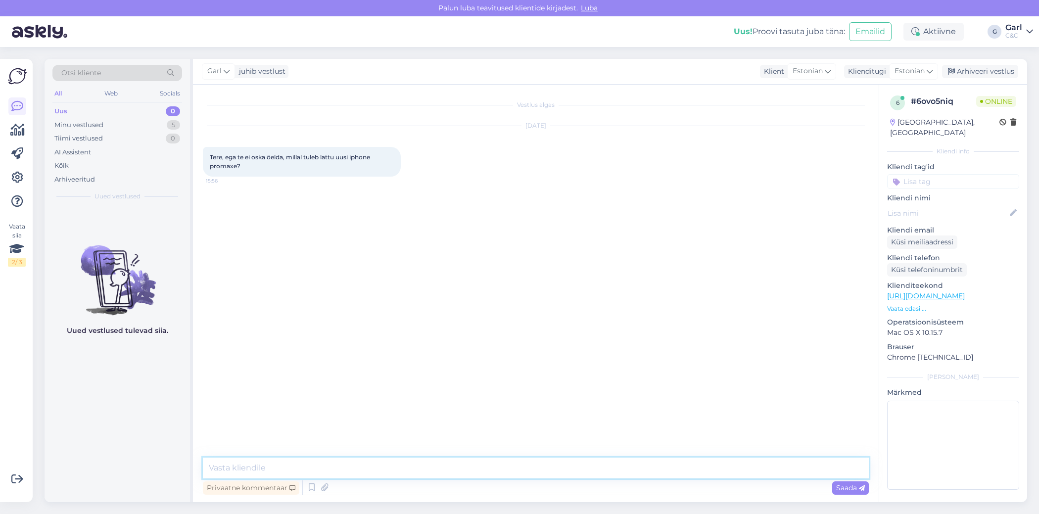
click at [534, 475] on textarea at bounding box center [536, 468] width 666 height 21
type textarea "Tere! Paraku Apple ei avalikusta tulevaste saadetiste sisu ega tarnekuupäevi. J…"
click at [656, 467] on div "Vestlus algas Sep 23 2025 Tere, ega te ei oska öelda, millal tuleb lattu uusi i…" at bounding box center [536, 294] width 686 height 418
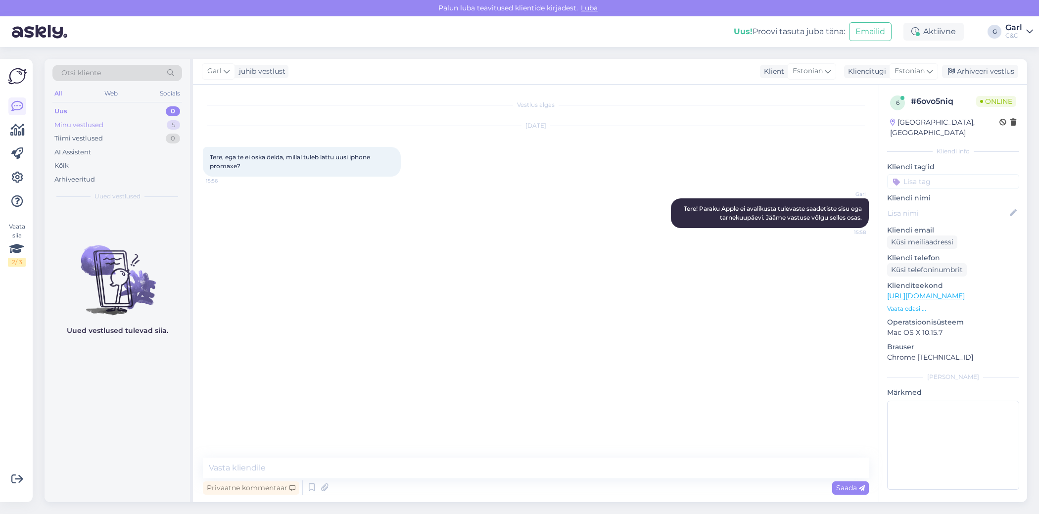
click at [163, 125] on div "Minu vestlused 5" at bounding box center [117, 125] width 130 height 14
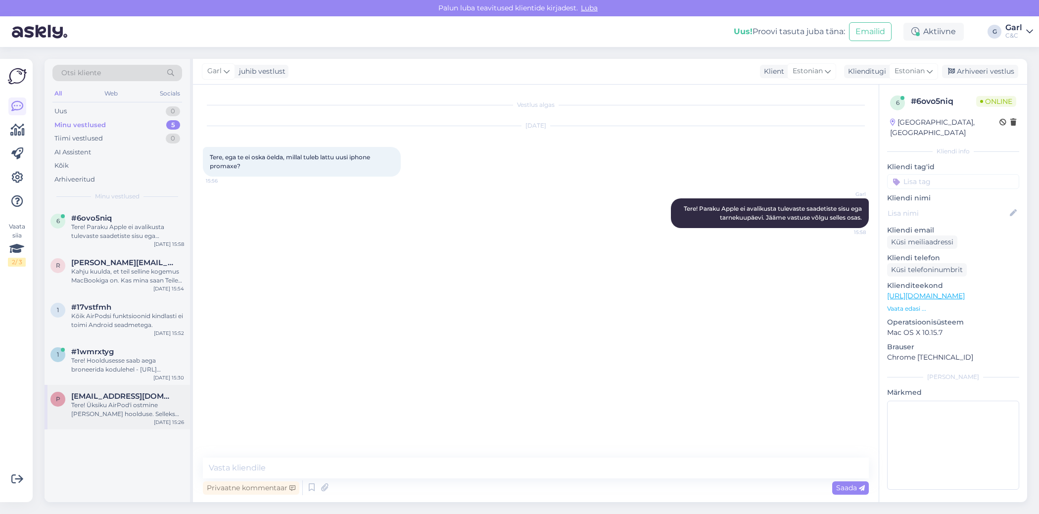
click at [100, 394] on span "ptsepikov@gmail.com" at bounding box center [122, 396] width 103 height 9
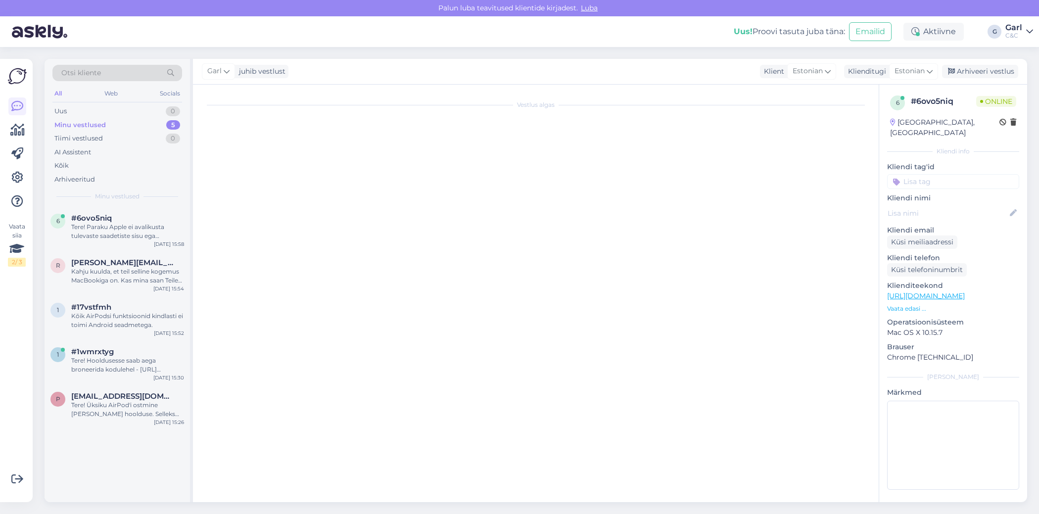
scroll to position [24, 0]
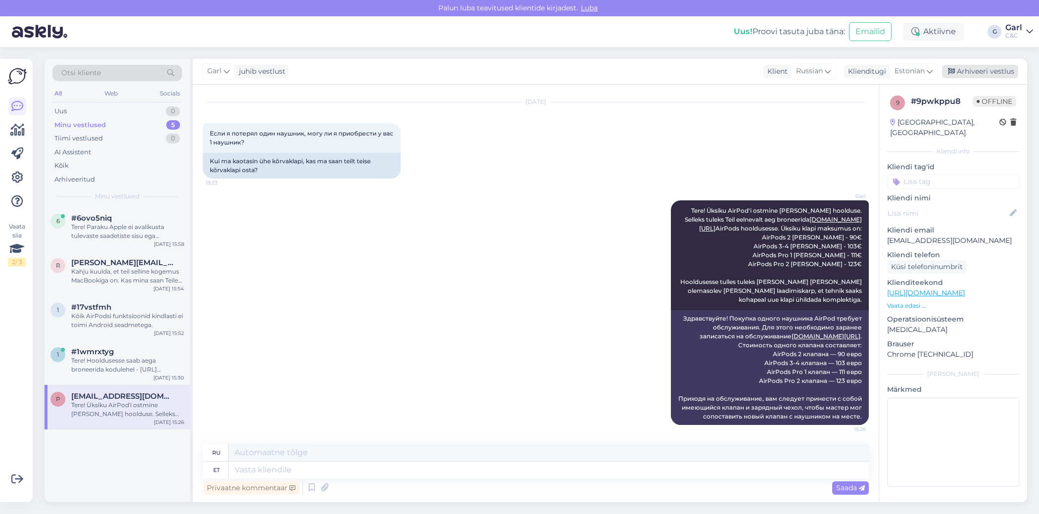
click at [995, 72] on div "Arhiveeri vestlus" at bounding box center [980, 71] width 76 height 13
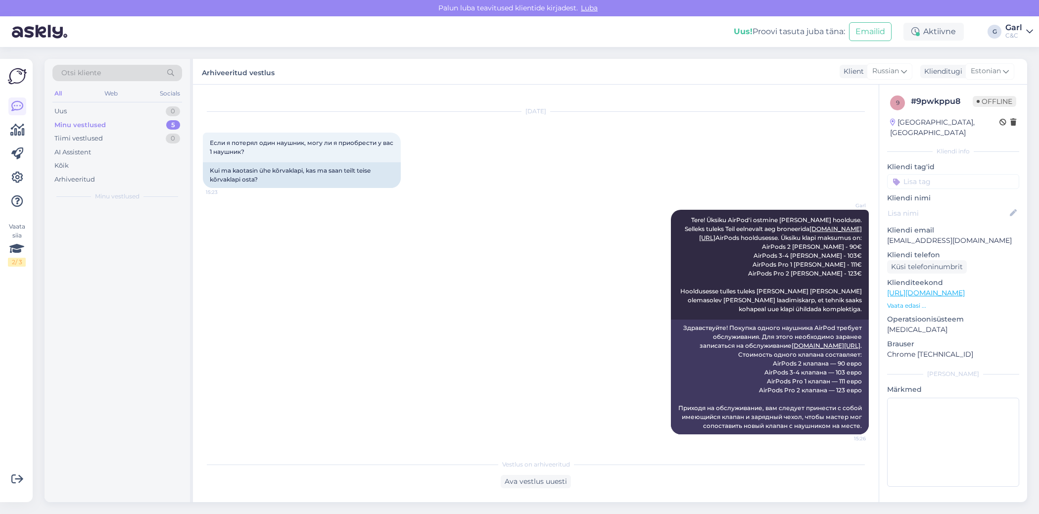
scroll to position [14, 0]
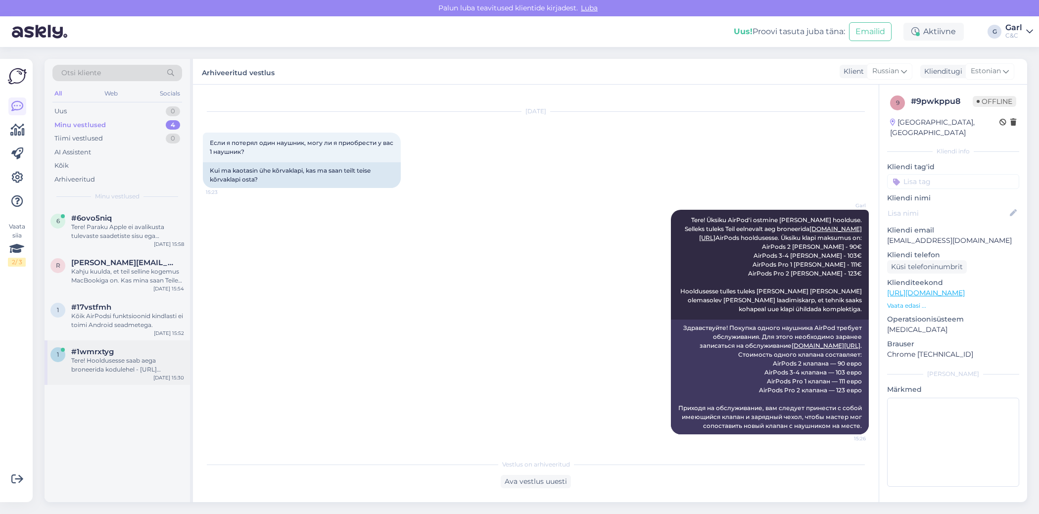
click at [138, 375] on div "1 #1wmrxtyg Tere! Hooldusesse saab aega broneerida kodulehel - https://cec.ee/h…" at bounding box center [118, 363] width 146 height 45
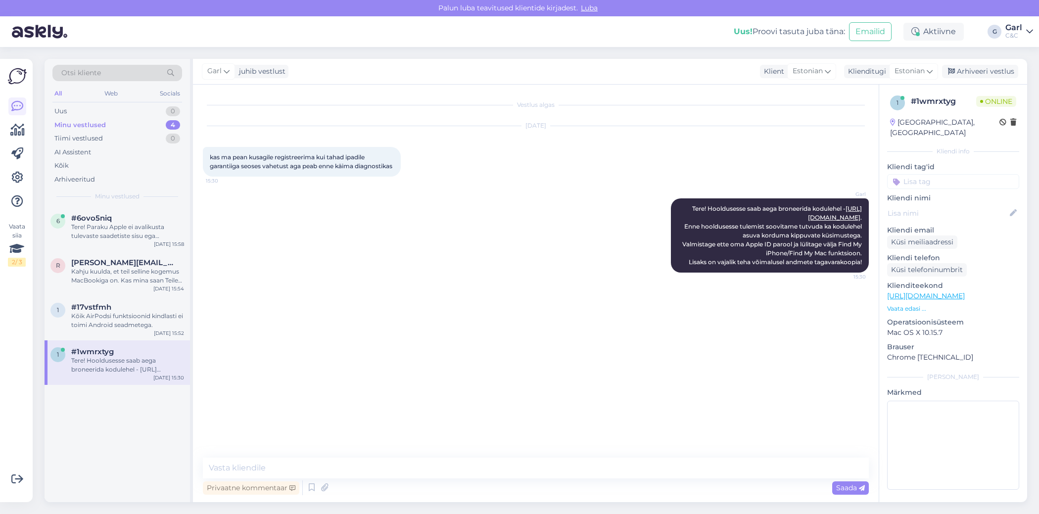
scroll to position [0, 0]
click at [990, 66] on div "Arhiveeri vestlus" at bounding box center [980, 71] width 76 height 13
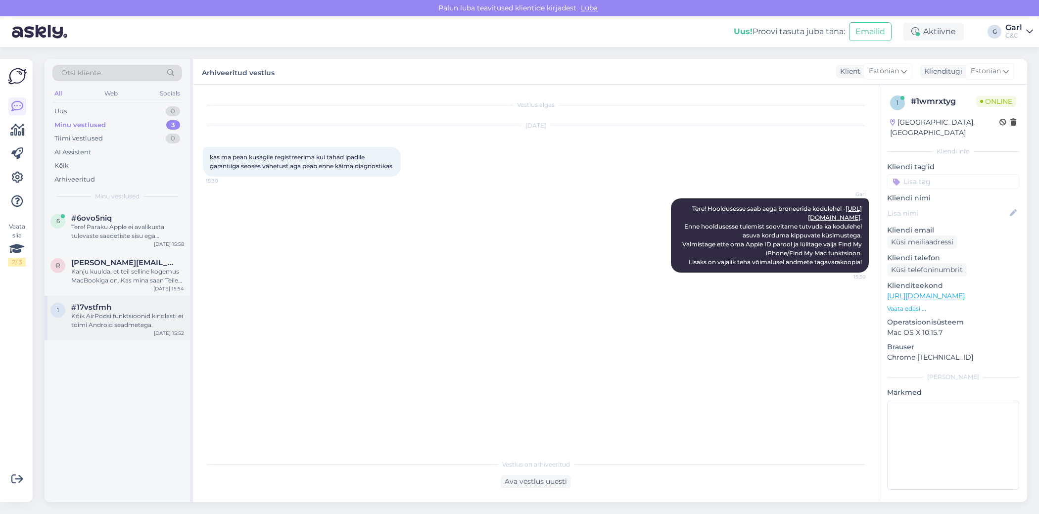
click at [148, 323] on div "Kõik AirPodsi funktsioonid kindlasti ei toimi Android seadmetega." at bounding box center [127, 321] width 113 height 18
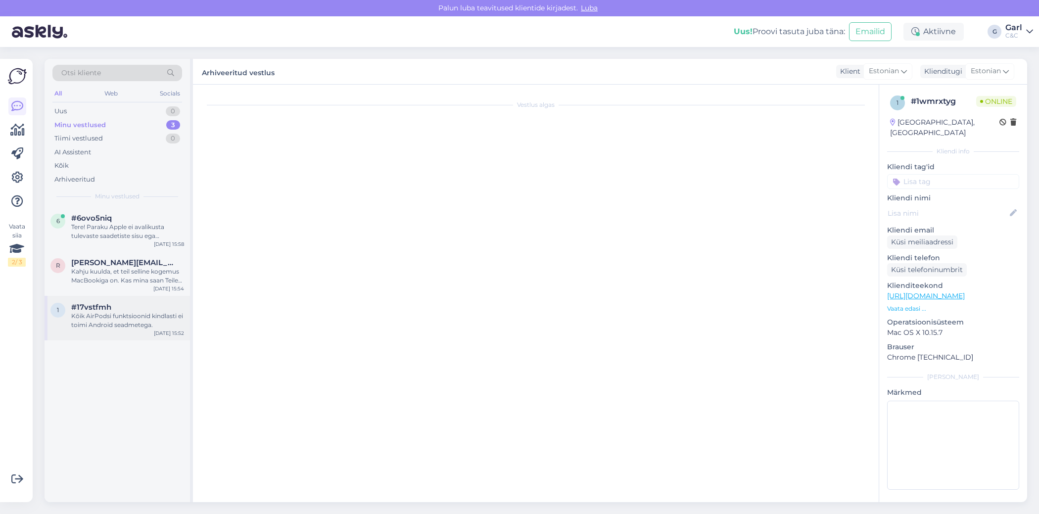
scroll to position [570, 0]
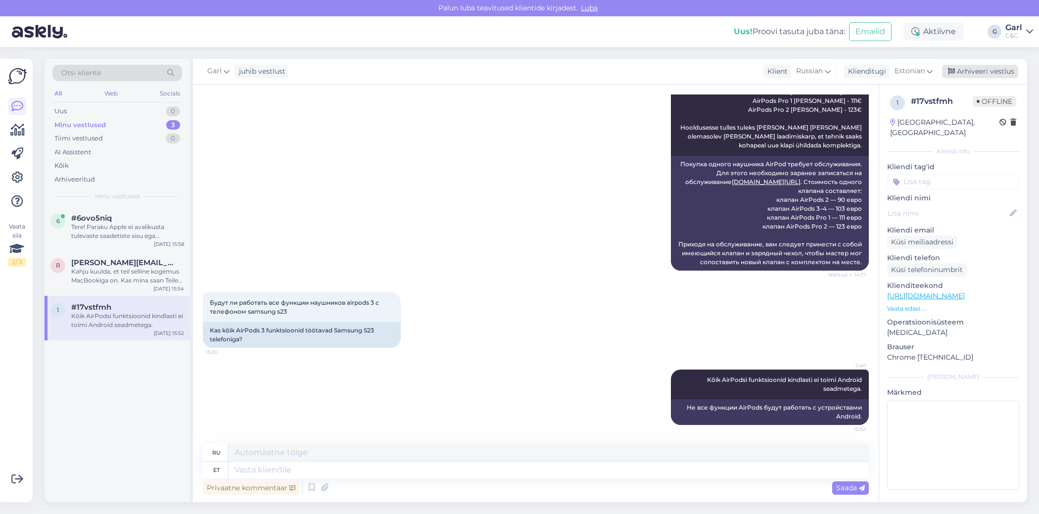
click at [995, 74] on div "Arhiveeri vestlus" at bounding box center [980, 71] width 76 height 13
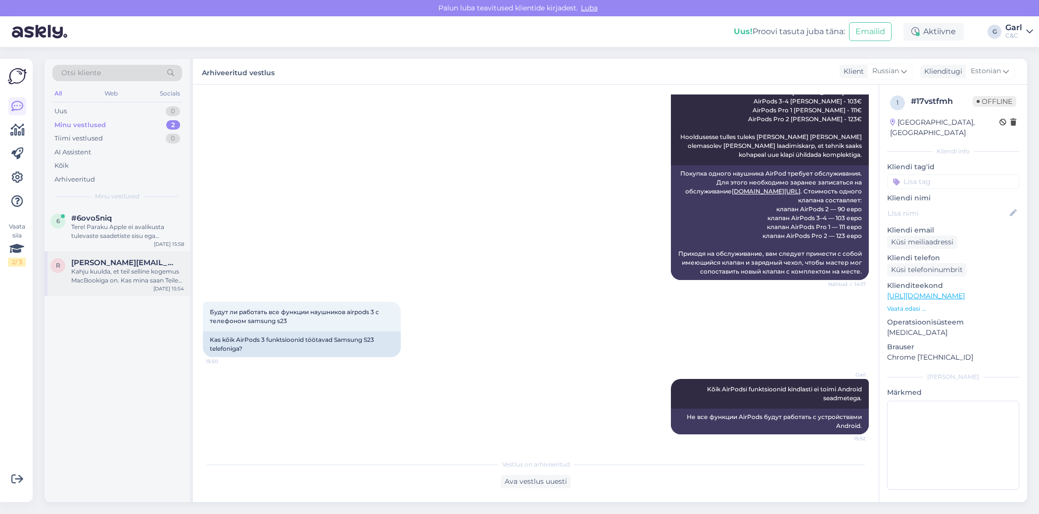
click at [142, 280] on div "Kahju kuulda, et teil selline kogemus MacBookiga on. Kas mina saan Teile hetkel…" at bounding box center [127, 276] width 113 height 18
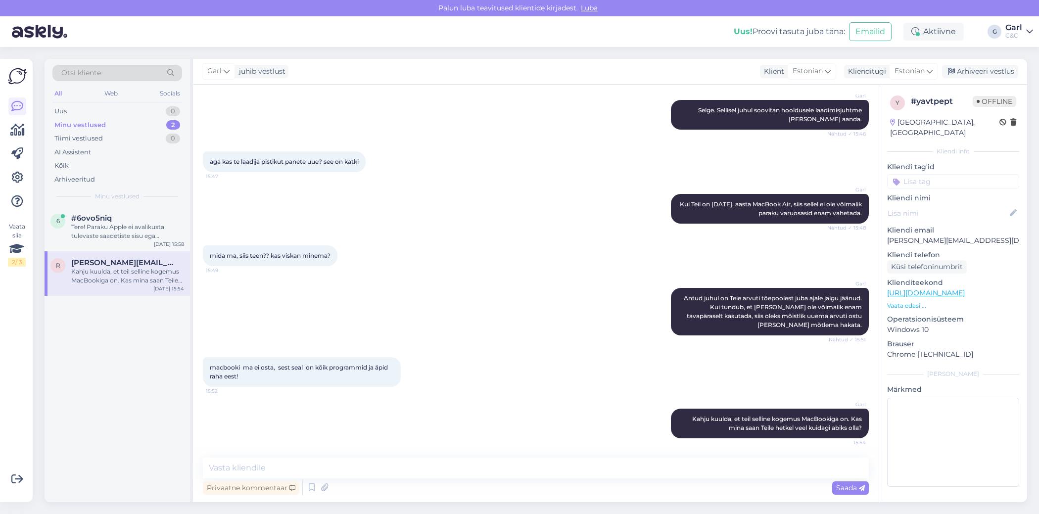
click at [985, 65] on div "Arhiveeri vestlus" at bounding box center [980, 71] width 76 height 13
click at [985, 69] on div "Arhiveeri vestlus" at bounding box center [980, 71] width 76 height 13
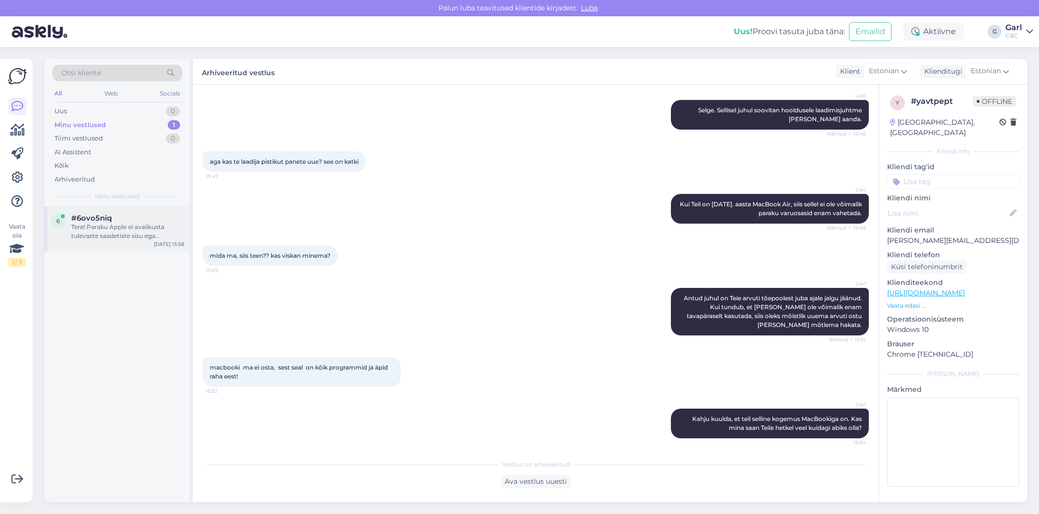
click at [133, 239] on div "Tere! Paraku Apple ei avalikusta tulevaste saadetiste sisu ega tarnekuupäevi. J…" at bounding box center [127, 232] width 113 height 18
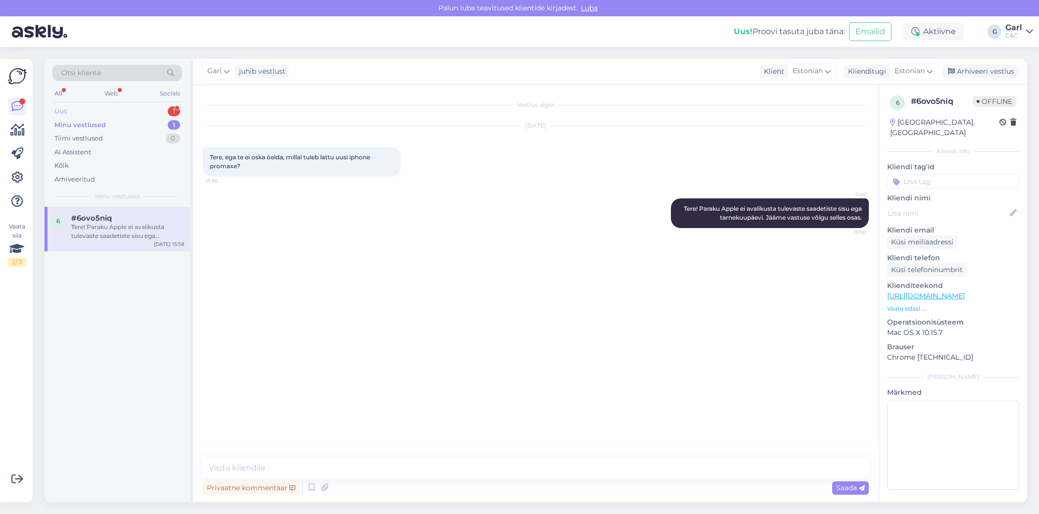
click at [166, 104] on div "Uus 1" at bounding box center [117, 111] width 130 height 14
click at [152, 226] on div "А какие функции airpods не будут работать с устройствами Android?" at bounding box center [127, 232] width 113 height 18
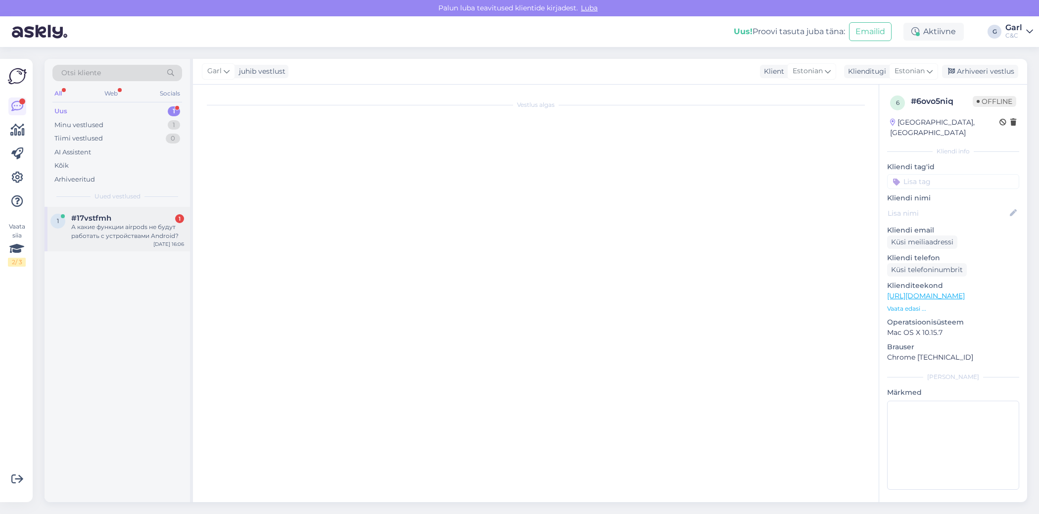
scroll to position [662, 0]
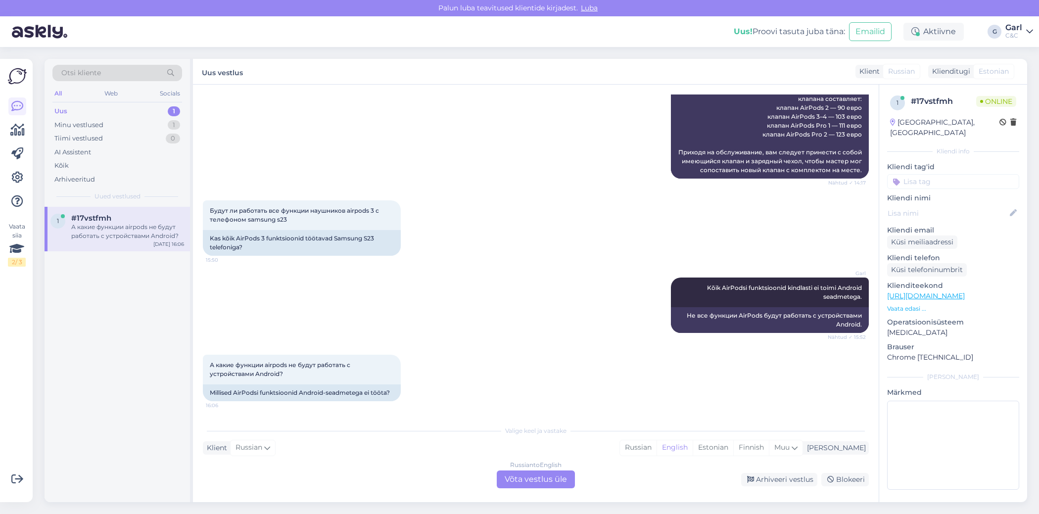
drag, startPoint x: 745, startPoint y: 449, endPoint x: 727, endPoint y: 462, distance: 22.7
click at [734, 449] on div "Estonian" at bounding box center [713, 448] width 41 height 15
click at [573, 474] on div "Russian to Estonian Võta vestlus üle" at bounding box center [536, 480] width 78 height 18
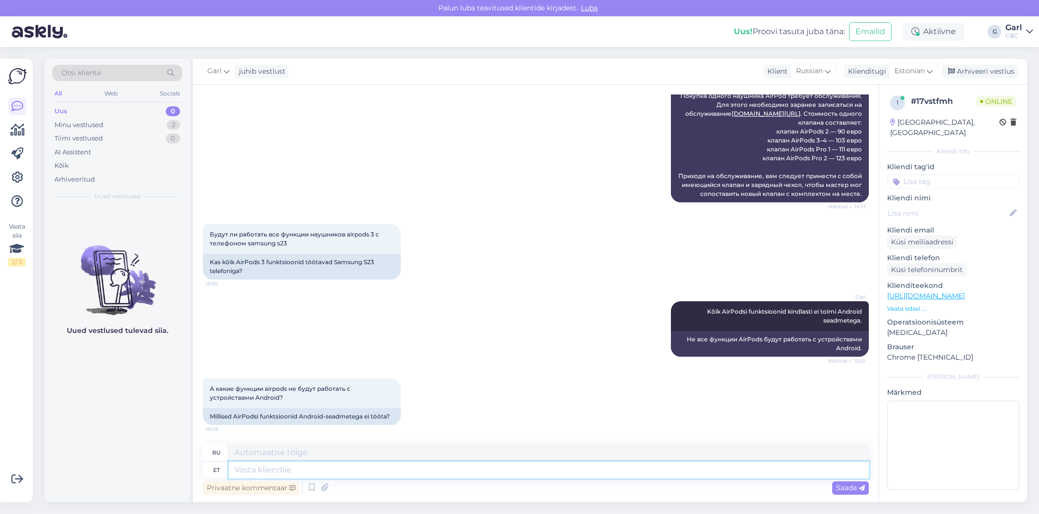
click at [567, 465] on textarea at bounding box center [549, 470] width 640 height 17
paste textarea "Spatial Audio (ruumiline heli / pea jälgimine) ‒ see funktsioon on väga Apple-k…"
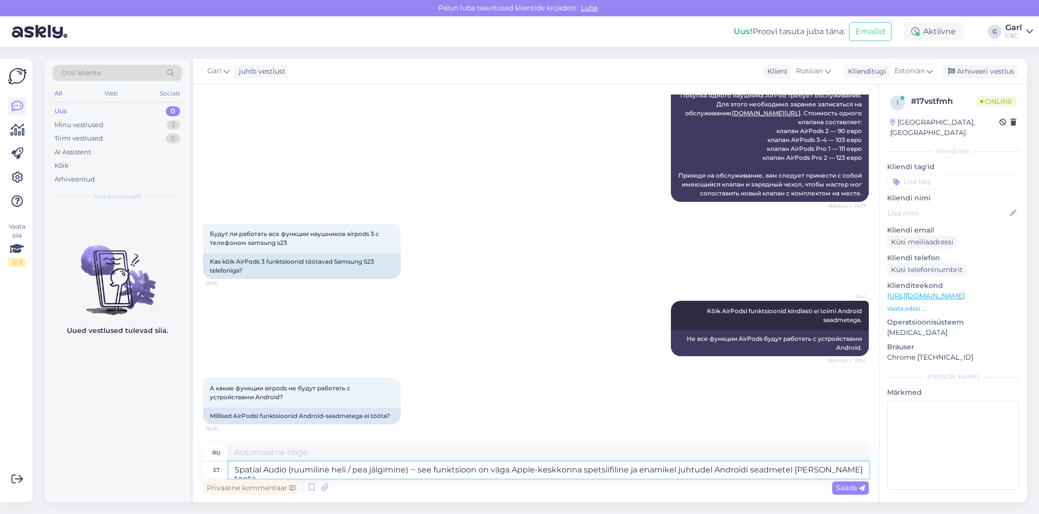
type textarea "Spatial Audio (ruumiline heli / pea jälgimine) ‒ see funktsioon on väga Apple-k…"
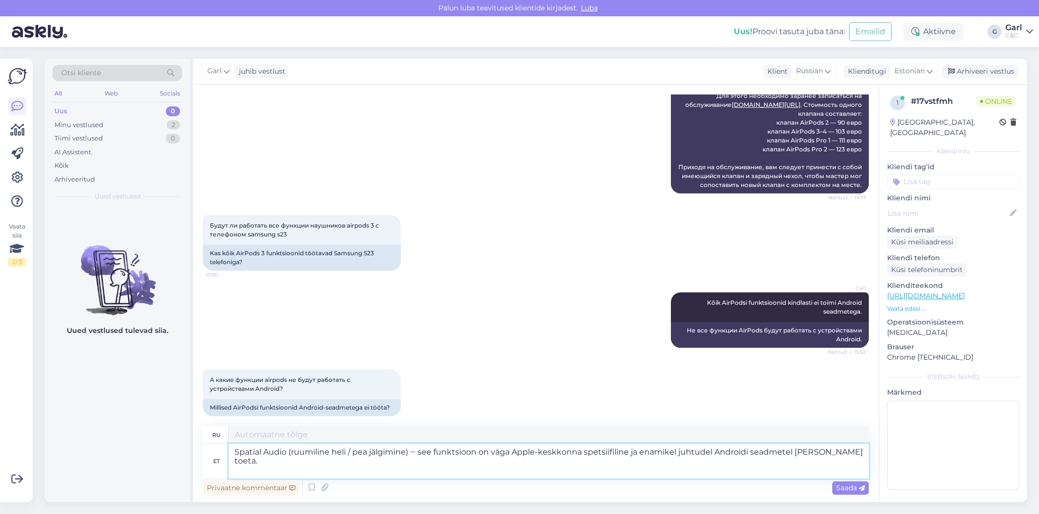
scroll to position [656, 0]
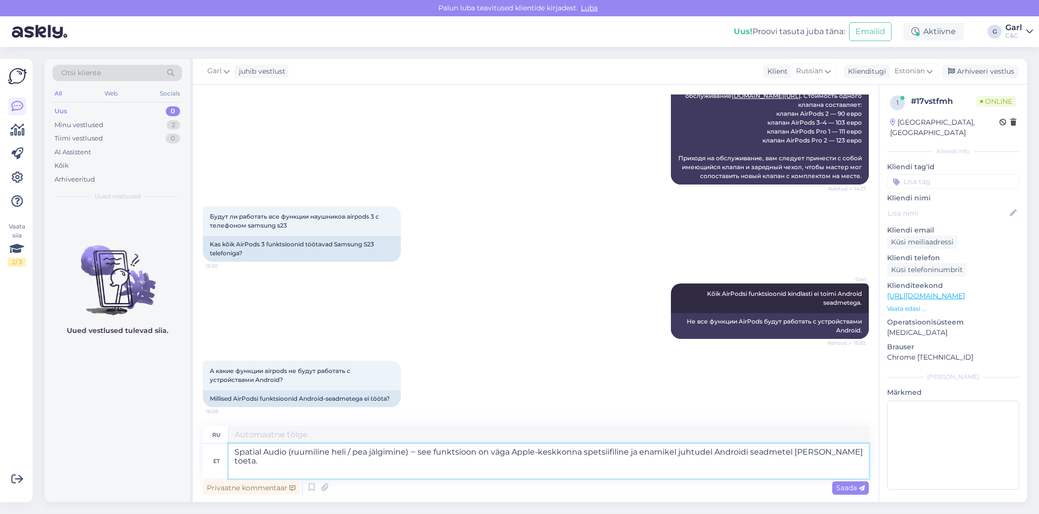
type textarea "Пространственный звук (пространственный звук/отслеживание положения головы) — э…"
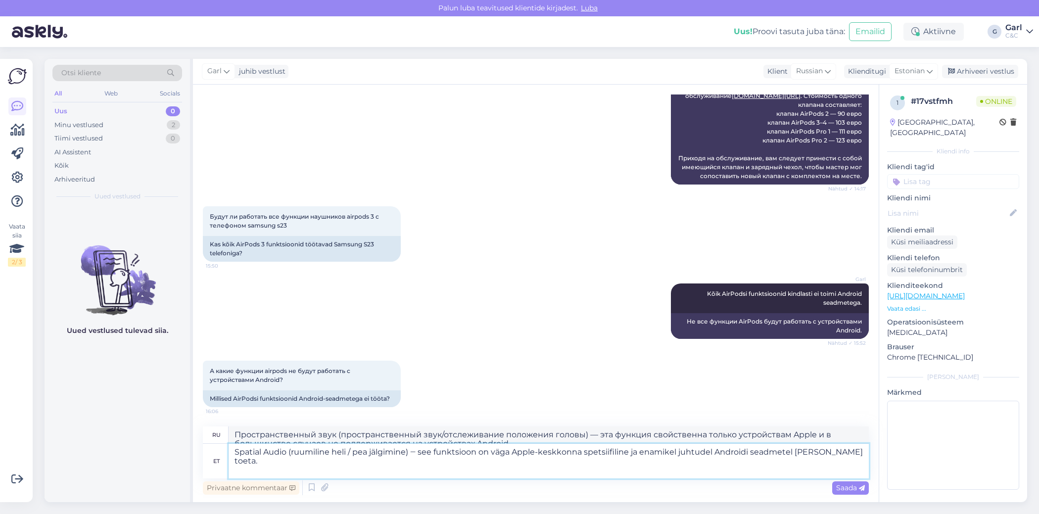
scroll to position [662, 0]
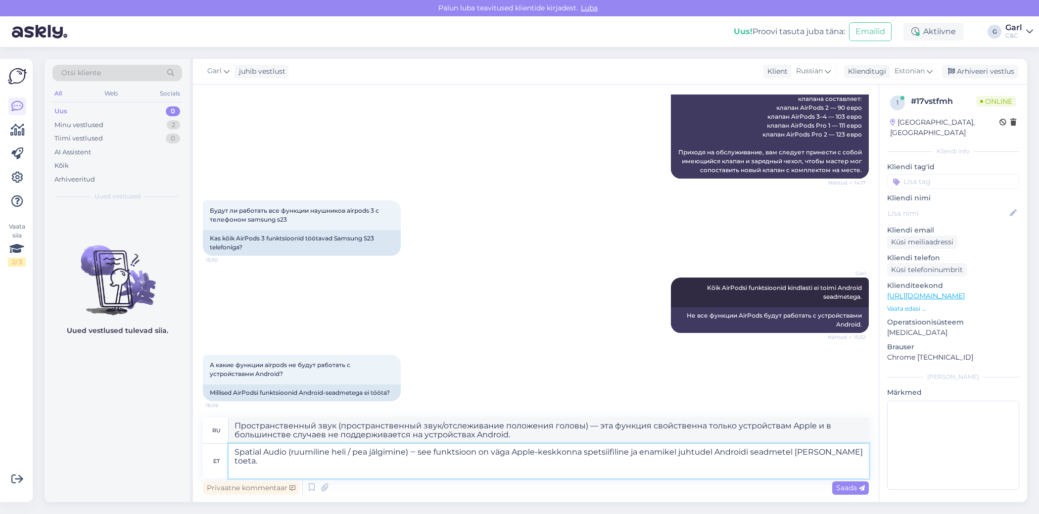
paste textarea "Automaatsed seadistused (nt kui võtad AirPodid kõrva, siis peatub muusika autom…"
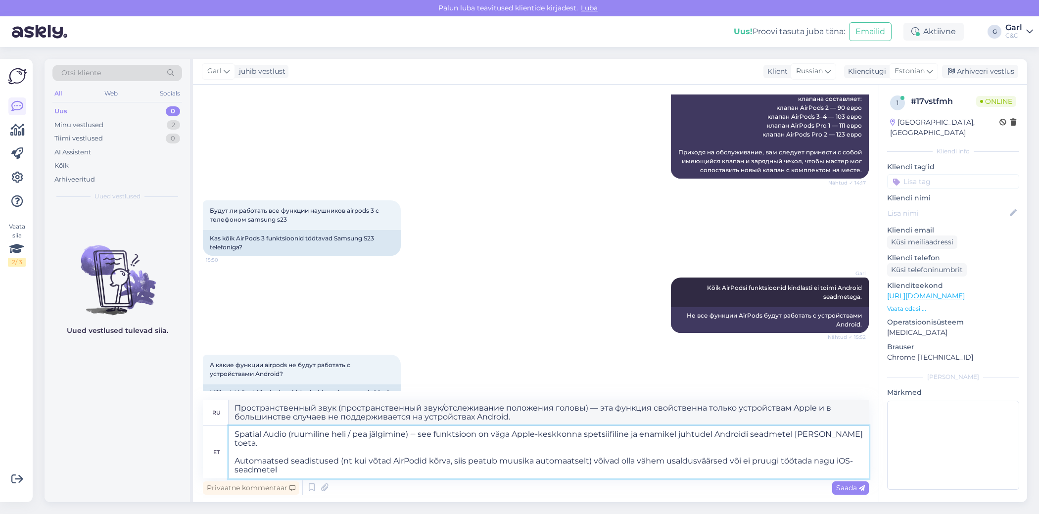
type textarea "Spatial Audio (ruumiline heli / pea jälgimine) ‒ see funktsioon on väga Apple-k…"
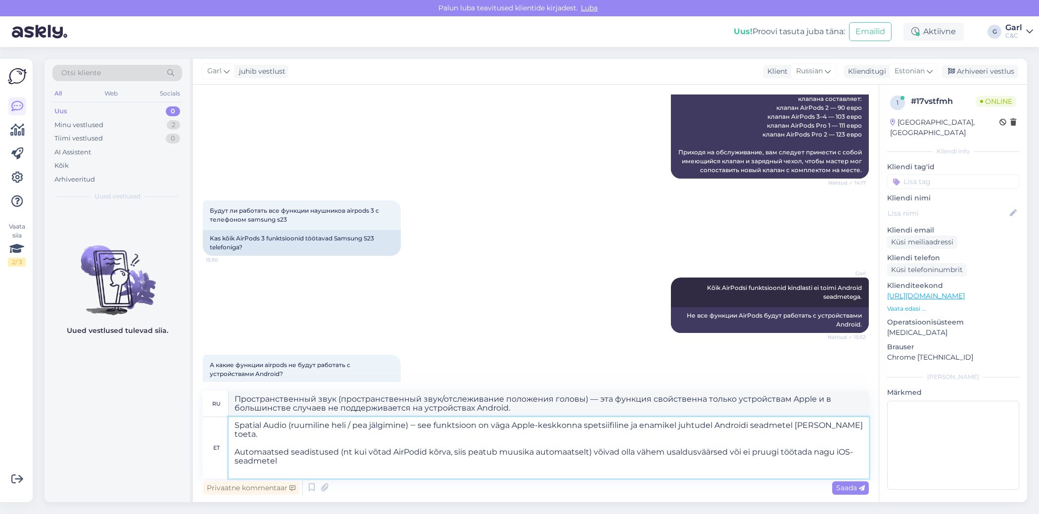
type textarea "Пространственное аудио (пространственное аудио/отслеживание положения головы) —…"
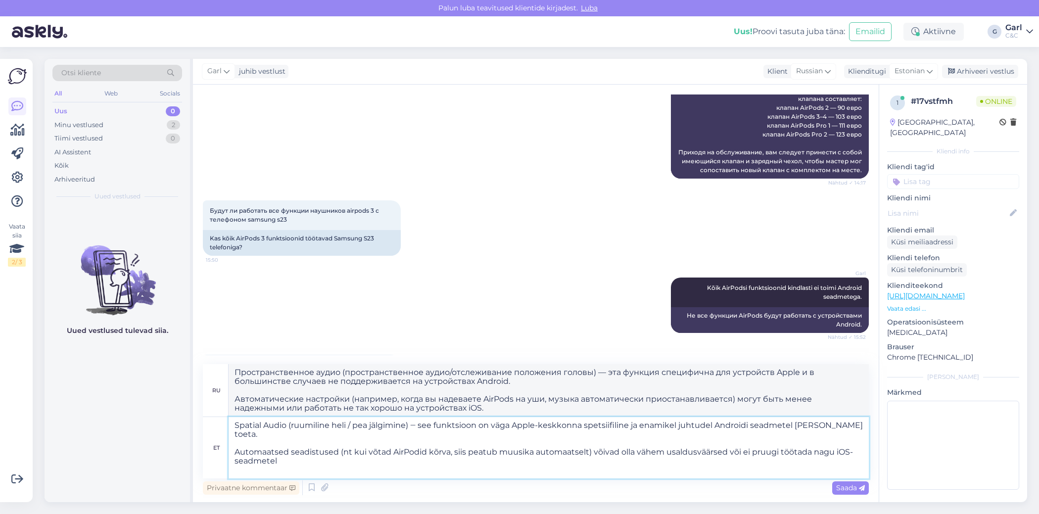
paste textarea "Firmware uuendused — tihti AirPods’i uuendused tulevad Apple'i tarkvara kaudu; …"
type textarea "Spatial Audio (ruumiline heli / pea jälgimine) ‒ see funktsioon on väga Apple-k…"
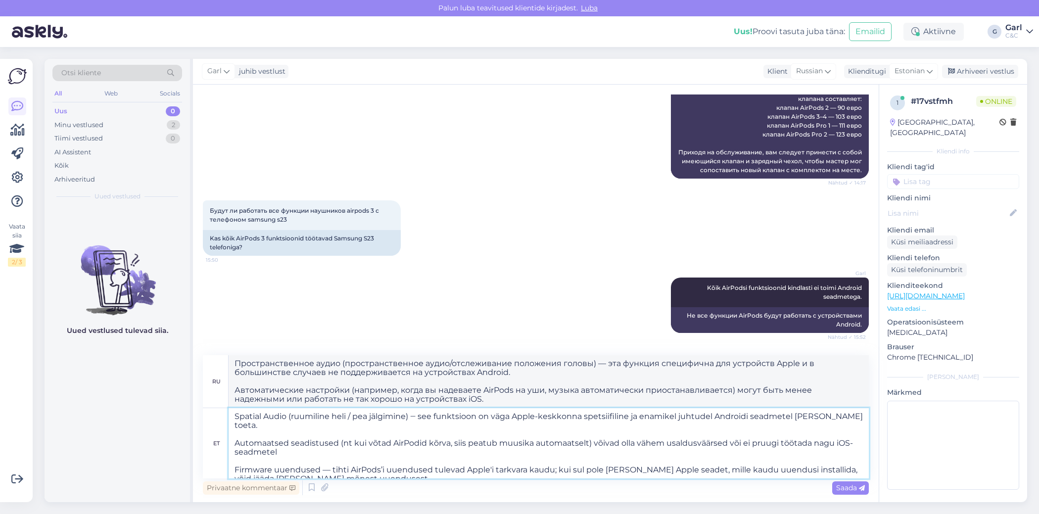
click at [419, 448] on textarea "Spatial Audio (ruumiline heli / pea jälgimine) ‒ see funktsioon on väga Apple-k…" at bounding box center [549, 443] width 640 height 70
type textarea "Пространственное аудио (пространственное аудио/отслеживание положения головы) —…"
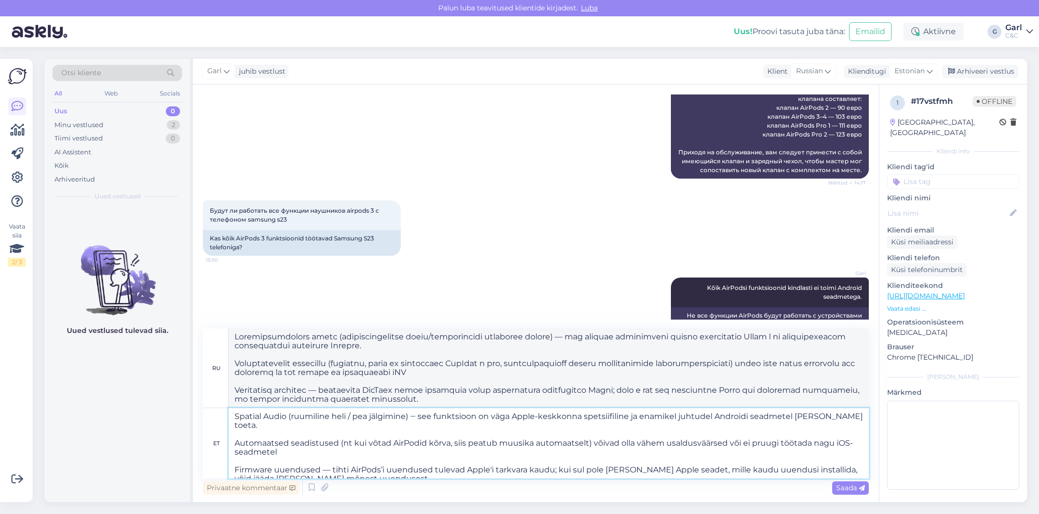
click at [435, 473] on textarea "Spatial Audio (ruumiline heli / pea jälgimine) ‒ see funktsioon on väga Apple-k…" at bounding box center [549, 443] width 640 height 70
click at [449, 461] on textarea "Spatial Audio (ruumiline heli / pea jälgimine) ‒ see funktsioon on väga Apple-k…" at bounding box center [549, 443] width 640 height 70
click at [440, 447] on textarea "Spatial Audio (ruumiline heli / pea jälgimine) ‒ see funktsioon on väga Apple-k…" at bounding box center [549, 443] width 640 height 70
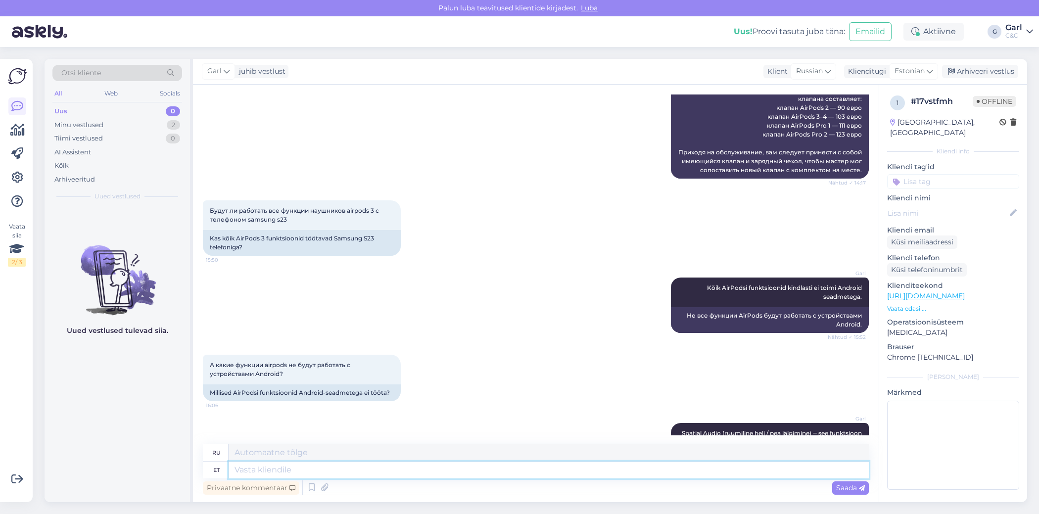
scroll to position [921, 0]
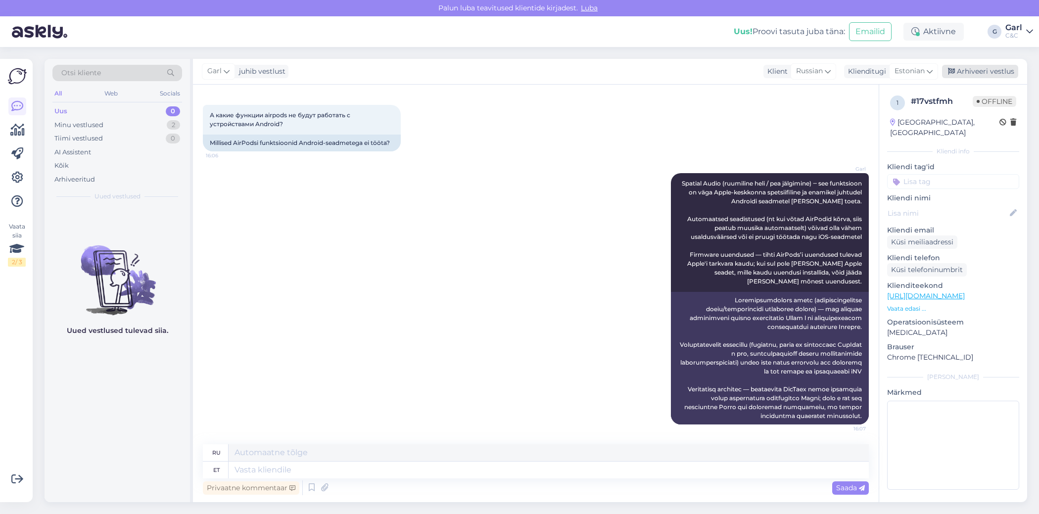
click at [992, 77] on div "Arhiveeri vestlus" at bounding box center [980, 71] width 76 height 13
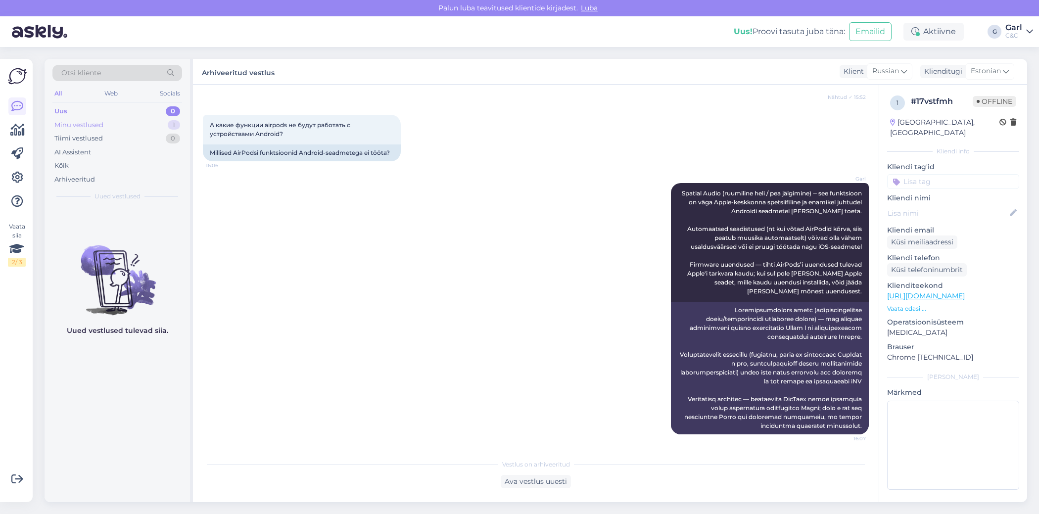
click at [164, 127] on div "Minu vestlused 1" at bounding box center [117, 125] width 130 height 14
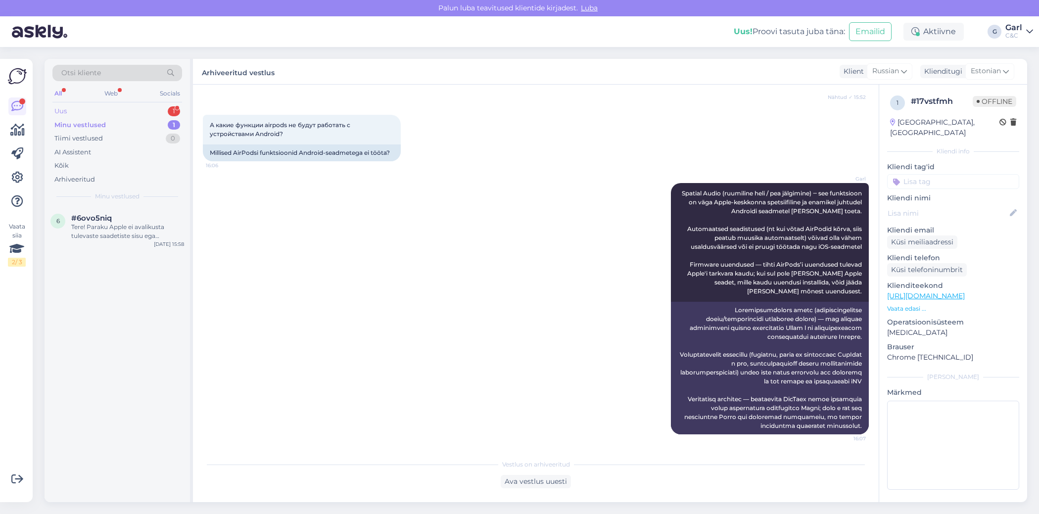
click at [127, 108] on div "Uus 1" at bounding box center [117, 111] width 130 height 14
click at [147, 236] on div "Tere,väike küsimus kas on pikk oote aeg kõrvaklappidele AirPods pro 3" at bounding box center [127, 232] width 113 height 18
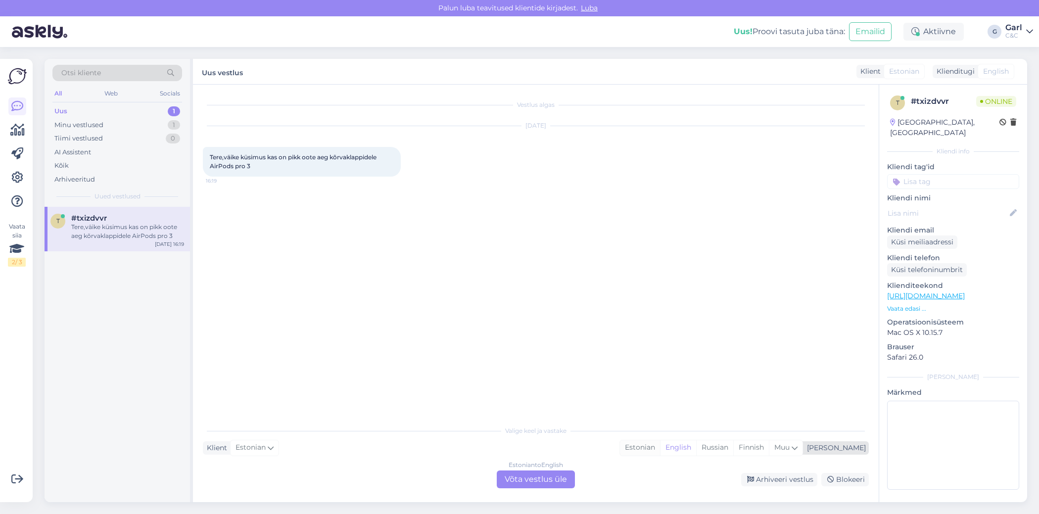
click at [660, 446] on div "Estonian" at bounding box center [640, 448] width 40 height 15
click at [542, 474] on div "Estonian to Estonian Võta vestlus üle" at bounding box center [536, 480] width 78 height 18
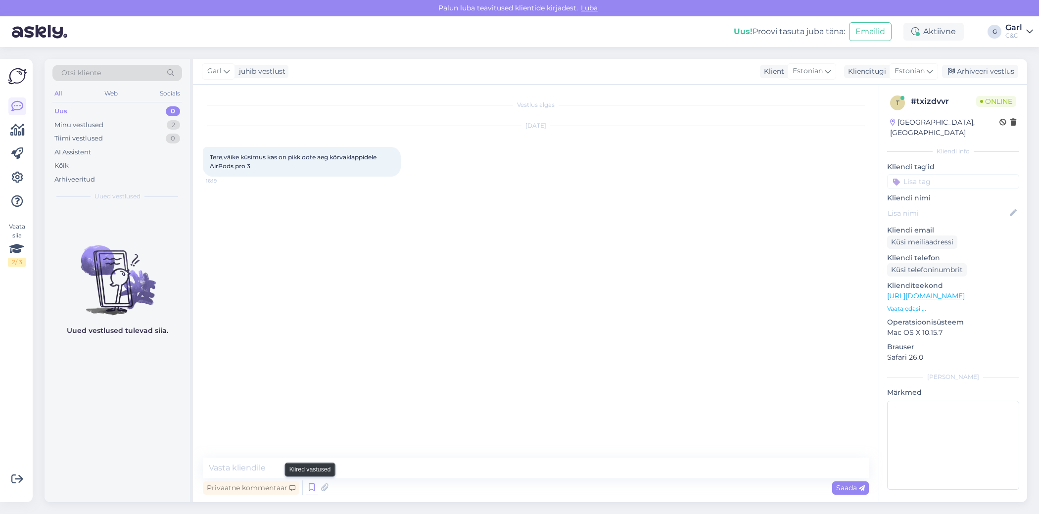
click at [311, 490] on icon at bounding box center [312, 488] width 12 height 15
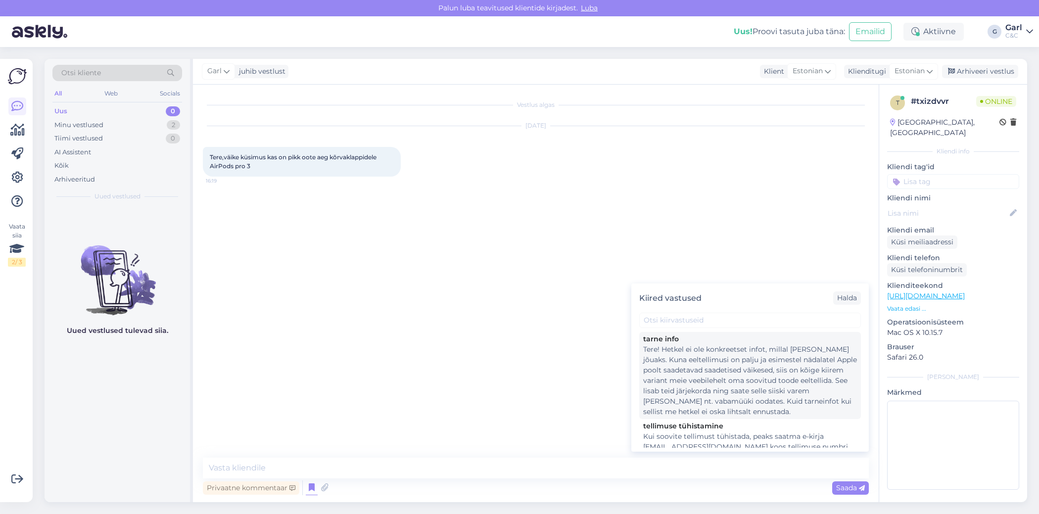
click at [714, 382] on div "Tere! Hetkel ei ole konkreetset infot, millal toode kohale jõuaks. Kuna eeltell…" at bounding box center [750, 380] width 214 height 73
type textarea "Tere! Hetkel ei ole konkreetset infot, millal toode kohale jõuaks. Kuna eeltell…"
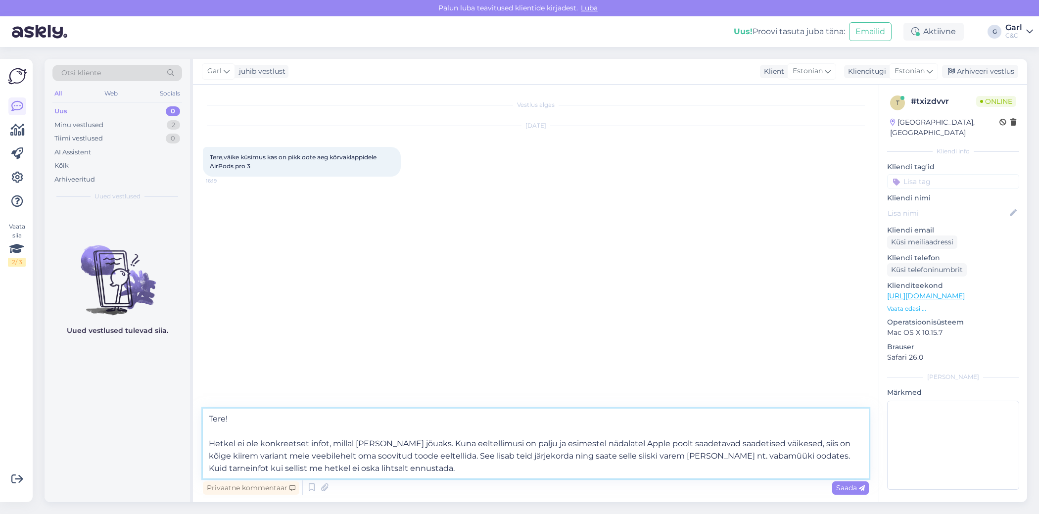
click at [489, 457] on textarea "Tere! Hetkel ei ole konkreetset infot, millal toode kohale jõuaks. Kuna eeltell…" at bounding box center [536, 444] width 666 height 70
click at [488, 475] on textarea "Tere! Hetkel ei ole konkreetset infot, millal toode kohale jõuaks. Kuna eeltell…" at bounding box center [536, 444] width 666 height 70
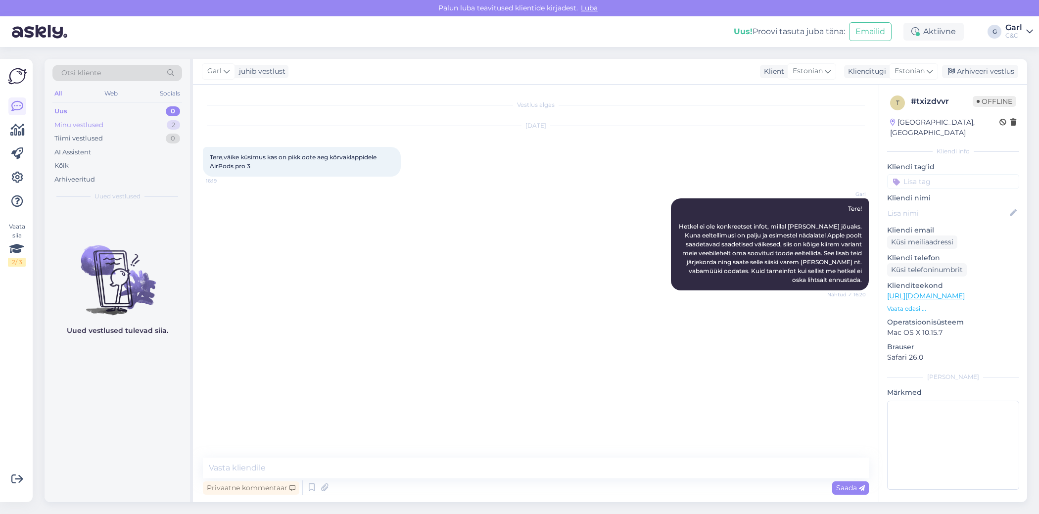
click at [153, 129] on div "Minu vestlused 2" at bounding box center [117, 125] width 130 height 14
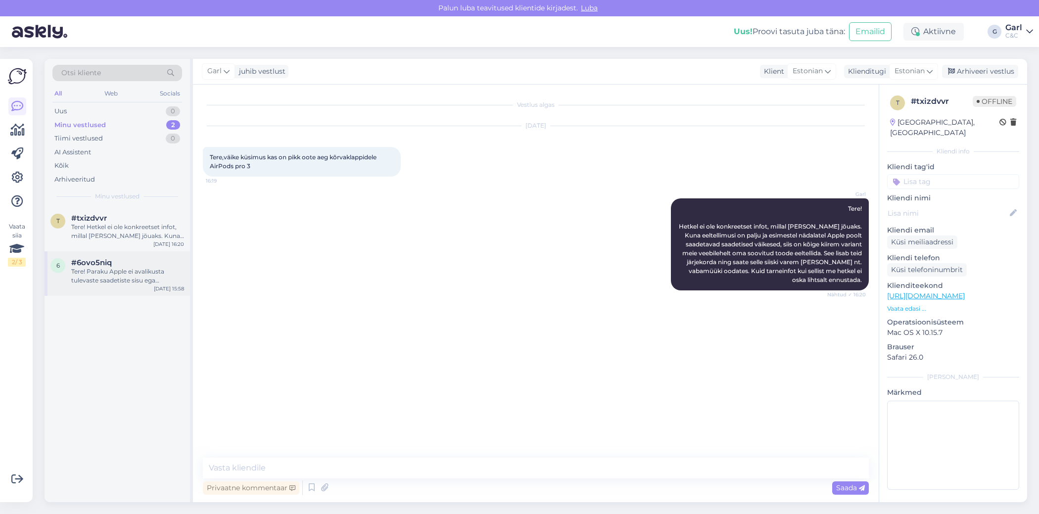
click at [155, 266] on div "#6ovo5niq" at bounding box center [127, 262] width 113 height 9
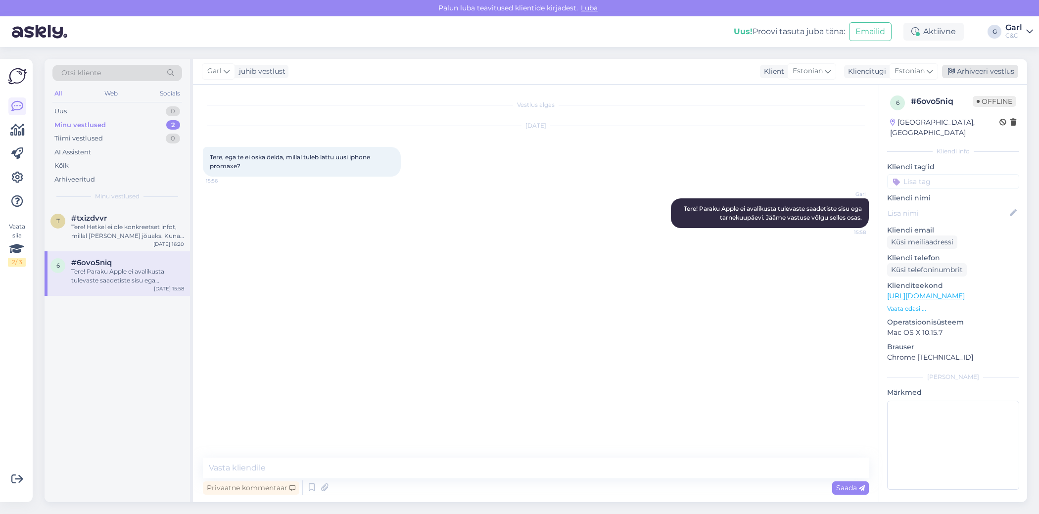
click at [987, 71] on div "Arhiveeri vestlus" at bounding box center [980, 71] width 76 height 13
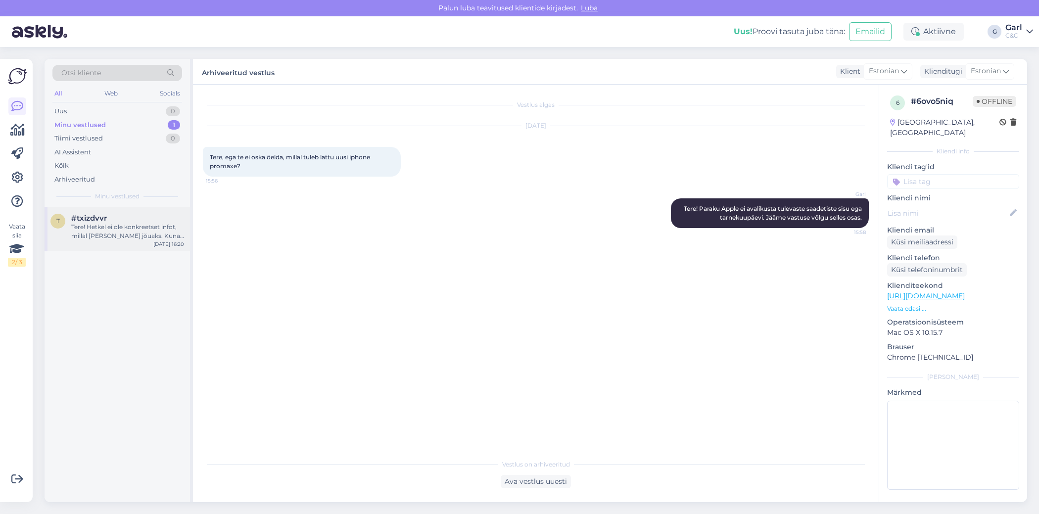
click at [137, 227] on div "Tere! Hetkel ei ole konkreetset infot, millal toode kohale jõuaks. Kuna eeltell…" at bounding box center [127, 232] width 113 height 18
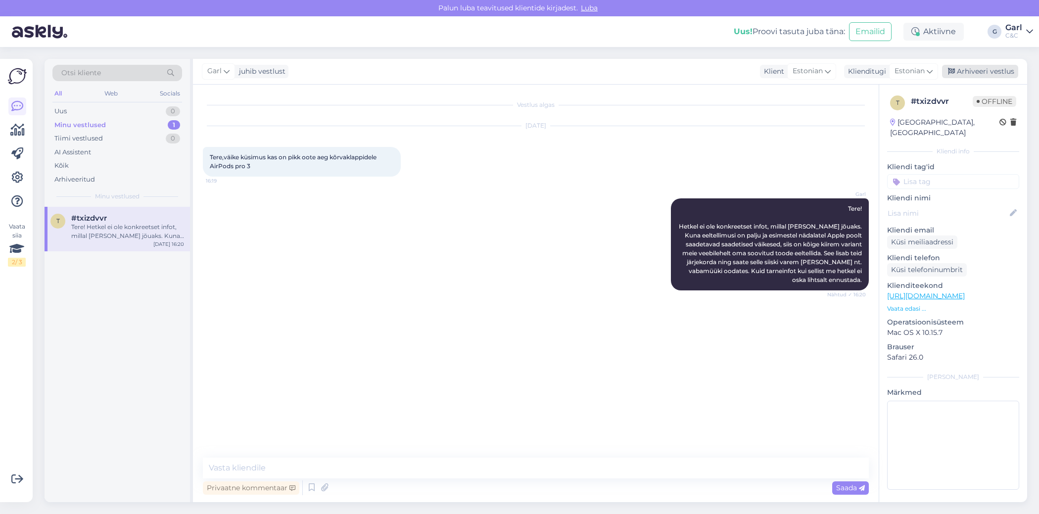
click at [986, 73] on div "Arhiveeri vestlus" at bounding box center [980, 71] width 76 height 13
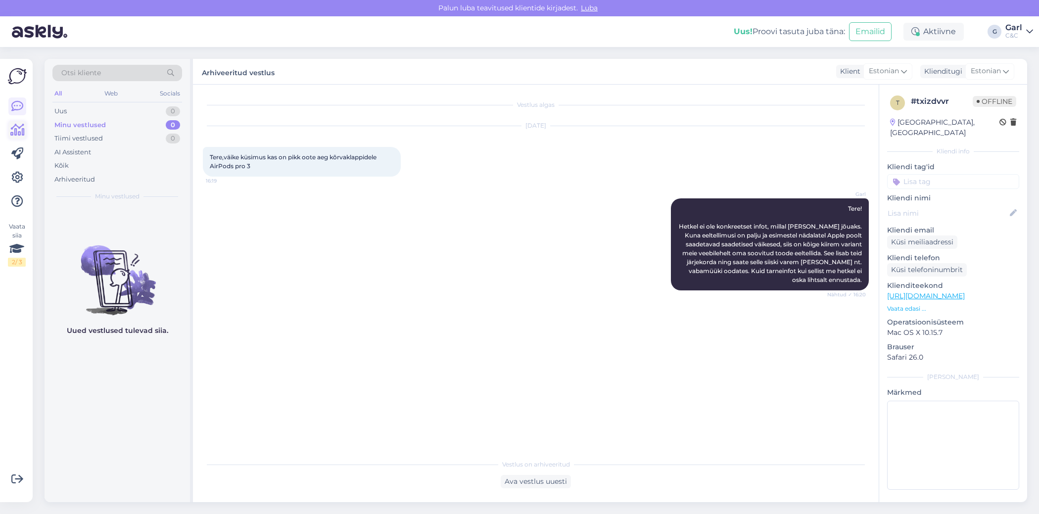
click at [13, 129] on icon at bounding box center [17, 130] width 14 height 12
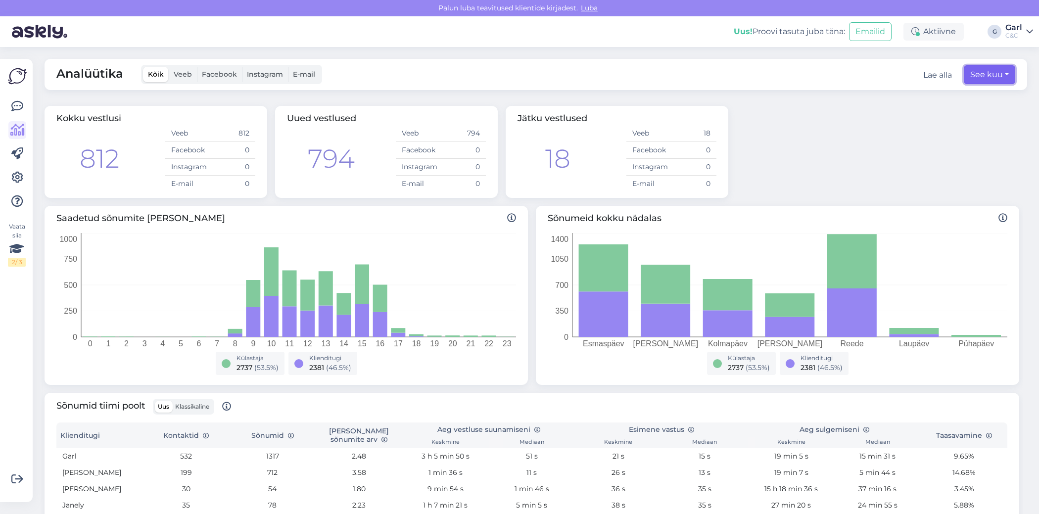
click at [1002, 74] on button "See kuu" at bounding box center [989, 74] width 51 height 19
select select "8"
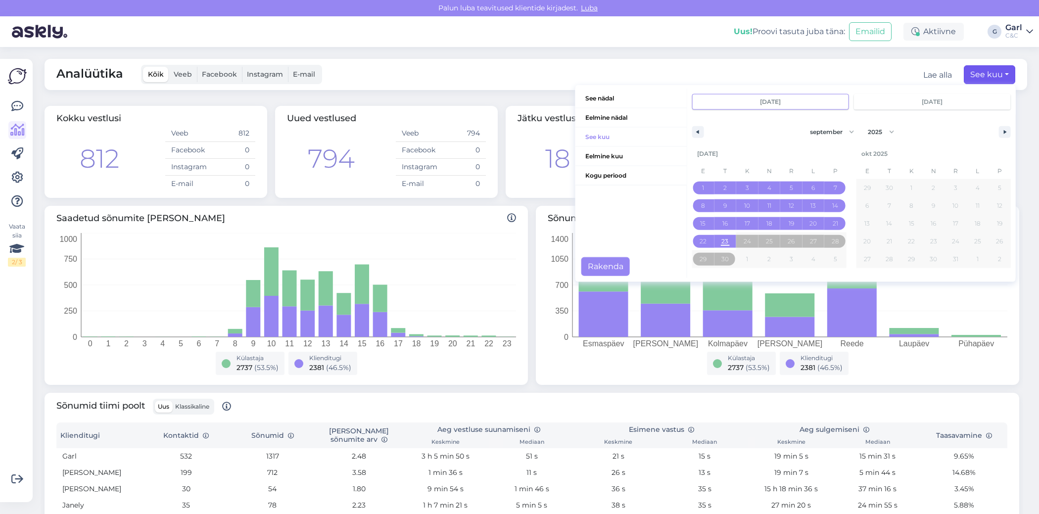
click at [802, 105] on input "sept 1 2025" at bounding box center [771, 102] width 156 height 15
type input "sept 1 2024"
select select "2024"
click at [960, 99] on input "sept 1 2024" at bounding box center [933, 102] width 156 height 15
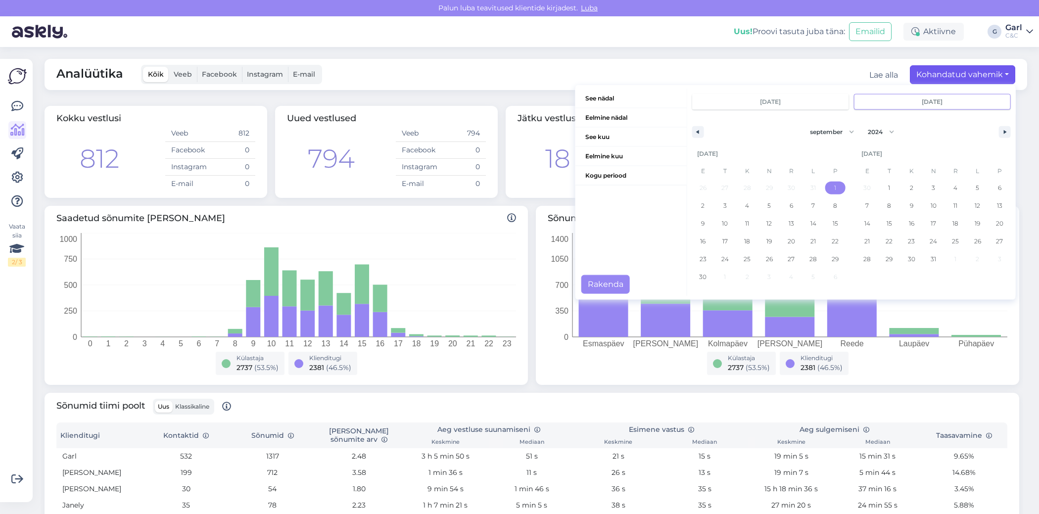
click at [934, 103] on input "sept 1 2024" at bounding box center [933, 102] width 156 height 15
click at [699, 278] on span "30" at bounding box center [702, 277] width 7 height 18
type input "sept 30 2024"
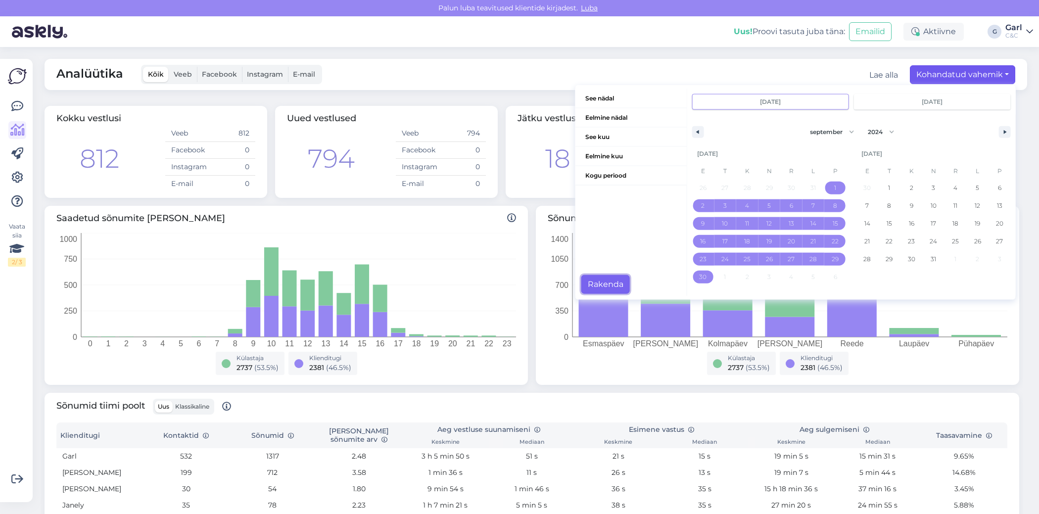
click at [598, 285] on button "Rakenda" at bounding box center [606, 284] width 49 height 19
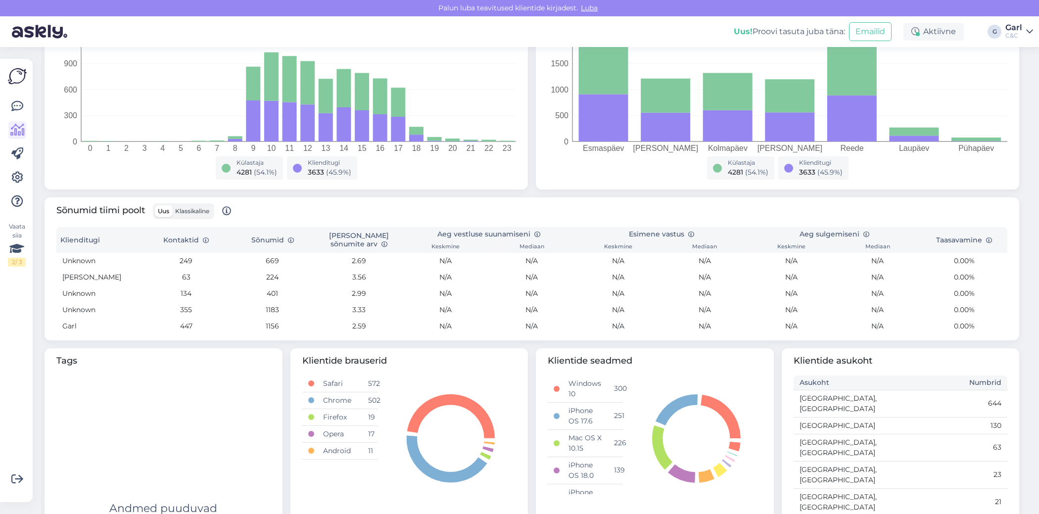
scroll to position [259, 0]
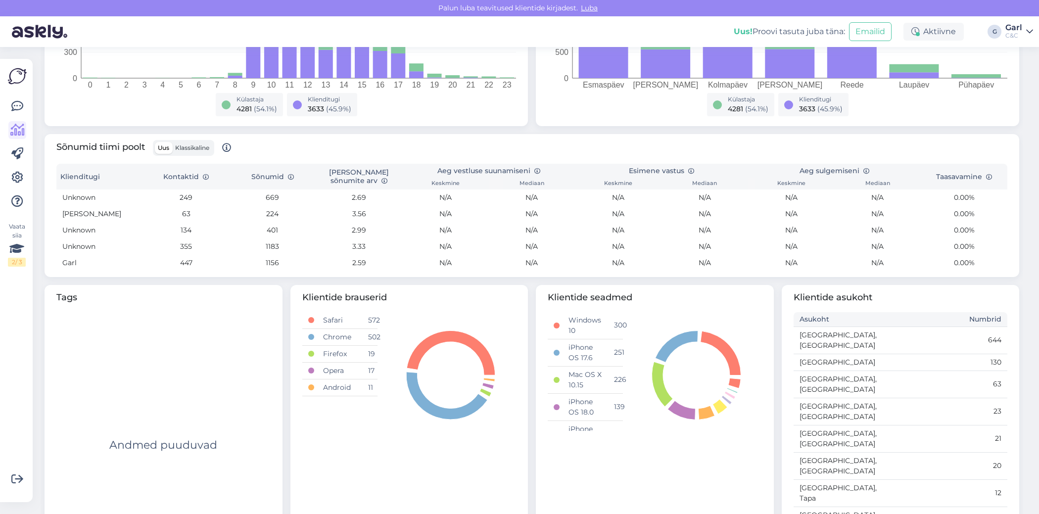
click at [1010, 31] on div "Garl" at bounding box center [1014, 28] width 17 height 8
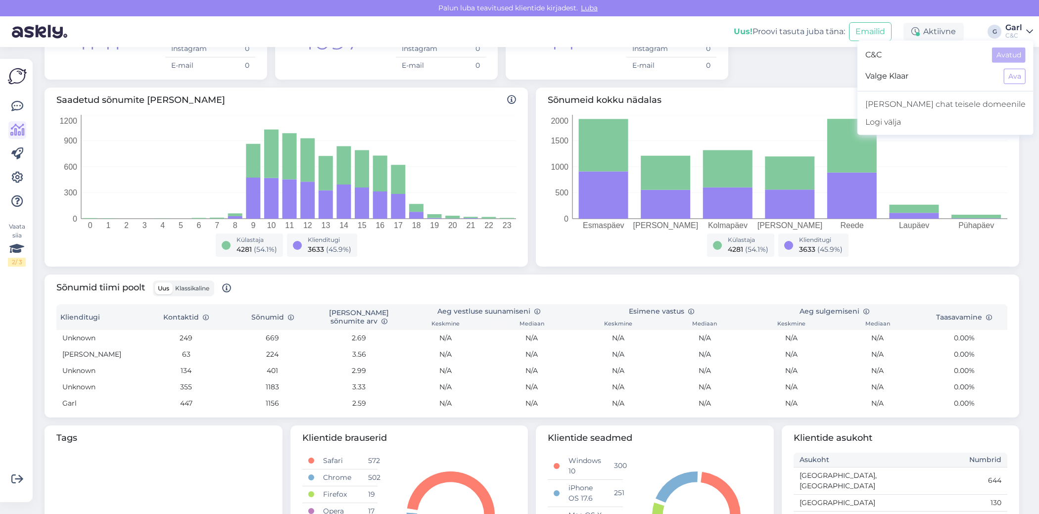
scroll to position [0, 0]
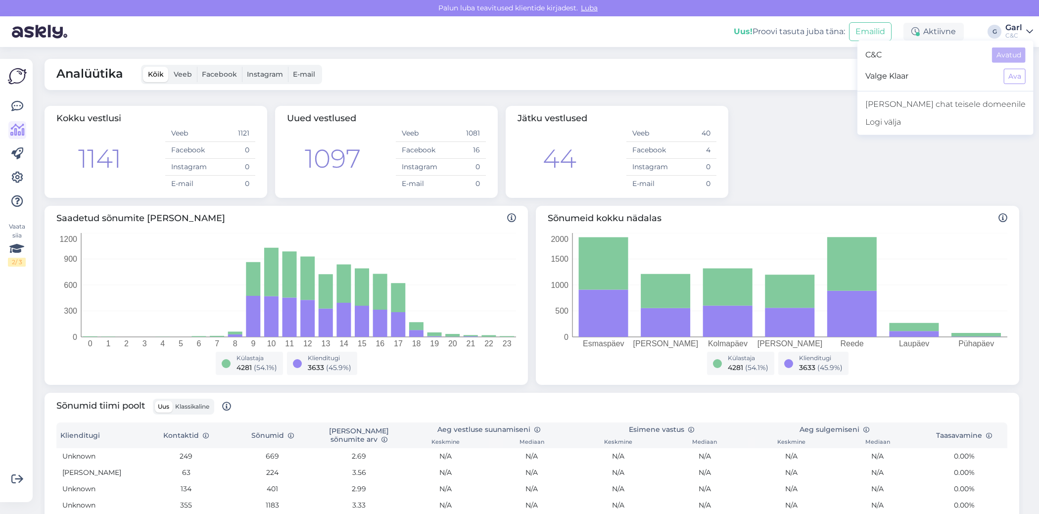
click at [595, 72] on div "Analüütika Kõik Veeb Facebook Instagram E-mail Lae alla Kohandatud vahemik See …" at bounding box center [536, 74] width 983 height 31
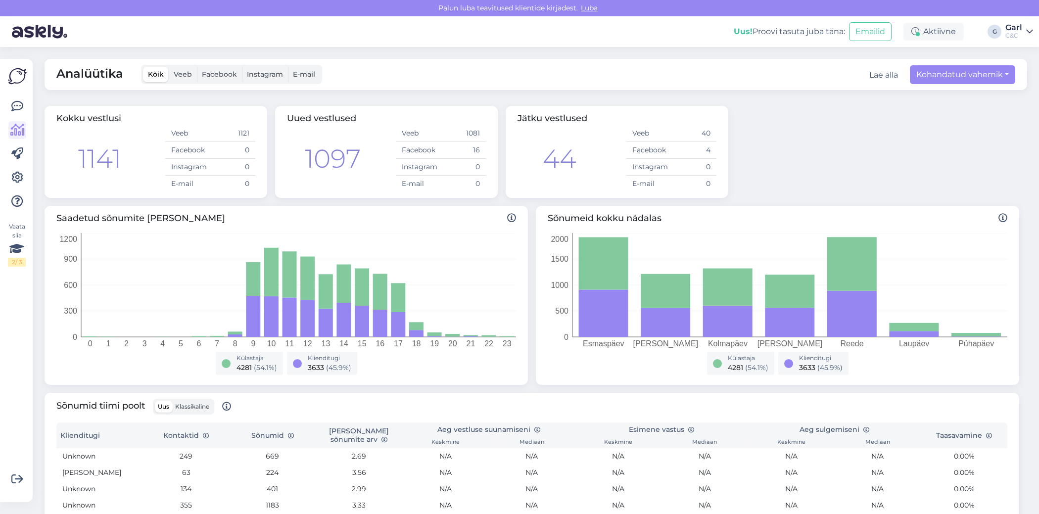
click at [953, 85] on div "Analüütika Kõik Veeb Facebook Instagram E-mail Lae alla Kohandatud vahemik See …" at bounding box center [536, 74] width 983 height 31
click at [954, 81] on button "Kohandatud vahemik" at bounding box center [962, 74] width 105 height 19
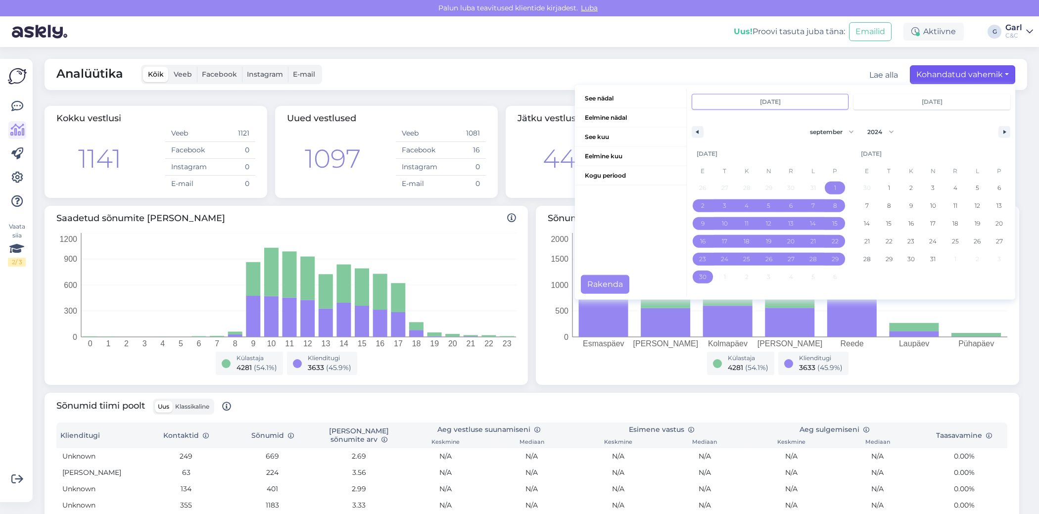
click at [792, 99] on input "sept 1 2024" at bounding box center [770, 102] width 156 height 15
type input "sept 1 2023"
select select "2023"
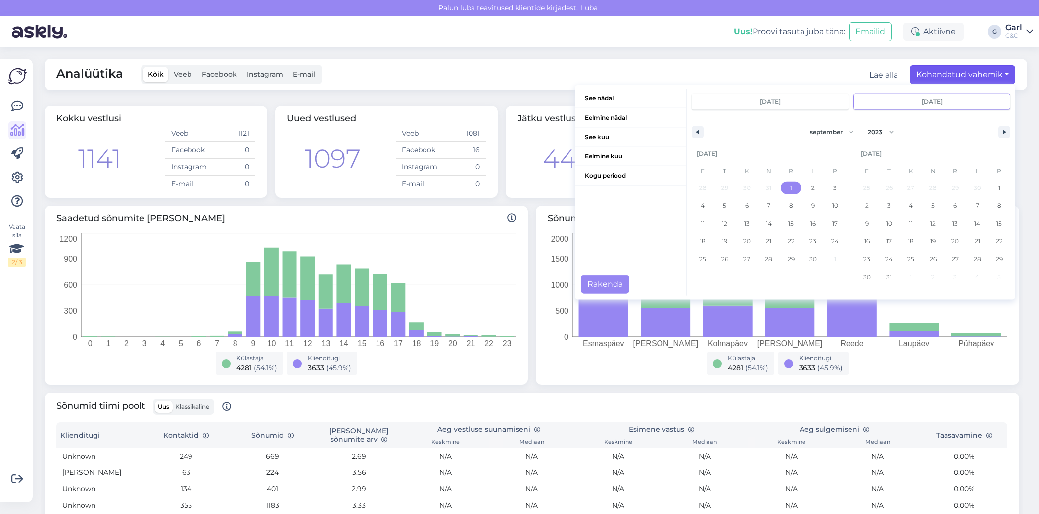
click at [959, 104] on input "sept 1 2023" at bounding box center [932, 102] width 156 height 15
click at [810, 260] on span "30" at bounding box center [813, 259] width 7 height 18
type input "sept 30 2023"
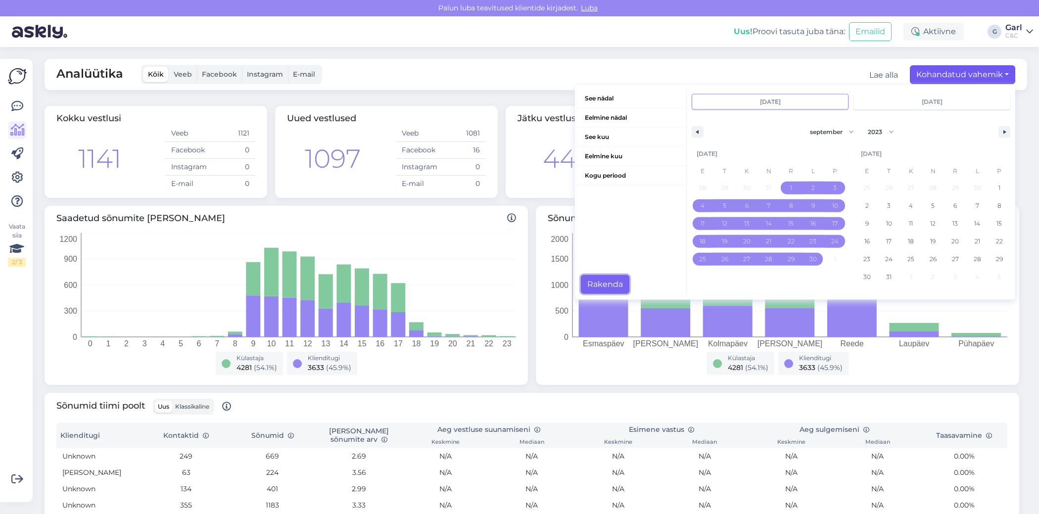
click at [611, 288] on button "Rakenda" at bounding box center [605, 284] width 49 height 19
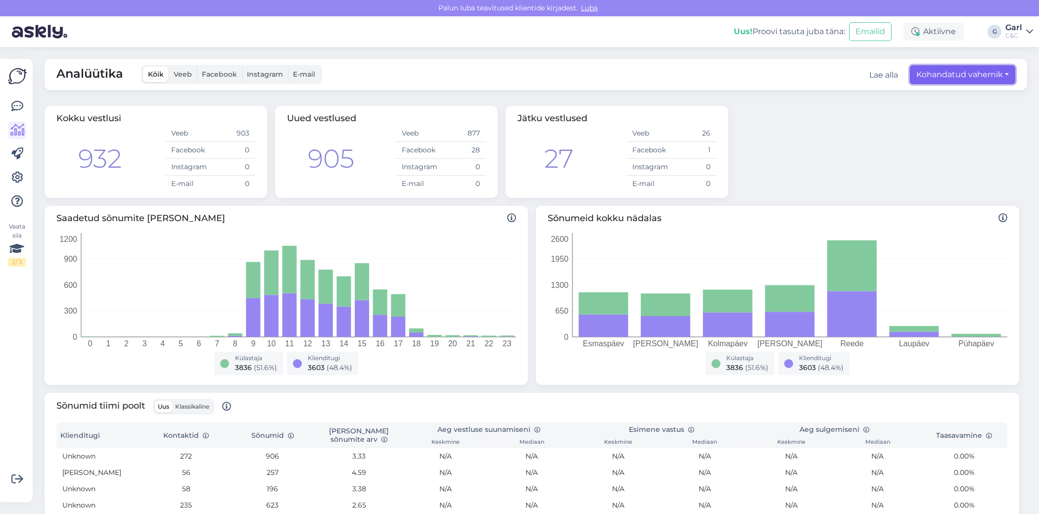
click at [989, 80] on button "Kohandatud vahemik" at bounding box center [962, 74] width 105 height 19
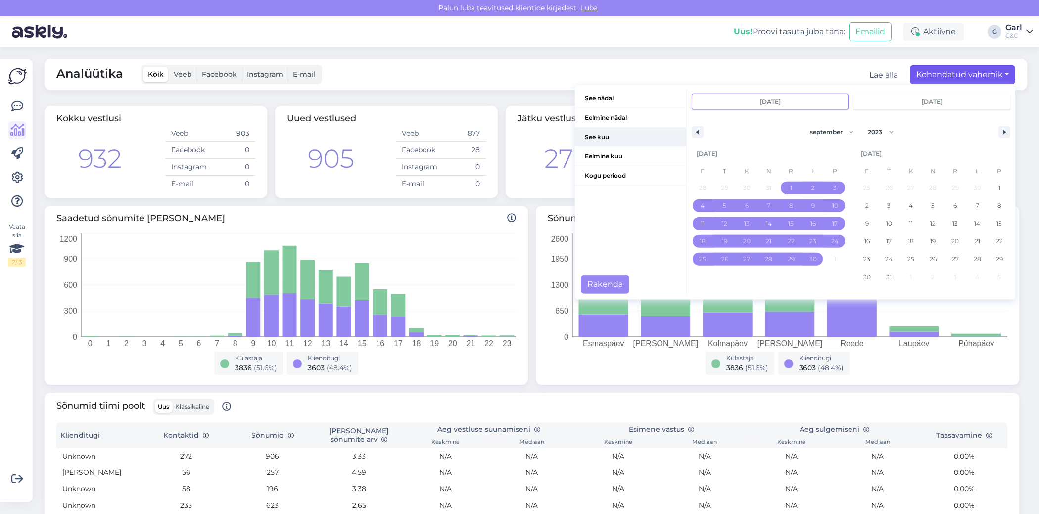
click at [639, 138] on span "See kuu" at bounding box center [630, 137] width 111 height 19
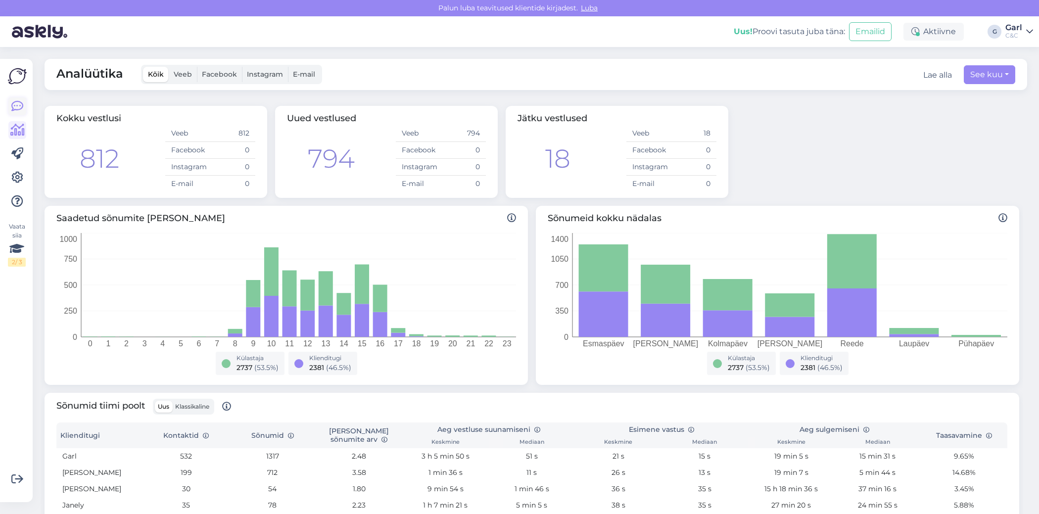
click at [15, 108] on icon at bounding box center [17, 106] width 12 height 12
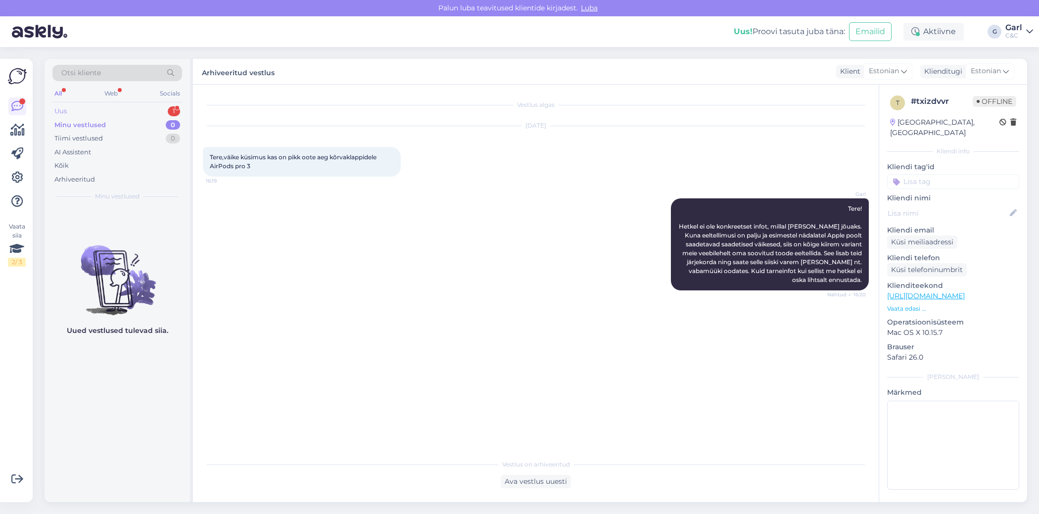
click at [91, 106] on div "Uus 1" at bounding box center [117, 111] width 130 height 14
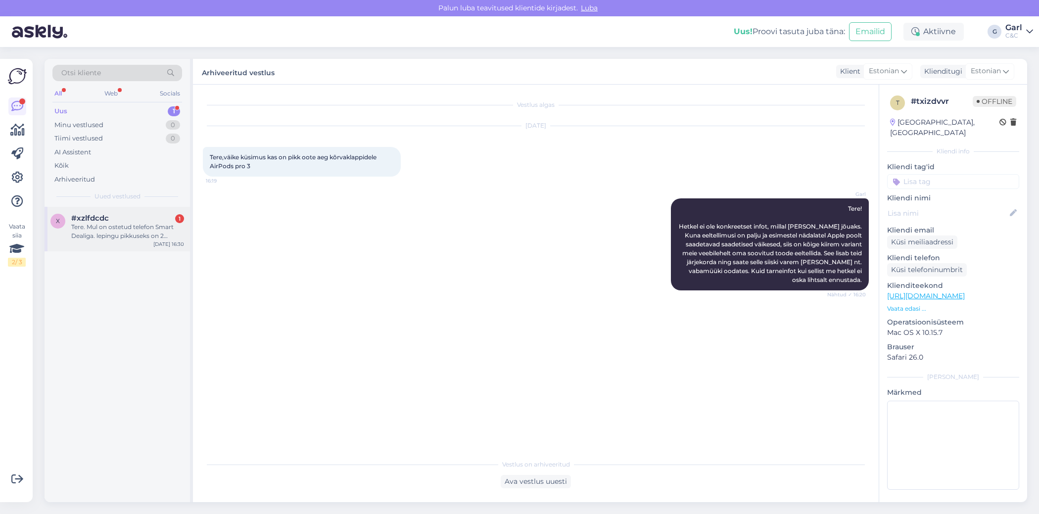
click at [153, 231] on div "Tere. Mul on ostetud telefon Smart Dealiga. lepingu pikkuseks on 2 aastat. Peak…" at bounding box center [127, 232] width 113 height 18
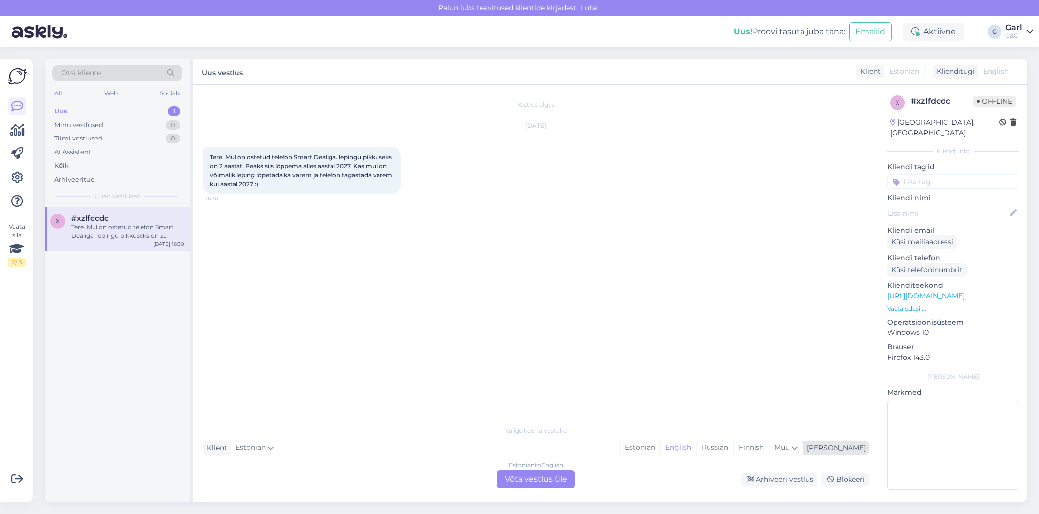
click at [660, 452] on div "Estonian" at bounding box center [640, 448] width 40 height 15
click at [560, 479] on div "Estonian to Estonian Võta vestlus üle" at bounding box center [536, 480] width 78 height 18
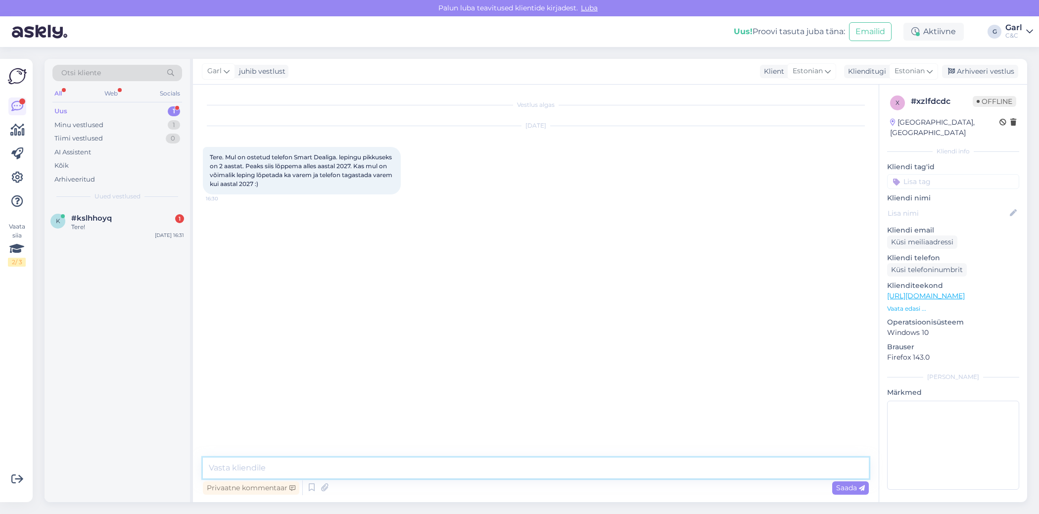
click at [551, 468] on textarea at bounding box center [536, 468] width 666 height 21
click at [311, 488] on icon at bounding box center [312, 488] width 12 height 15
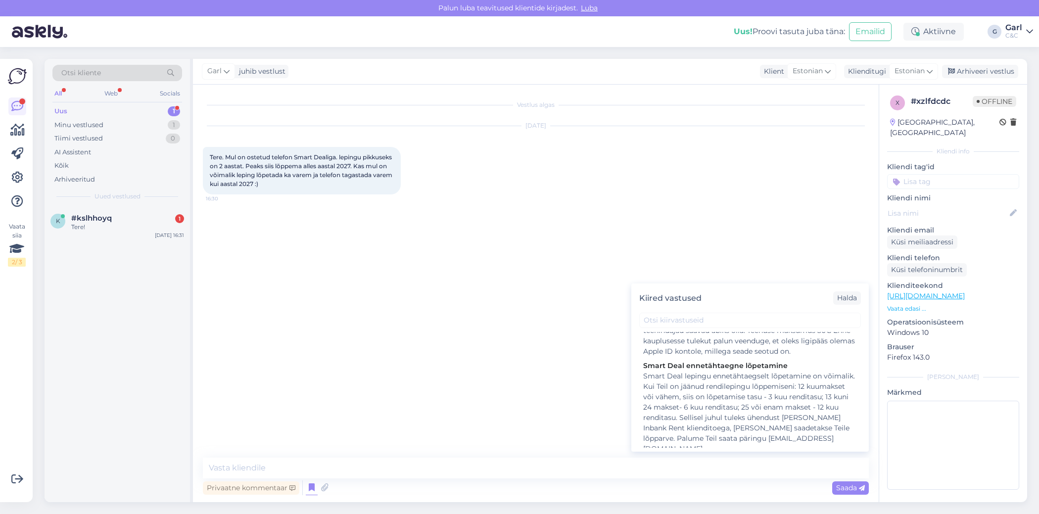
scroll to position [590, 0]
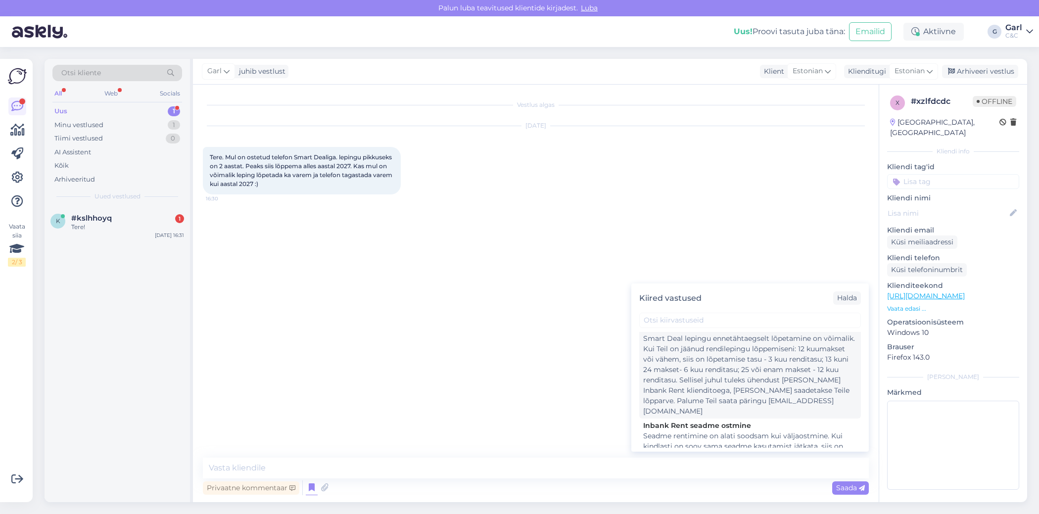
click at [733, 387] on div "Smart Deal lepingu ennetähtaegselt lõpetamine on võimalik. Kui Teil on jäänud r…" at bounding box center [750, 375] width 214 height 83
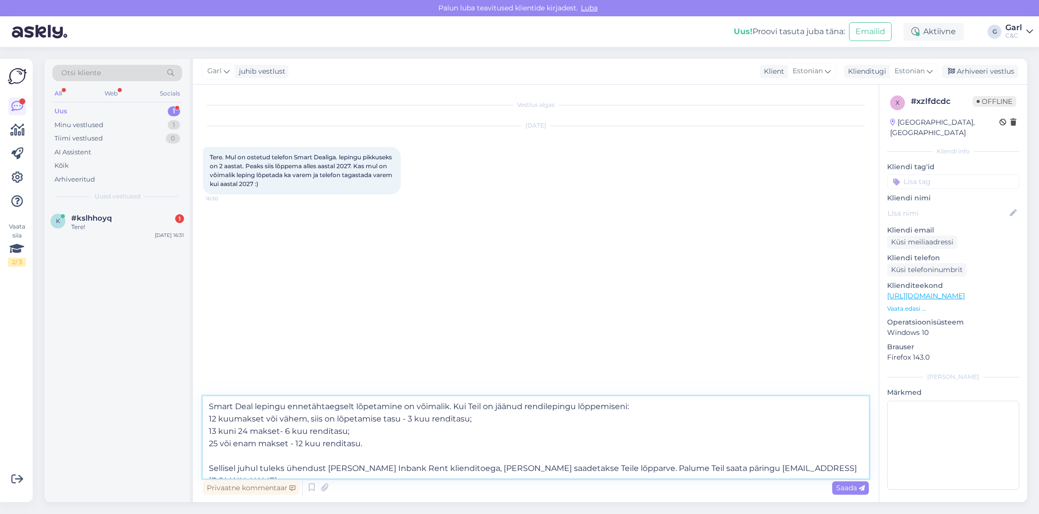
click at [205, 407] on textarea "Smart Deal lepingu ennetähtaegselt lõpetamine on võimalik. Kui Teil on jäänud r…" at bounding box center [536, 437] width 666 height 82
type textarea "Tere! Smart Deal lepingu ennetähtaegselt lõpetamine on võimalik. Kui Teil on jä…"
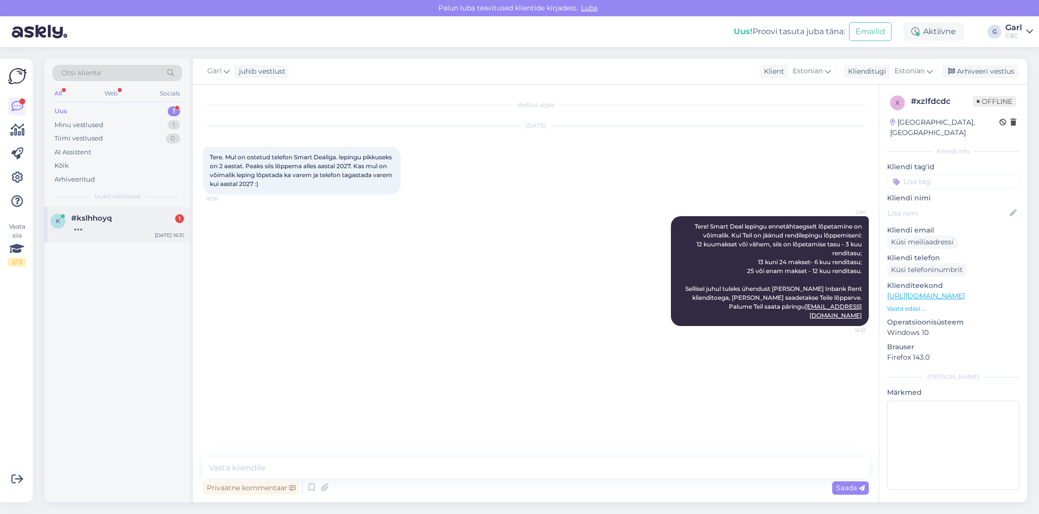
click at [127, 235] on div "k #kslhhoyq 1 Sep 23 16:31" at bounding box center [118, 225] width 146 height 36
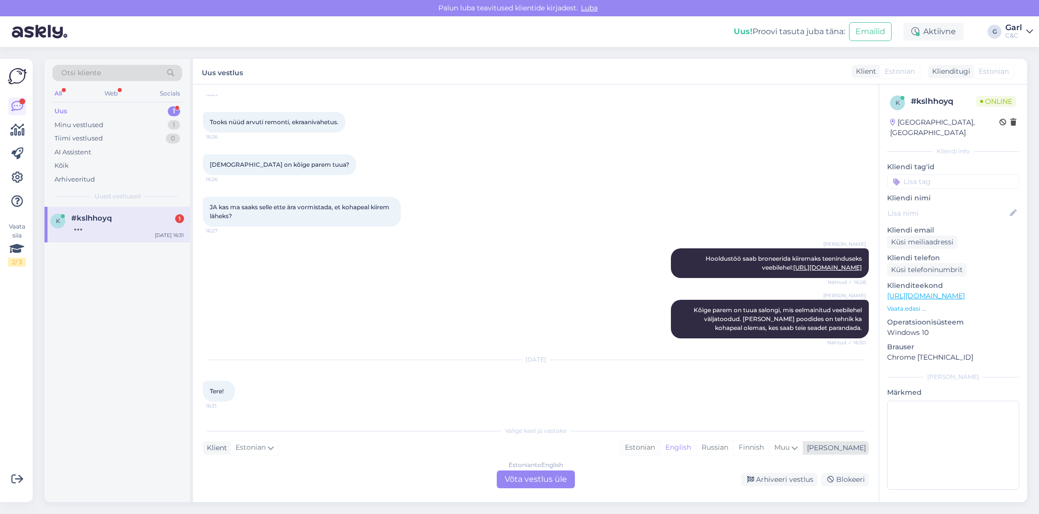
click at [660, 451] on div "Estonian" at bounding box center [640, 448] width 40 height 15
click at [541, 481] on div "Estonian to Estonian Võta vestlus üle" at bounding box center [536, 480] width 78 height 18
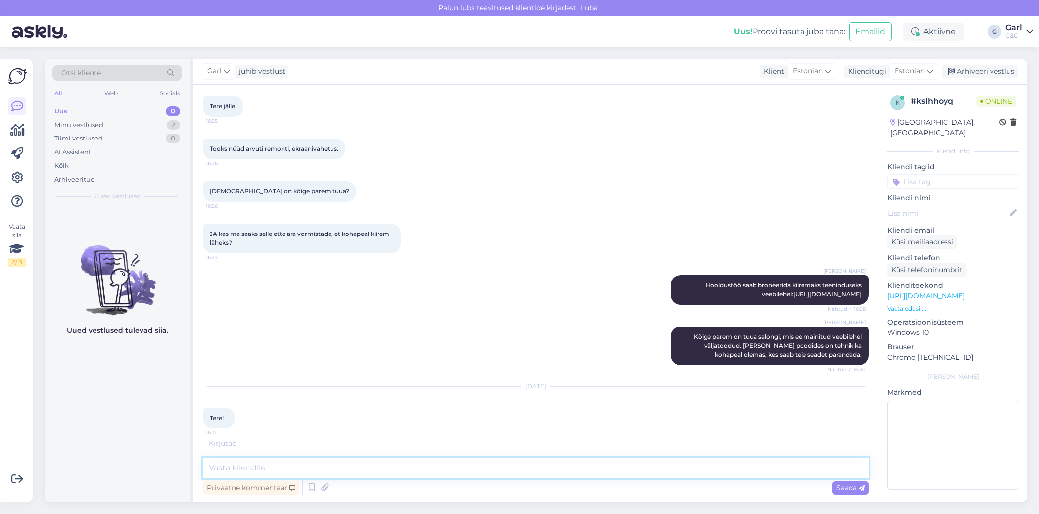
click at [540, 466] on textarea at bounding box center [536, 468] width 666 height 21
type textarea "Tere! Kuidas saan Teile abiks olla?"
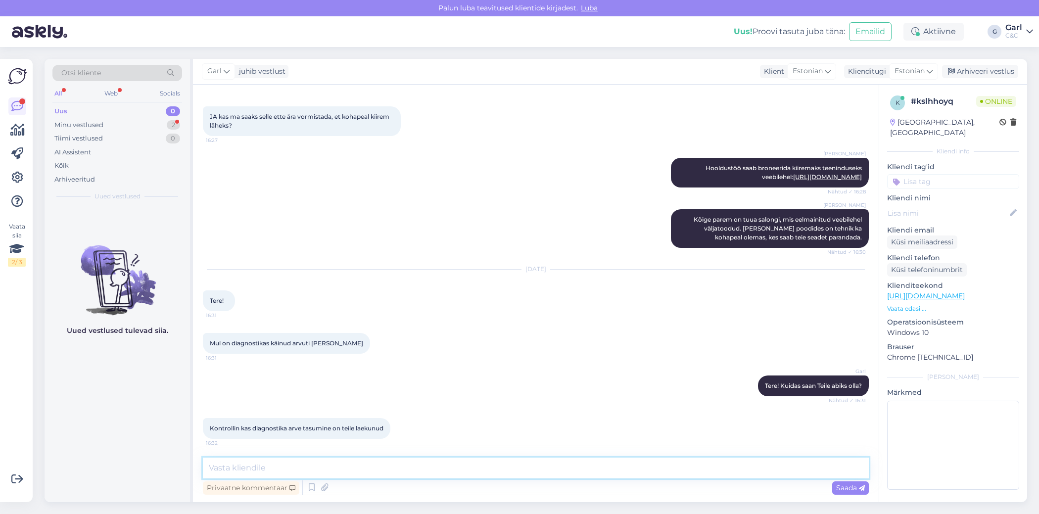
scroll to position [1110, 0]
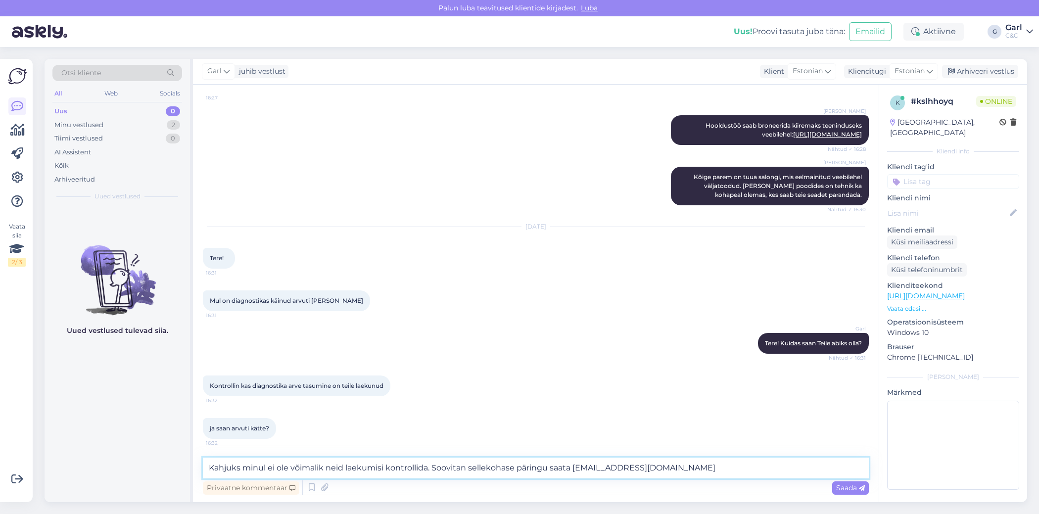
type textarea "Kahjuks minul ei ole võimalik neid laekumisi kontrollida. Soovitan sellekohase …"
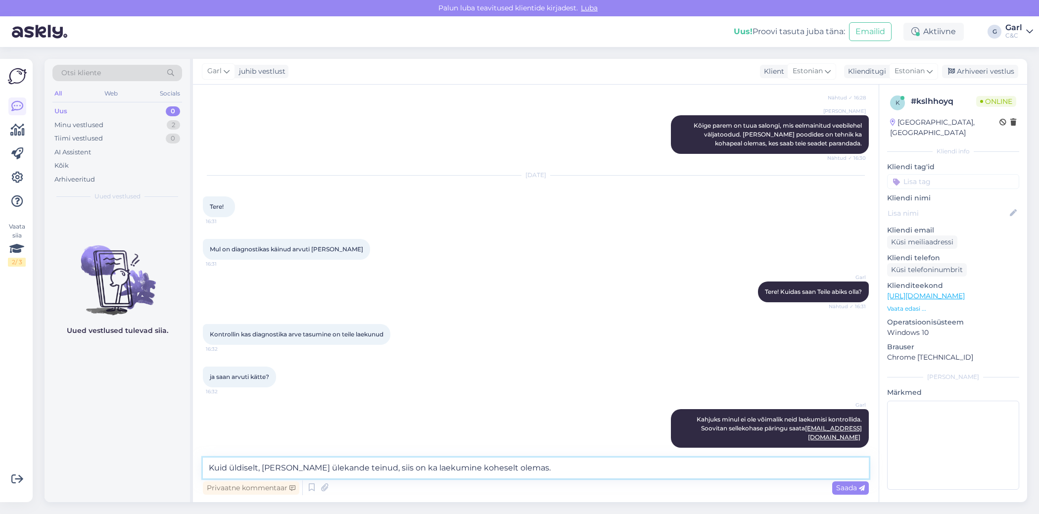
type textarea "Kuid üldiselt, kui olete ülekande teinud, siis on ka laekumine koheselt olemas."
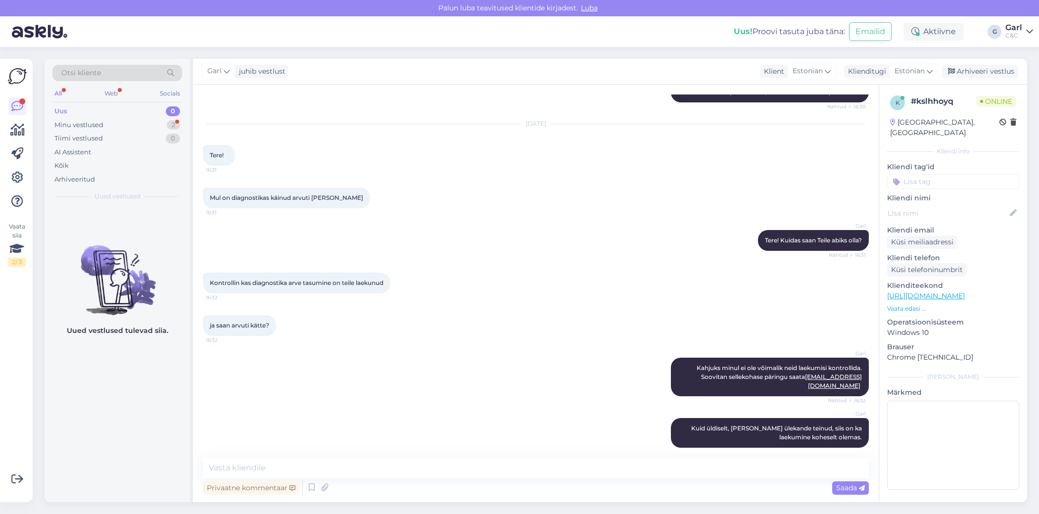
scroll to position [1255, 0]
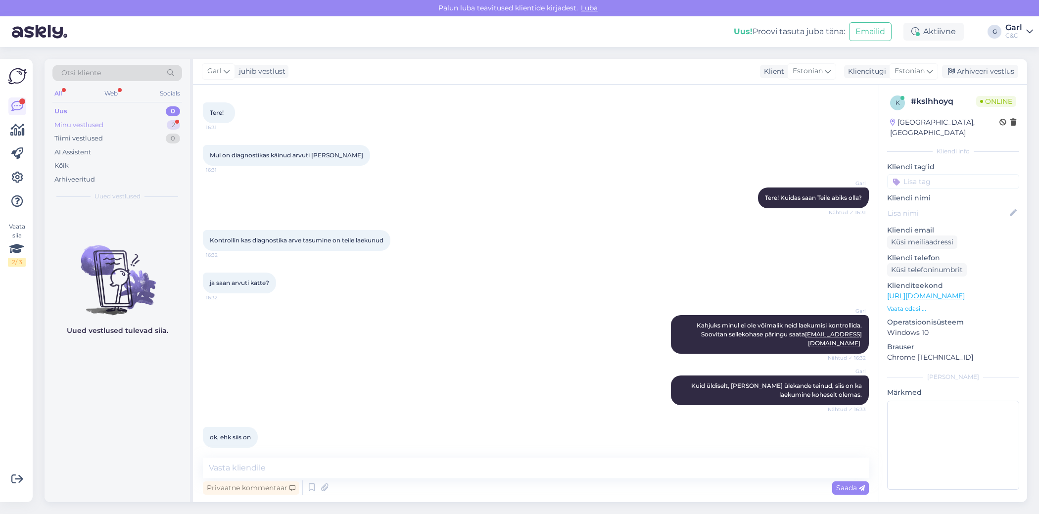
click at [136, 130] on div "Minu vestlused 2" at bounding box center [117, 125] width 130 height 14
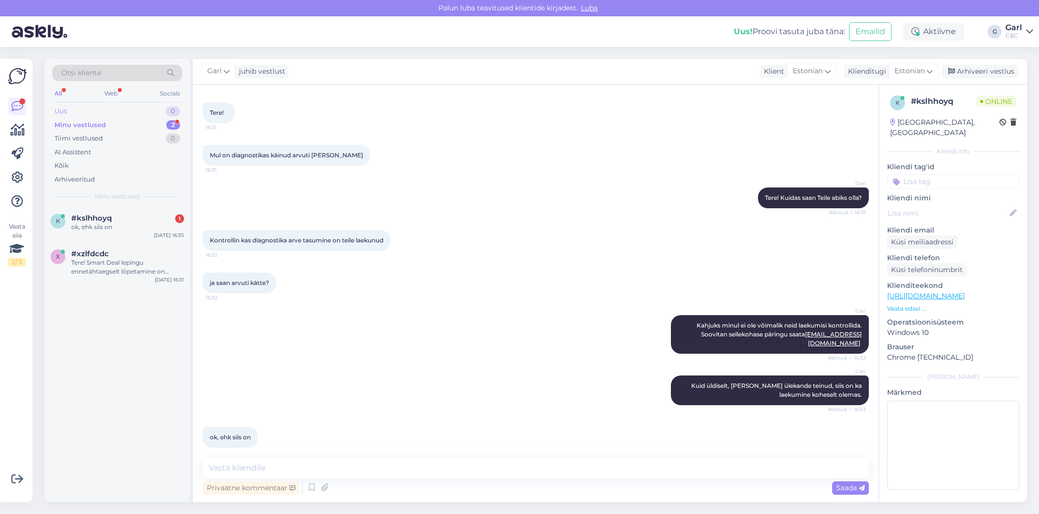
click at [142, 110] on div "Uus 0" at bounding box center [117, 111] width 130 height 14
click at [148, 275] on div "Tere, millised on teie LHV järelmaksu tingimused" at bounding box center [127, 276] width 113 height 18
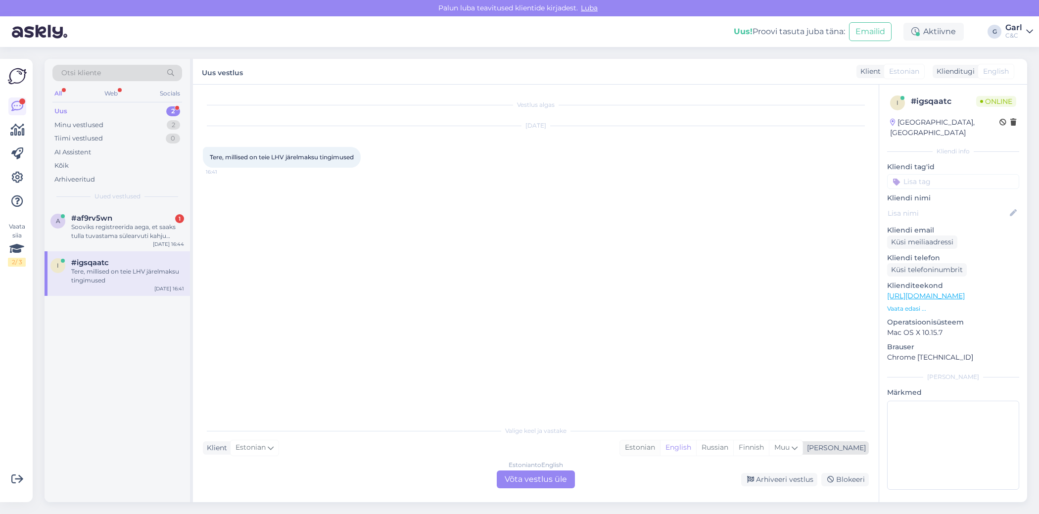
click at [660, 450] on div "Estonian" at bounding box center [640, 448] width 40 height 15
click at [558, 481] on div "Estonian to Estonian Võta vestlus üle" at bounding box center [536, 480] width 78 height 18
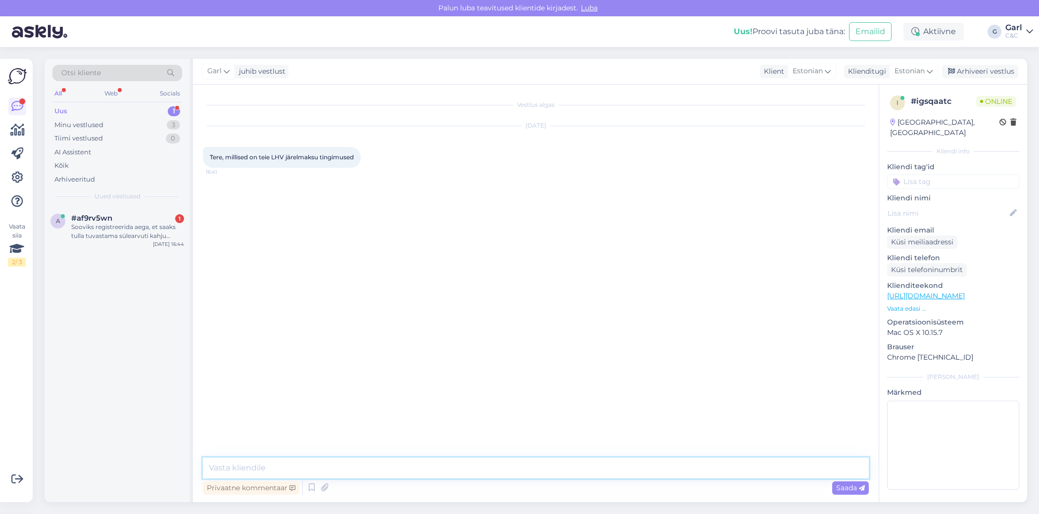
click at [558, 475] on textarea at bounding box center [536, 468] width 666 height 21
paste textarea "https://cec.ee/teenused/lhv-jarelmaks"
type textarea "Tere! Tingimustega saate tutvuda siin: https://cec.ee/teenused/lhv-jarelmaks"
click at [156, 235] on div "Sooviks registreerida aega, et saaks tulla tuvastama sülearvuti kahju uilatust …" at bounding box center [127, 232] width 113 height 18
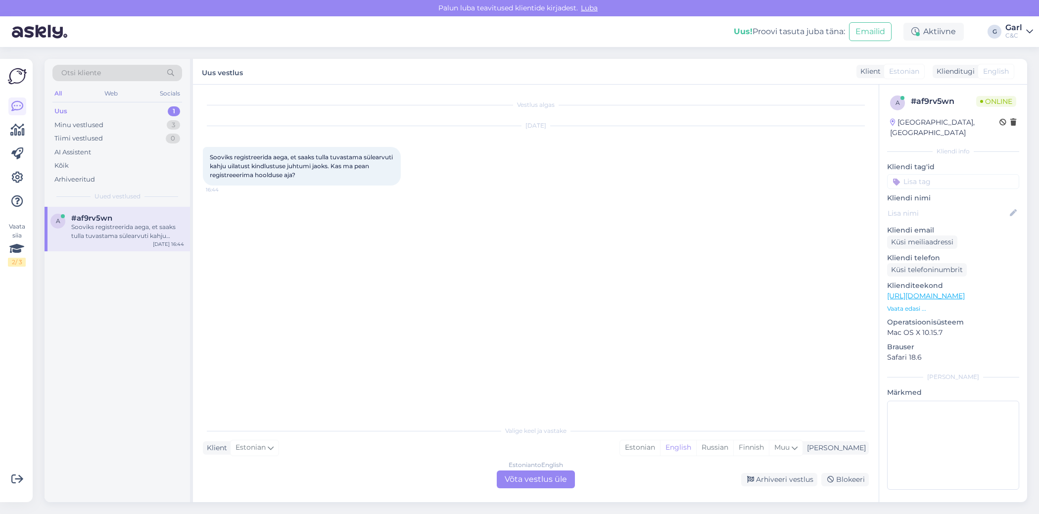
click at [503, 355] on div "Vestlus algas Sep 23 2025 Sooviks registreerida aega, et saaks tulla tuvastama …" at bounding box center [540, 253] width 675 height 317
click at [660, 447] on div "Estonian" at bounding box center [640, 448] width 40 height 15
click at [566, 479] on div "Estonian to Estonian Võta vestlus üle" at bounding box center [536, 480] width 78 height 18
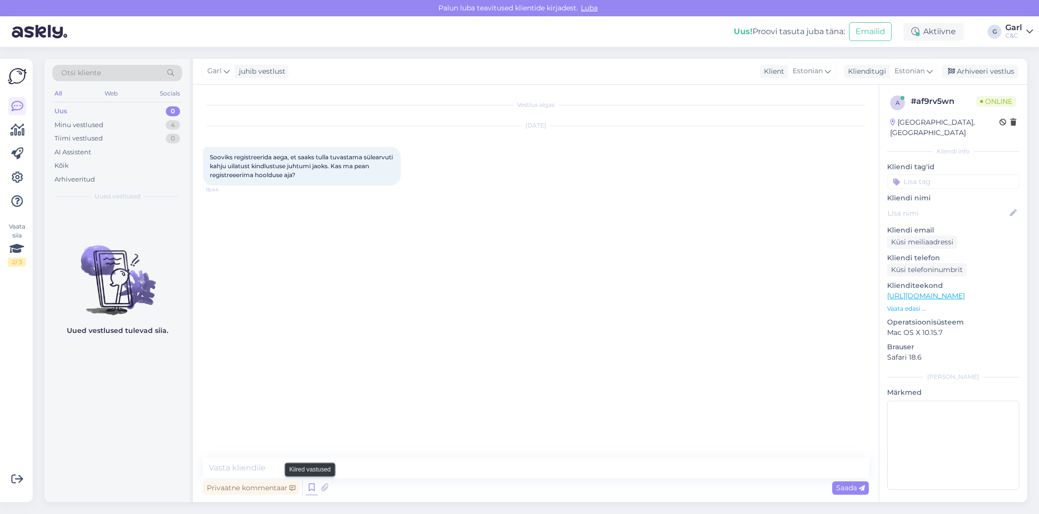
click at [313, 487] on icon at bounding box center [312, 488] width 12 height 15
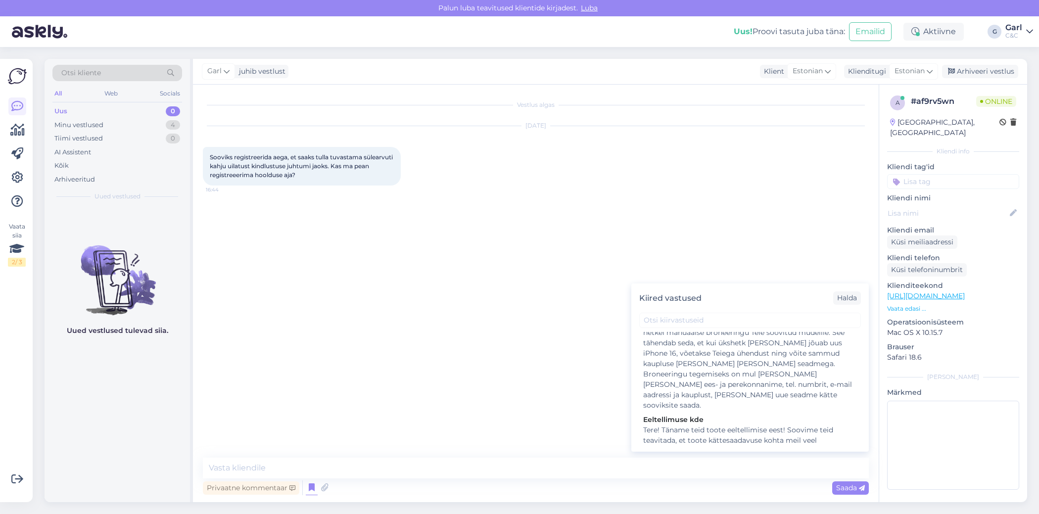
scroll to position [1918, 0]
click at [700, 442] on div "Hooldusesse saab aega broneerida kodulehel - https://cec.ee/hooldus. Enne hoold…" at bounding box center [750, 473] width 214 height 62
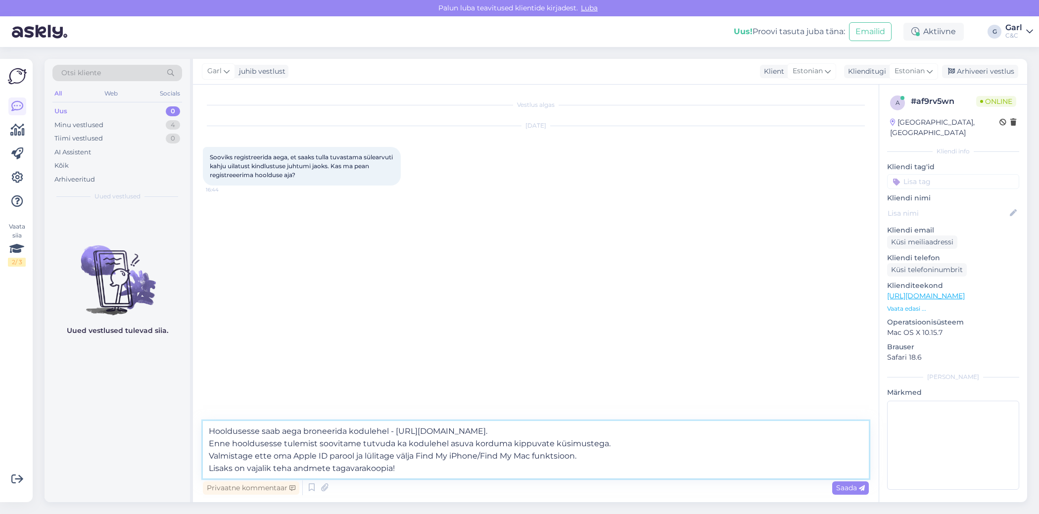
click at [211, 432] on textarea "Hooldusesse saab aega broneerida kodulehel - https://cec.ee/hooldus. Enne hoold…" at bounding box center [536, 449] width 666 height 57
type textarea "Tere! Jah, broneerige palun hooldusaeg. Hooldusesse saab aega broneerida kodule…"
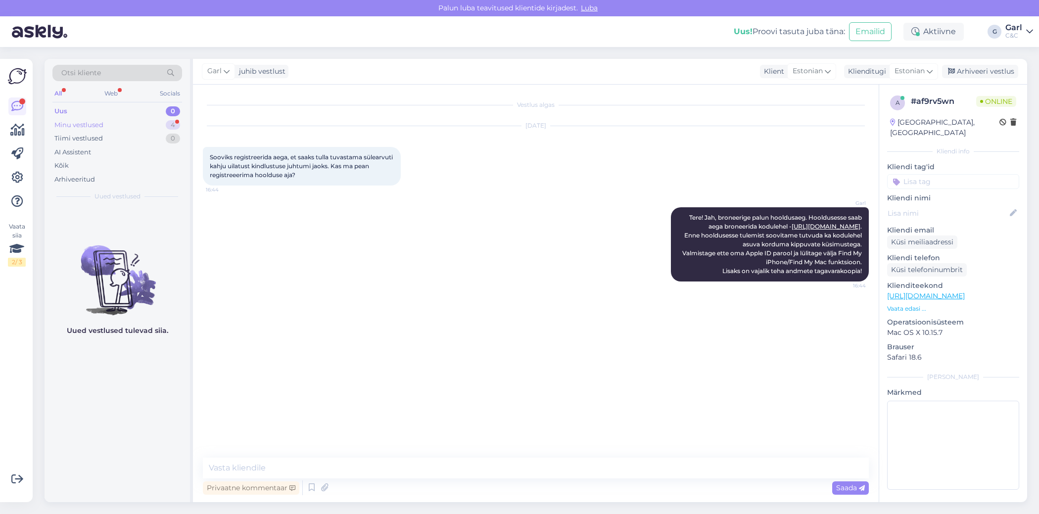
click at [176, 120] on div "4" at bounding box center [173, 125] width 14 height 10
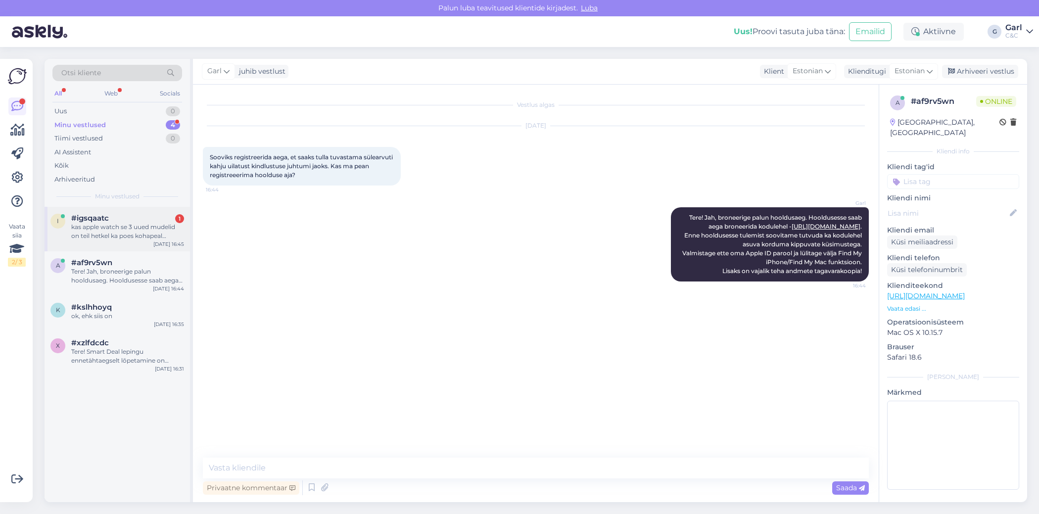
click at [123, 236] on div "kas apple watch se 3 uued mudelid on teil hetkel ka poes kohapeal olemas?" at bounding box center [127, 232] width 113 height 18
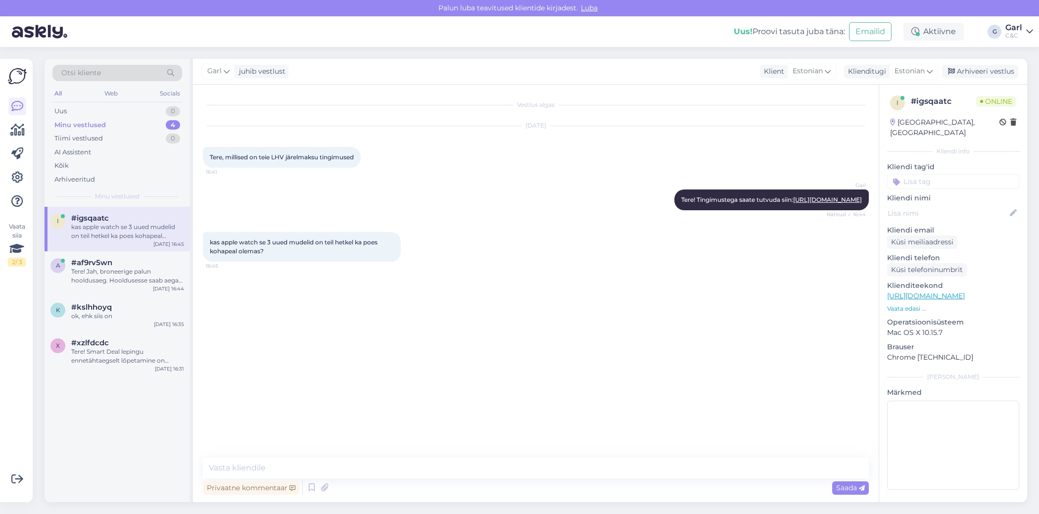
click at [965, 292] on link "https://www.shop.cec.ee/watch-se-3-gps-cellular?color=217&erply_band_color=207&…" at bounding box center [926, 296] width 78 height 9
click at [270, 459] on textarea at bounding box center [536, 468] width 666 height 21
type textarea "Mõned mudelid on kauplustes olemas. Toote saadavusega saate tutvuda ka tooteleh…"
click at [574, 474] on div "Vestlus algas Sep 23 2025 Tere, millised on teie LHV järelmaksu tingimused 16:4…" at bounding box center [536, 294] width 686 height 418
click at [568, 465] on div "Vestlus algas Sep 23 2025 Tere, millised on teie LHV järelmaksu tingimused 16:4…" at bounding box center [536, 294] width 686 height 418
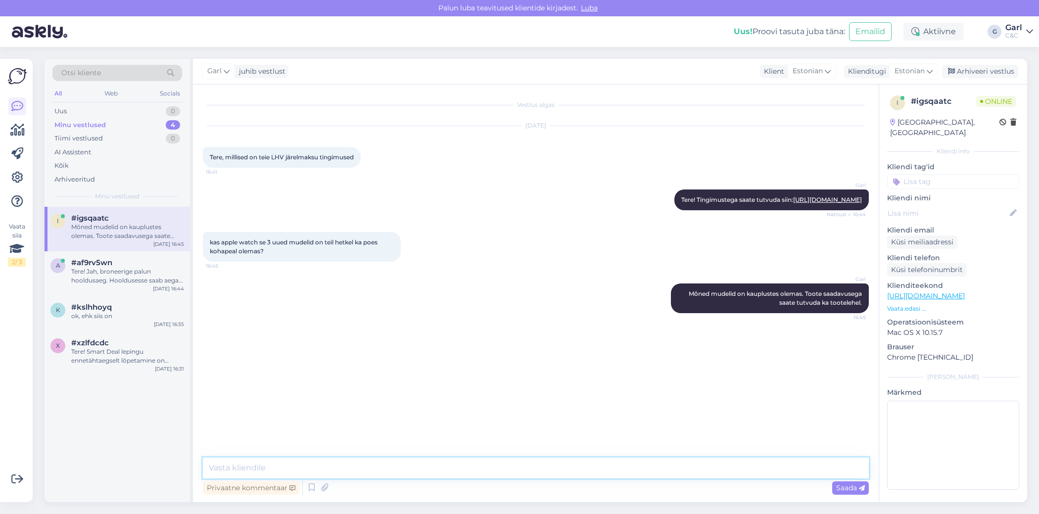
click at [564, 469] on textarea at bounding box center [536, 468] width 666 height 21
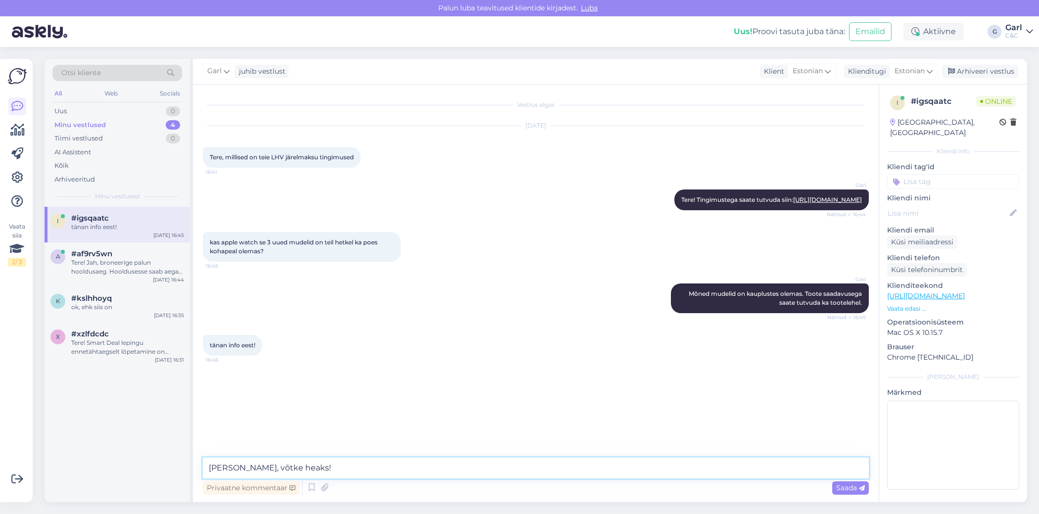
type textarea "Ikka, võtke heaks!"
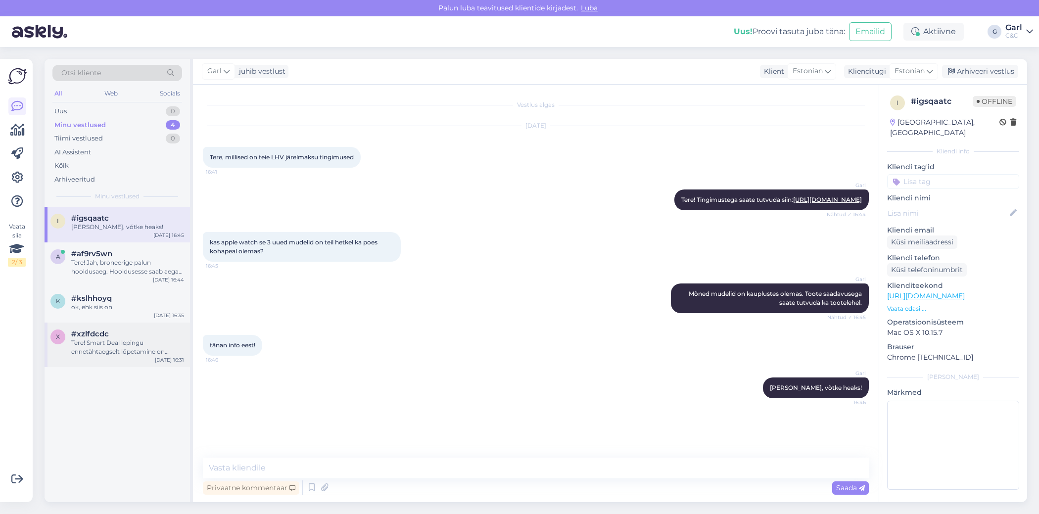
click at [133, 349] on div "Tere! Smart Deal lepingu ennetähtaegselt lõpetamine on võimalik. Kui Teil on jä…" at bounding box center [127, 348] width 113 height 18
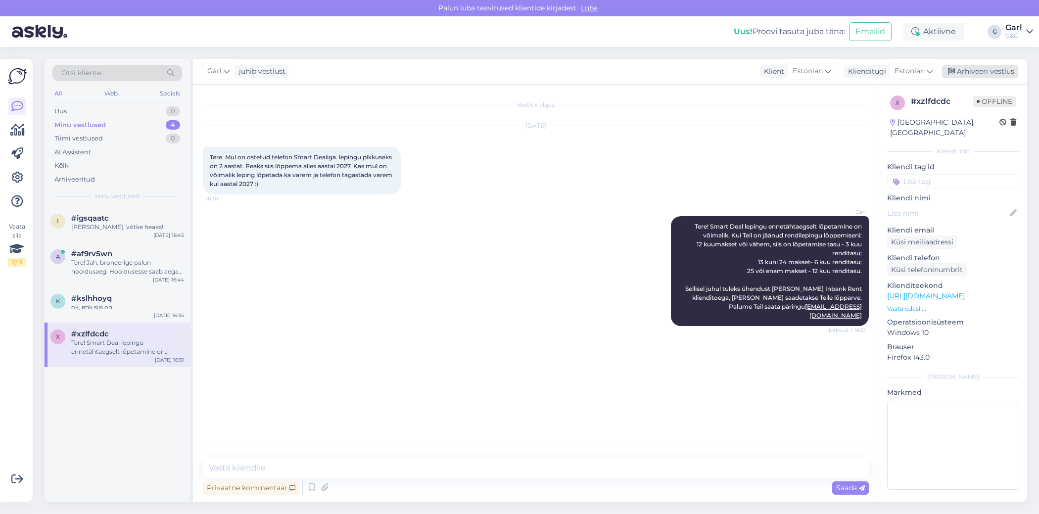
click at [987, 77] on div "Arhiveeri vestlus" at bounding box center [980, 71] width 76 height 13
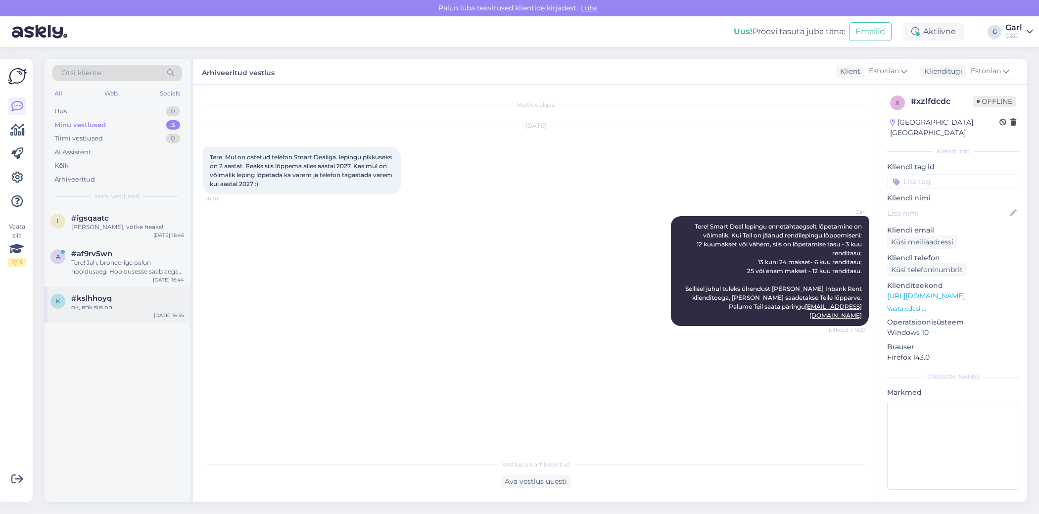
click at [138, 315] on div "k #kslhhoyq ok, ehk siis on Sep 23 16:35" at bounding box center [118, 305] width 146 height 36
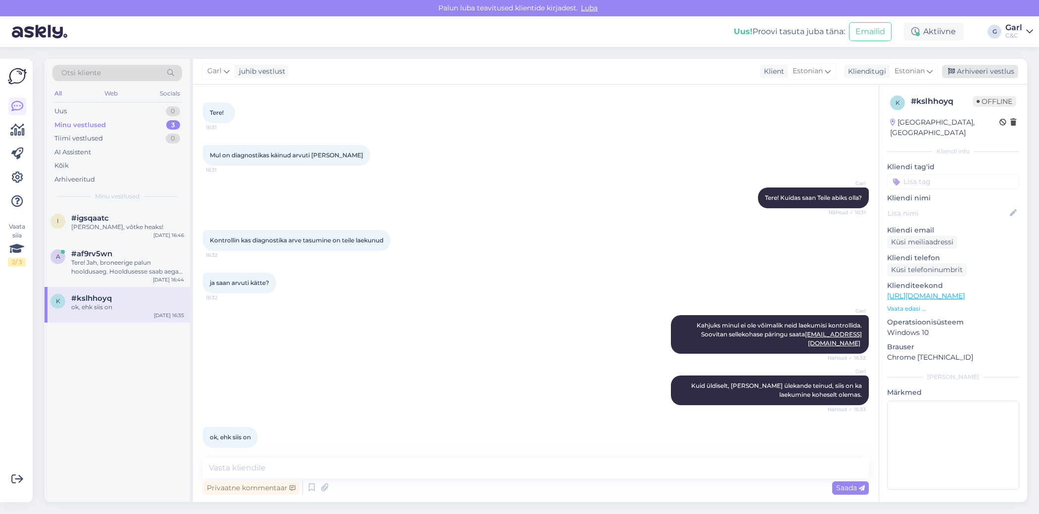
click at [961, 70] on div "Arhiveeri vestlus" at bounding box center [980, 71] width 76 height 13
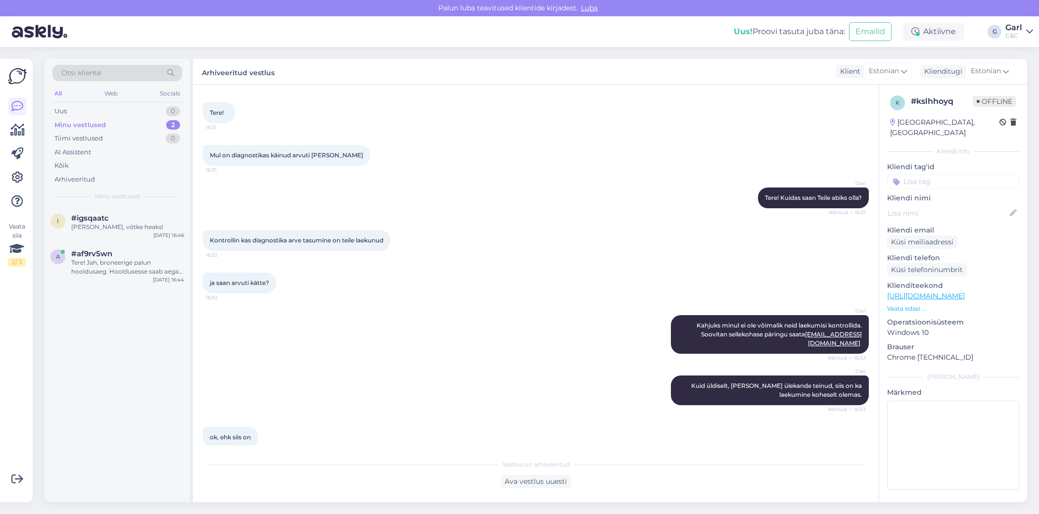
drag, startPoint x: 126, startPoint y: 270, endPoint x: 220, endPoint y: 268, distance: 93.6
click at [126, 270] on div "Tere! Jah, broneerige palun hooldusaeg. Hooldusesse saab aega broneerida kodule…" at bounding box center [127, 267] width 113 height 18
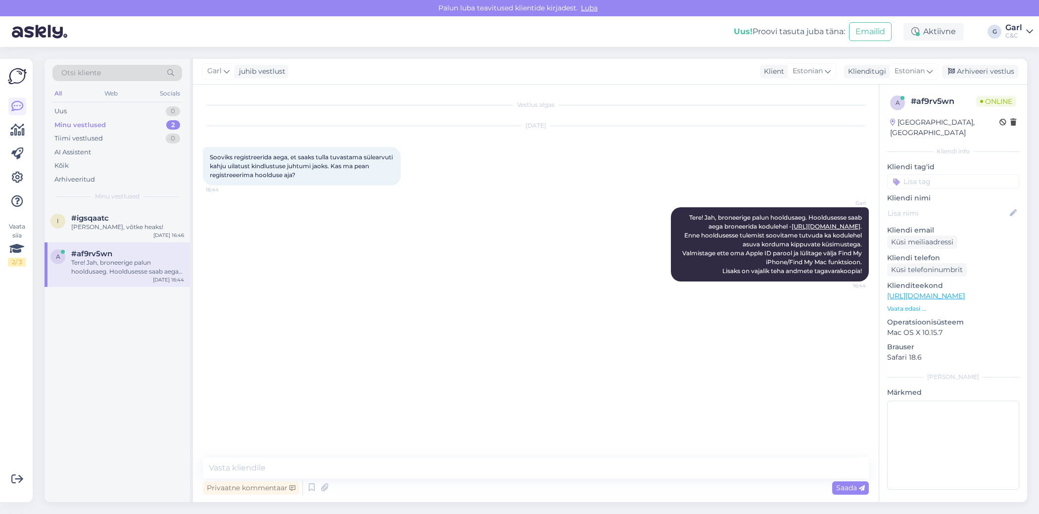
scroll to position [0, 0]
click at [980, 74] on div "Arhiveeri vestlus" at bounding box center [980, 71] width 76 height 13
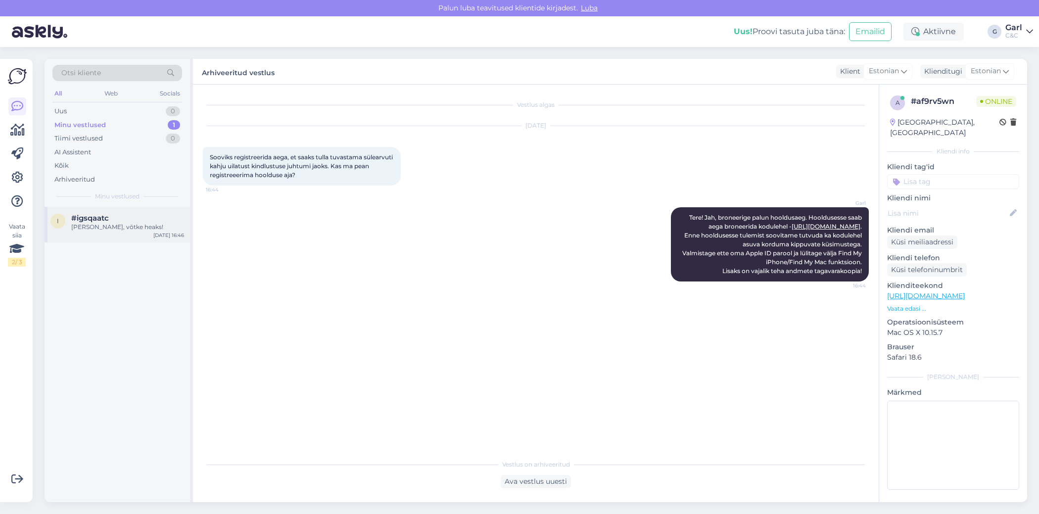
click at [125, 225] on div "Ikka, võtke heaks!" at bounding box center [127, 227] width 113 height 9
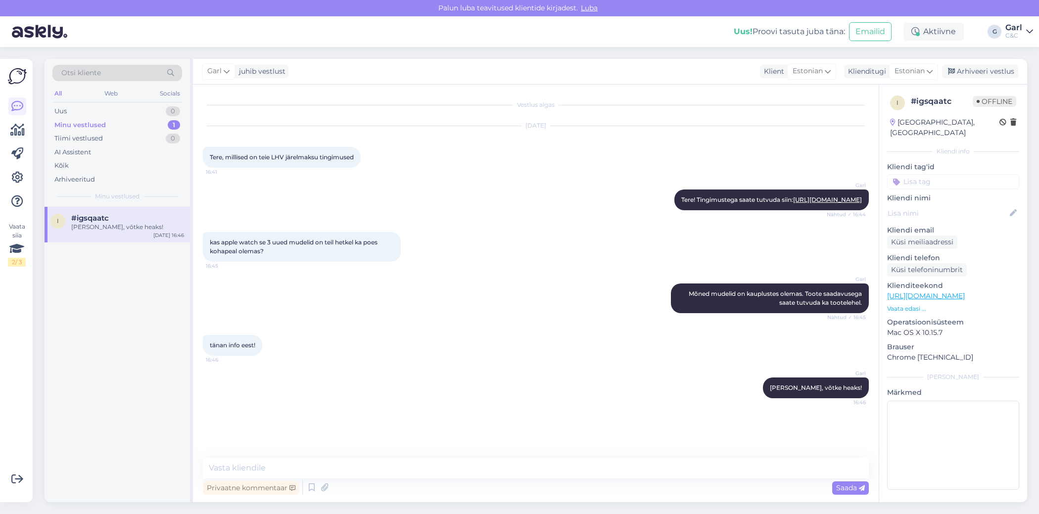
click at [987, 63] on div "Garl juhib vestlust Klient Estonian Klienditugi Estonian Arhiveeri vestlus" at bounding box center [610, 72] width 835 height 26
click at [991, 78] on div "Garl juhib vestlust Klient Estonian Klienditugi Estonian Arhiveeri vestlus" at bounding box center [610, 72] width 835 height 26
click at [991, 71] on div "Arhiveeri vestlus" at bounding box center [980, 71] width 76 height 13
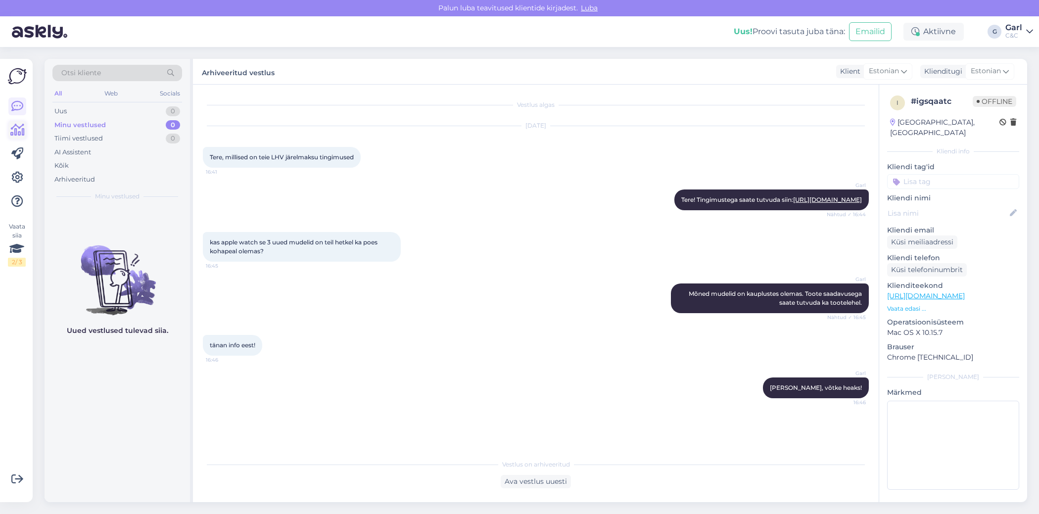
click at [19, 133] on icon at bounding box center [17, 130] width 14 height 12
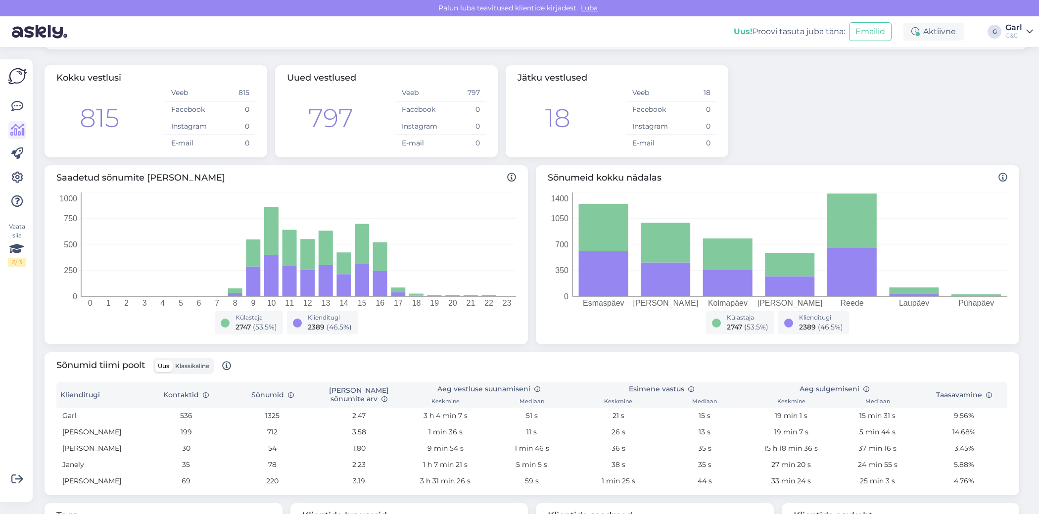
scroll to position [70, 0]
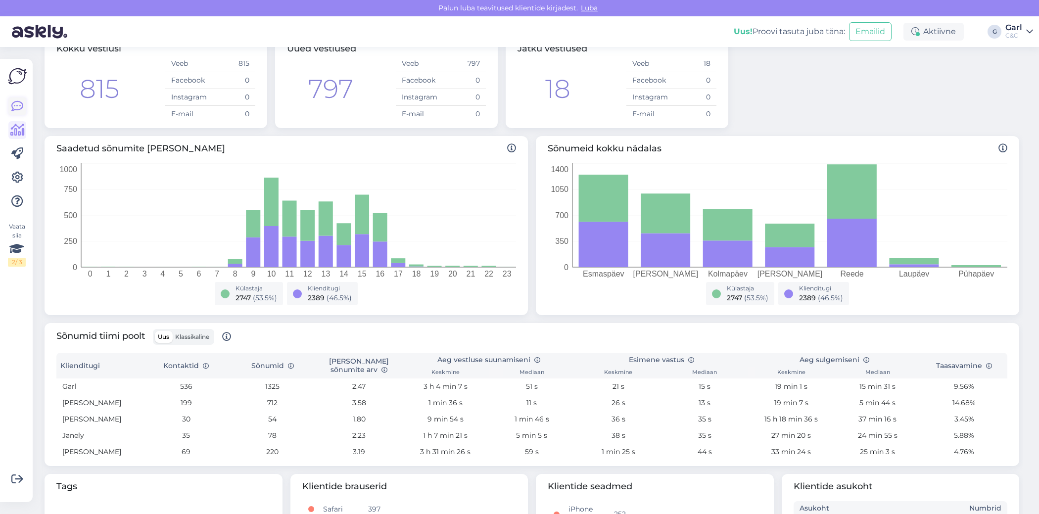
click at [18, 105] on icon at bounding box center [17, 106] width 12 height 12
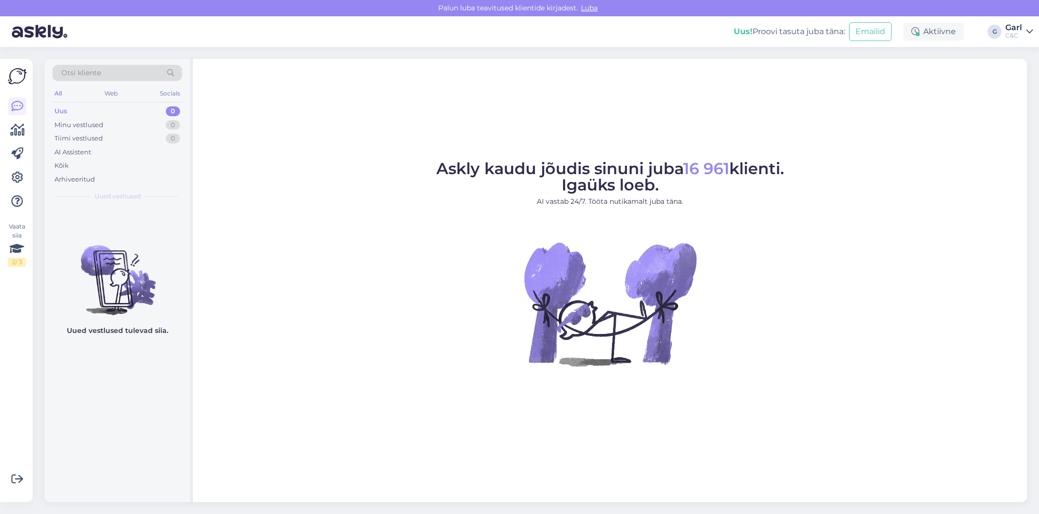
click at [114, 74] on div "Otsi kliente" at bounding box center [117, 73] width 130 height 16
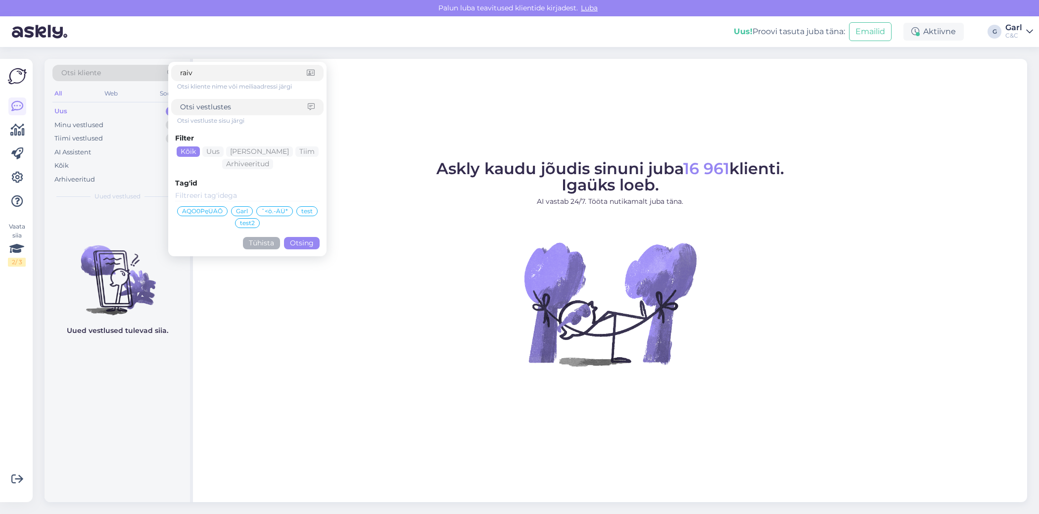
type input "raivo"
click button "Otsing" at bounding box center [302, 243] width 36 height 12
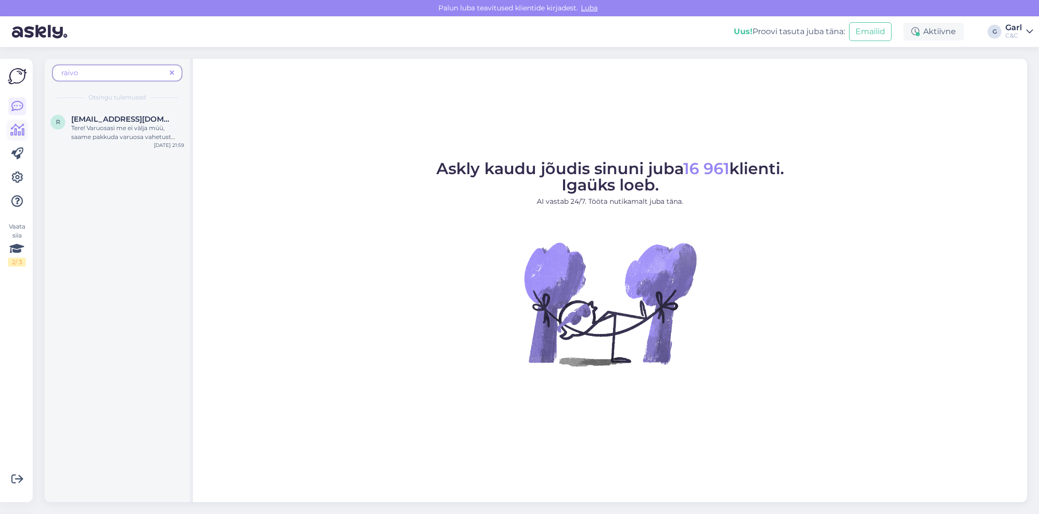
click at [12, 130] on icon at bounding box center [17, 130] width 14 height 12
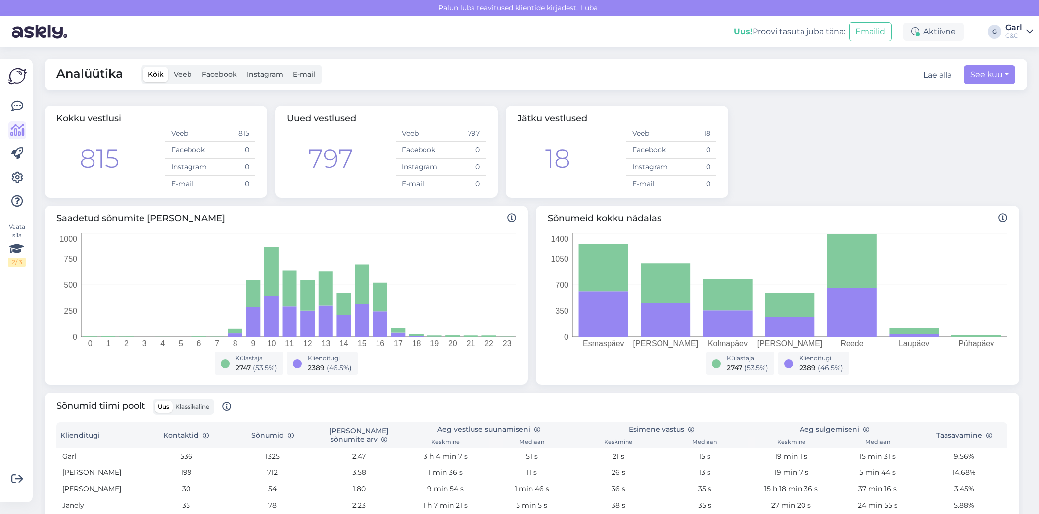
drag, startPoint x: 81, startPoint y: 137, endPoint x: 130, endPoint y: 140, distance: 49.1
click at [130, 139] on div "815 Veeb 815 Facebook 0 Instagram 0 E-mail 0" at bounding box center [155, 158] width 199 height 67
click at [130, 140] on div "815 Veeb 815 Facebook 0 Instagram 0 E-mail 0" at bounding box center [155, 158] width 199 height 67
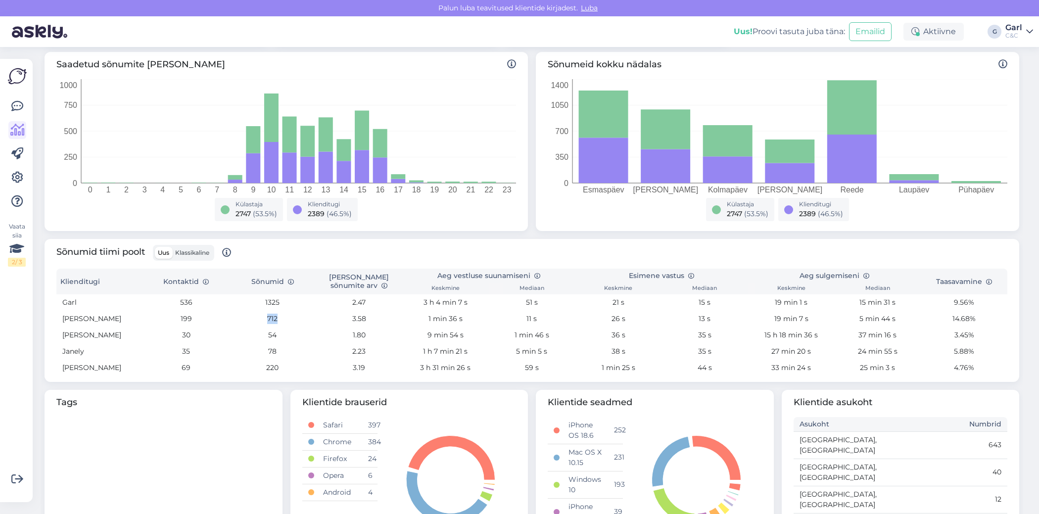
drag, startPoint x: 211, startPoint y: 320, endPoint x: 279, endPoint y: 320, distance: 67.3
click at [279, 320] on tr "Ross 199 712 3.58 1 min 36 s 11 s 26 s 13 s 19 min 7 s 5 min 44 s 14.68%" at bounding box center [531, 319] width 951 height 16
click at [279, 320] on td "712" at bounding box center [272, 319] width 87 height 16
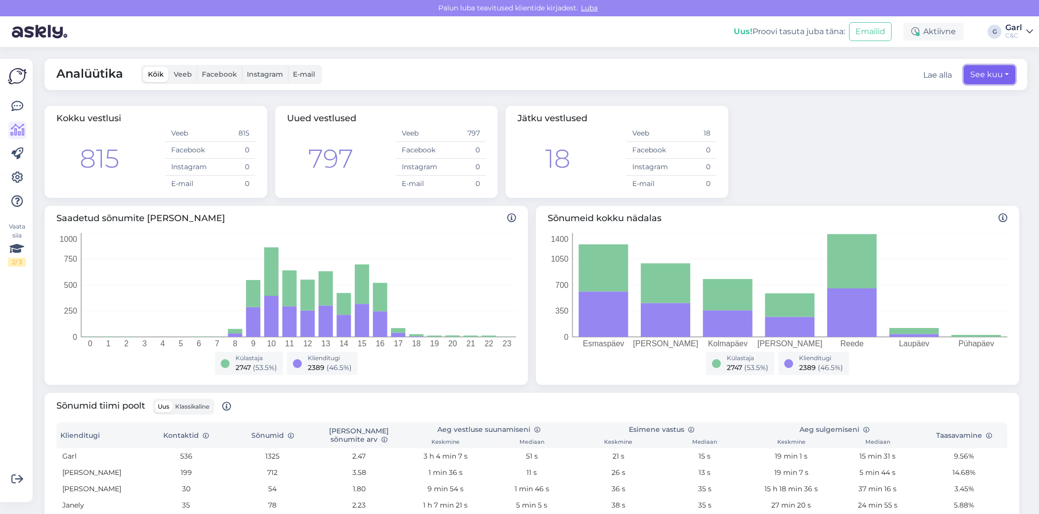
click at [986, 68] on button "See kuu" at bounding box center [989, 74] width 51 height 19
select select "8"
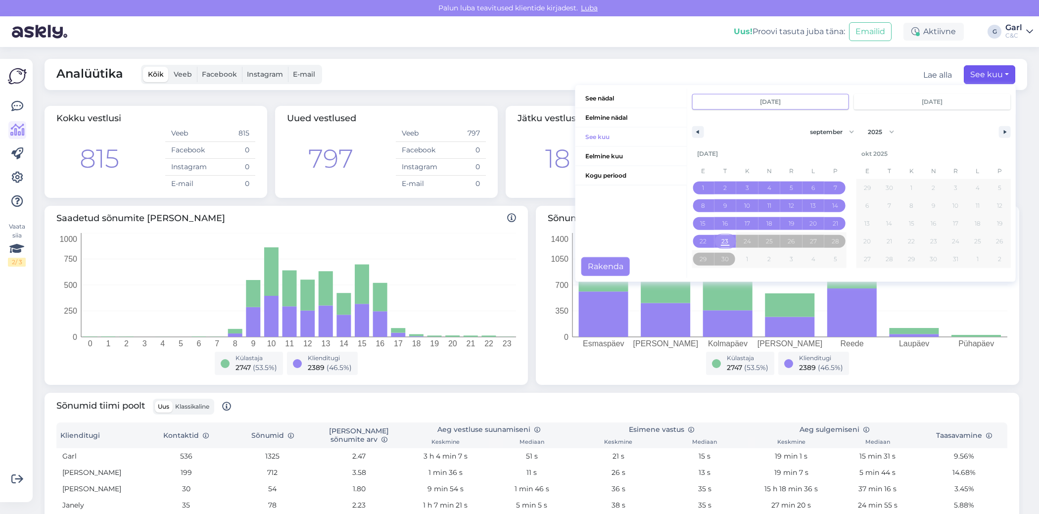
click at [721, 240] on span "23" at bounding box center [725, 241] width 22 height 13
type input "sept 23 2025"
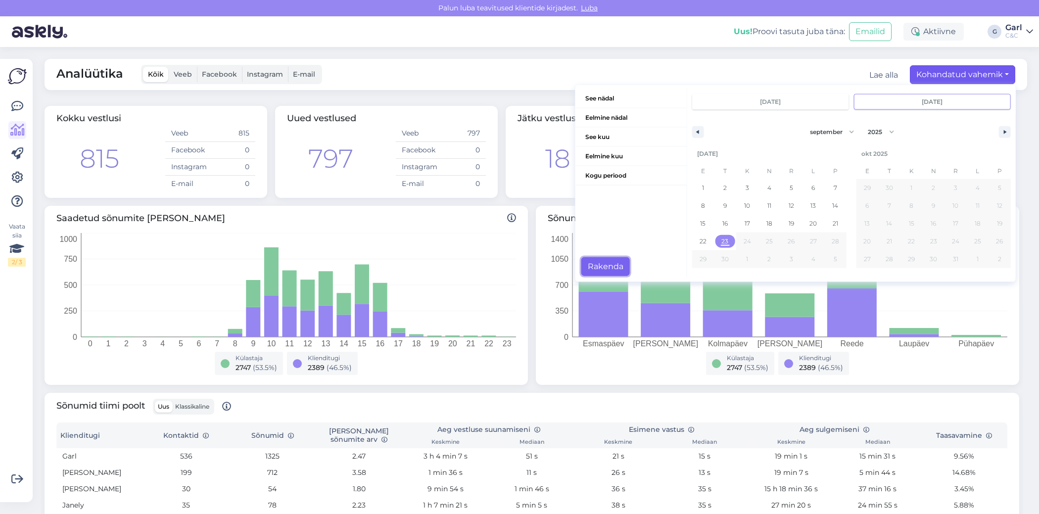
click at [620, 267] on button "Rakenda" at bounding box center [606, 266] width 49 height 19
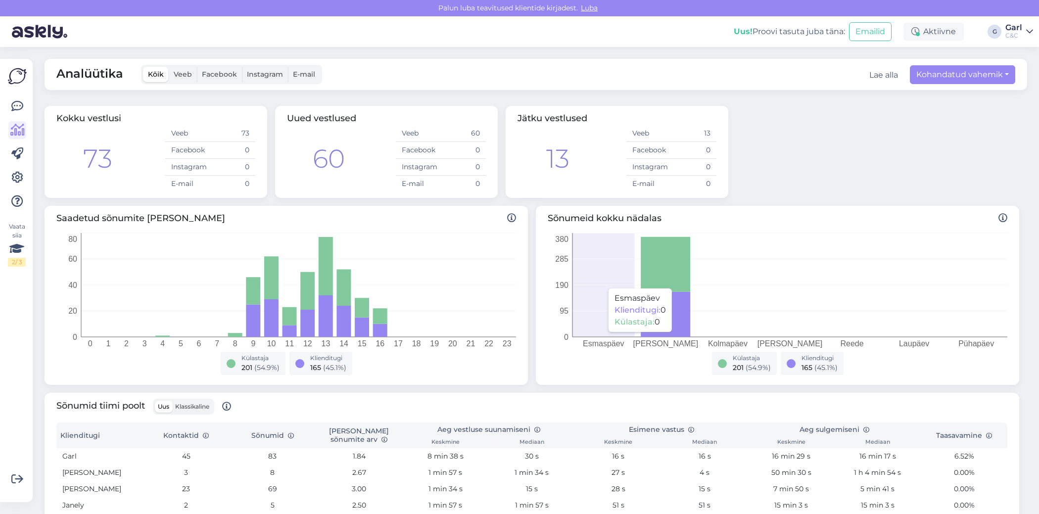
scroll to position [253, 0]
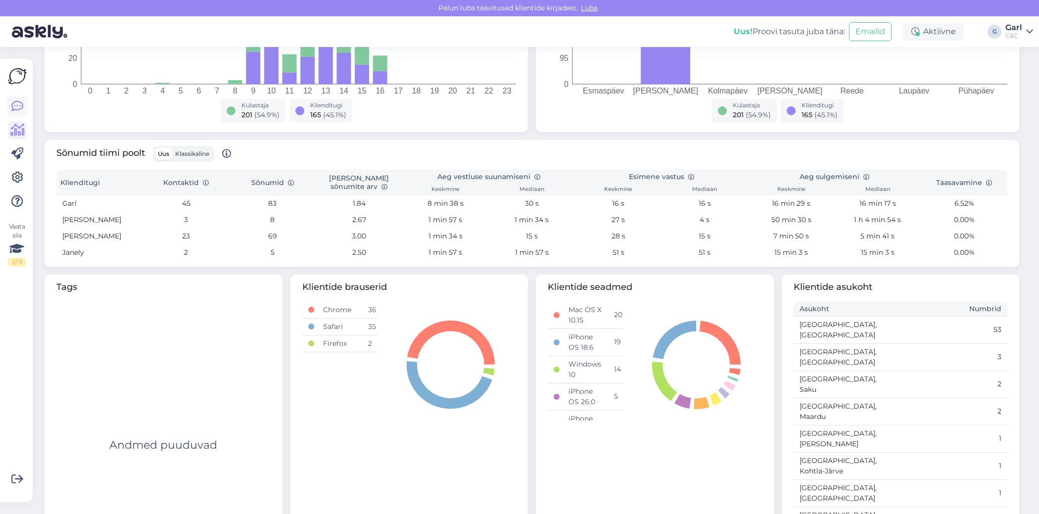
click at [13, 105] on icon at bounding box center [17, 106] width 12 height 12
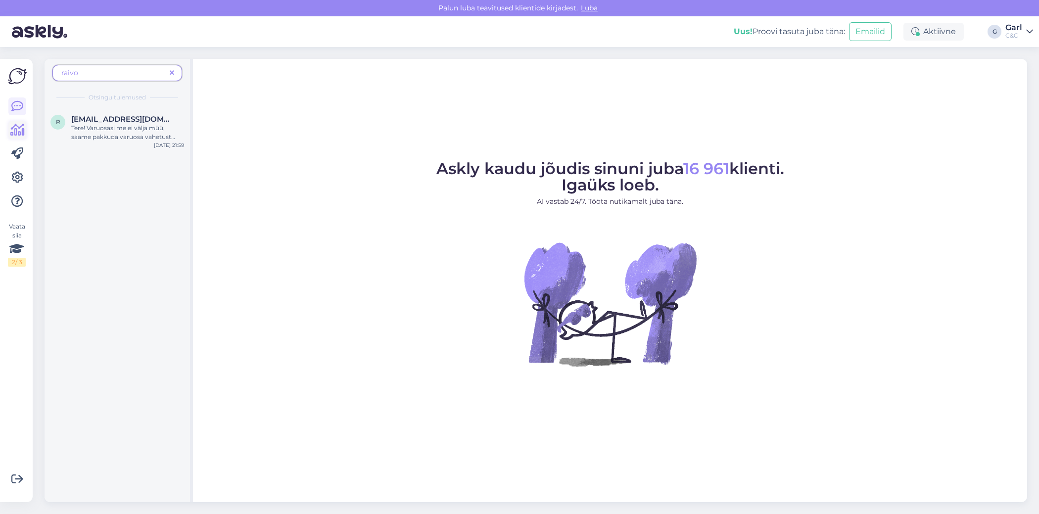
click at [15, 123] on link at bounding box center [17, 130] width 18 height 18
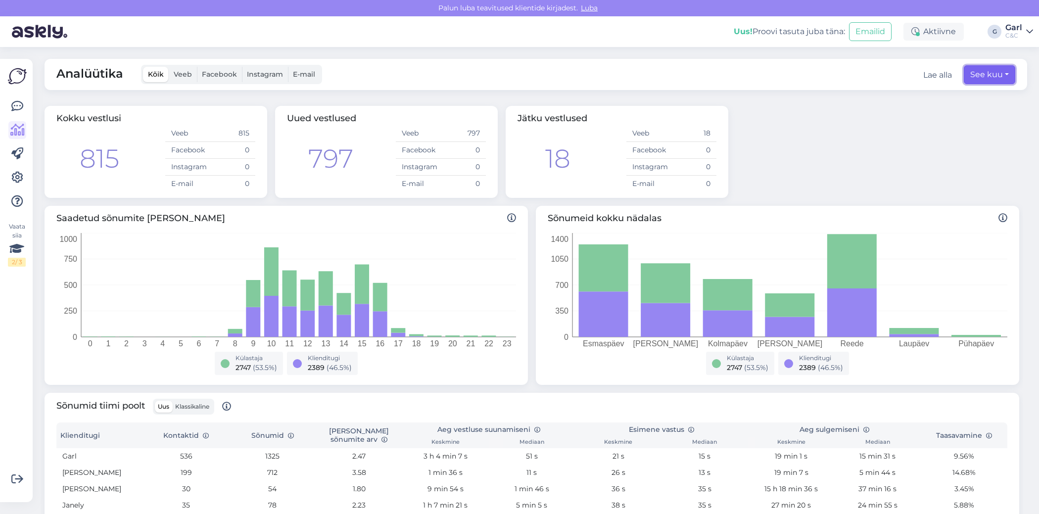
click at [1004, 81] on button "See kuu" at bounding box center [989, 74] width 51 height 19
select select "8"
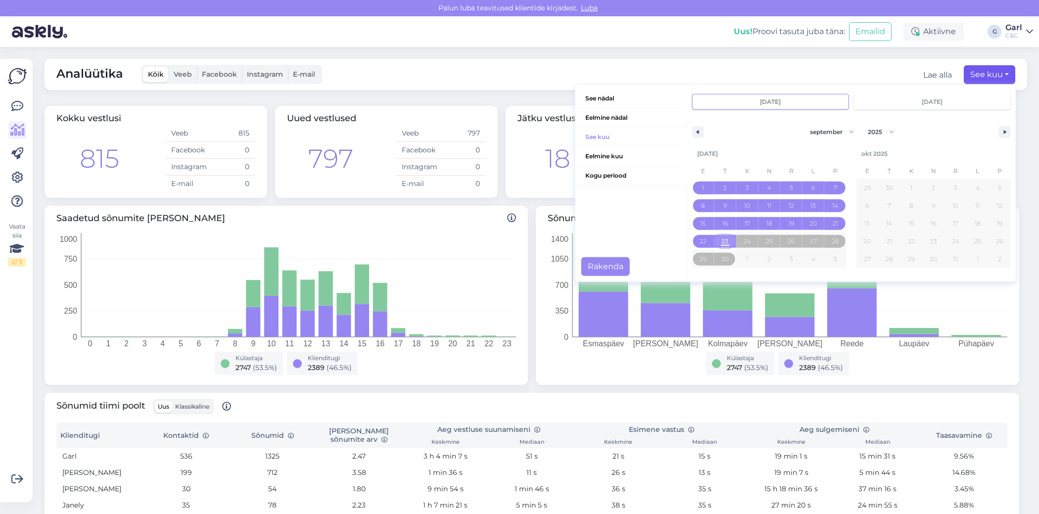
click at [721, 238] on span "23" at bounding box center [725, 241] width 22 height 13
type input "sept 23 2025"
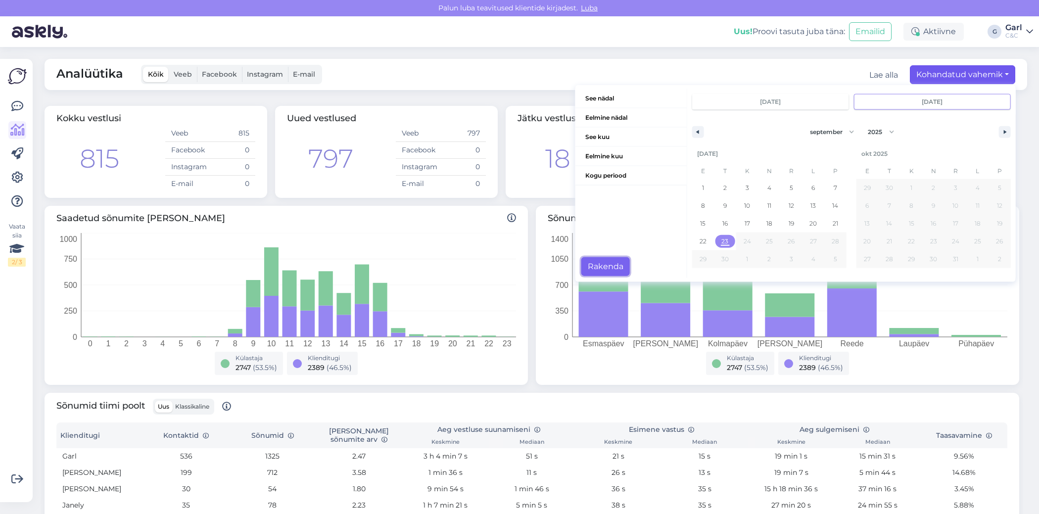
click at [608, 263] on button "Rakenda" at bounding box center [606, 266] width 49 height 19
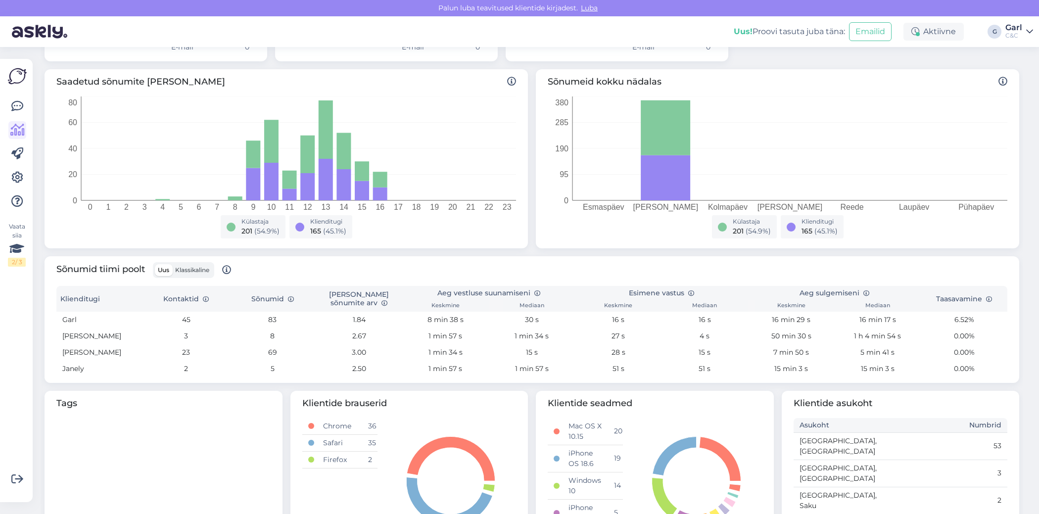
scroll to position [145, 0]
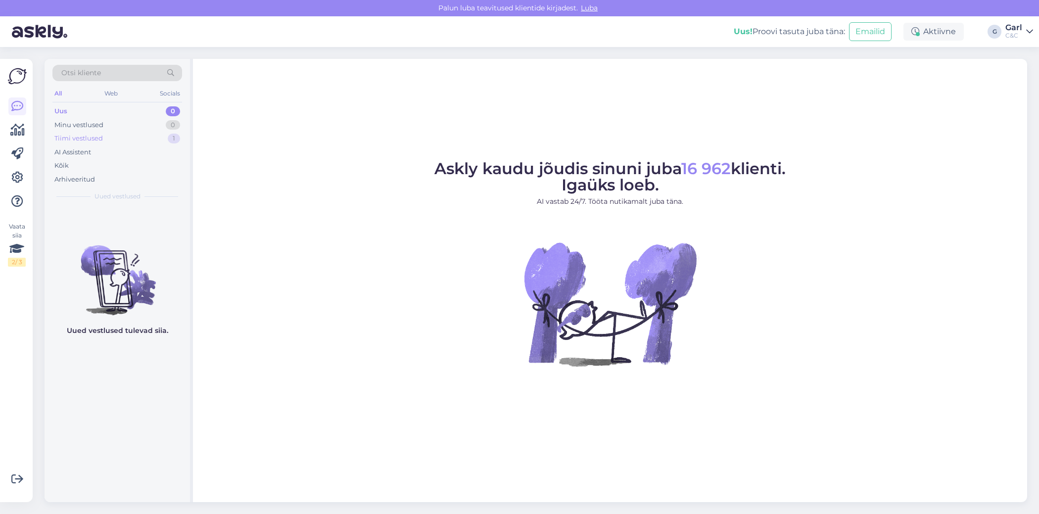
click at [163, 133] on div "Tiimi vestlused 1" at bounding box center [117, 139] width 130 height 14
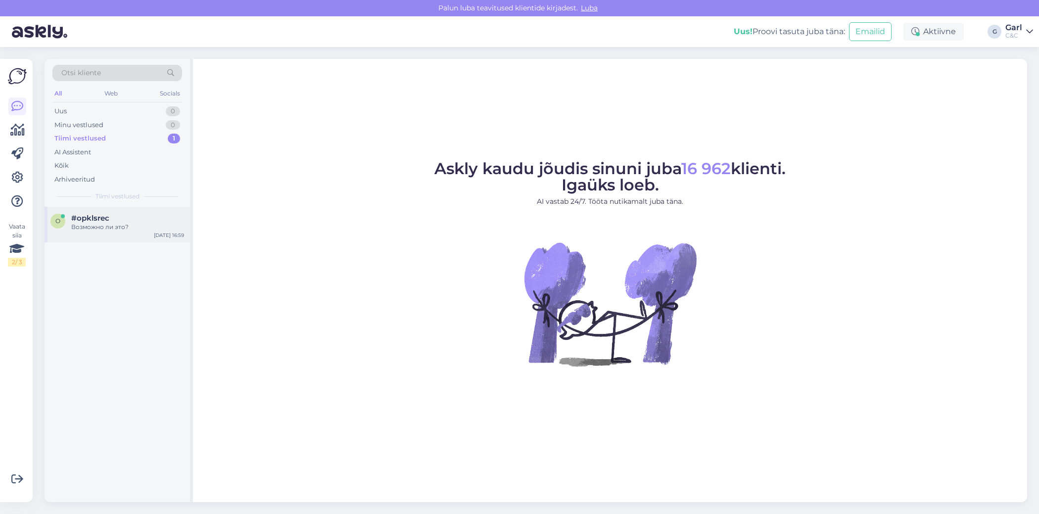
click at [144, 215] on div "#opklsrec" at bounding box center [127, 218] width 113 height 9
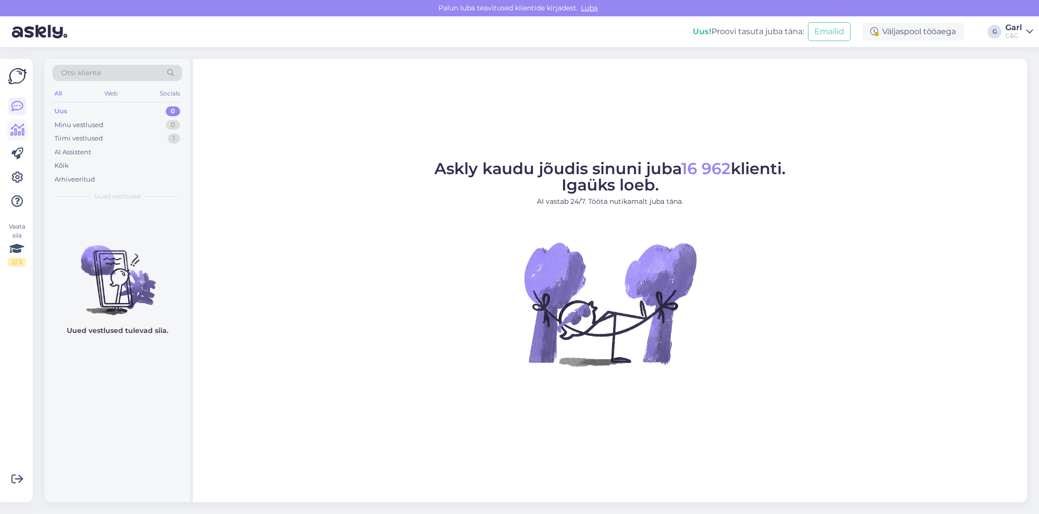
click at [18, 130] on icon at bounding box center [17, 130] width 14 height 12
